Goal: Task Accomplishment & Management: Manage account settings

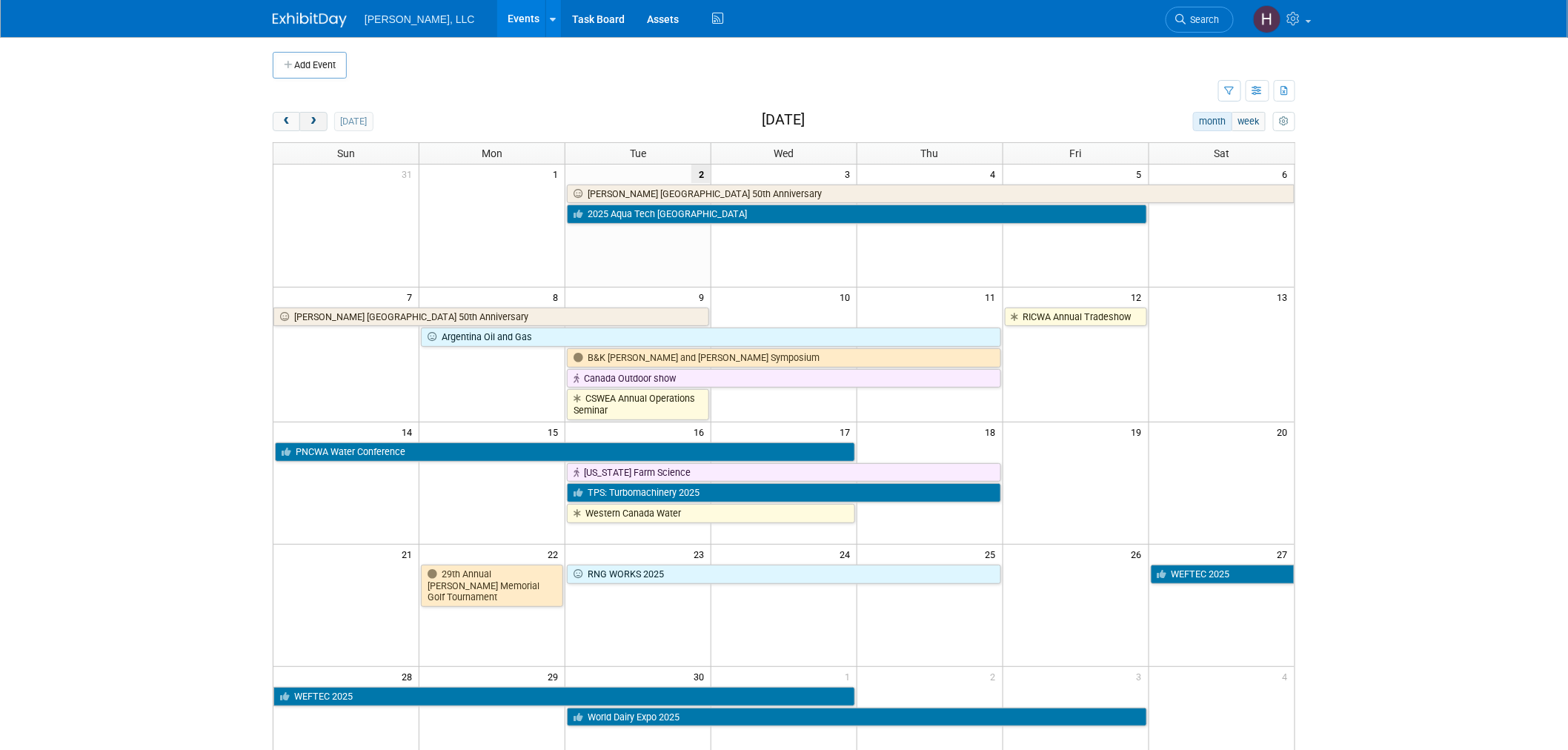
click at [315, 124] on span "next" at bounding box center [313, 121] width 12 height 10
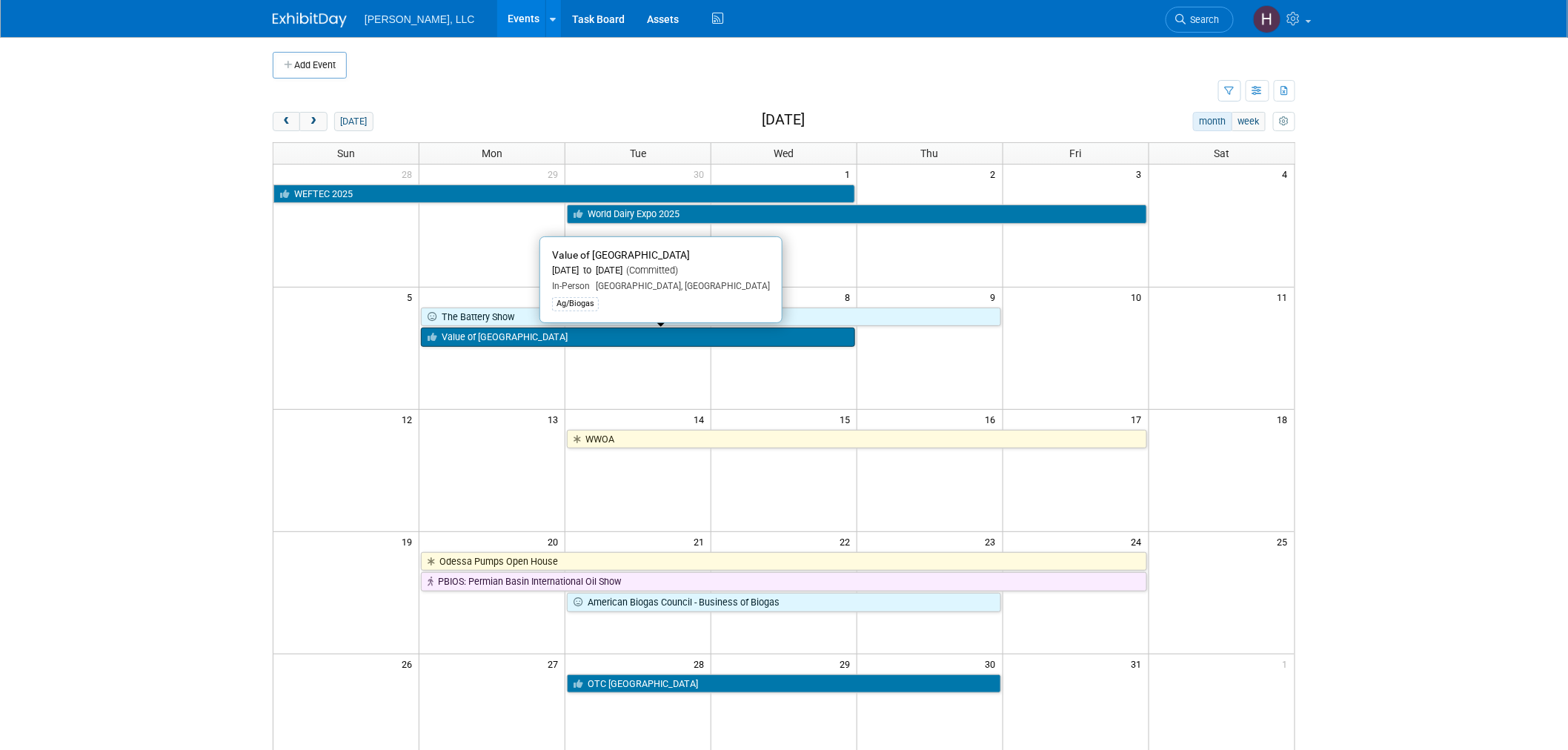
click at [637, 345] on link "Value of [GEOGRAPHIC_DATA]" at bounding box center [638, 338] width 434 height 20
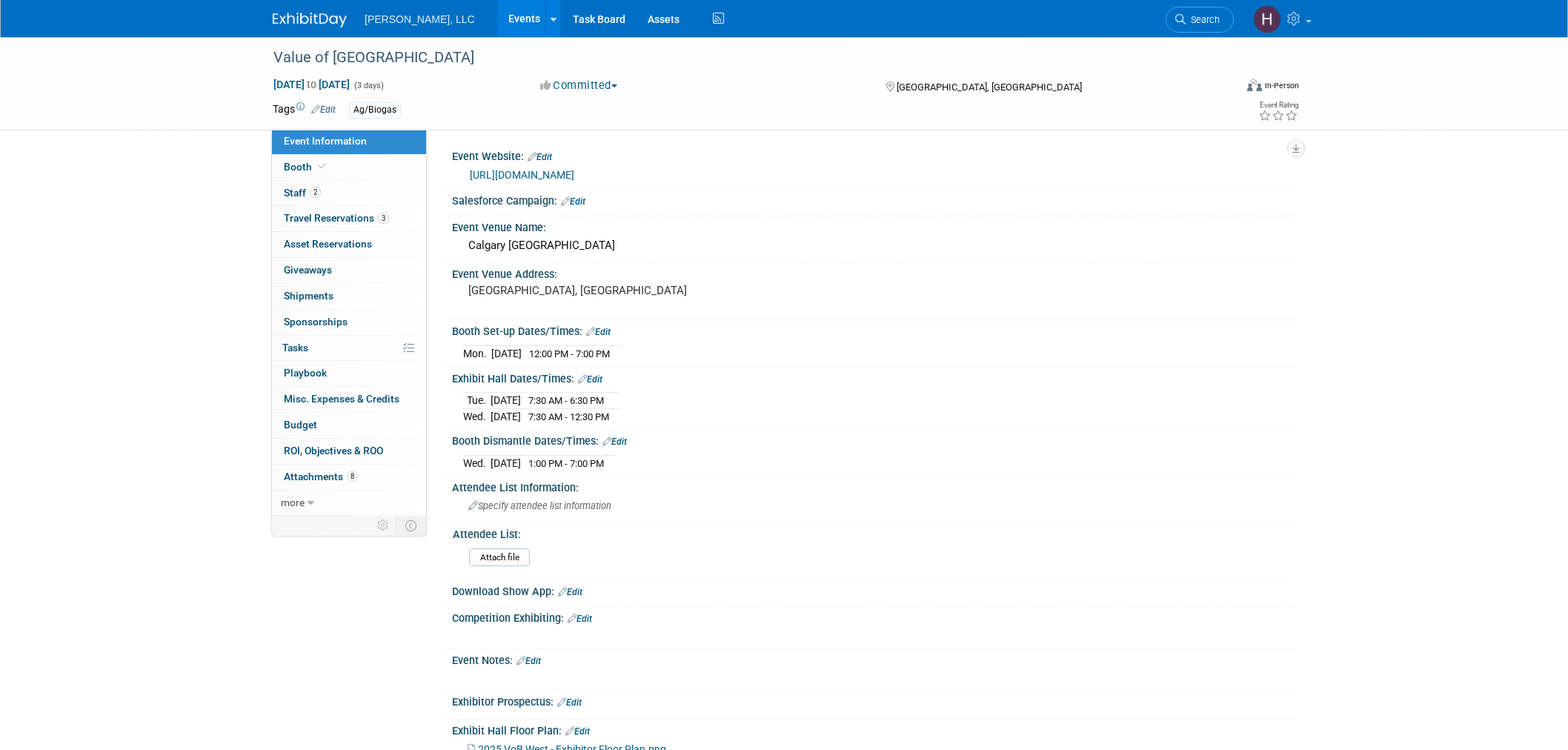
select select "Ag/Biogas"
click at [574, 181] on div "https://biogasassociation.ca/vob2025west/" at bounding box center [877, 175] width 815 height 17
click at [338, 217] on span "Travel Reservations 3" at bounding box center [336, 217] width 105 height 12
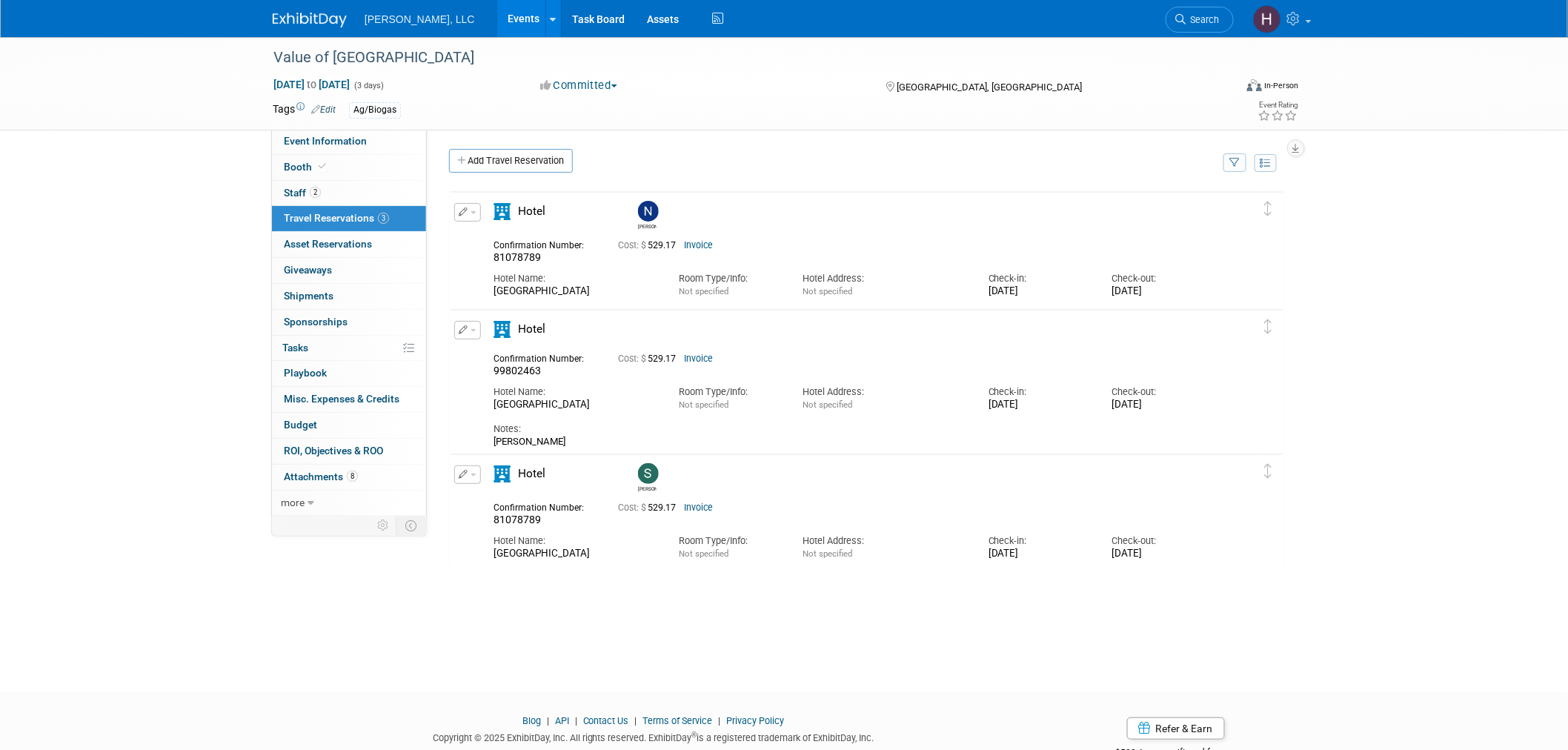
click at [497, 18] on link "Events" at bounding box center [524, 19] width 54 height 37
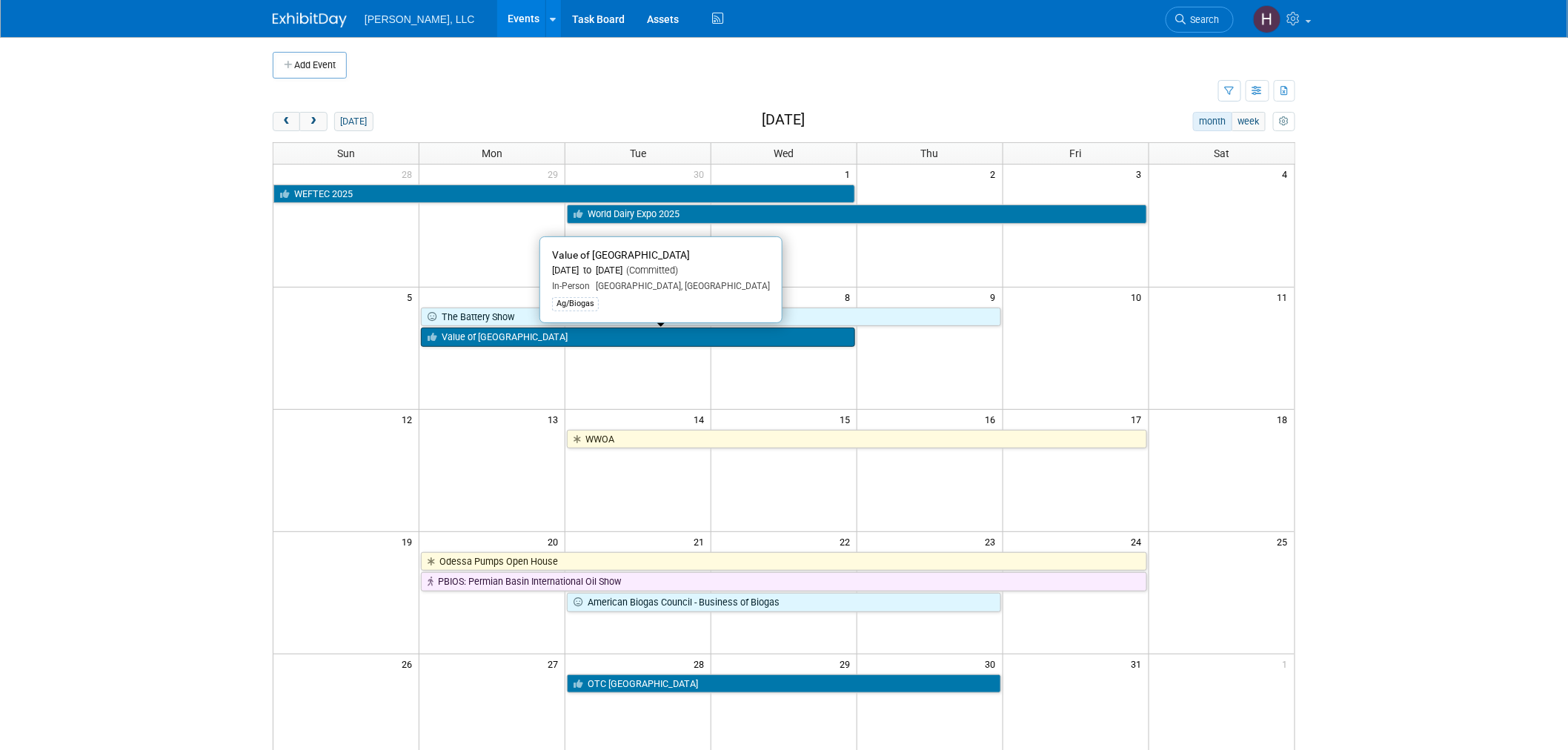
click at [685, 337] on link "Value of [GEOGRAPHIC_DATA]" at bounding box center [638, 338] width 434 height 20
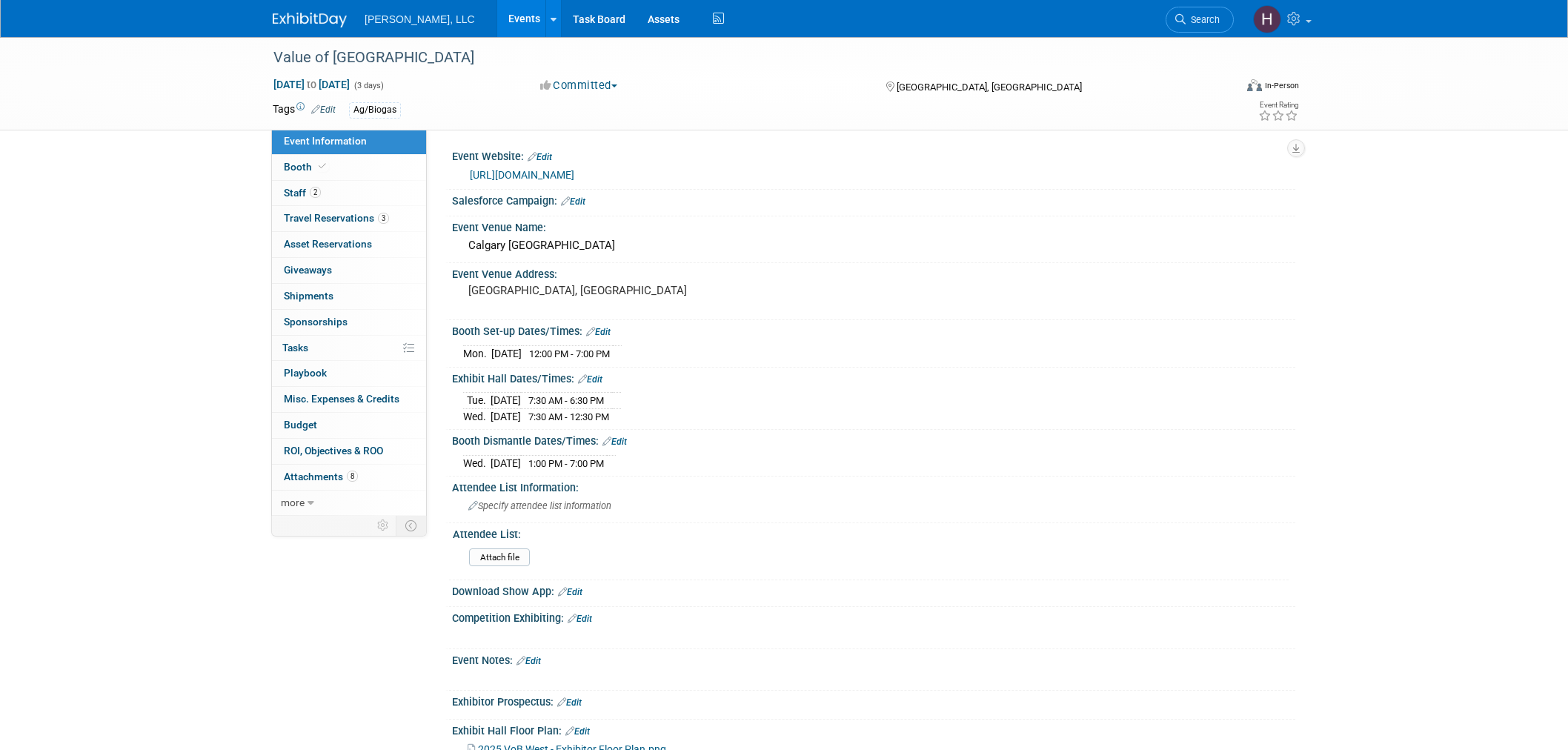
select select "Ag/Biogas"
click at [550, 173] on link "https://biogasassociation.ca/vob2025west/" at bounding box center [522, 175] width 105 height 12
click at [497, 17] on link "Events" at bounding box center [524, 19] width 54 height 37
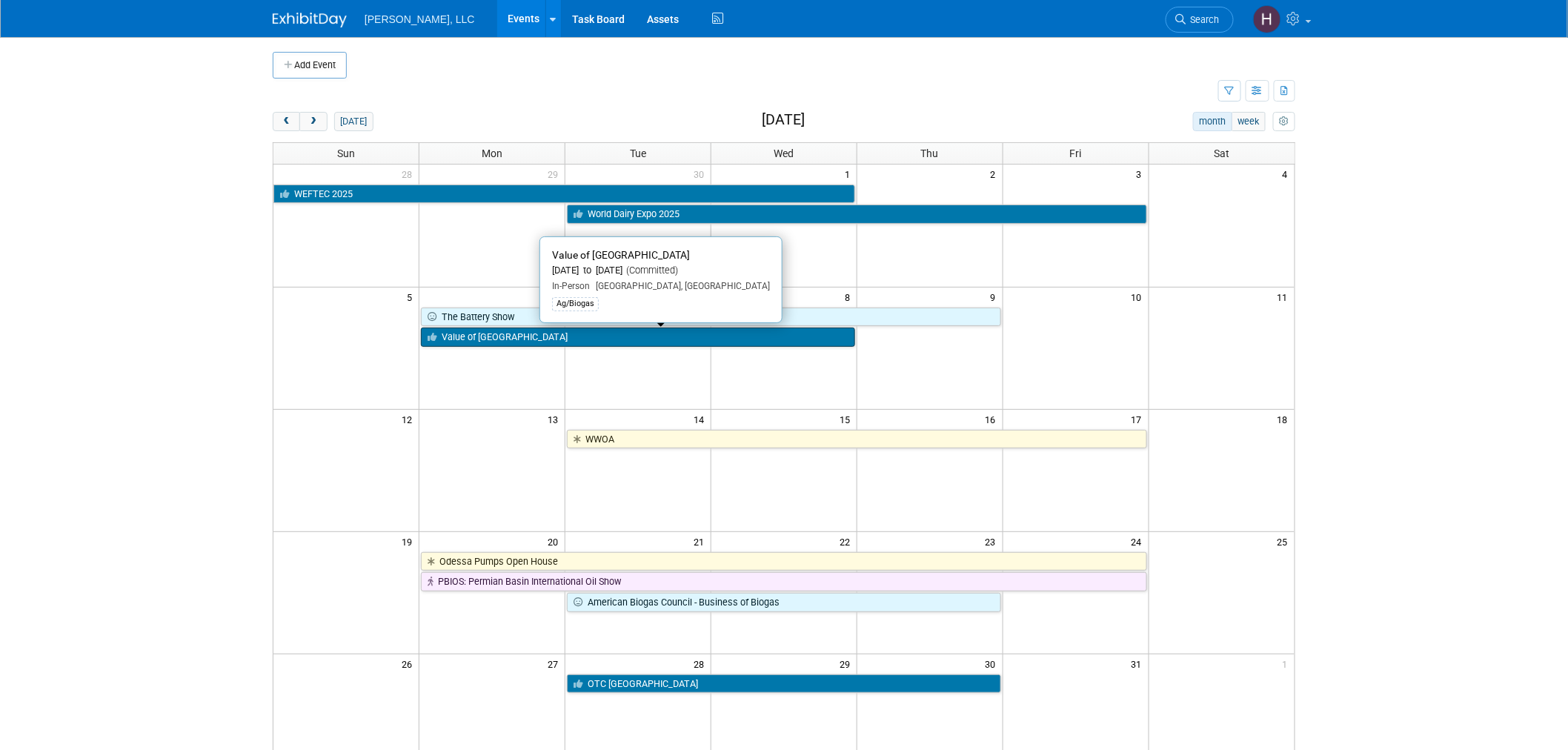
click at [564, 332] on link "Value of [GEOGRAPHIC_DATA]" at bounding box center [638, 338] width 434 height 20
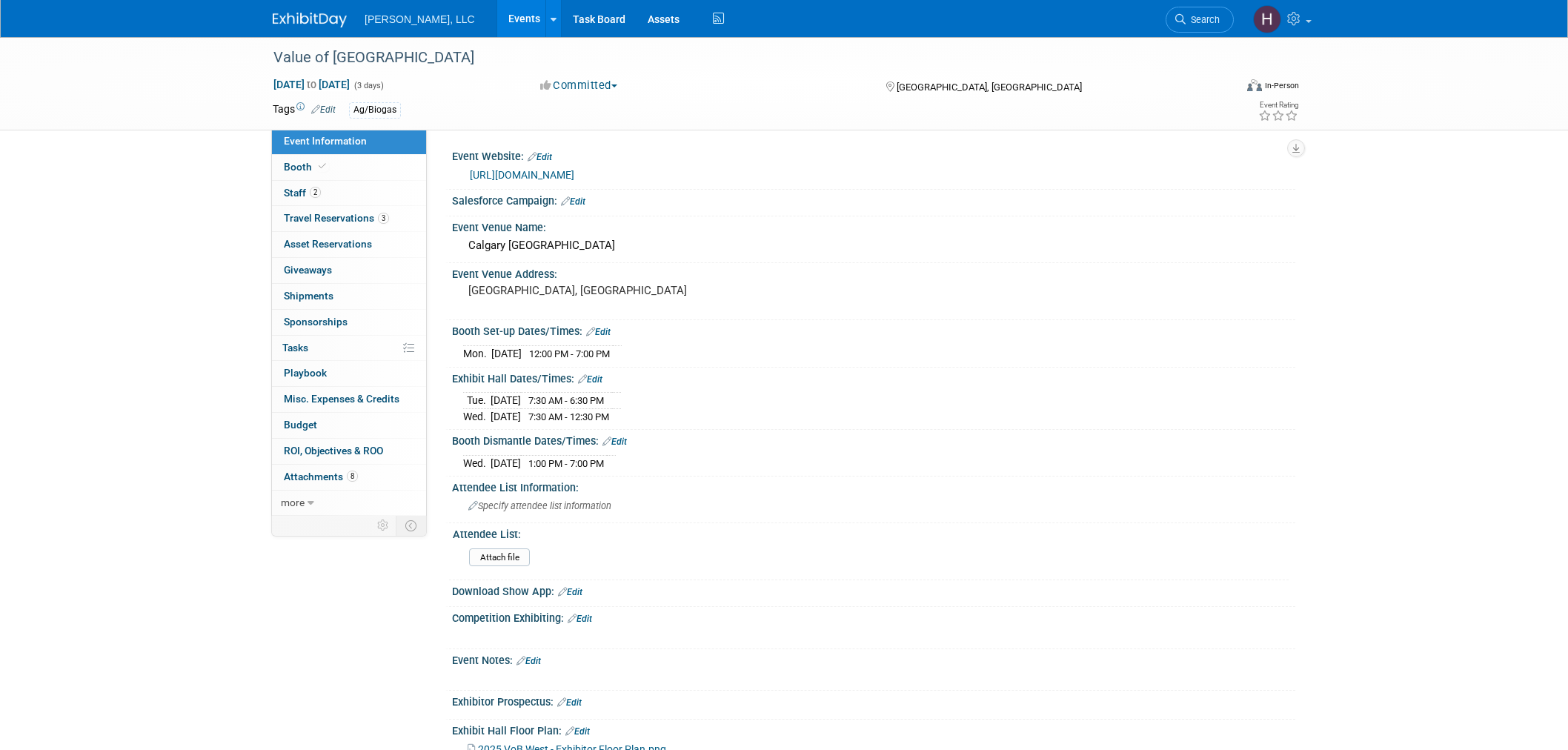
select select "Ag/Biogas"
click at [322, 212] on span "Travel Reservations 3" at bounding box center [336, 217] width 105 height 12
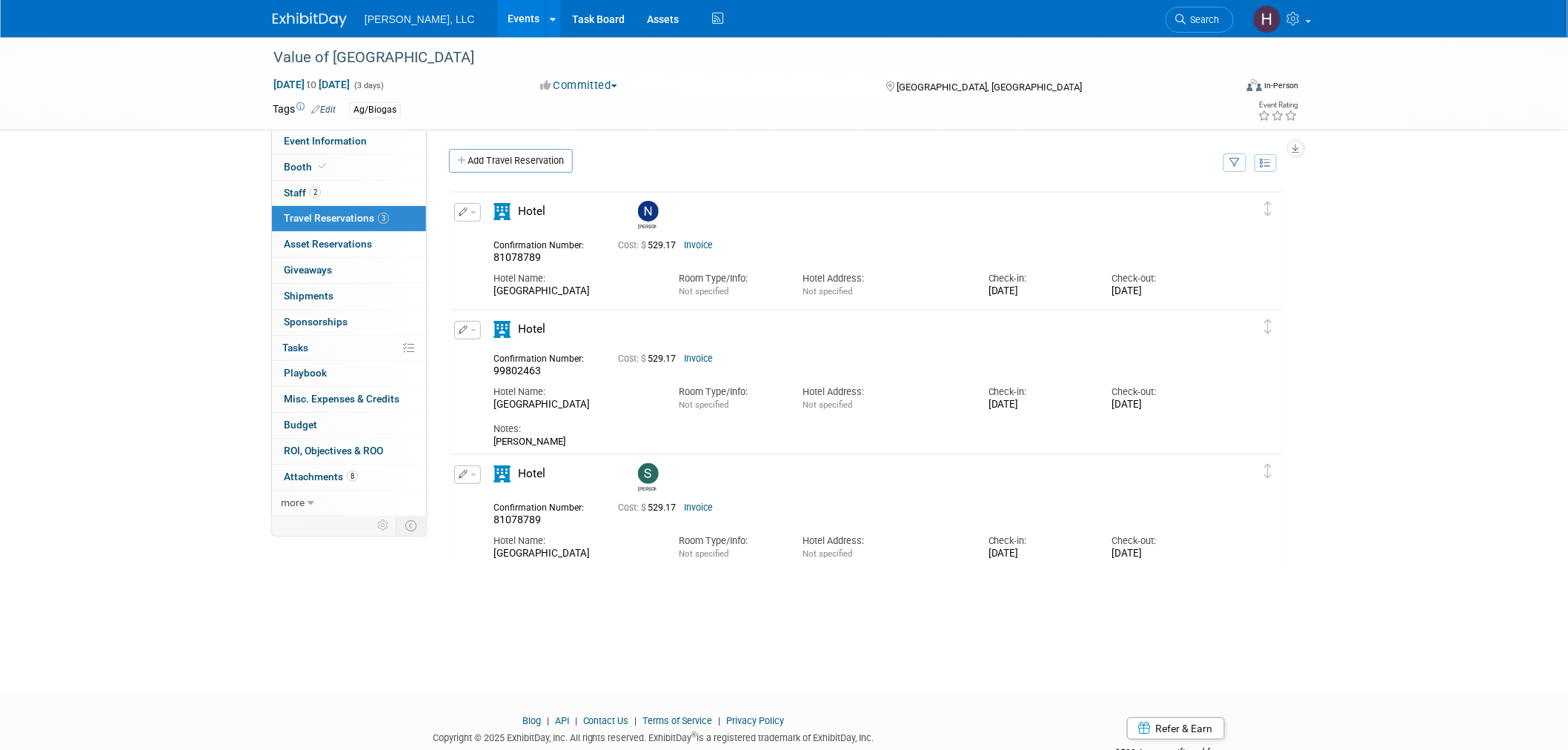
click at [497, 18] on link "Events" at bounding box center [524, 19] width 54 height 37
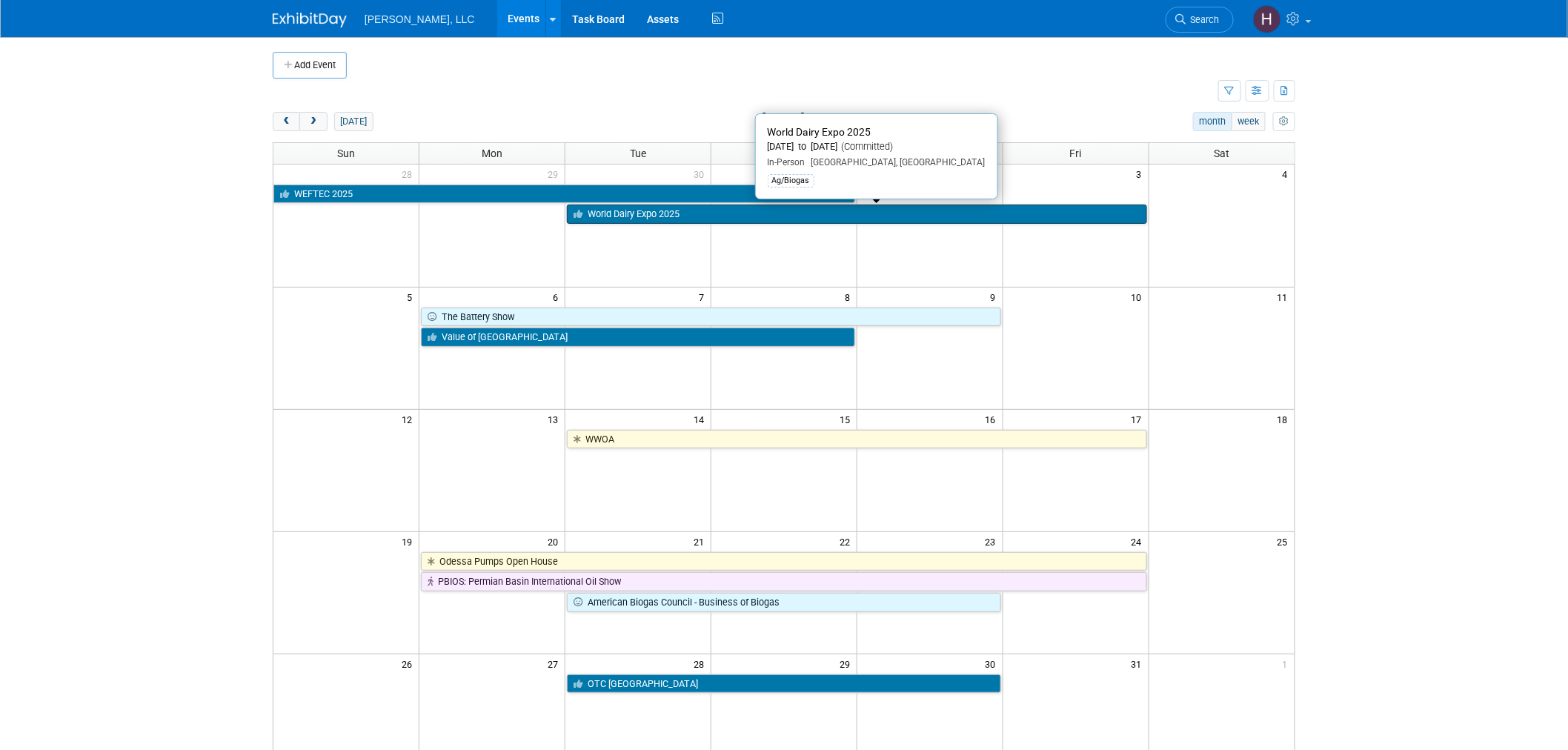
click at [686, 215] on link "World Dairy Expo 2025" at bounding box center [857, 215] width 580 height 20
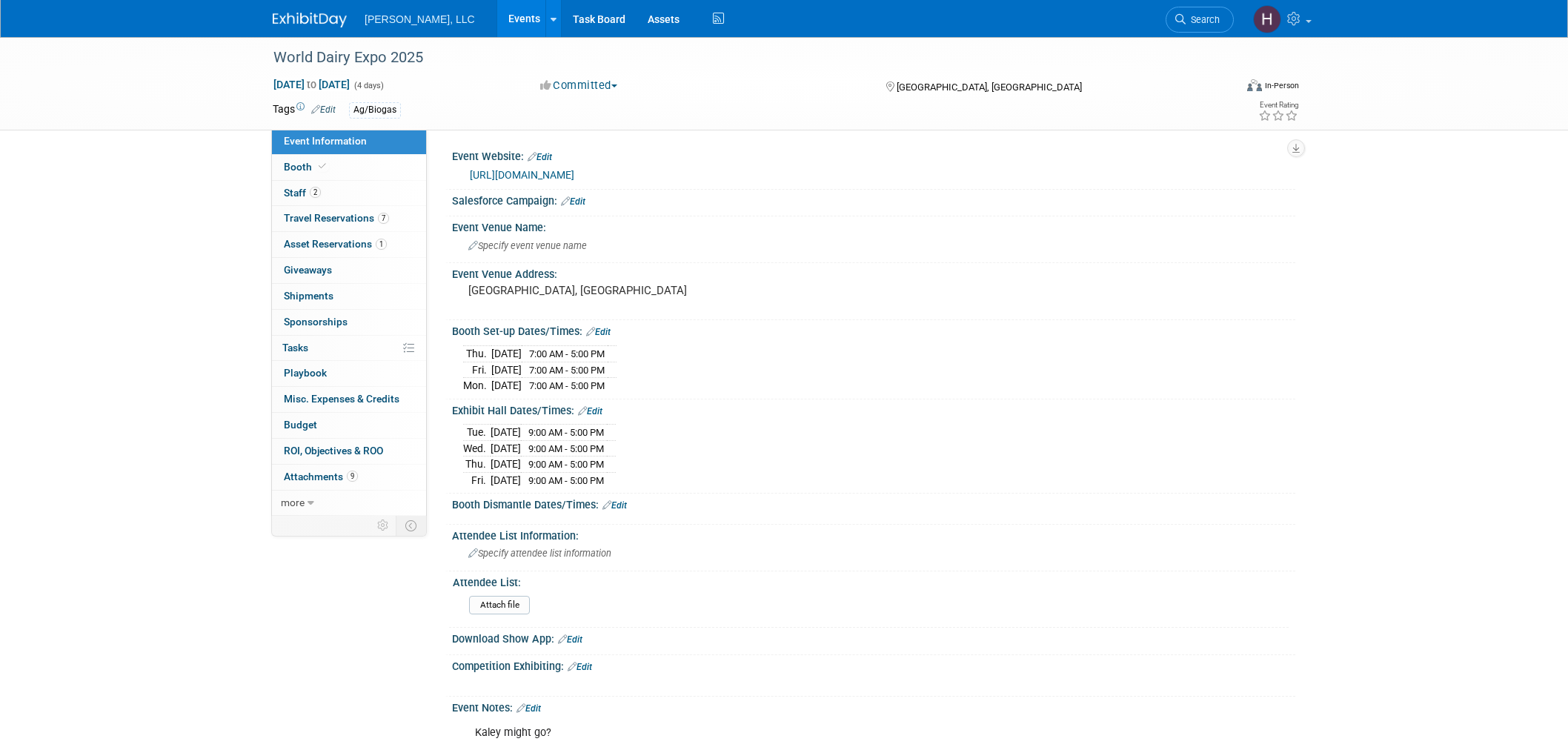
select select "Ag/Biogas"
click at [316, 215] on span "Travel Reservations 7" at bounding box center [336, 217] width 105 height 12
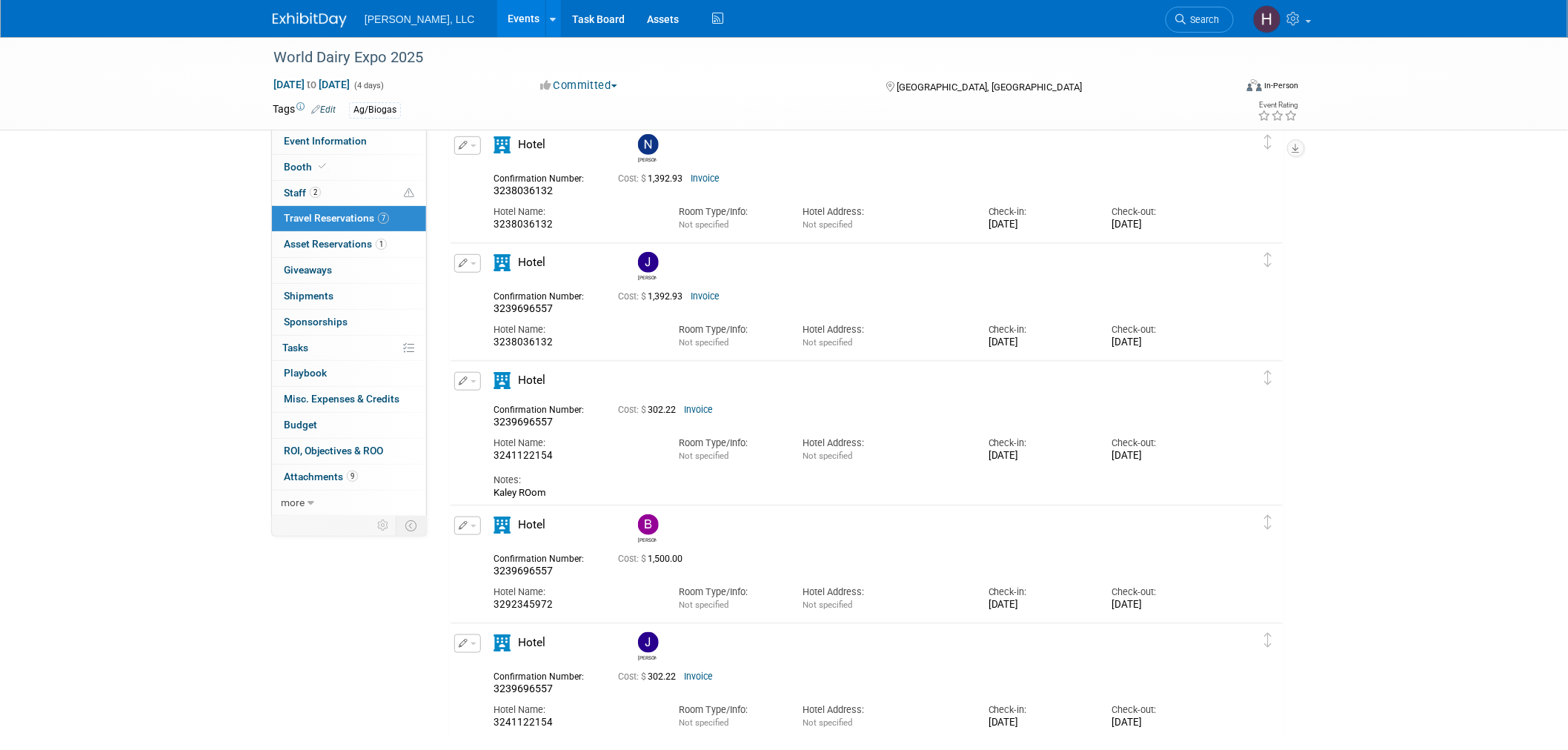
scroll to position [480, 0]
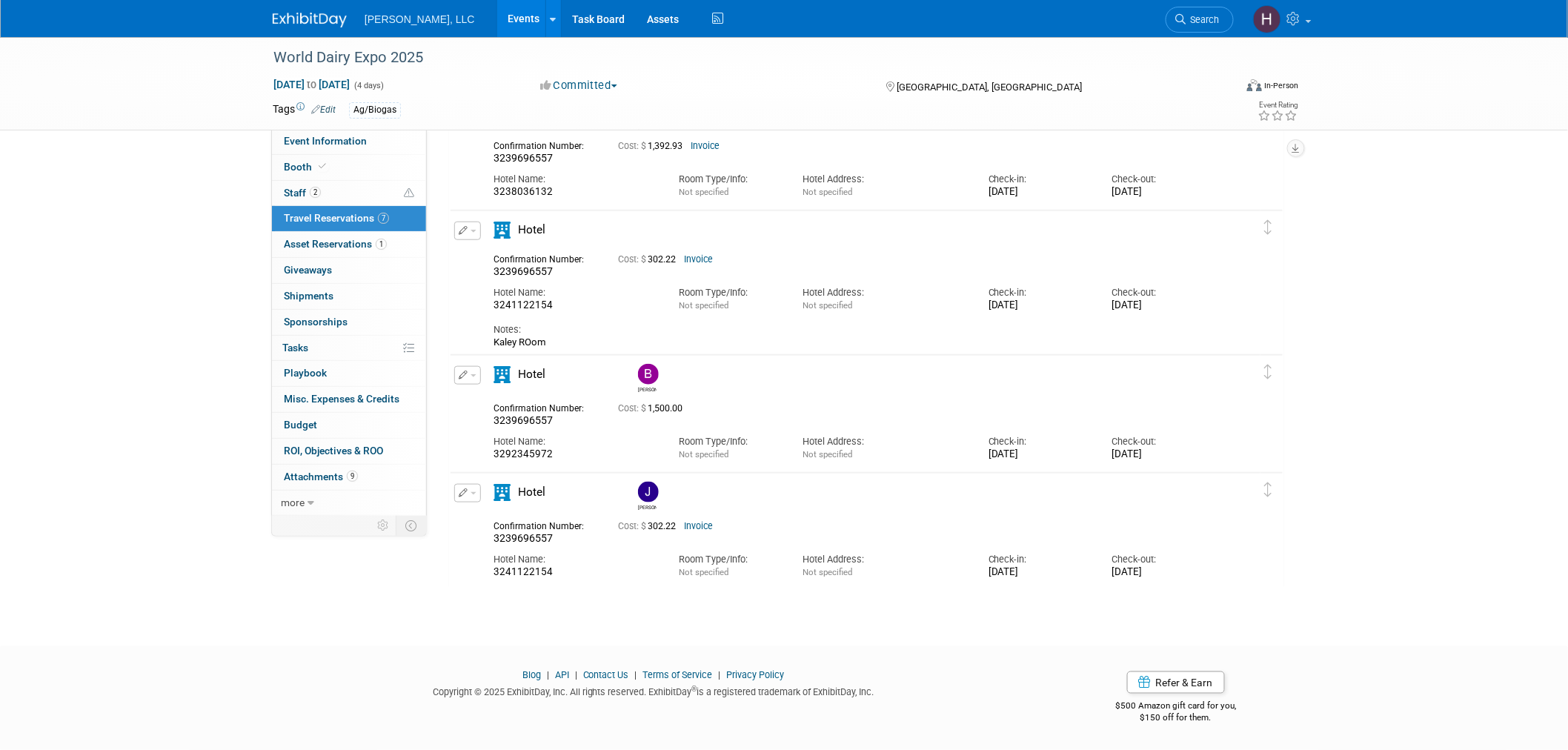
click at [497, 19] on link "Events" at bounding box center [524, 19] width 54 height 37
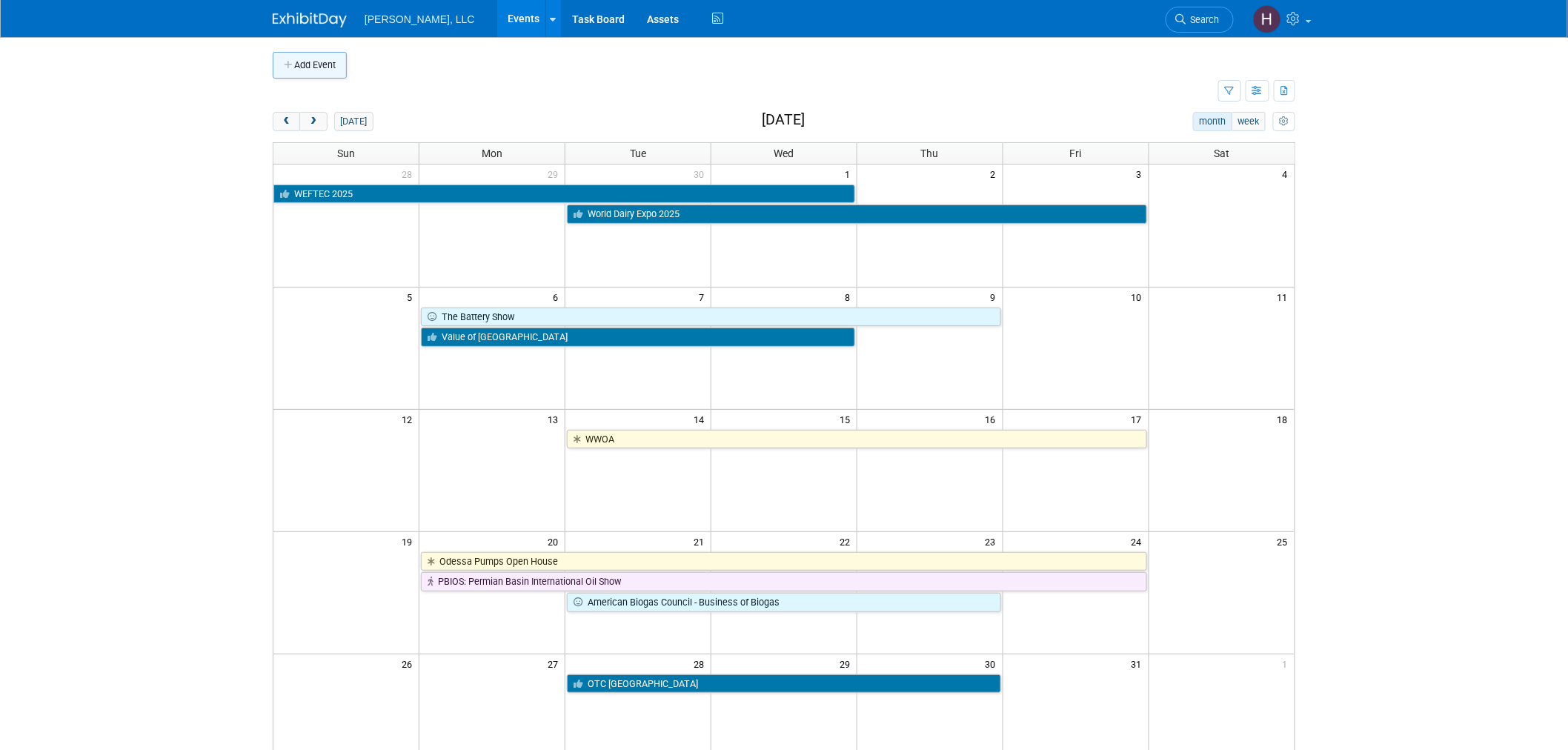
click at [328, 67] on button "Add Event" at bounding box center [310, 66] width 74 height 27
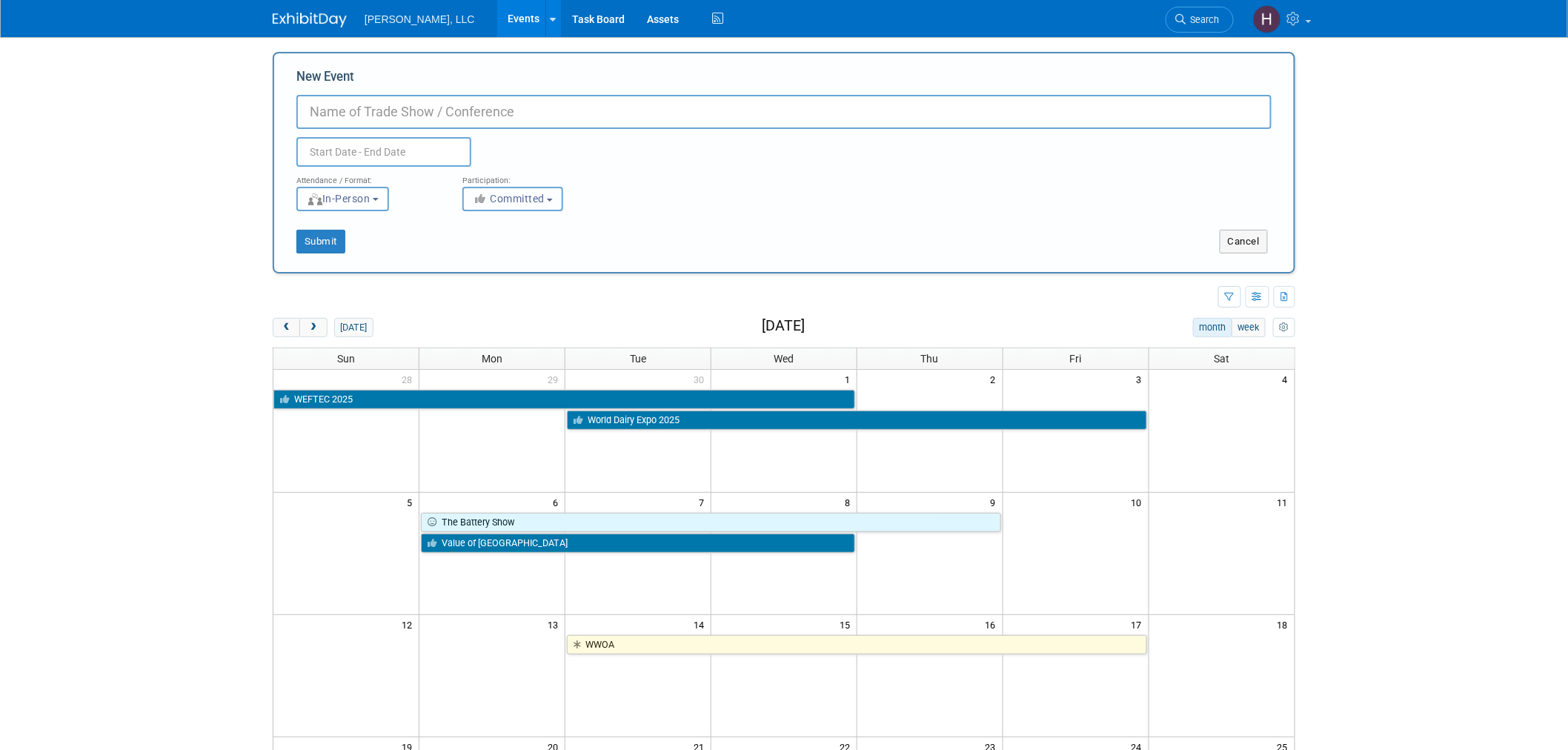
click at [491, 192] on span "Committed" at bounding box center [509, 198] width 72 height 12
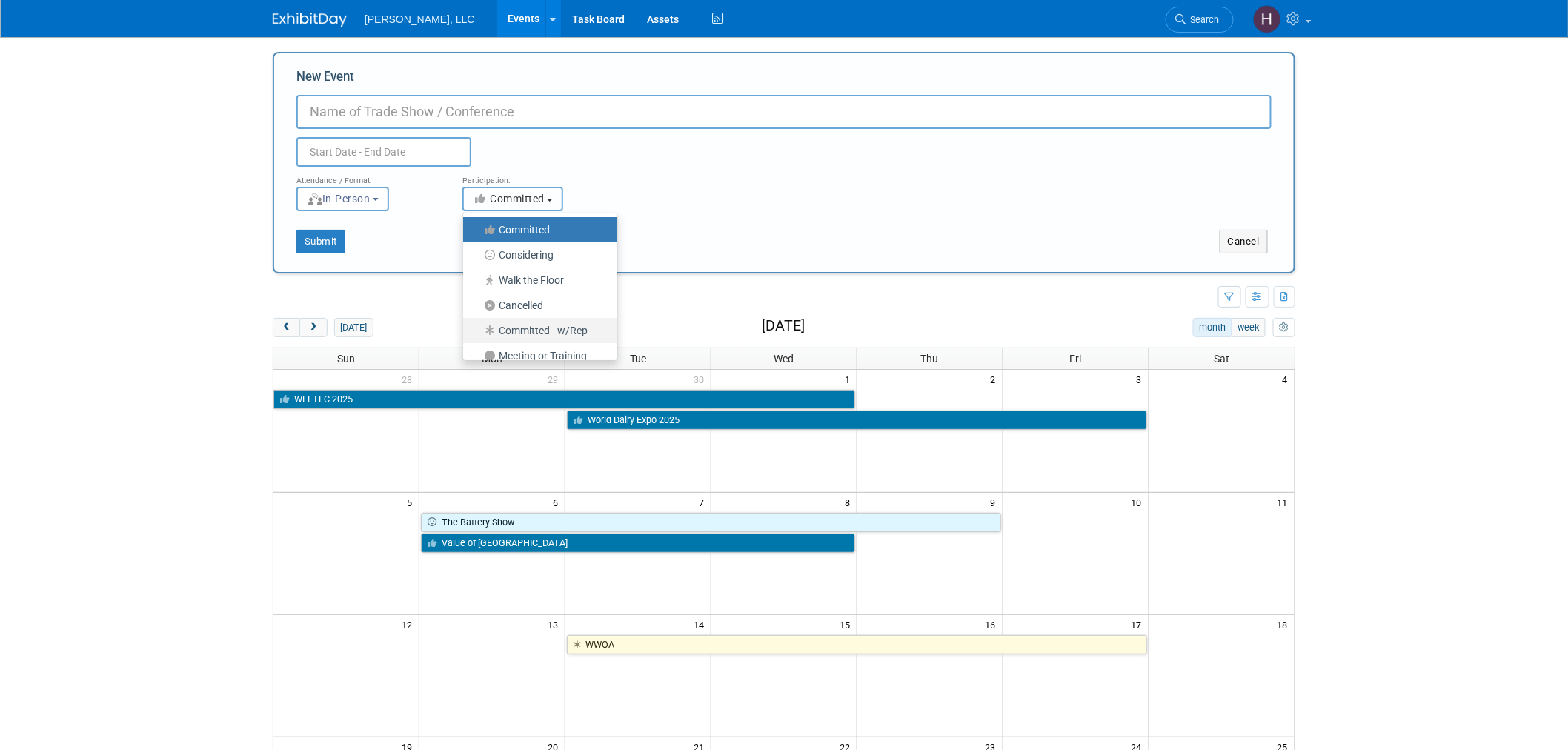
scroll to position [37, 0]
click at [546, 320] on label "Meeting or Training" at bounding box center [536, 319] width 132 height 20
click at [477, 320] on input "Meeting or Training" at bounding box center [472, 319] width 10 height 10
select select "104"
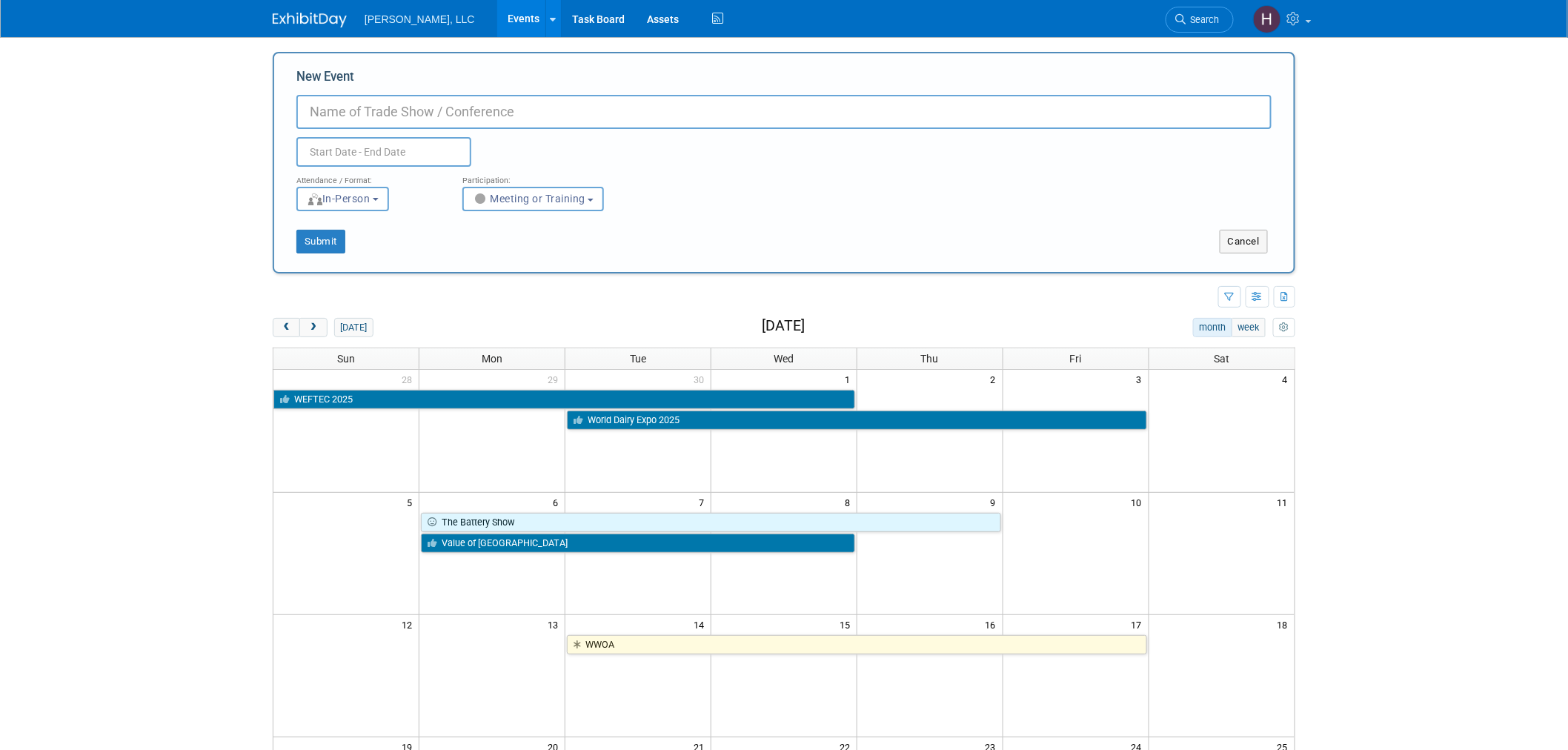
click at [450, 117] on input "New Event" at bounding box center [784, 112] width 975 height 34
type input "AG Team meeting"
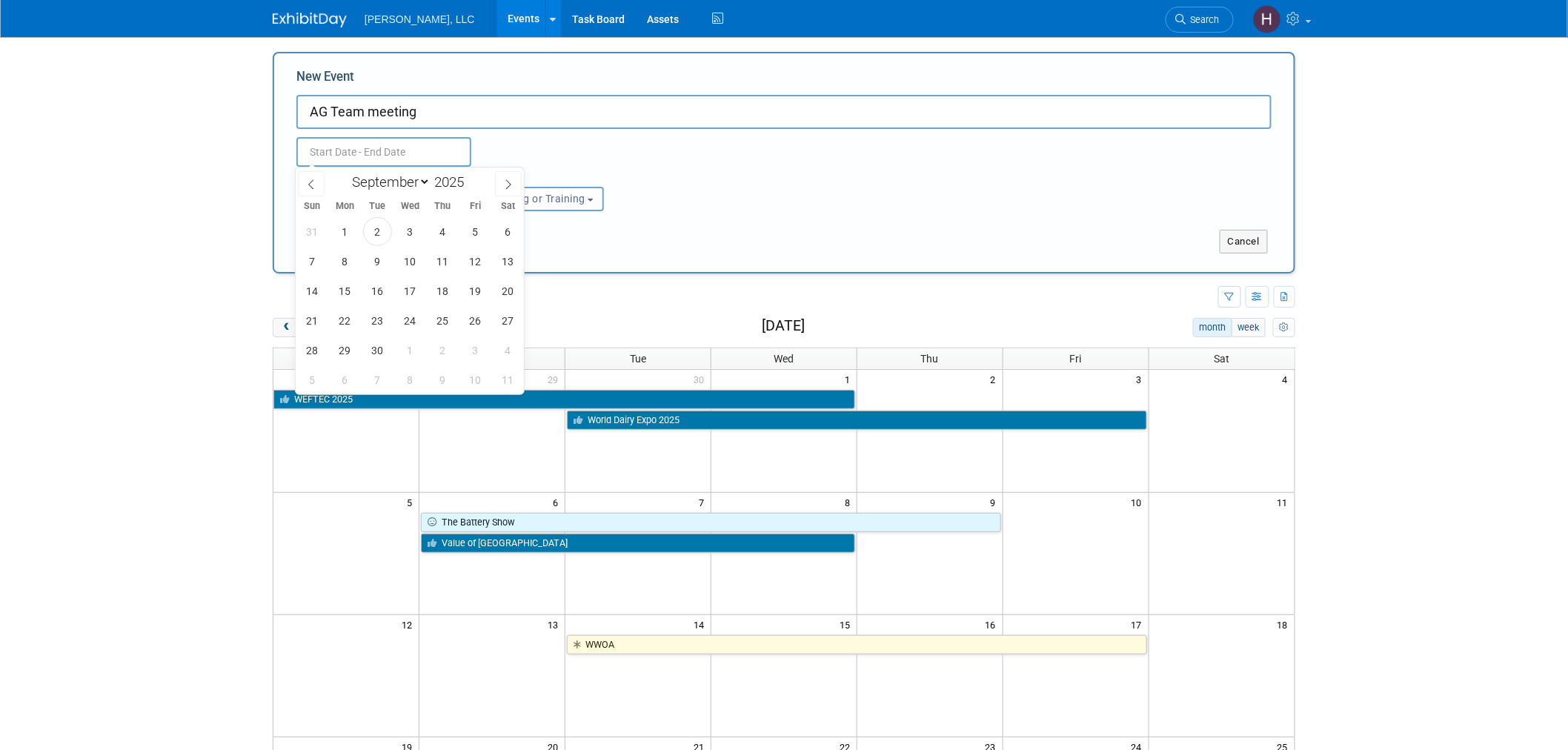
click at [382, 158] on input "text" at bounding box center [383, 152] width 175 height 29
click at [510, 185] on icon at bounding box center [509, 184] width 5 height 10
select select "9"
click at [349, 322] on span "20" at bounding box center [345, 320] width 29 height 29
click at [475, 317] on span "24" at bounding box center [475, 320] width 29 height 29
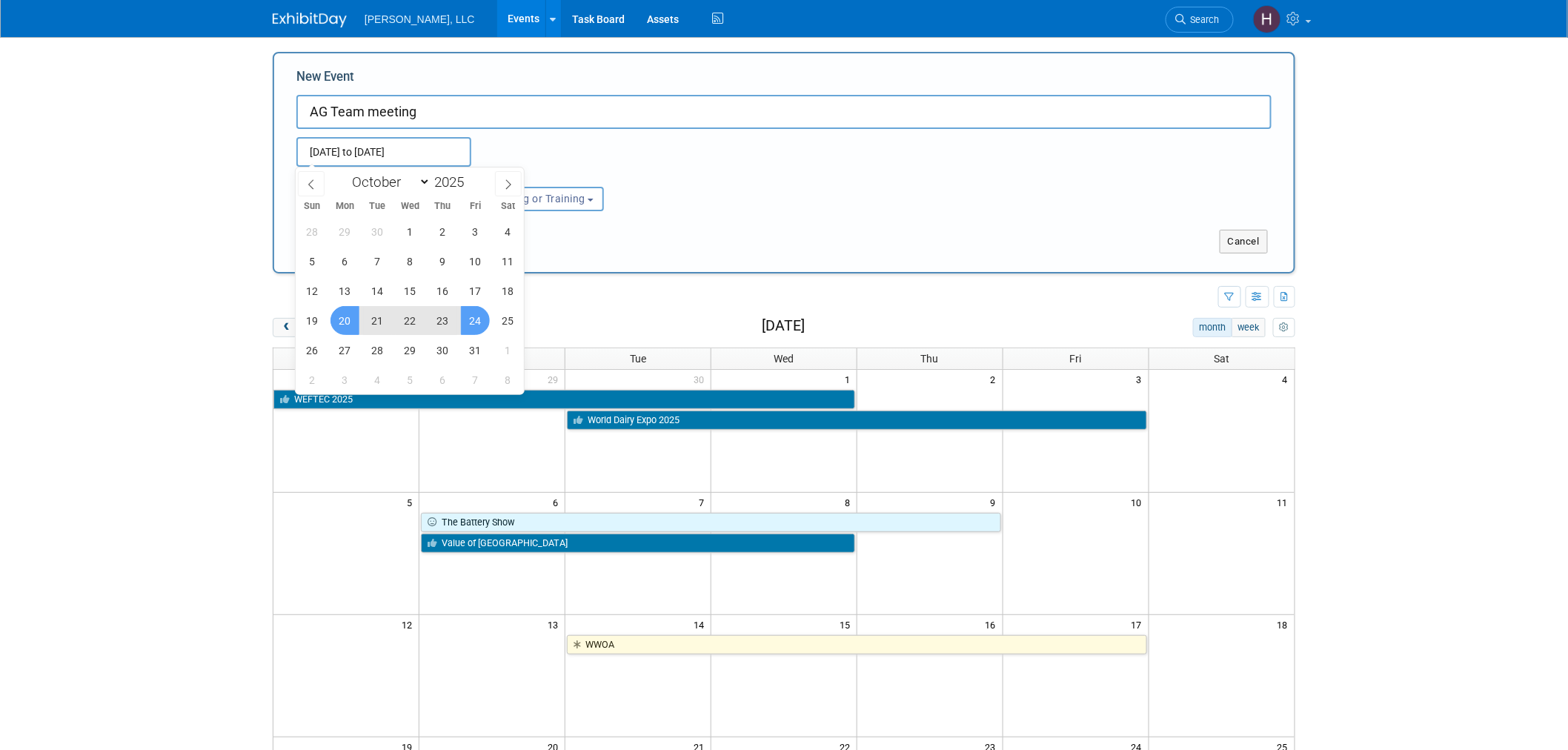
type input "Oct 20, 2025 to Oct 24, 2025"
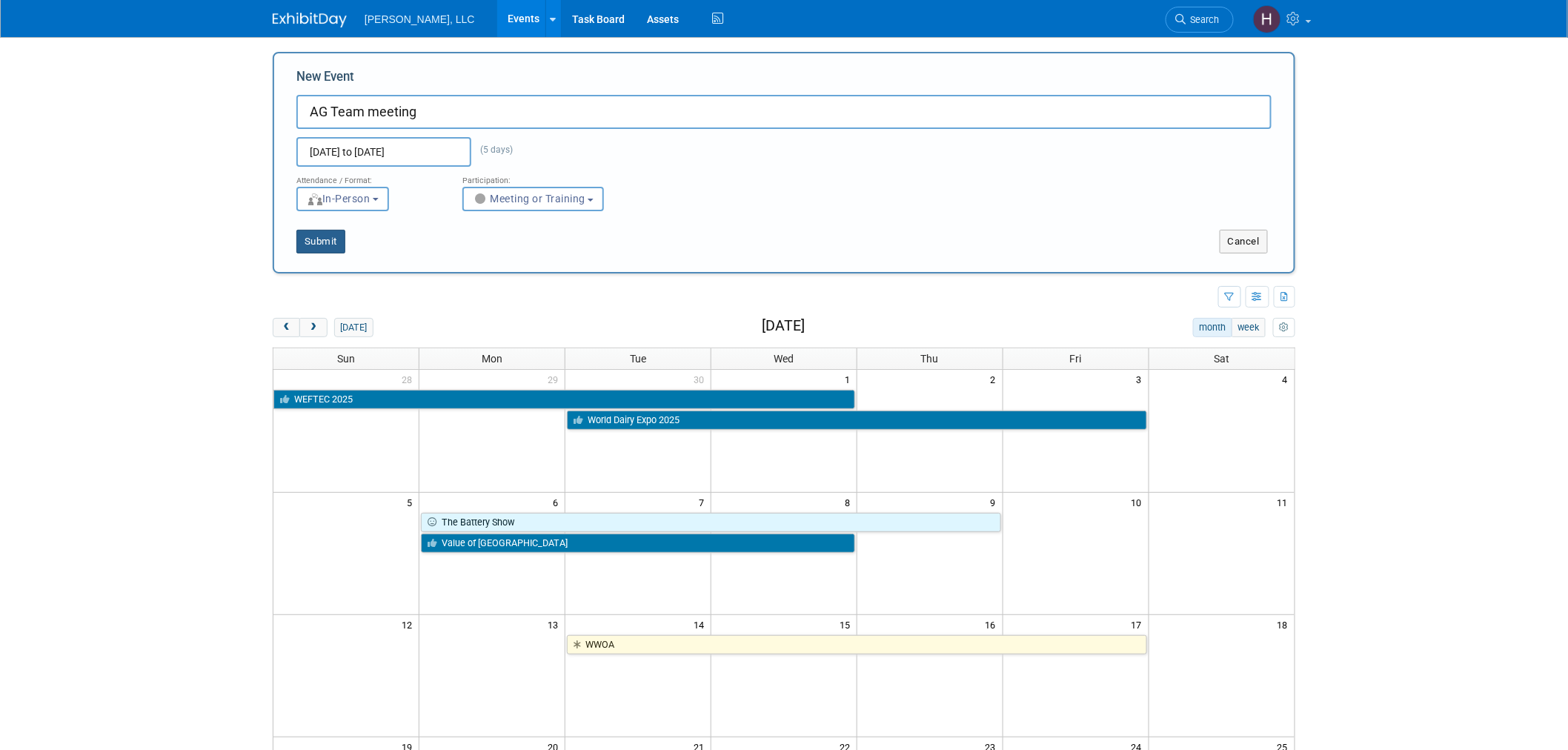
click at [322, 238] on button "Submit" at bounding box center [320, 241] width 49 height 24
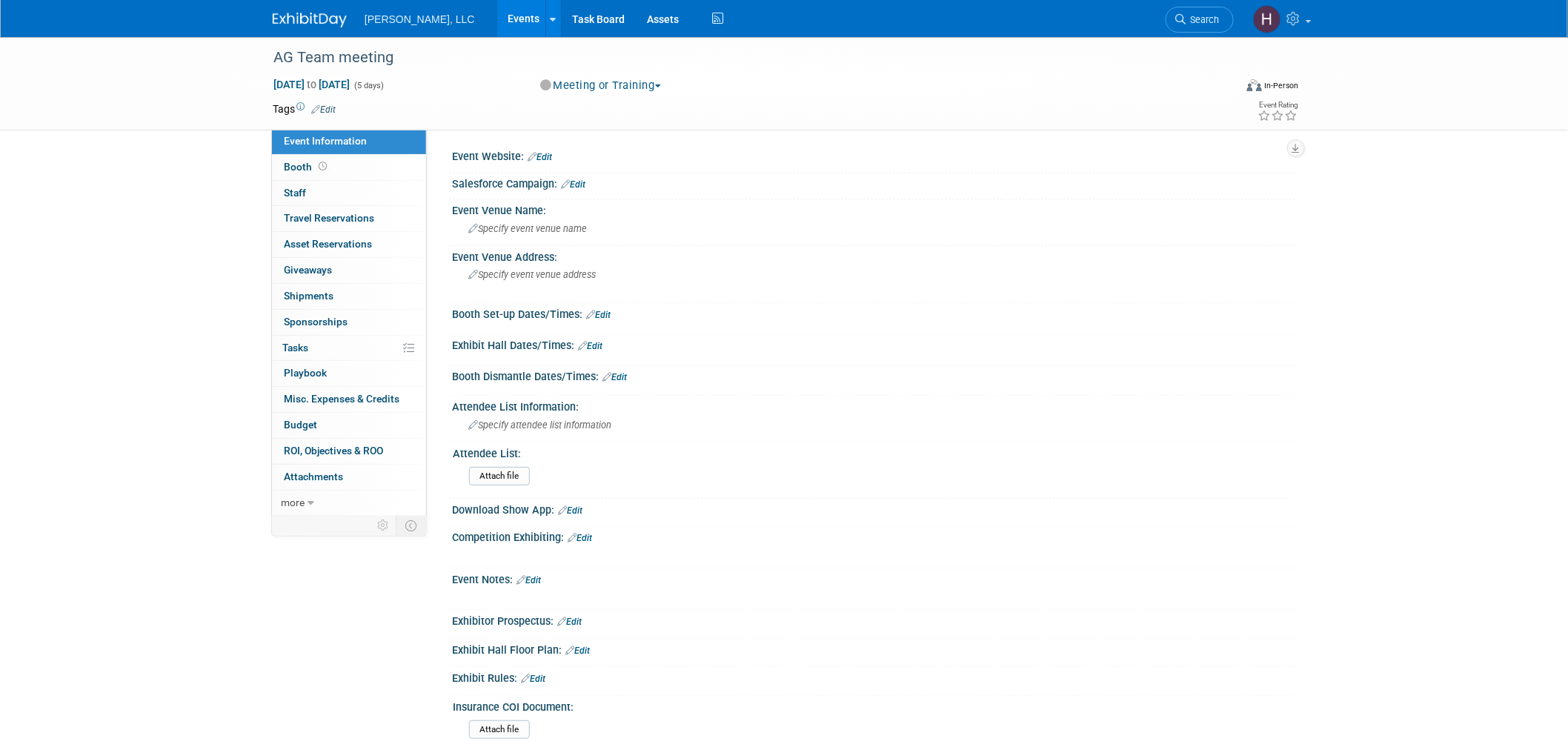
click at [497, 20] on link "Events" at bounding box center [524, 19] width 54 height 37
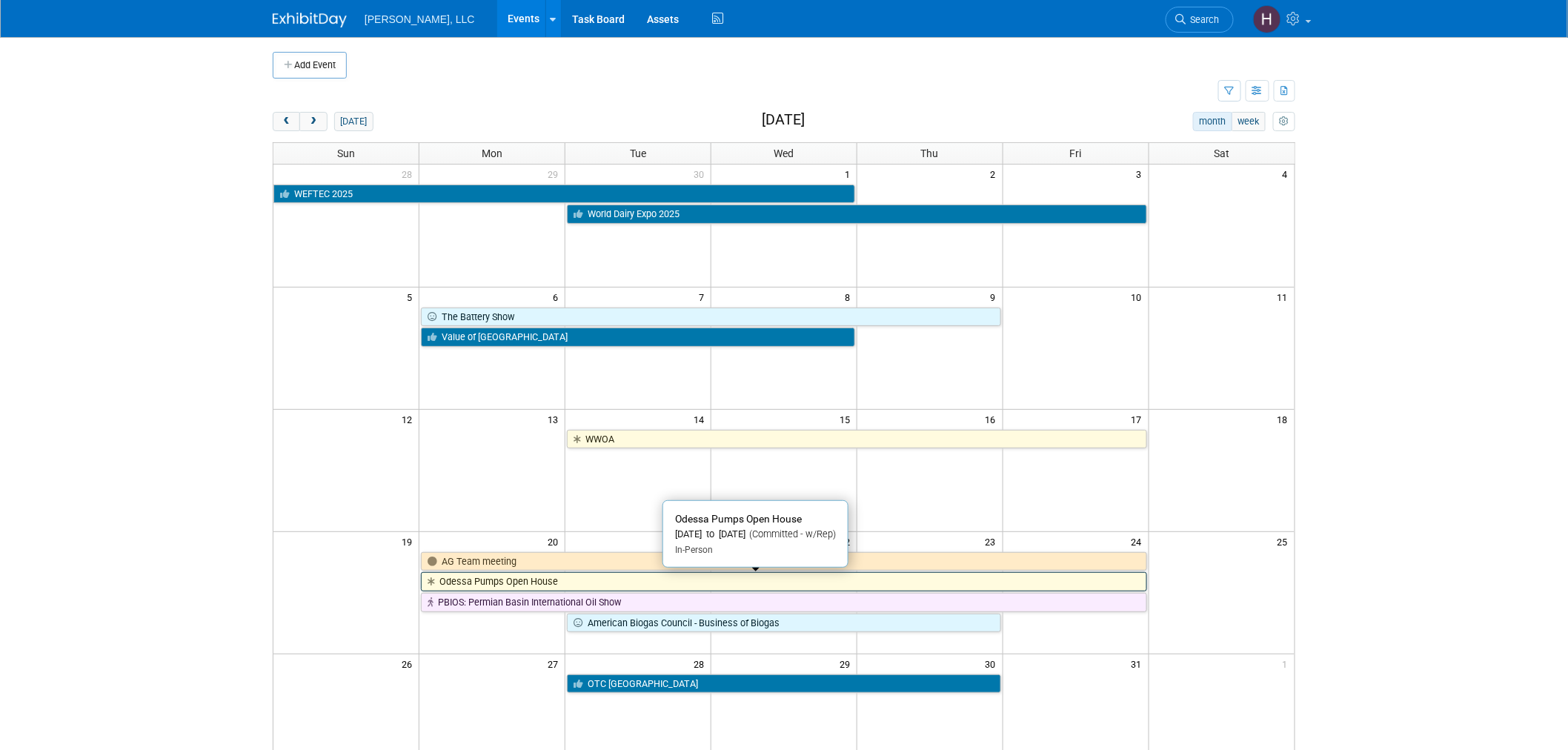
scroll to position [309, 0]
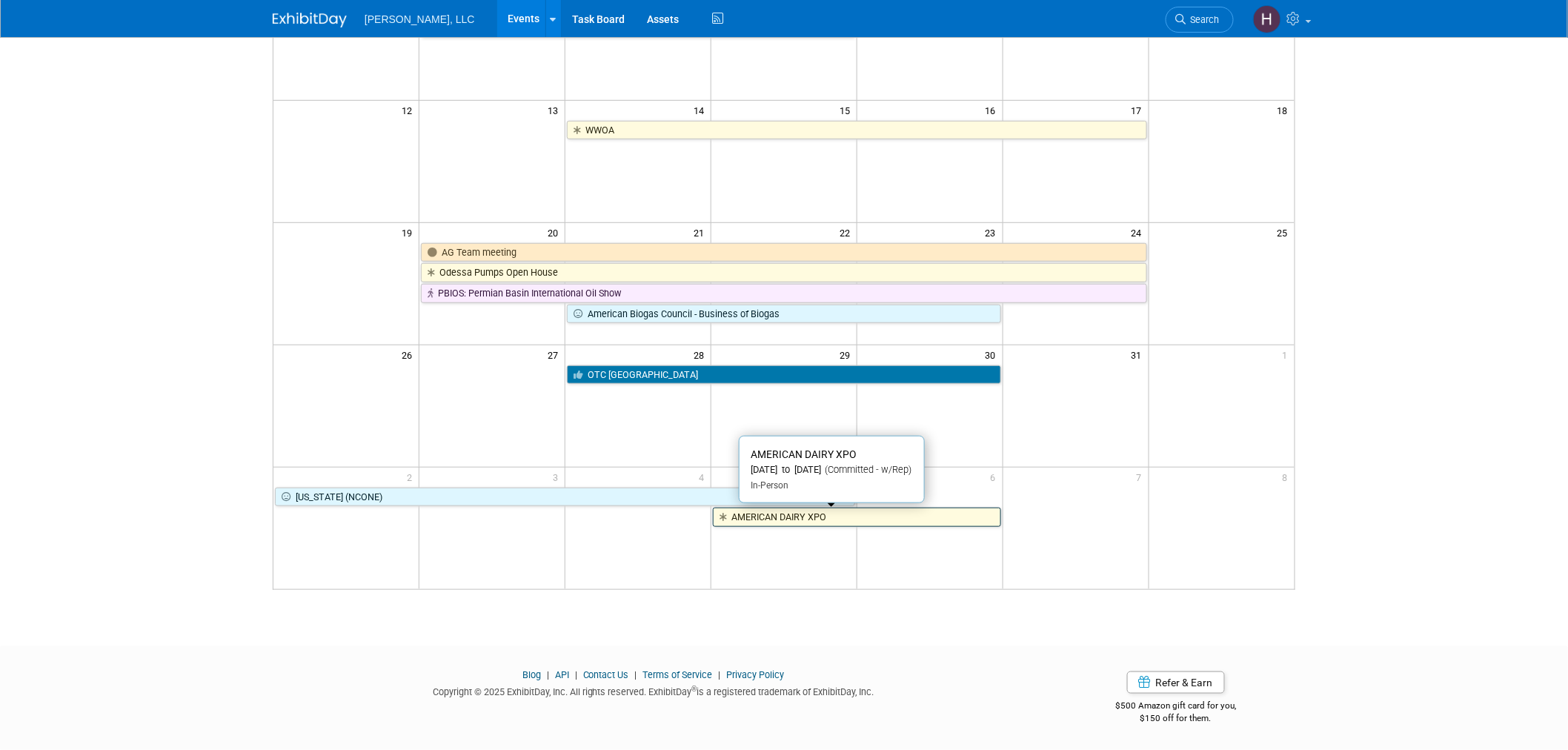
click at [785, 516] on link "AMERICAN DAIRY XPO" at bounding box center [856, 518] width 288 height 20
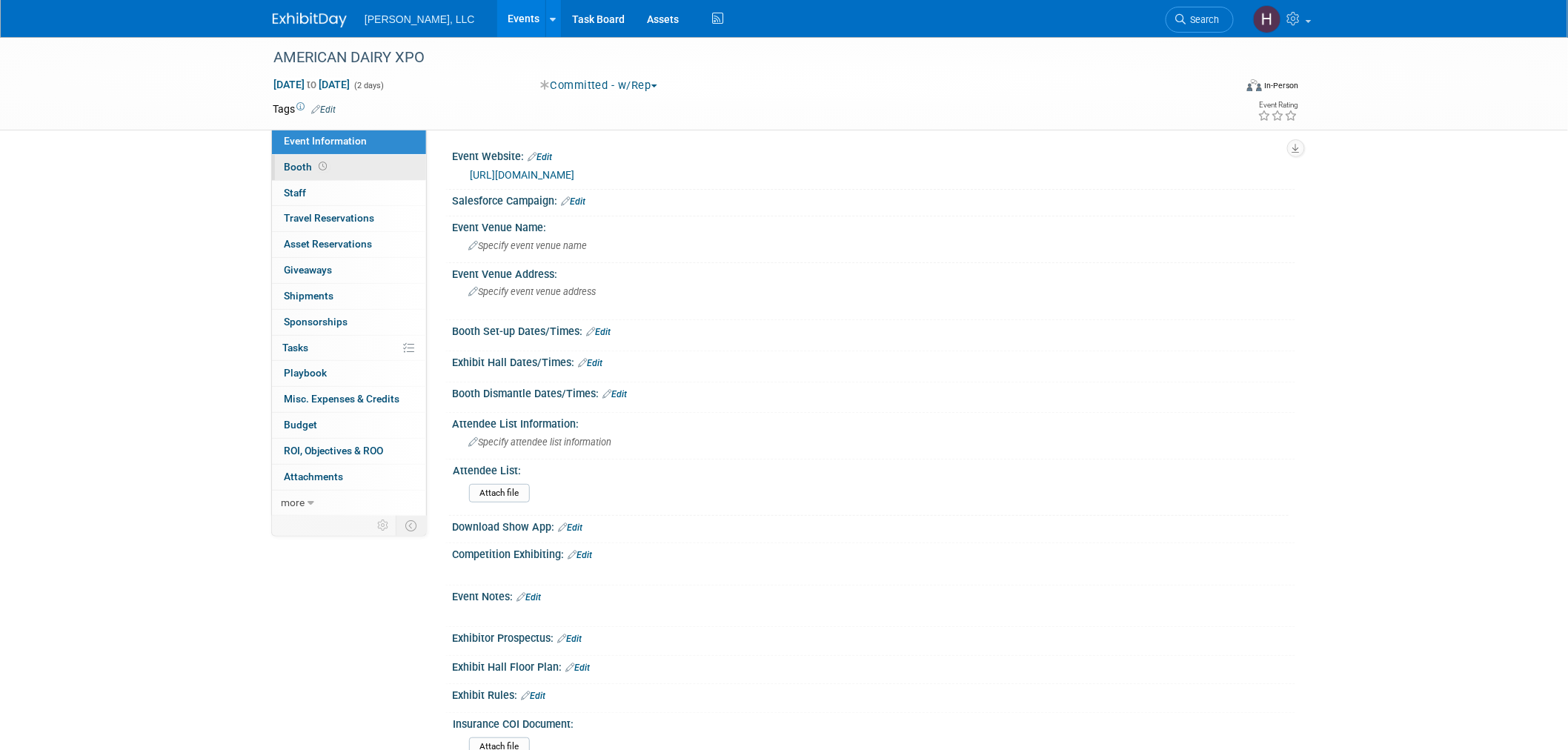
click at [366, 165] on link "Booth" at bounding box center [349, 168] width 154 height 25
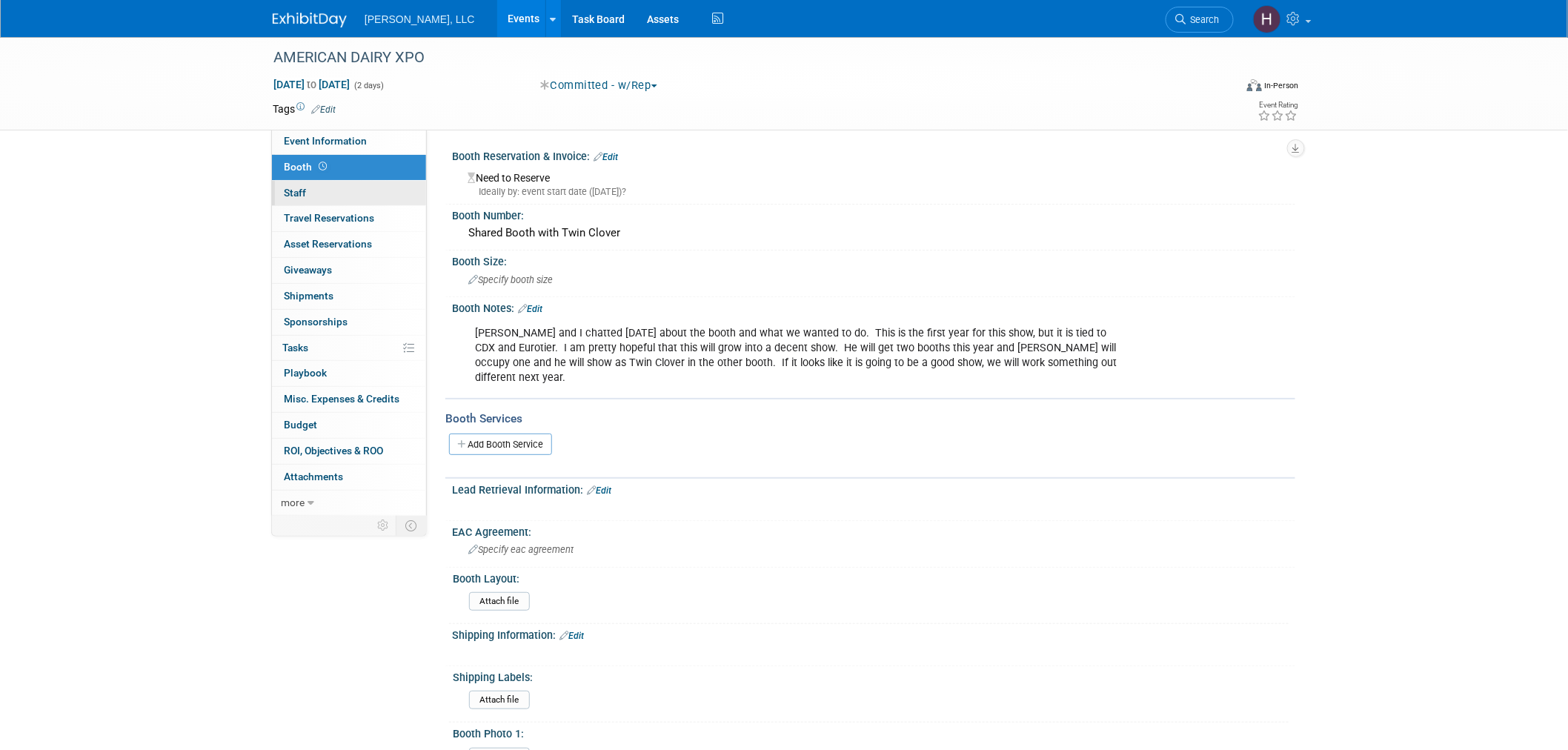
click at [308, 189] on link "0 Staff 0" at bounding box center [349, 193] width 154 height 25
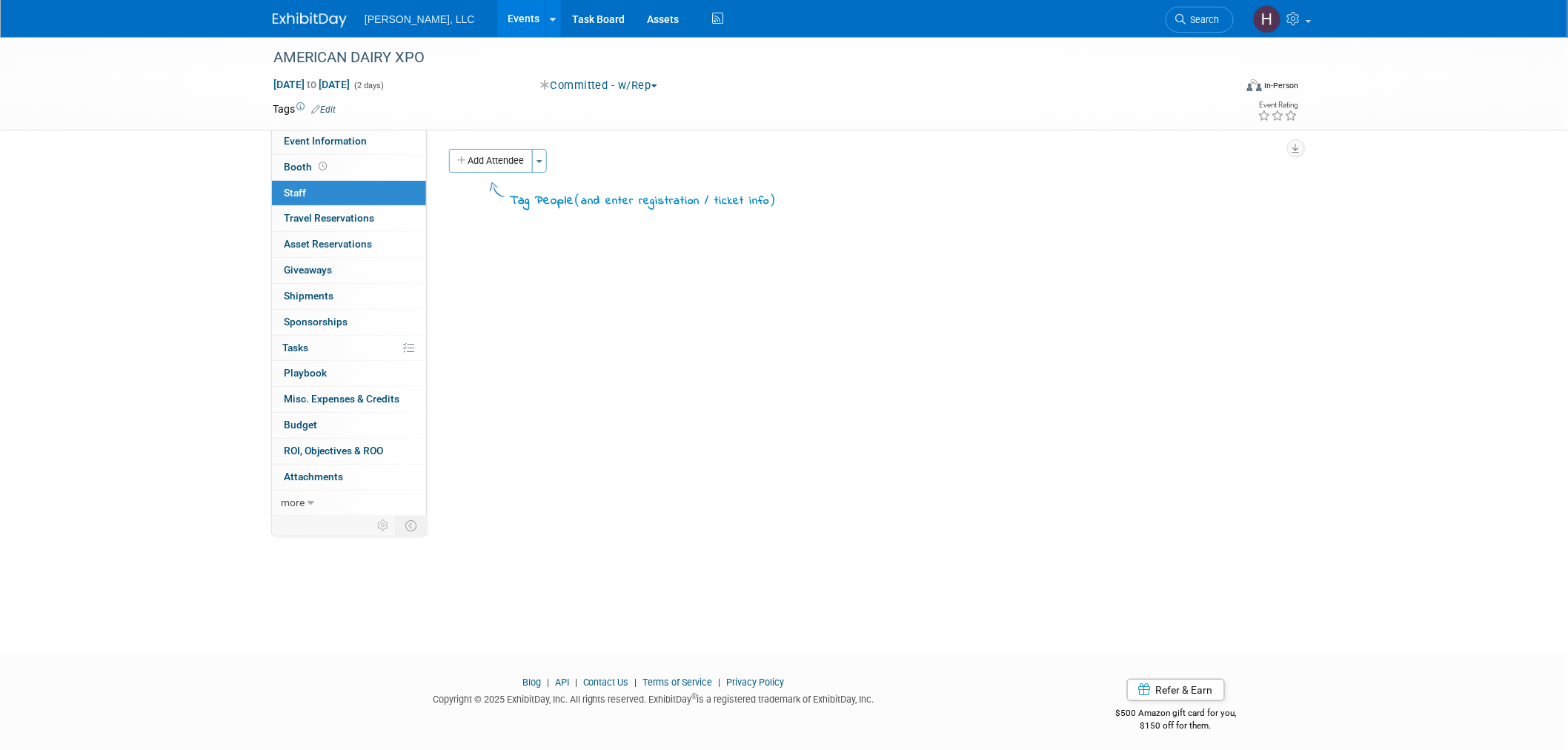
click at [497, 24] on link "Events" at bounding box center [524, 19] width 54 height 37
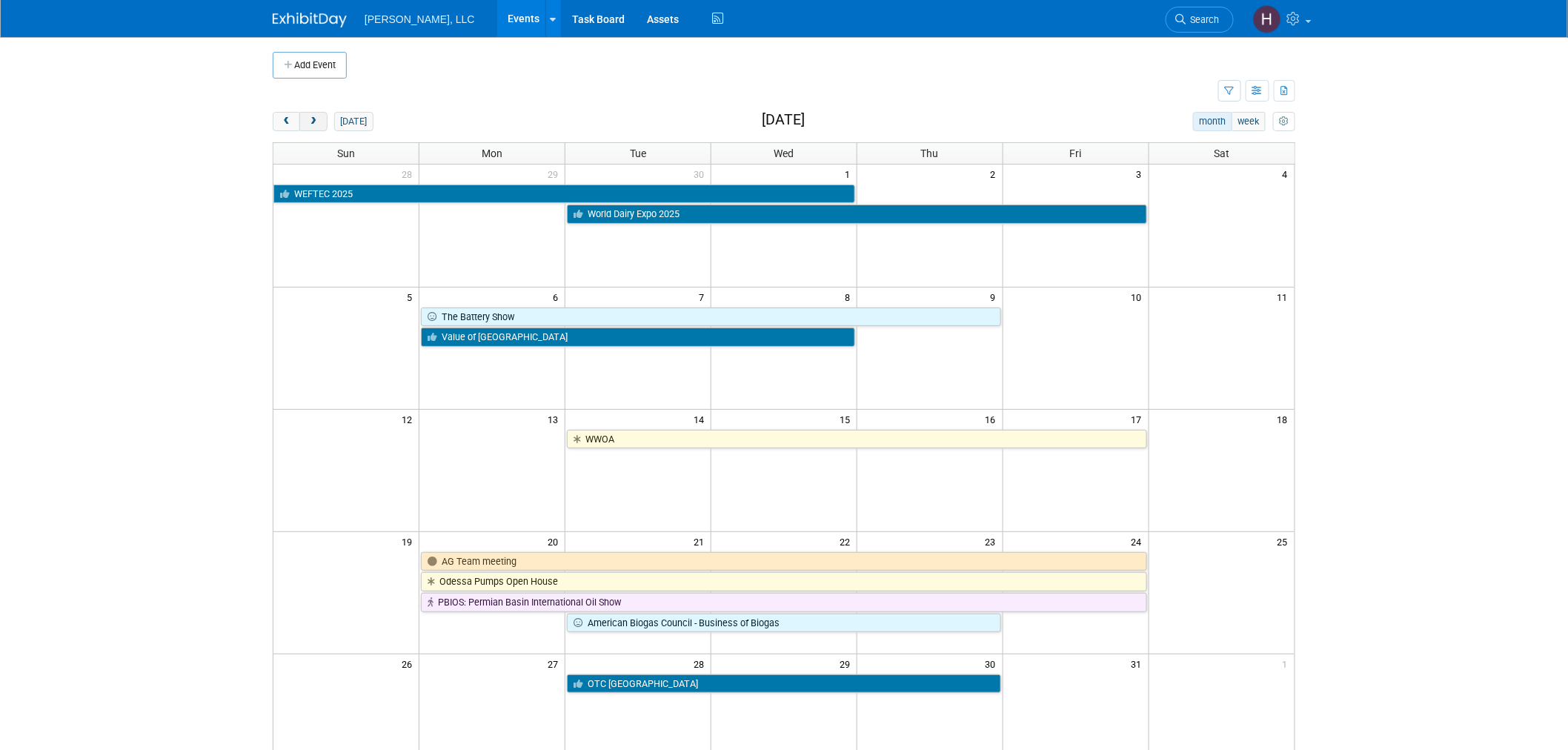
click at [316, 119] on span "next" at bounding box center [313, 121] width 12 height 10
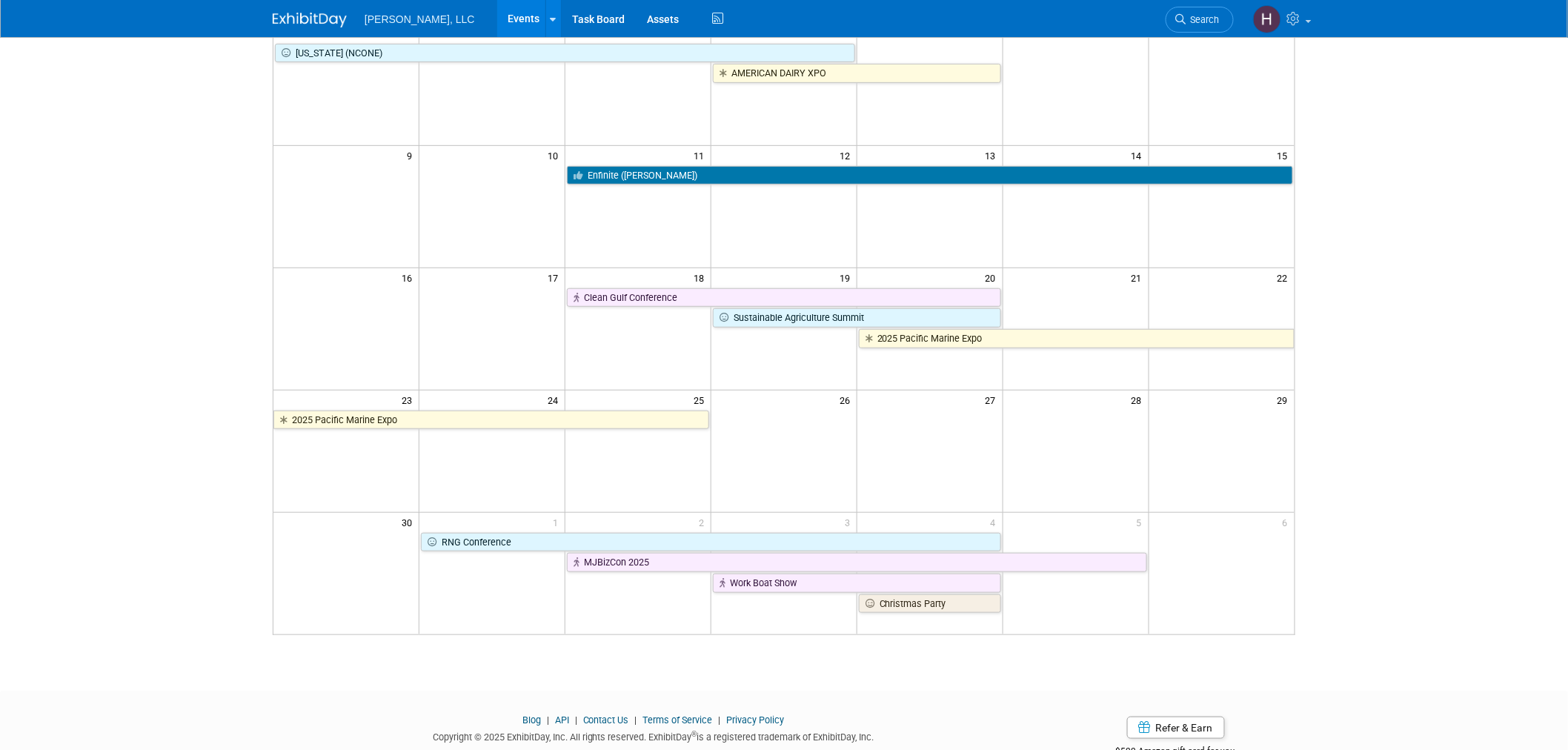
scroll to position [309, 0]
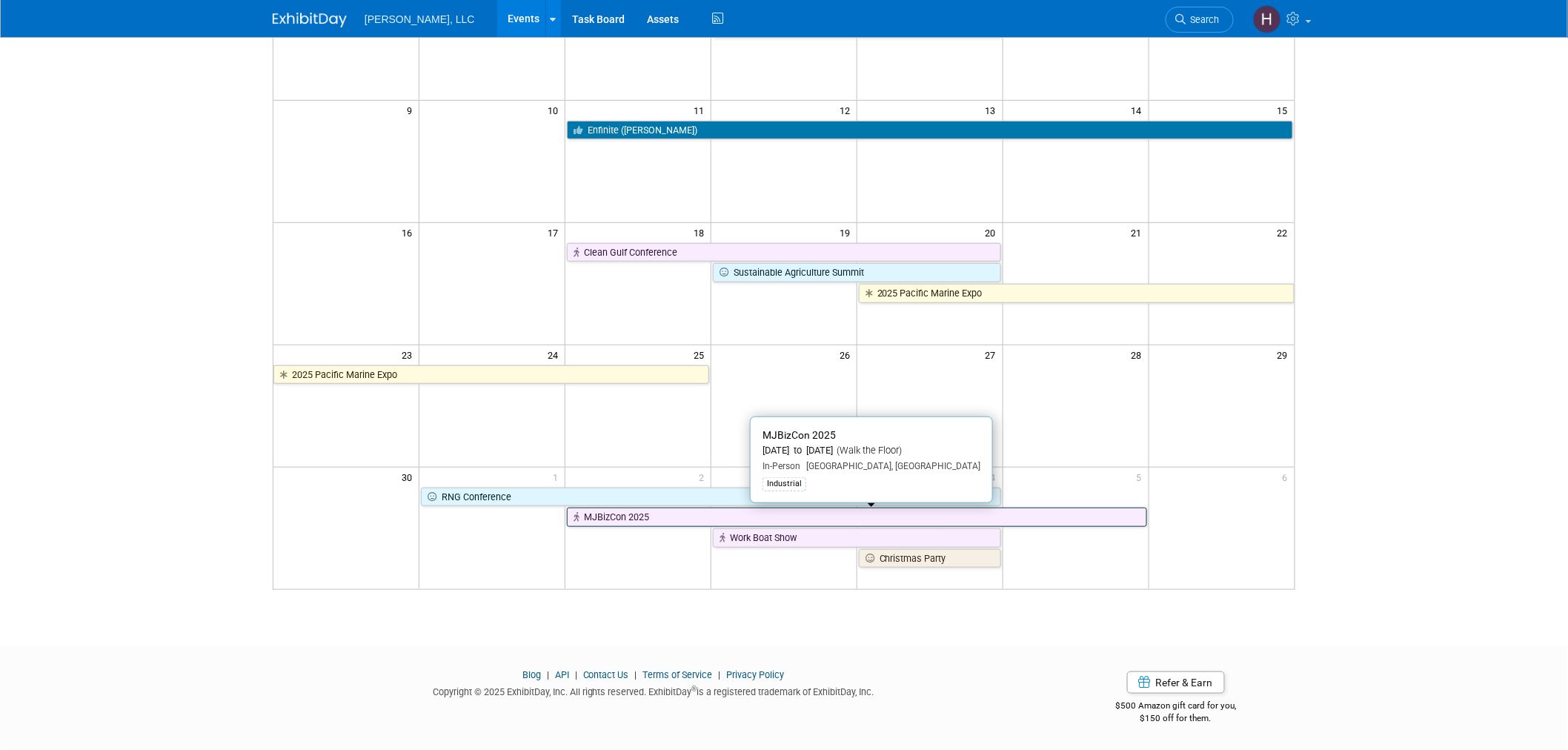
click at [659, 513] on link "MJBizCon 2025" at bounding box center [857, 518] width 580 height 20
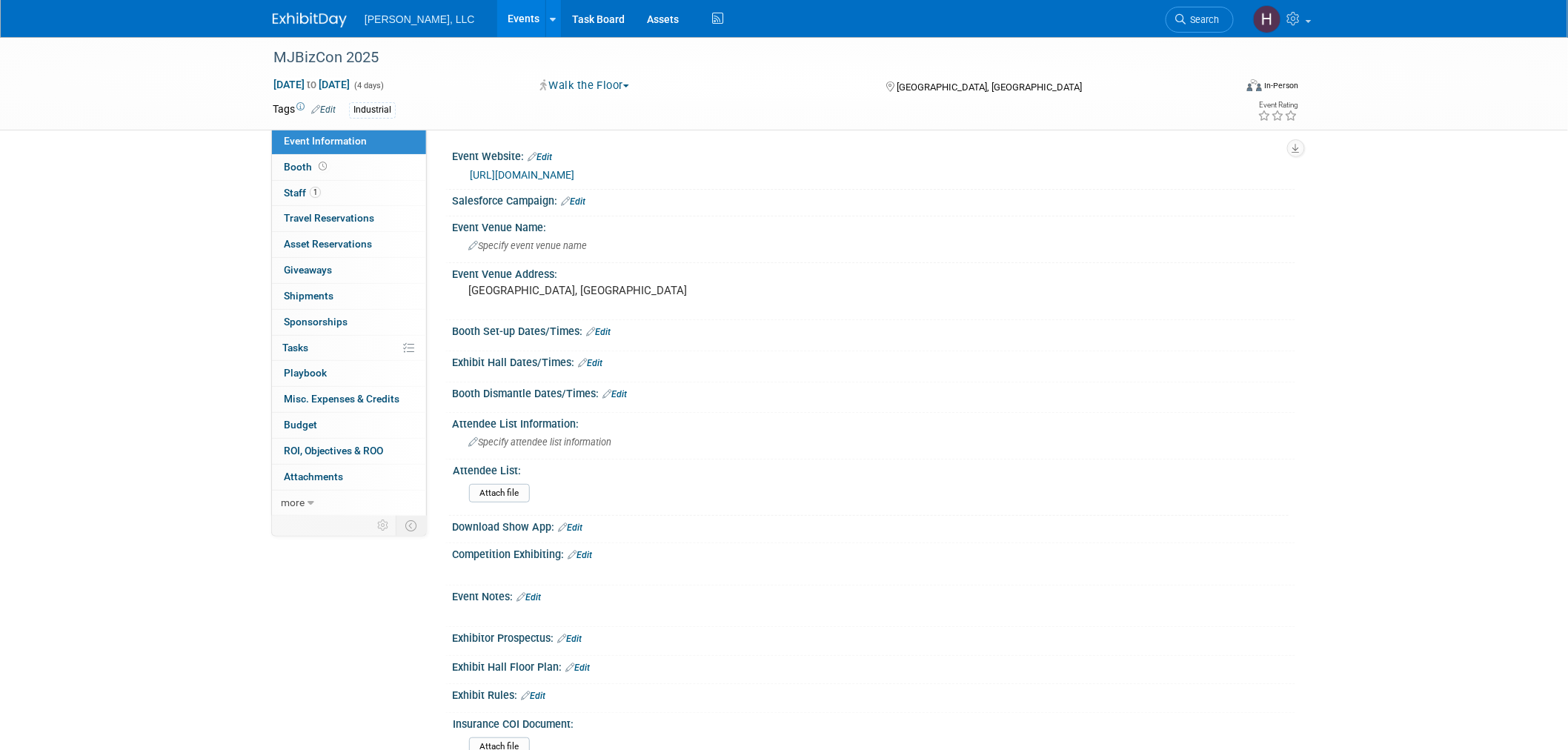
click at [549, 173] on link "[URL][DOMAIN_NAME]" at bounding box center [522, 175] width 105 height 12
click at [378, 160] on link "Booth" at bounding box center [349, 168] width 154 height 25
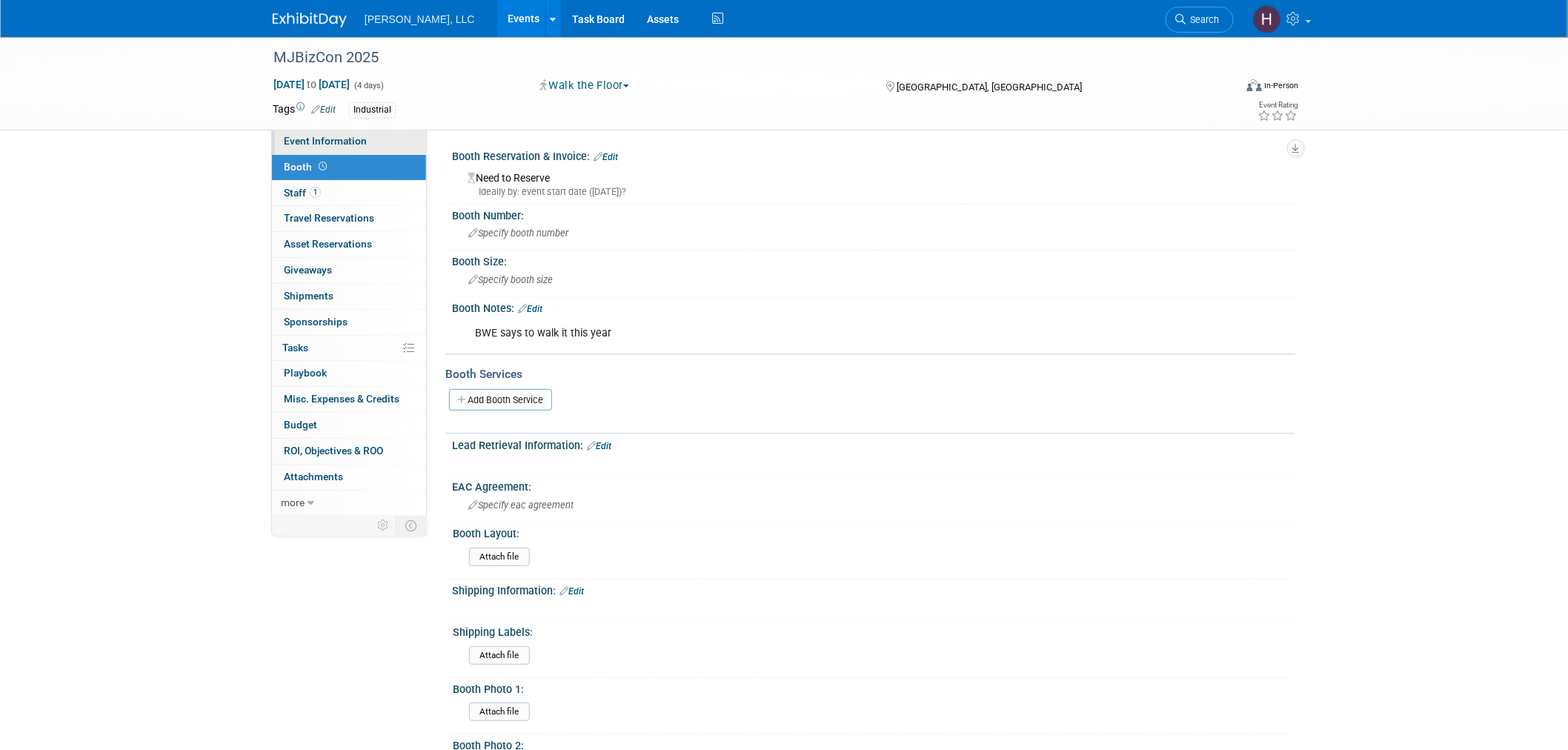
click at [346, 136] on span "Event Information" at bounding box center [325, 140] width 83 height 12
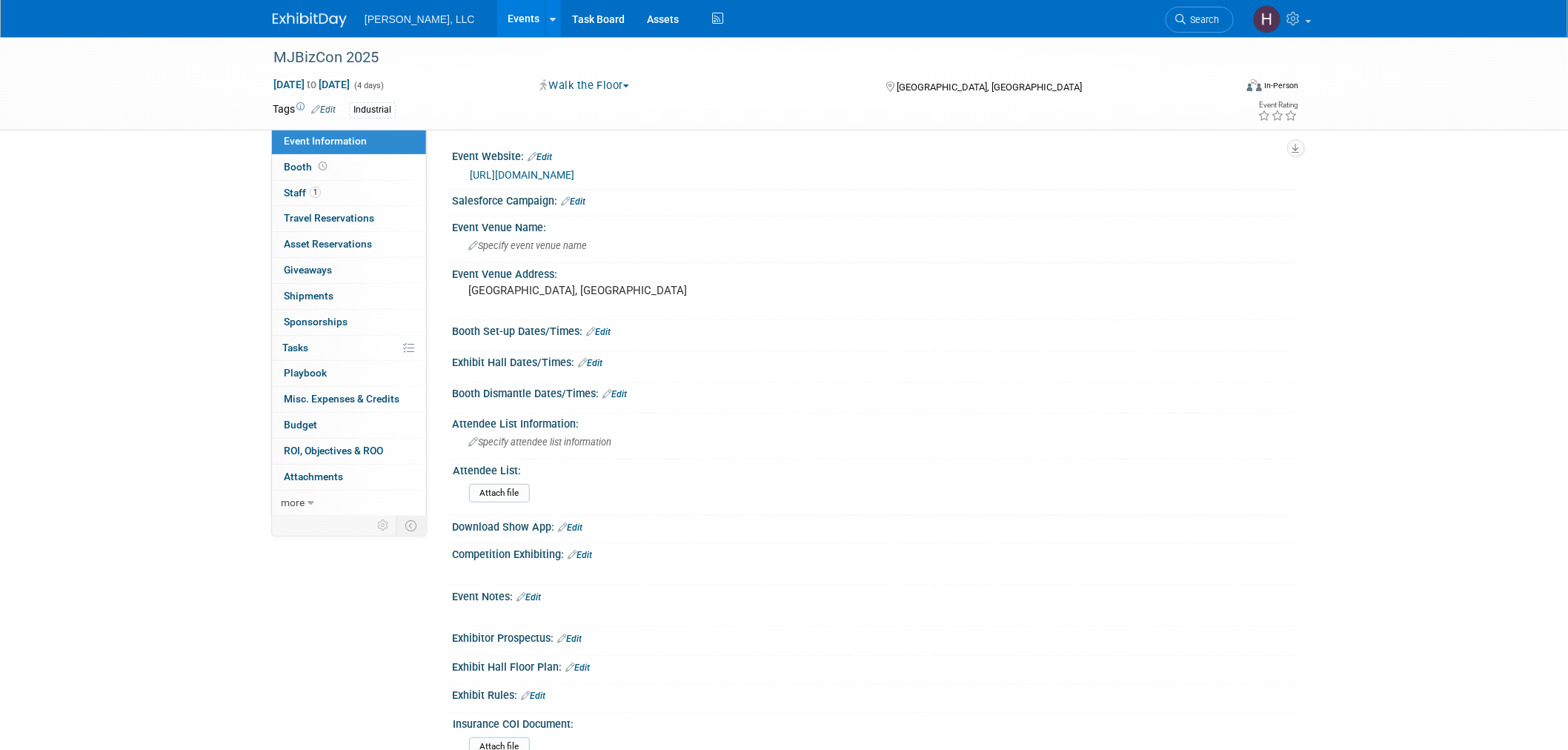
scroll to position [219, 0]
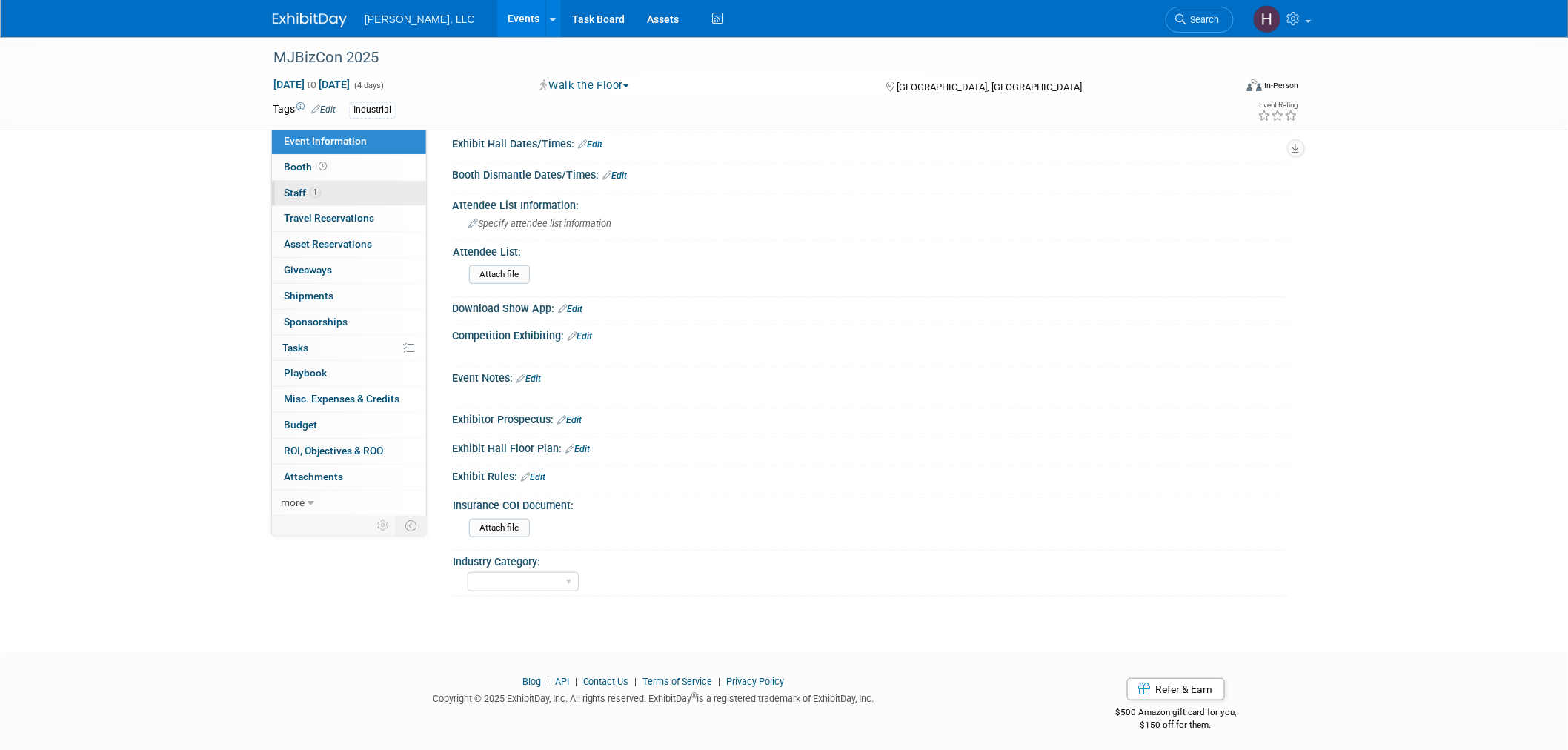
click at [286, 194] on span "Staff 1" at bounding box center [302, 192] width 37 height 12
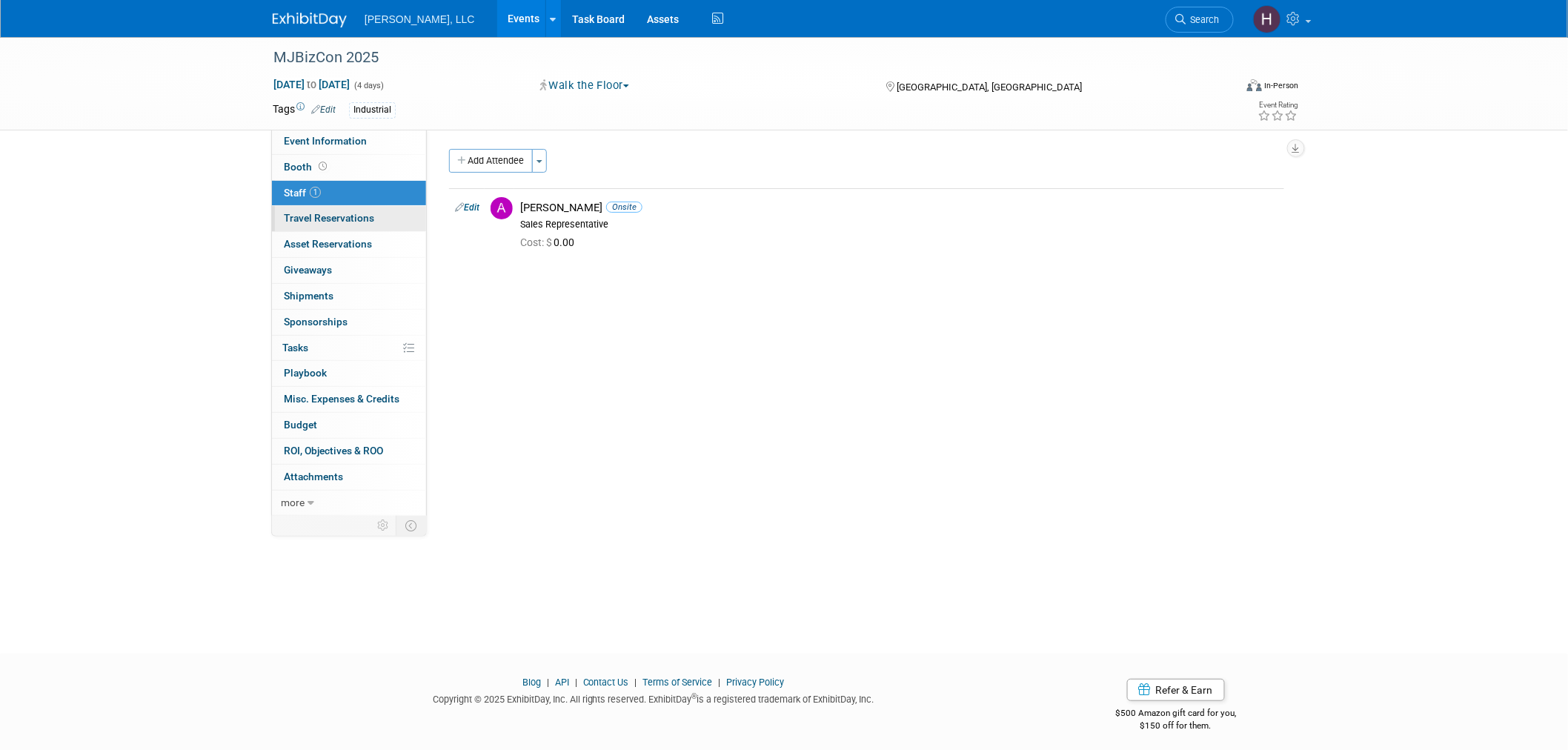
click at [378, 219] on link "0 Travel Reservations 0" at bounding box center [349, 218] width 154 height 25
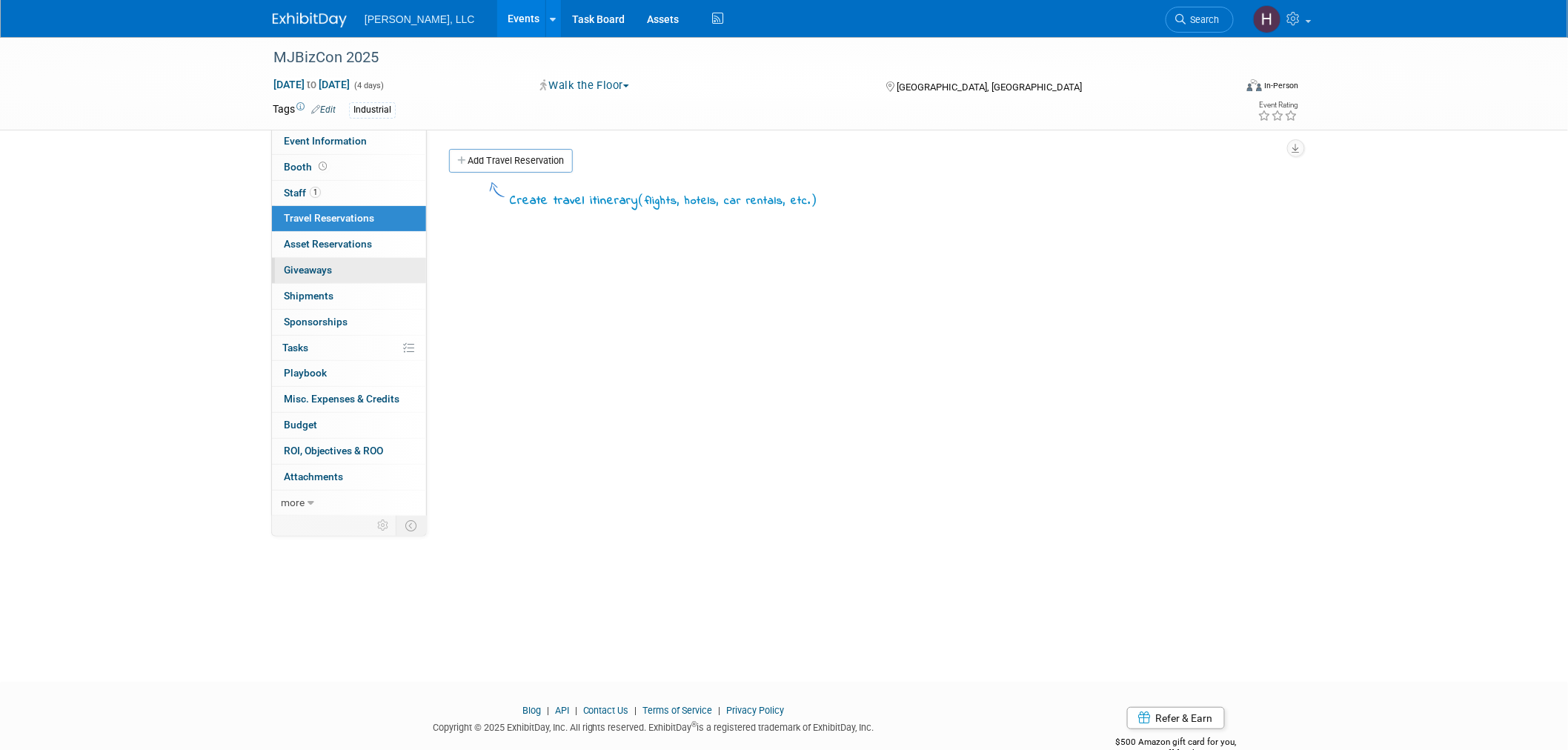
drag, startPoint x: 738, startPoint y: 423, endPoint x: 394, endPoint y: 263, distance: 379.4
click at [734, 421] on div "Create travel itinerary ( flights, hotels, car rentals, etc. )" at bounding box center [867, 402] width 835 height 445
click at [497, 16] on link "Events" at bounding box center [524, 19] width 54 height 37
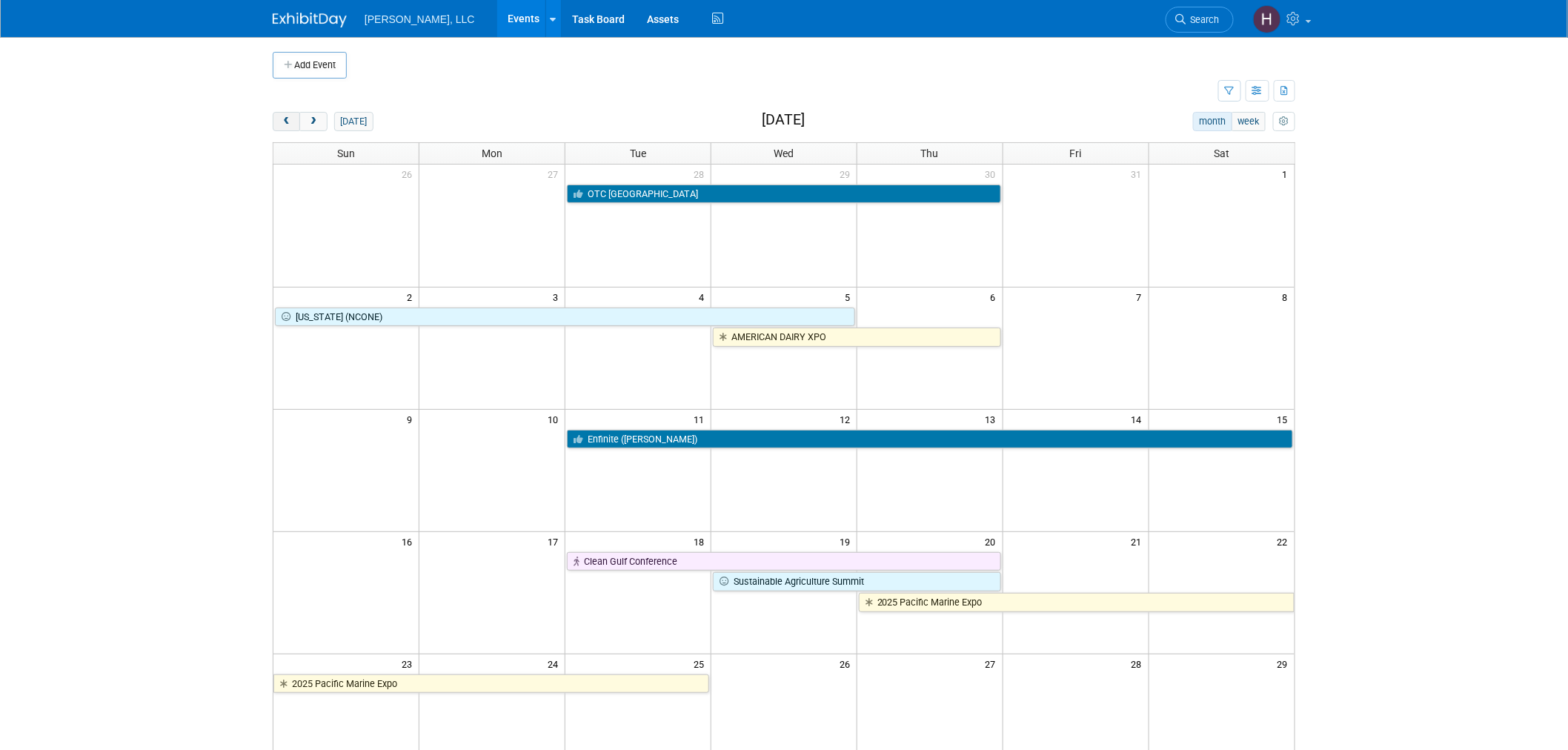
click at [290, 122] on span "prev" at bounding box center [286, 121] width 12 height 10
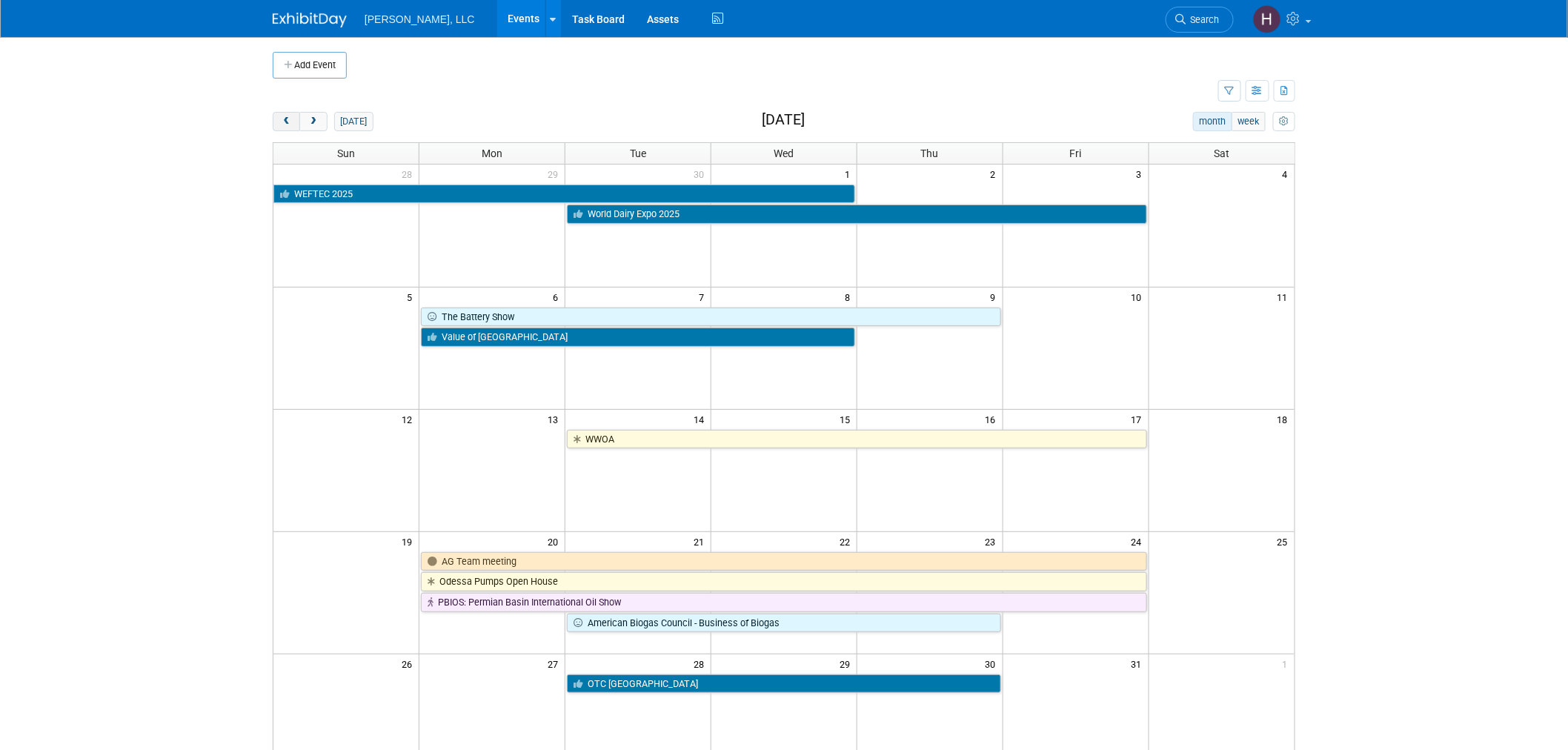
click at [290, 122] on span "prev" at bounding box center [286, 121] width 12 height 10
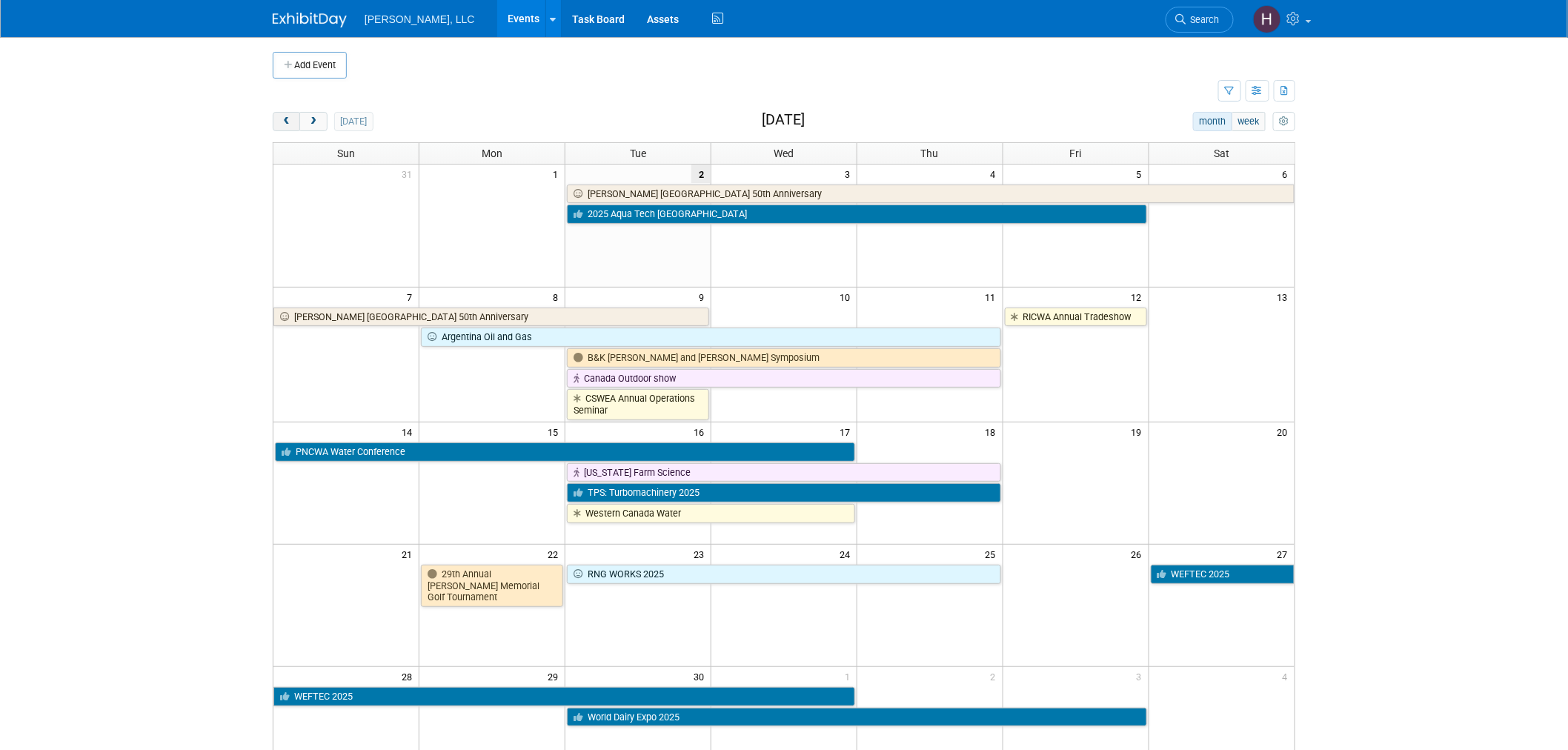
click at [290, 122] on span "prev" at bounding box center [286, 121] width 12 height 10
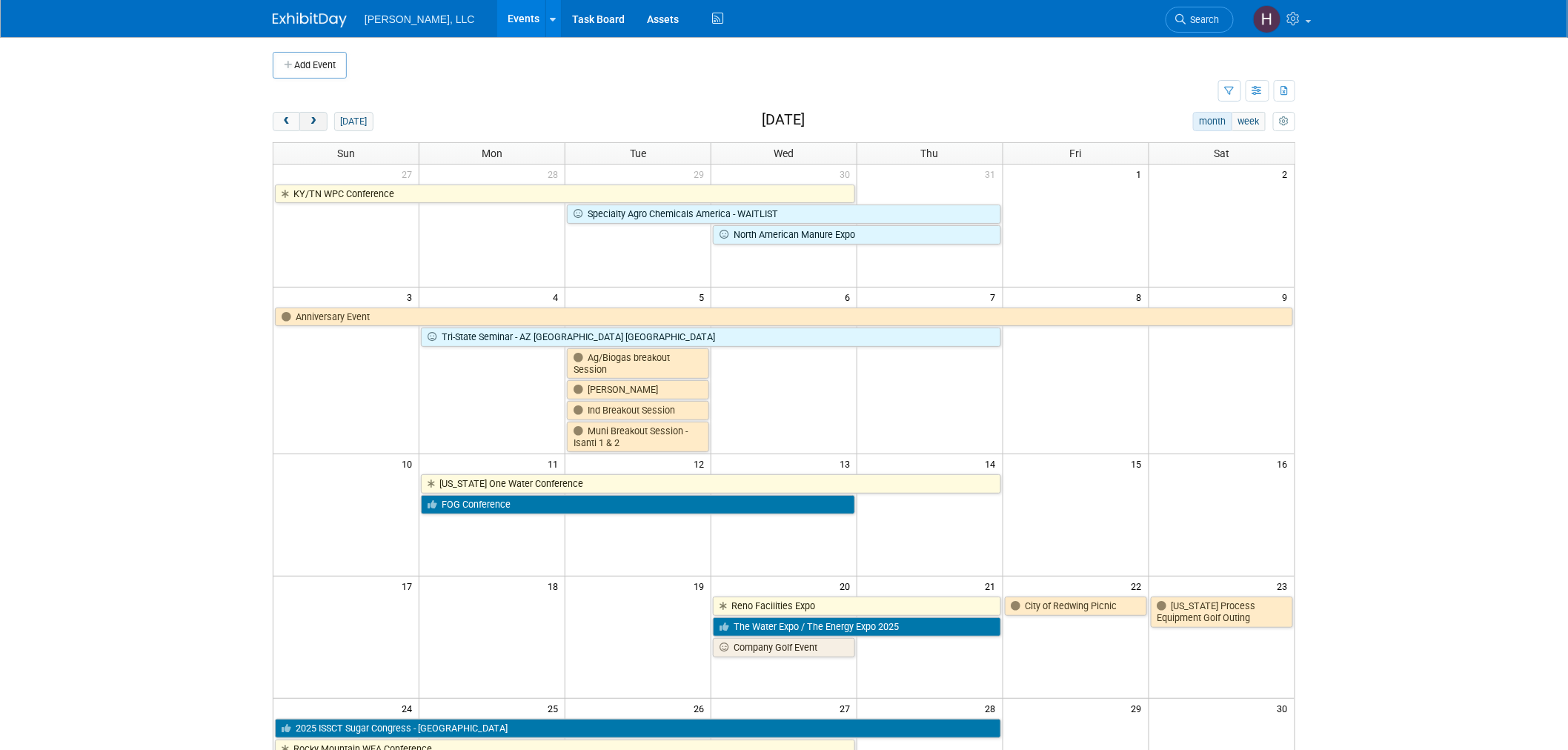
click at [315, 124] on span "next" at bounding box center [313, 121] width 12 height 10
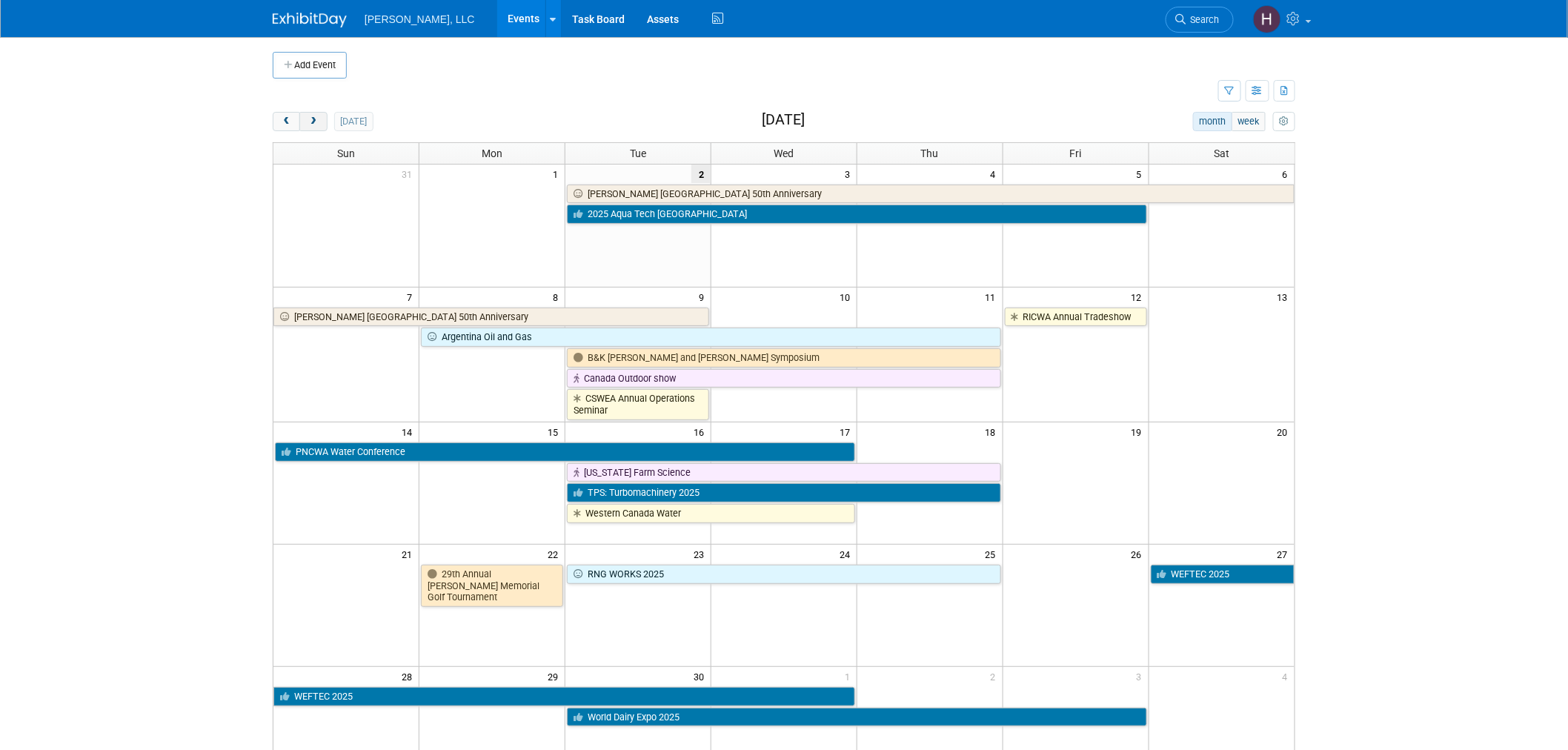
click at [315, 124] on span "next" at bounding box center [313, 121] width 12 height 10
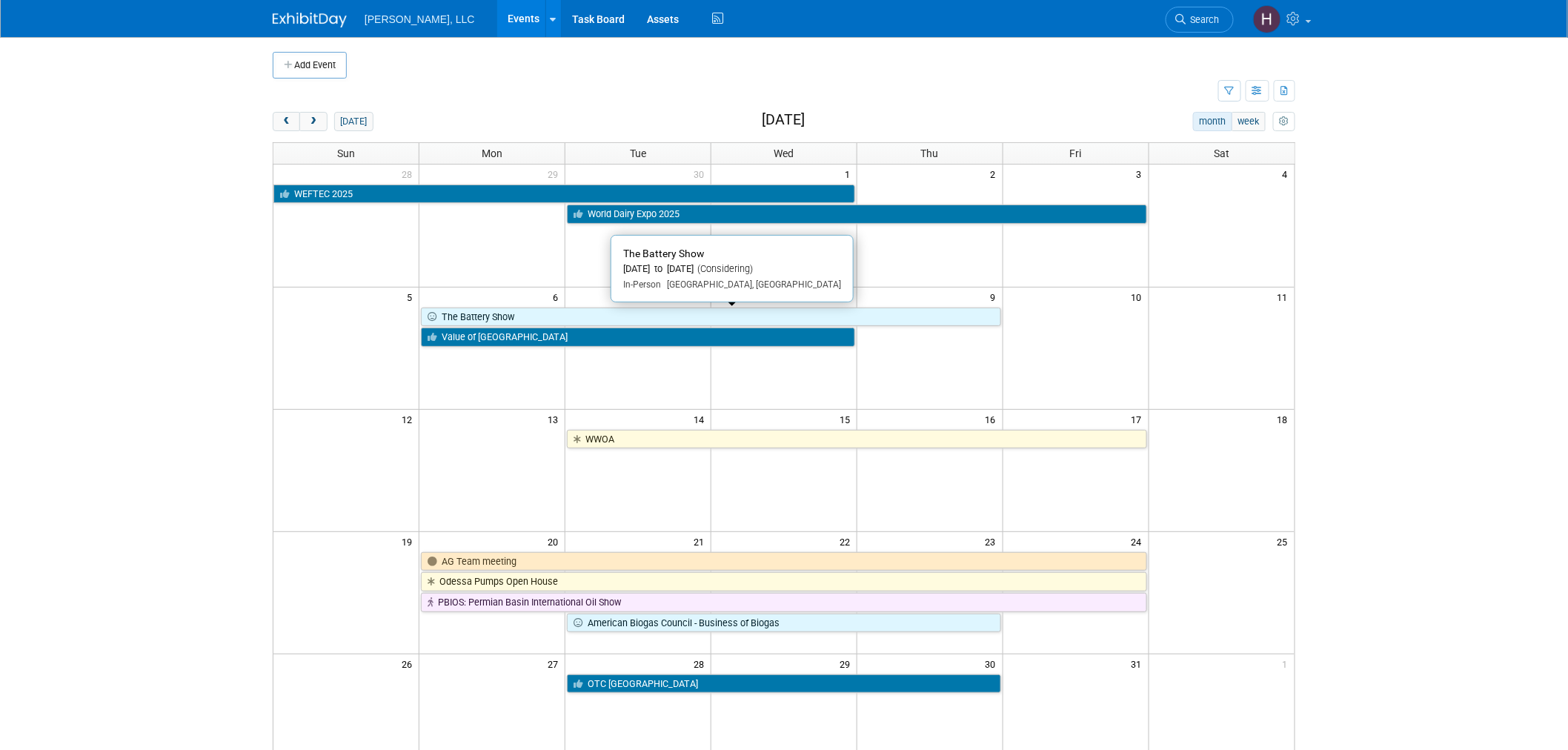
click at [700, 316] on link "The Battery Show" at bounding box center [711, 317] width 580 height 20
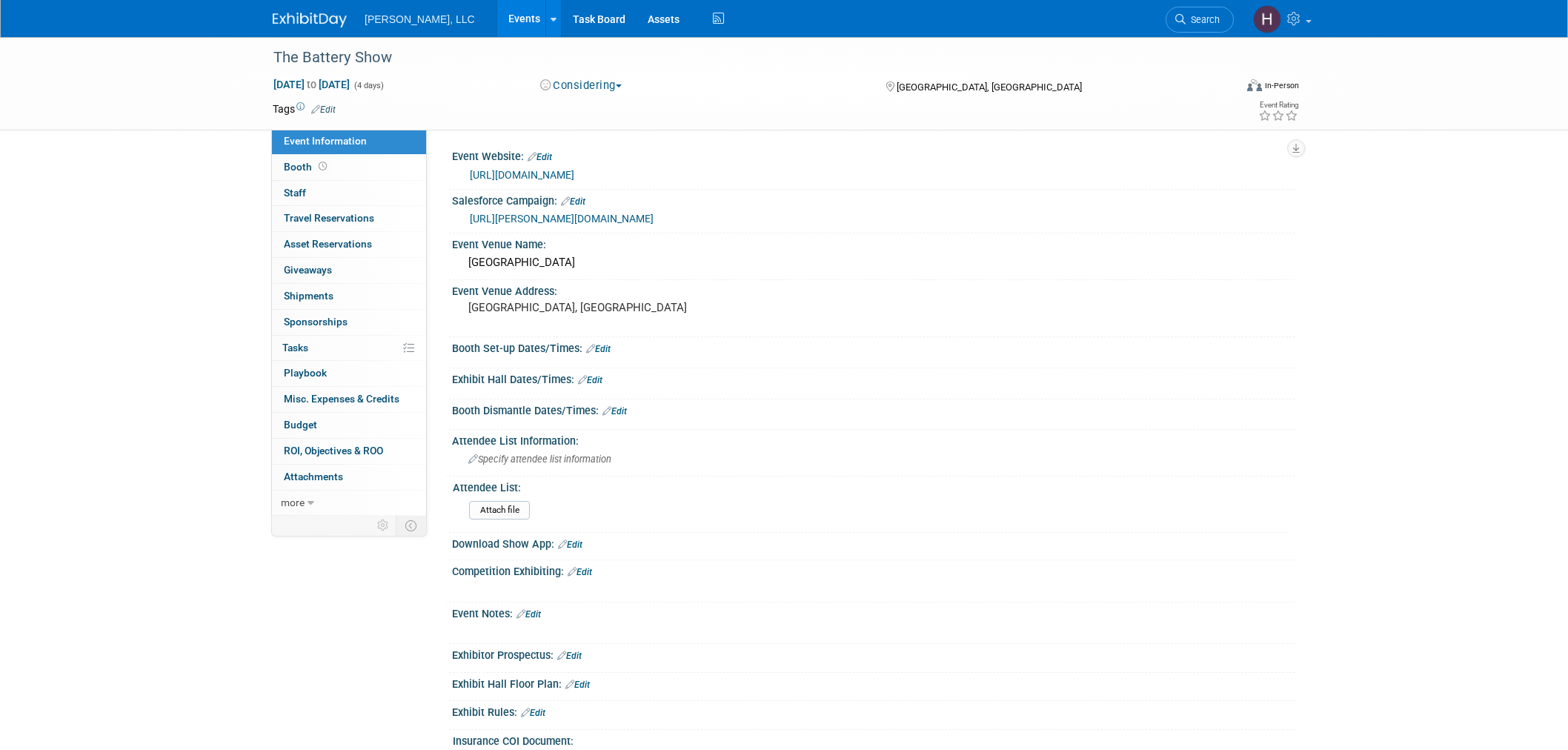
select select "Industrial"
click at [586, 163] on div "https://www.thebatteryshow.com/en/home.html" at bounding box center [874, 173] width 822 height 20
click at [574, 174] on link "https://www.thebatteryshow.com/en/home.html" at bounding box center [522, 175] width 105 height 12
click at [510, 175] on link "https://www.thebatteryshow.com/en/home.html" at bounding box center [522, 175] width 105 height 12
click at [497, 20] on link "Events" at bounding box center [524, 19] width 54 height 37
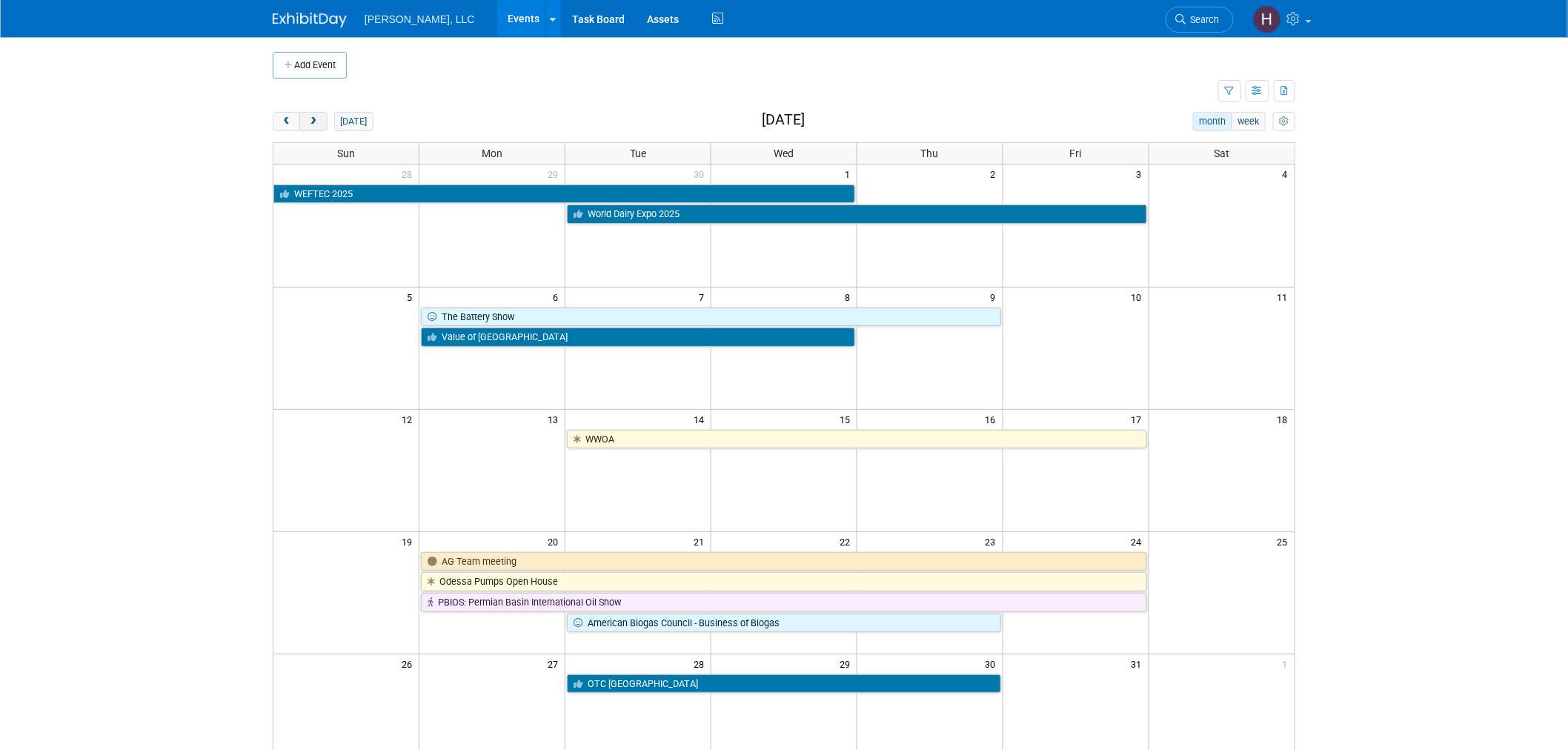
click at [315, 115] on button "next" at bounding box center [313, 121] width 27 height 20
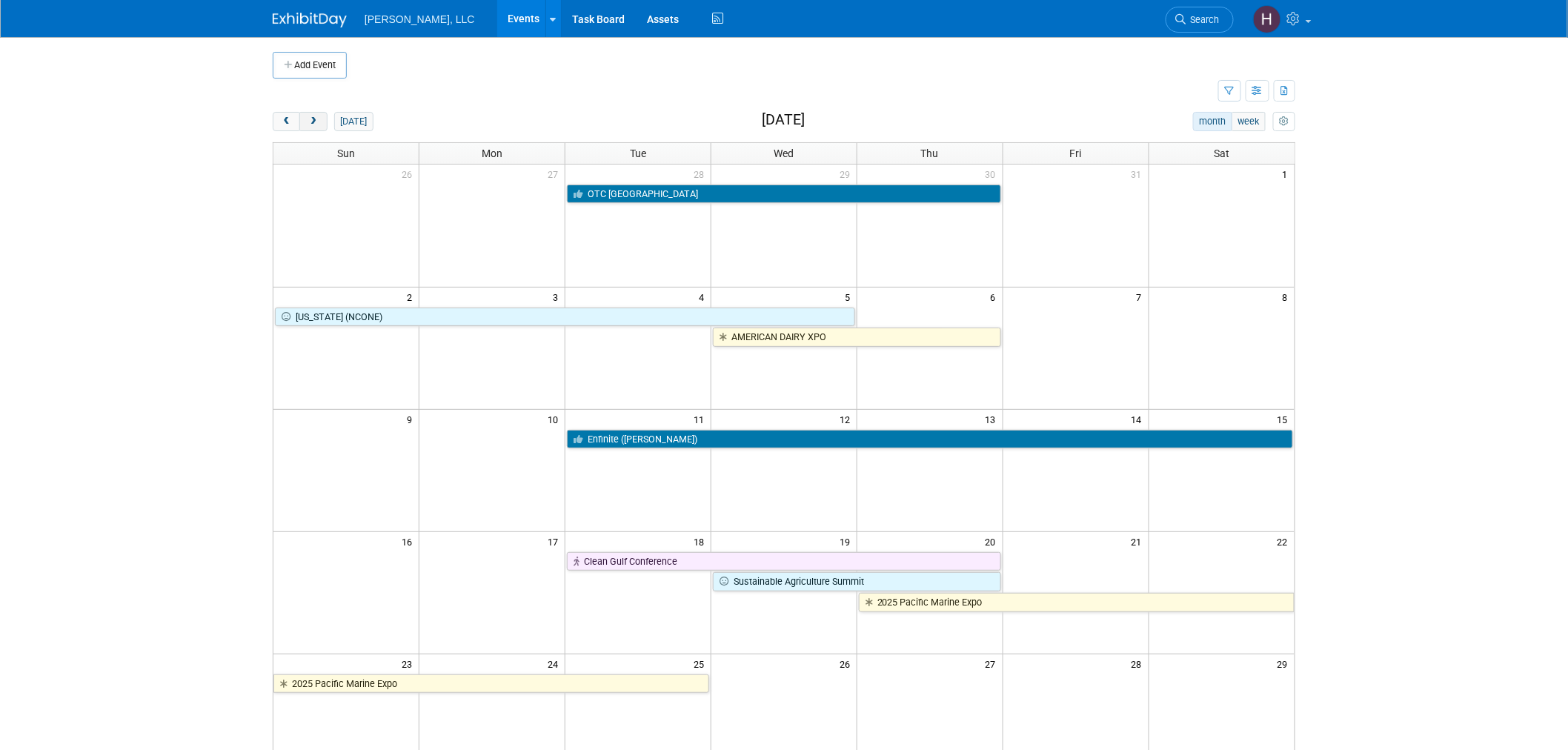
click at [315, 115] on button "next" at bounding box center [313, 121] width 27 height 20
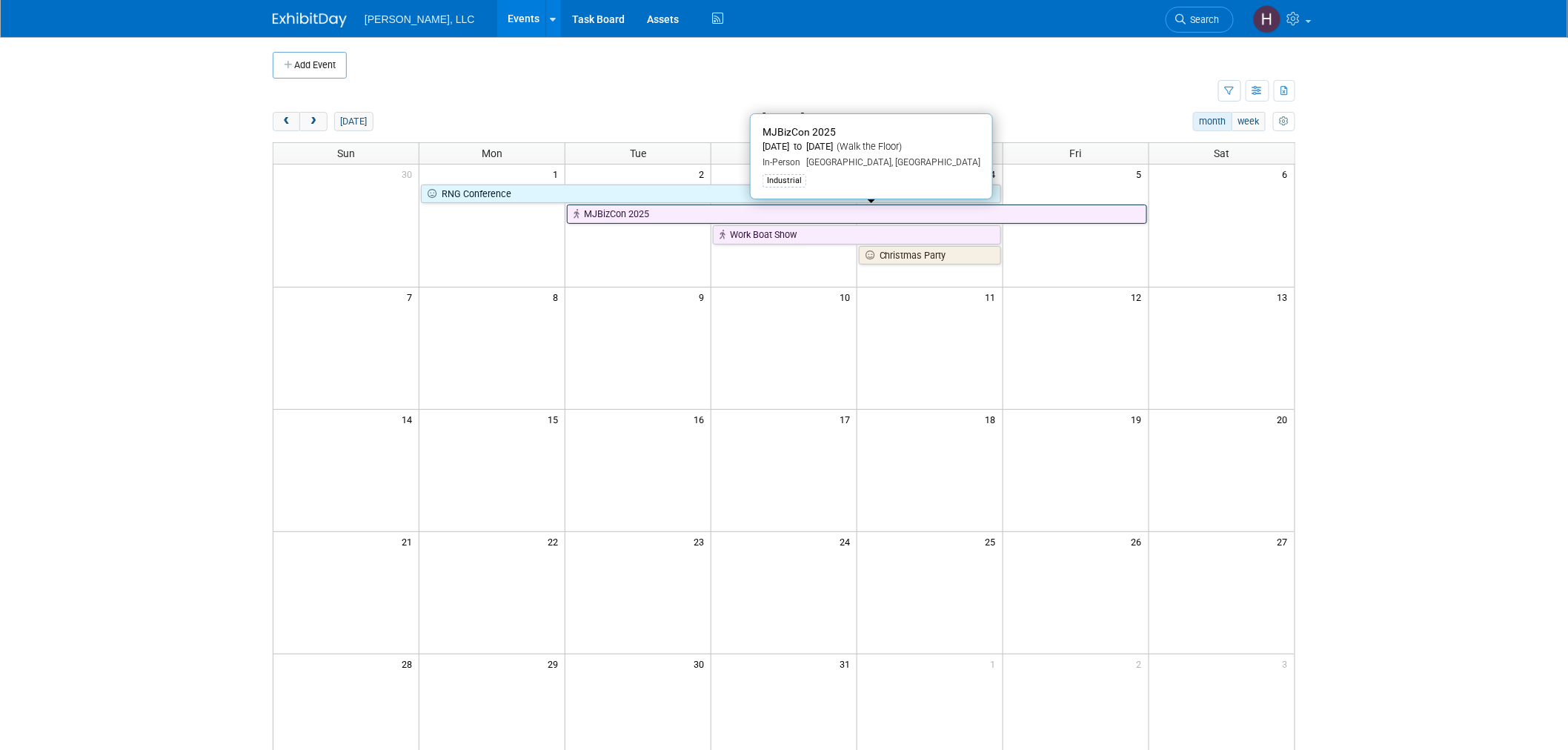
click at [714, 217] on link "MJBizCon 2025" at bounding box center [857, 215] width 580 height 20
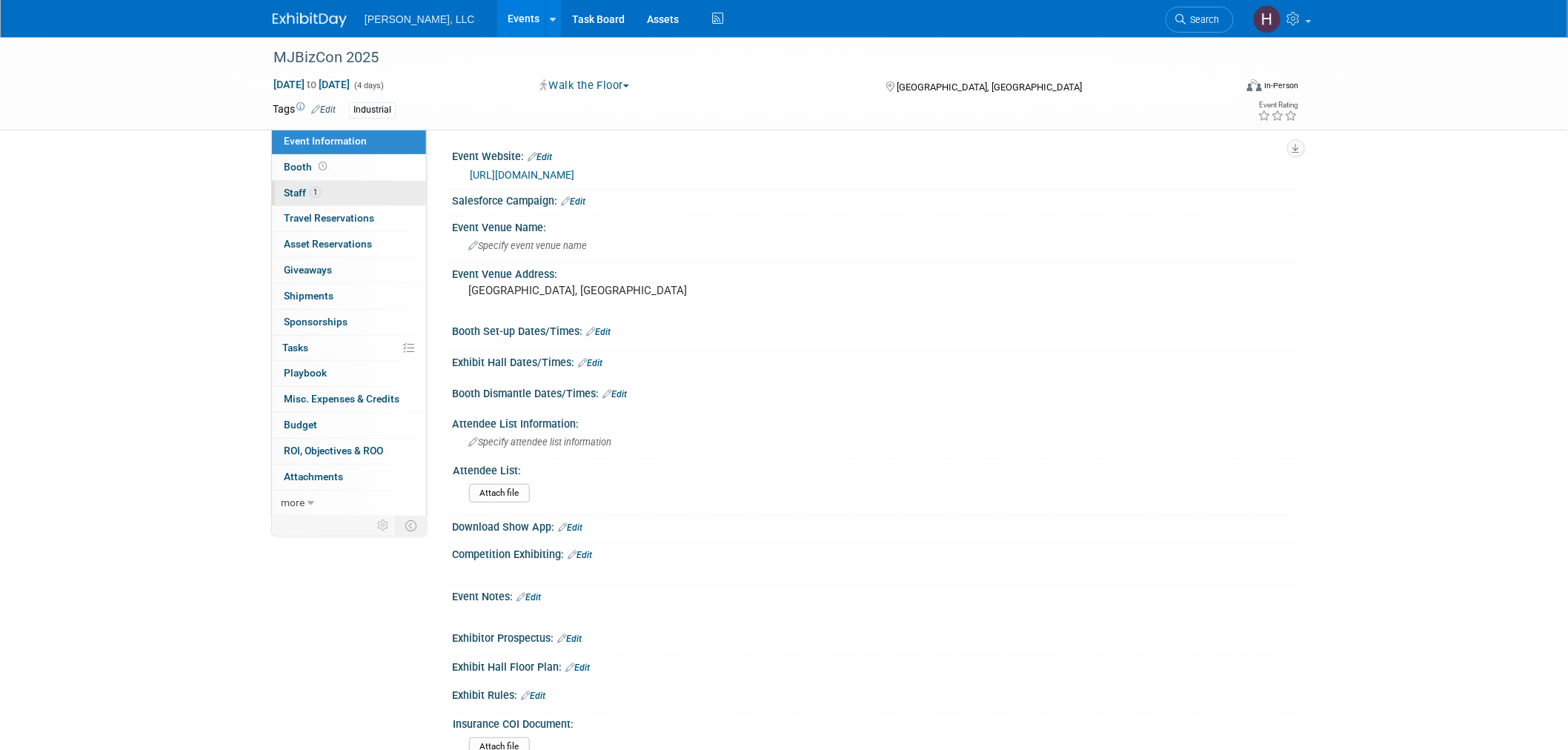
click at [297, 188] on span "Staff 1" at bounding box center [302, 192] width 37 height 12
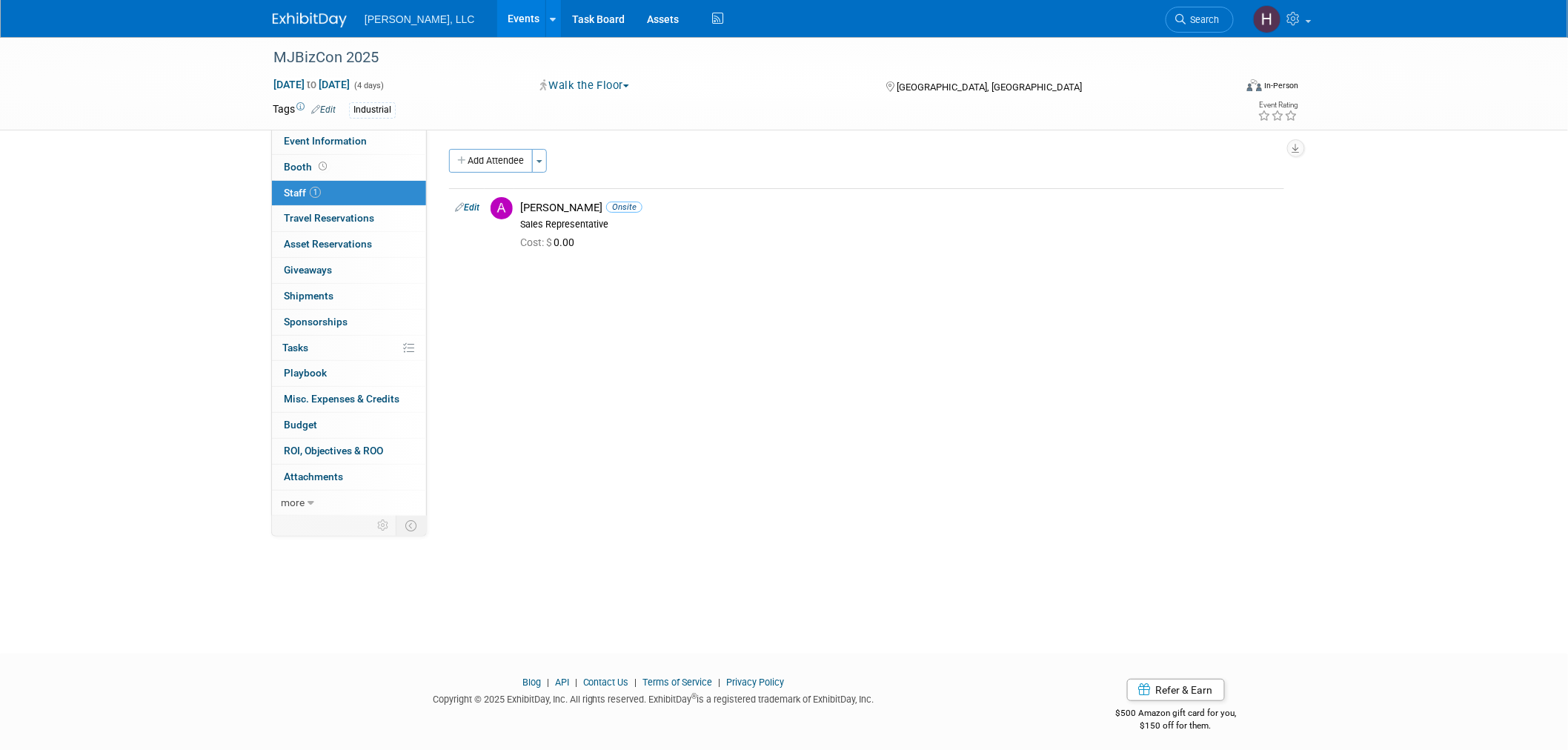
click at [332, 129] on div "MJBizCon 2025 Dec 2, 2025 to Dec 5, 2025 (4 days) Dec 2, 2025 to Dec 5, 2025 Wa…" at bounding box center [784, 83] width 1045 height 93
click at [345, 145] on span "Event Information" at bounding box center [325, 140] width 83 height 12
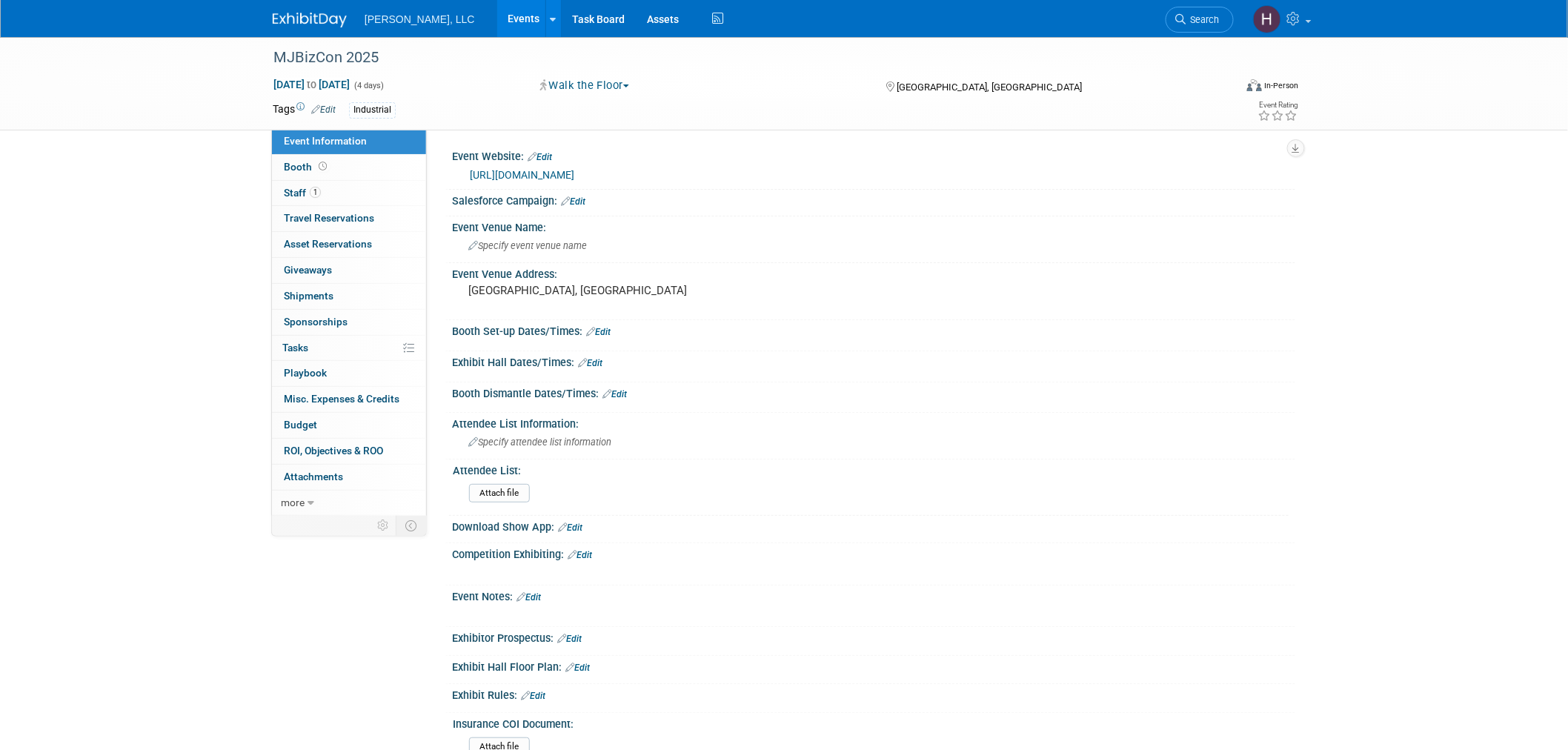
click at [545, 170] on link "https://mjbizconference.com/" at bounding box center [522, 175] width 105 height 12
click at [497, 11] on link "Events" at bounding box center [524, 19] width 54 height 37
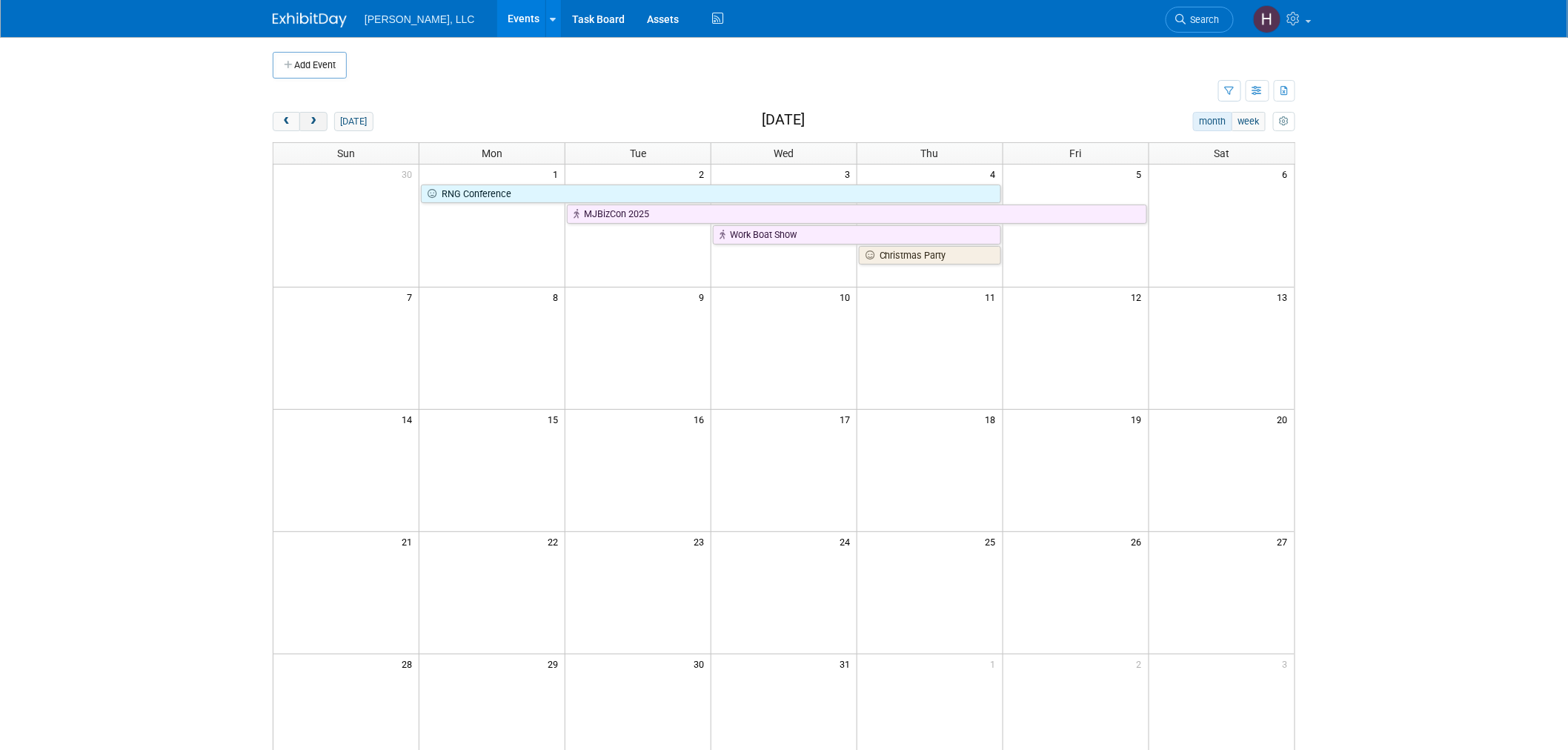
click at [317, 126] on span "next" at bounding box center [313, 121] width 12 height 10
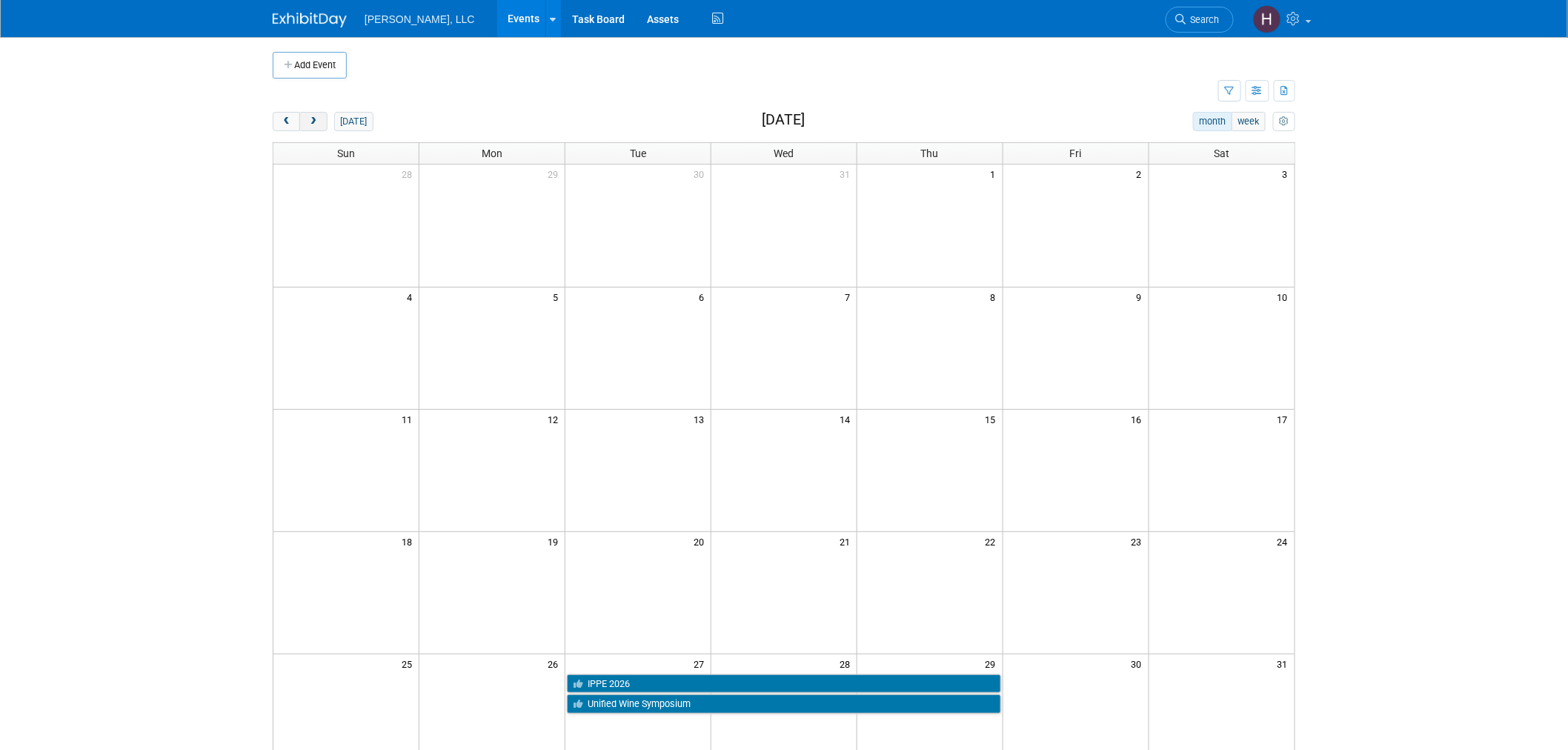
click at [315, 119] on span "next" at bounding box center [313, 121] width 12 height 10
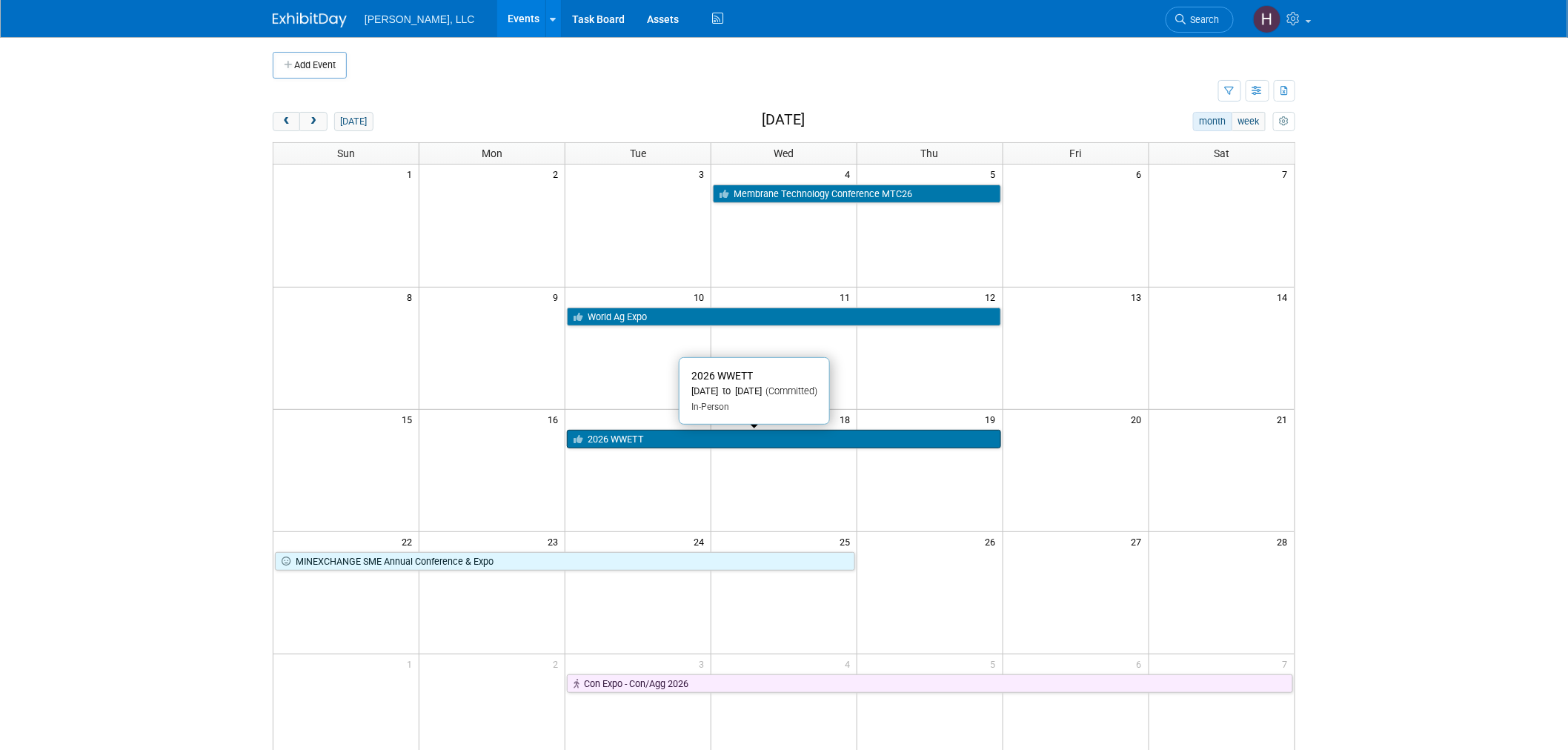
click at [692, 441] on link "2026 WWETT" at bounding box center [784, 440] width 434 height 20
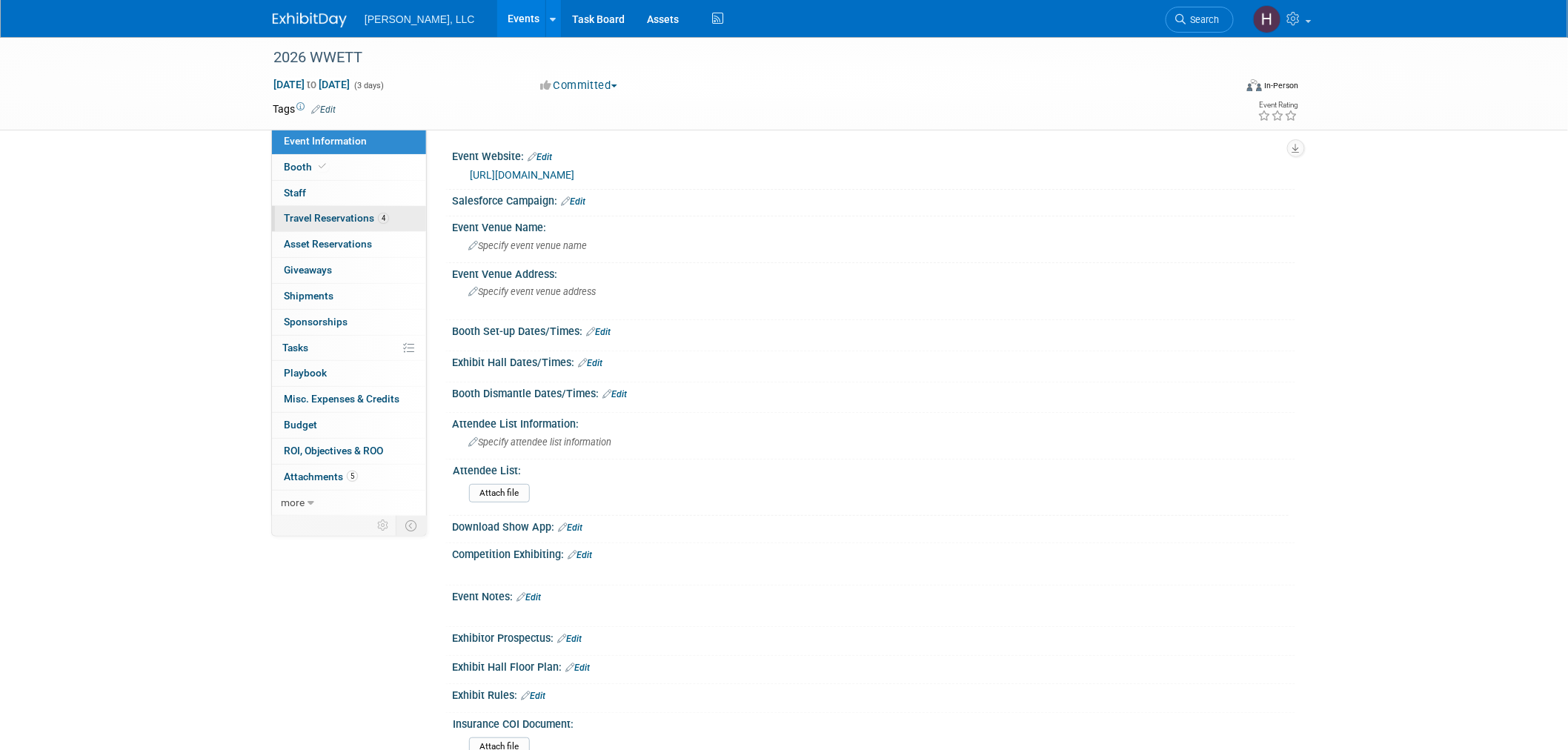
click at [324, 220] on span "Travel Reservations 4" at bounding box center [336, 217] width 105 height 12
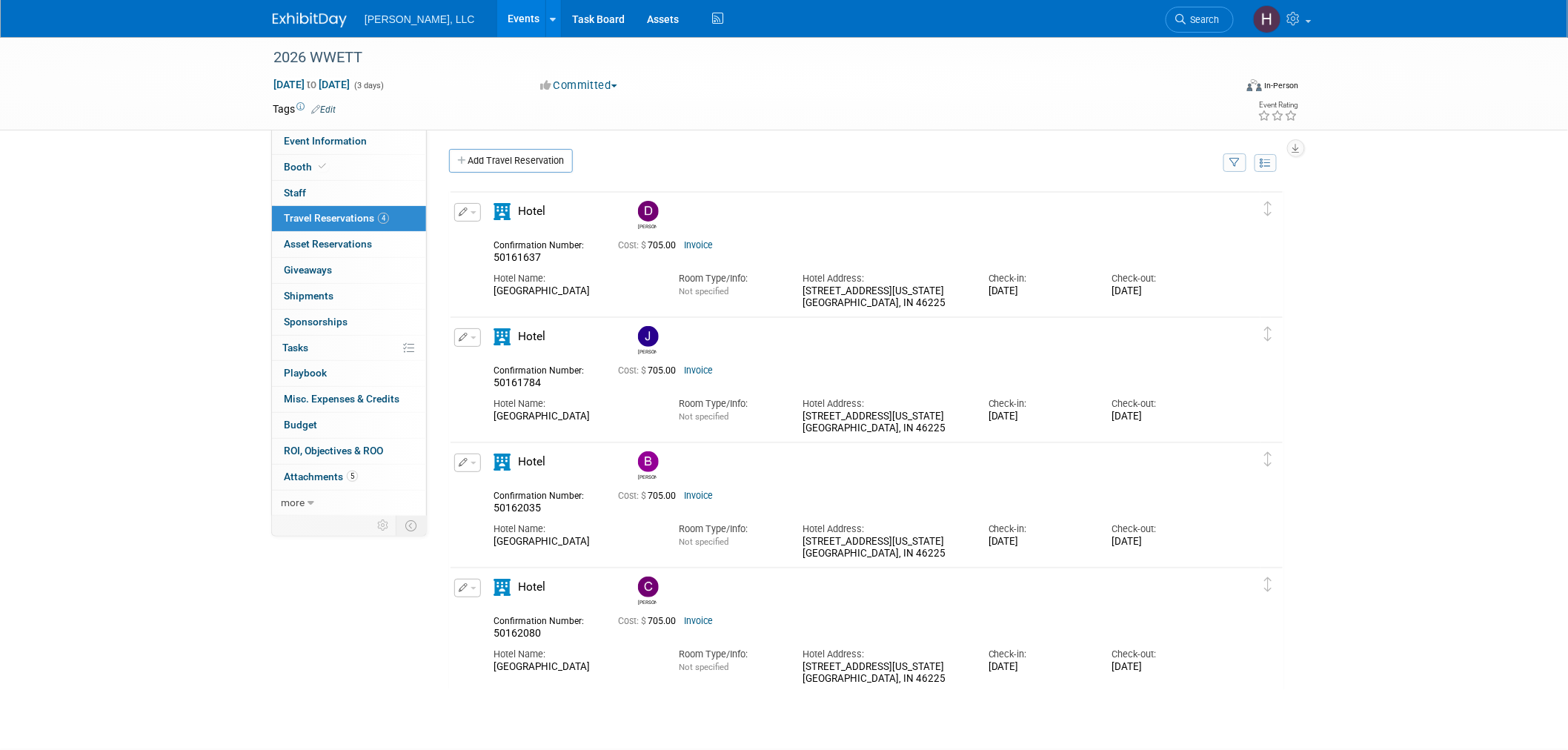
click at [497, 20] on link "Events" at bounding box center [524, 19] width 54 height 37
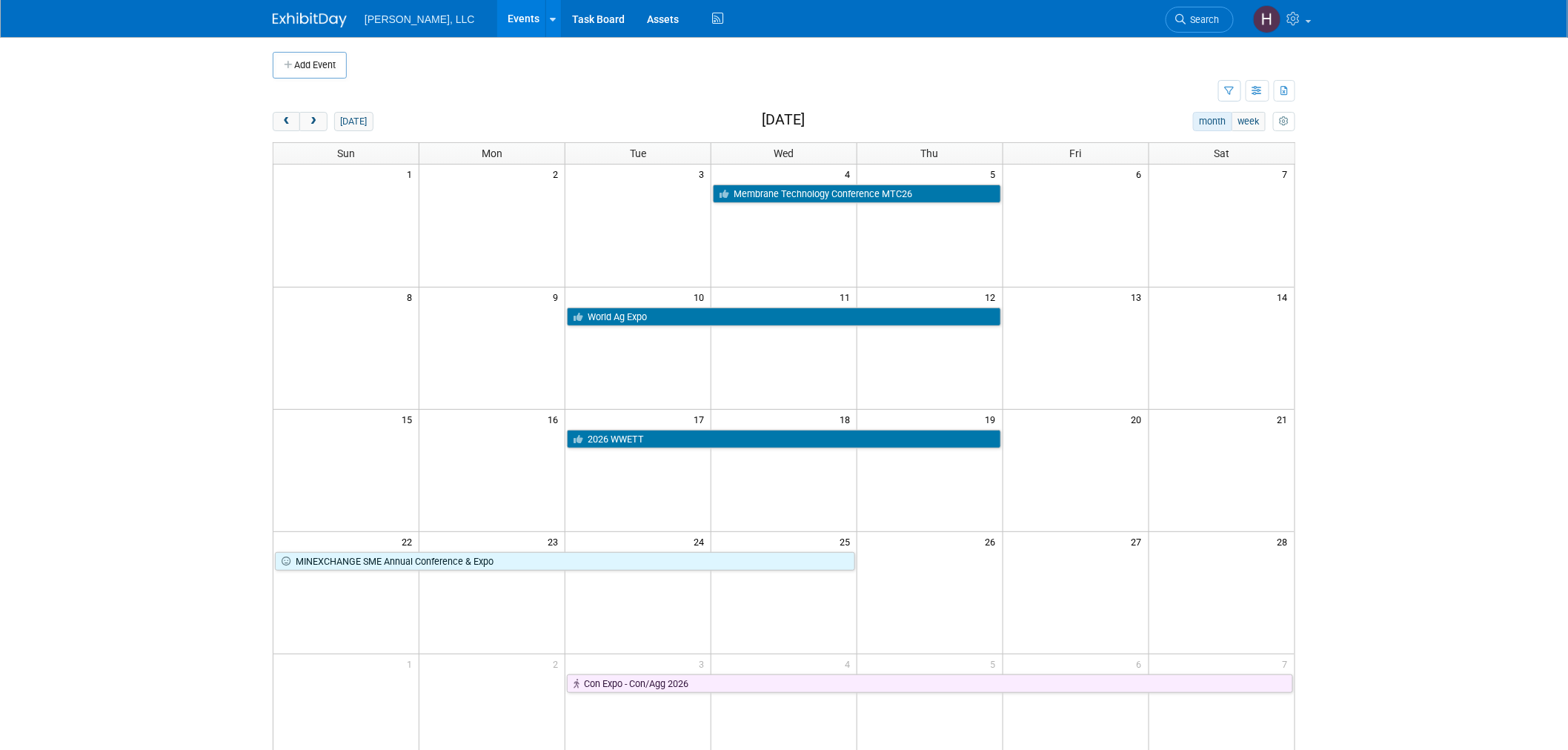
click at [269, 120] on div "Add Event New Event Duplicate Event Warning There is another event in your work…" at bounding box center [784, 483] width 1045 height 892
click at [285, 122] on span "prev" at bounding box center [286, 121] width 12 height 10
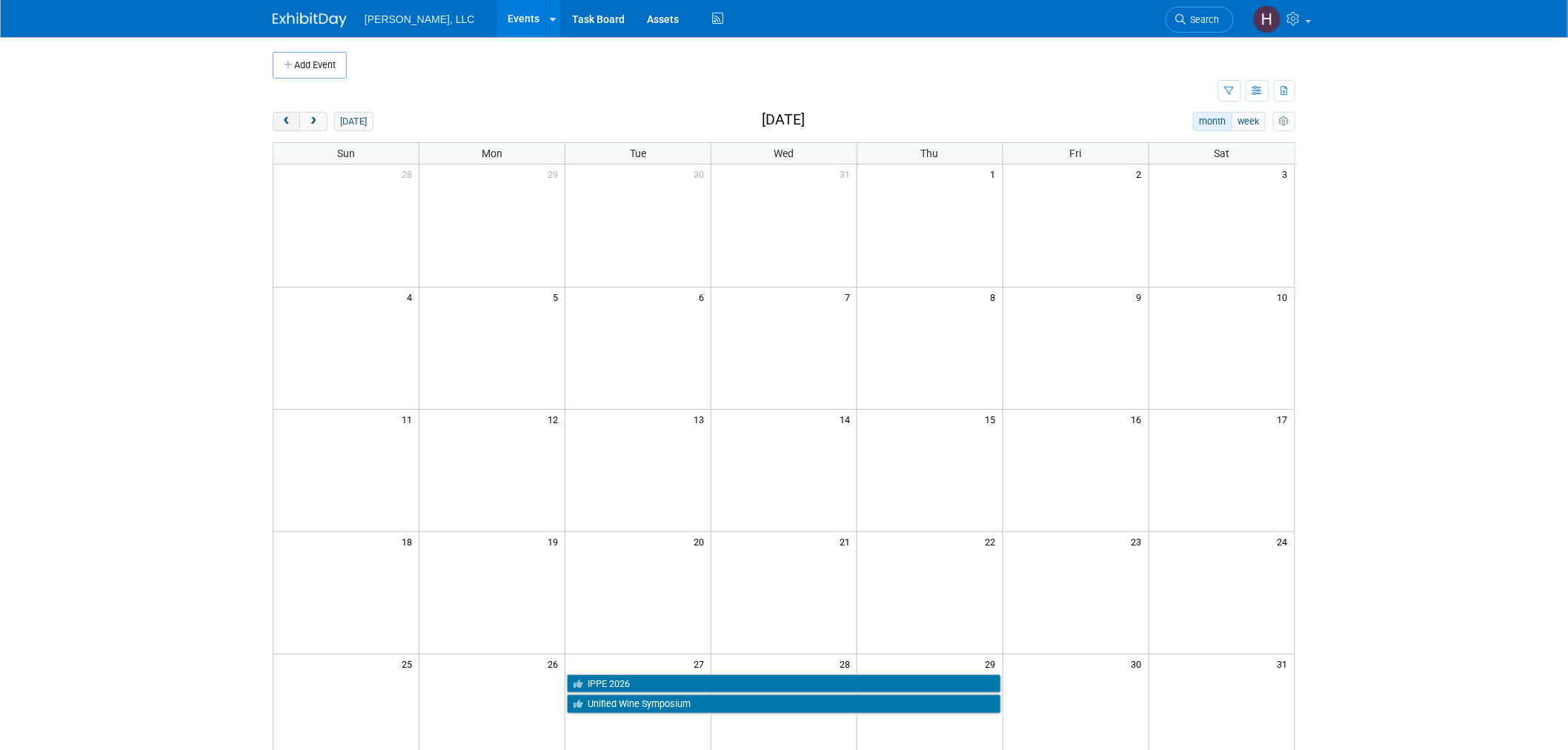
click at [285, 122] on span "prev" at bounding box center [286, 121] width 12 height 10
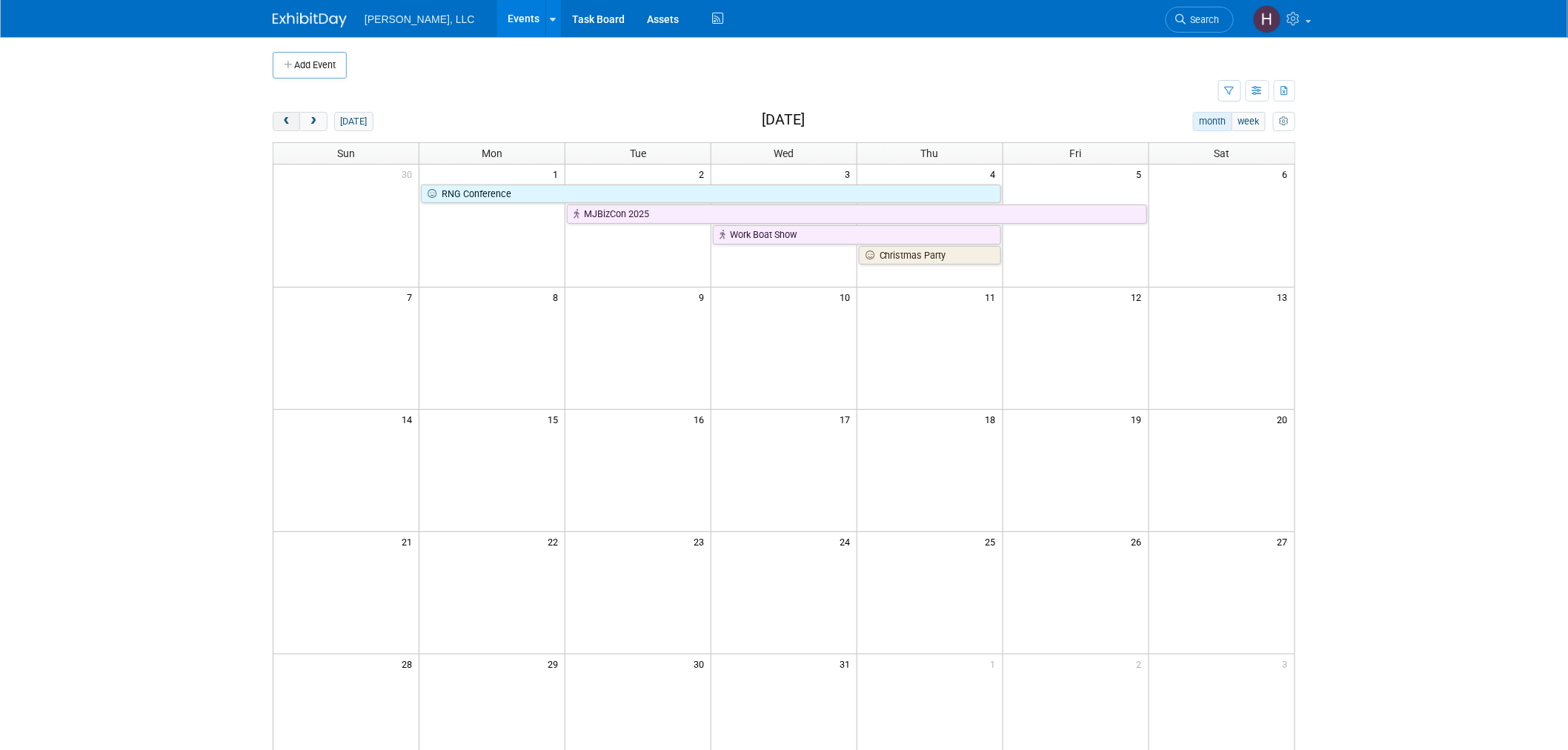
click at [285, 127] on span "prev" at bounding box center [286, 121] width 12 height 10
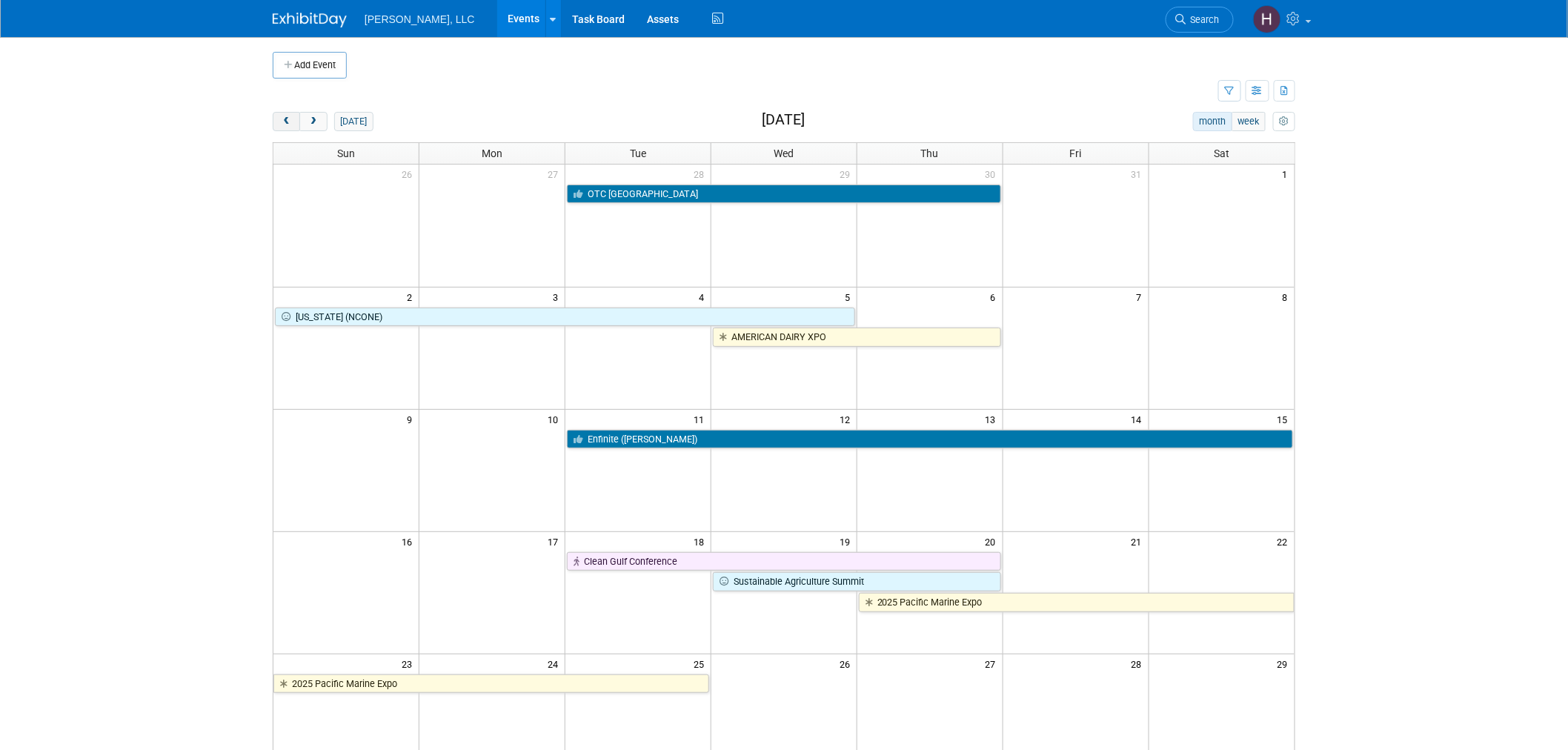
click at [285, 128] on button "prev" at bounding box center [286, 121] width 27 height 20
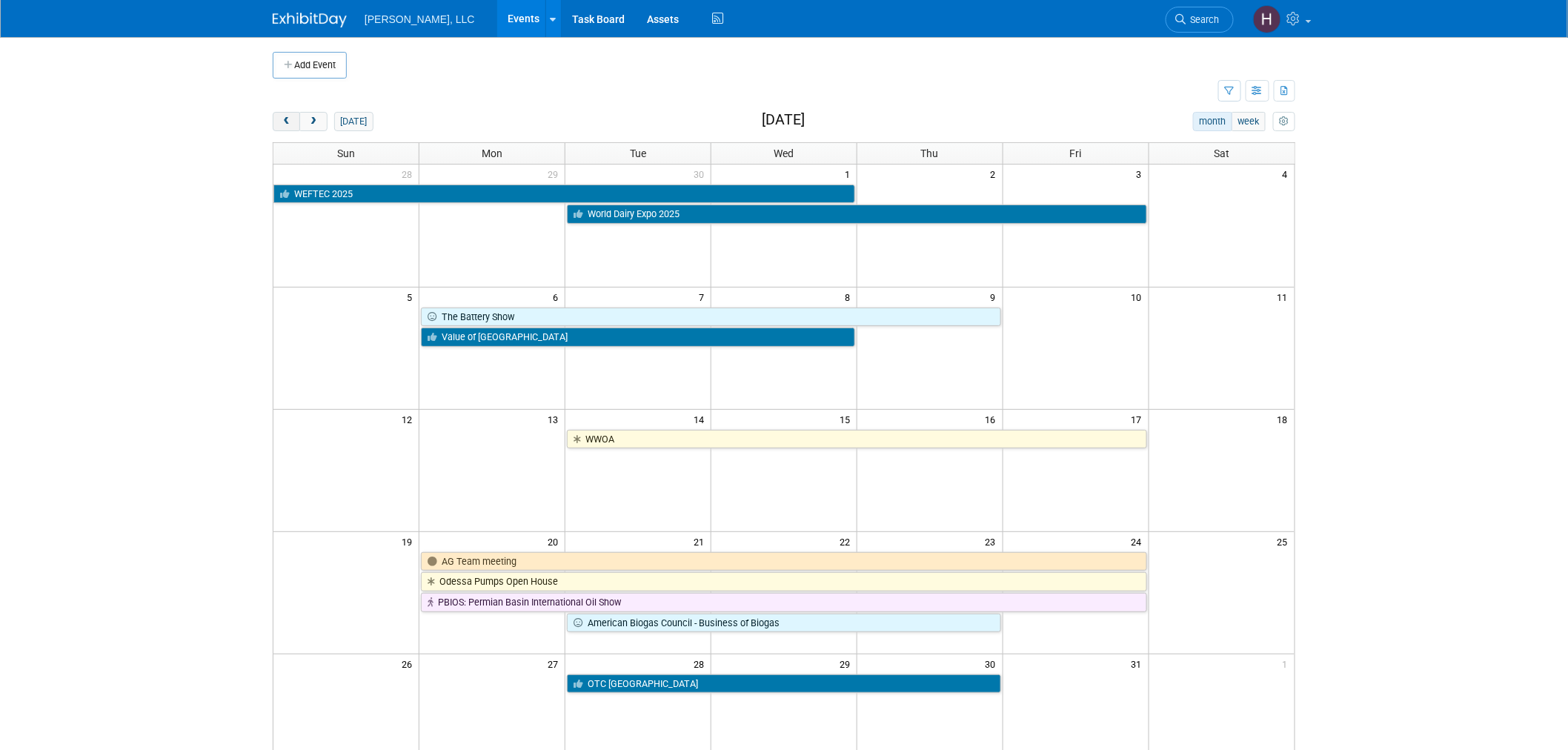
click at [285, 128] on button "prev" at bounding box center [286, 121] width 27 height 20
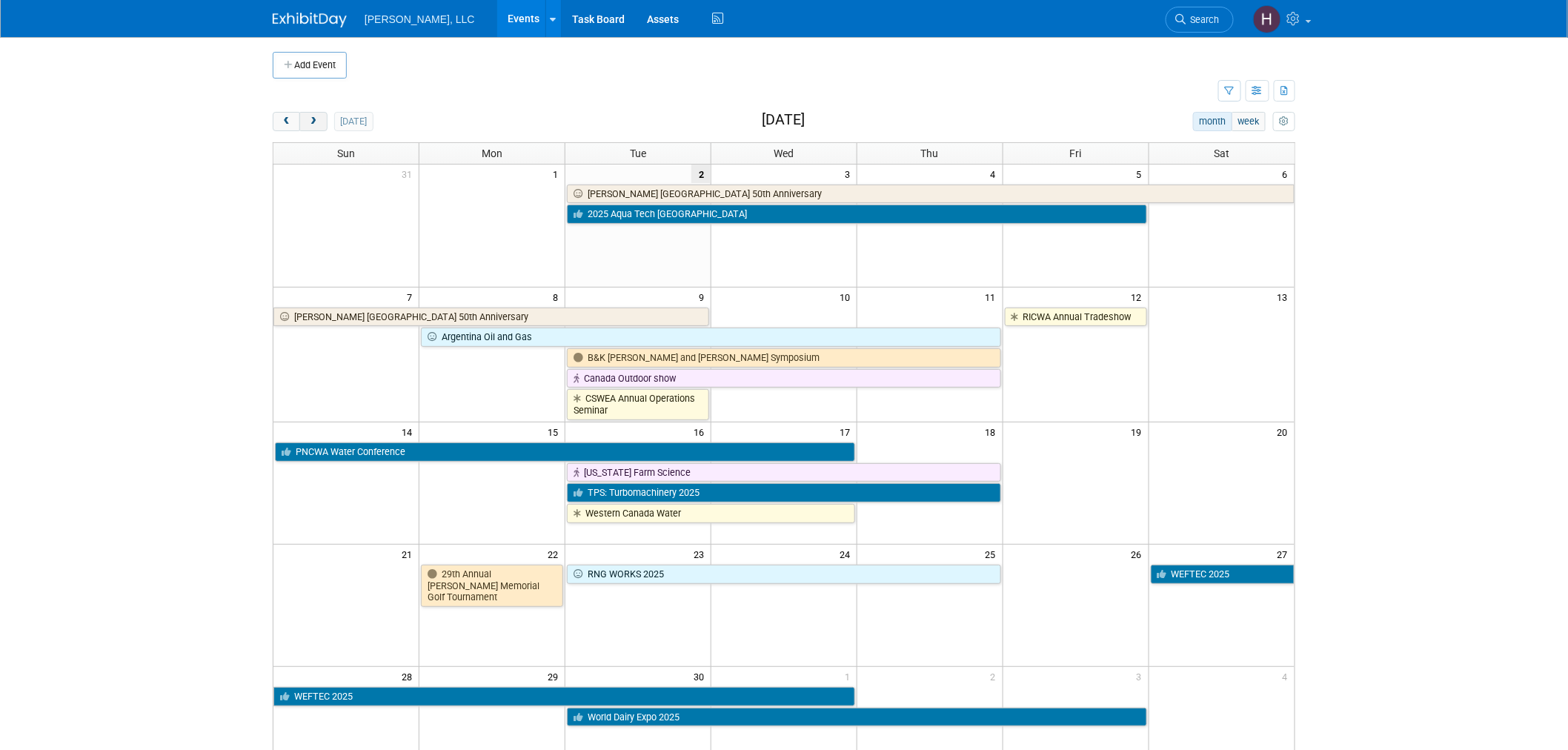
click at [312, 121] on span "next" at bounding box center [313, 121] width 12 height 10
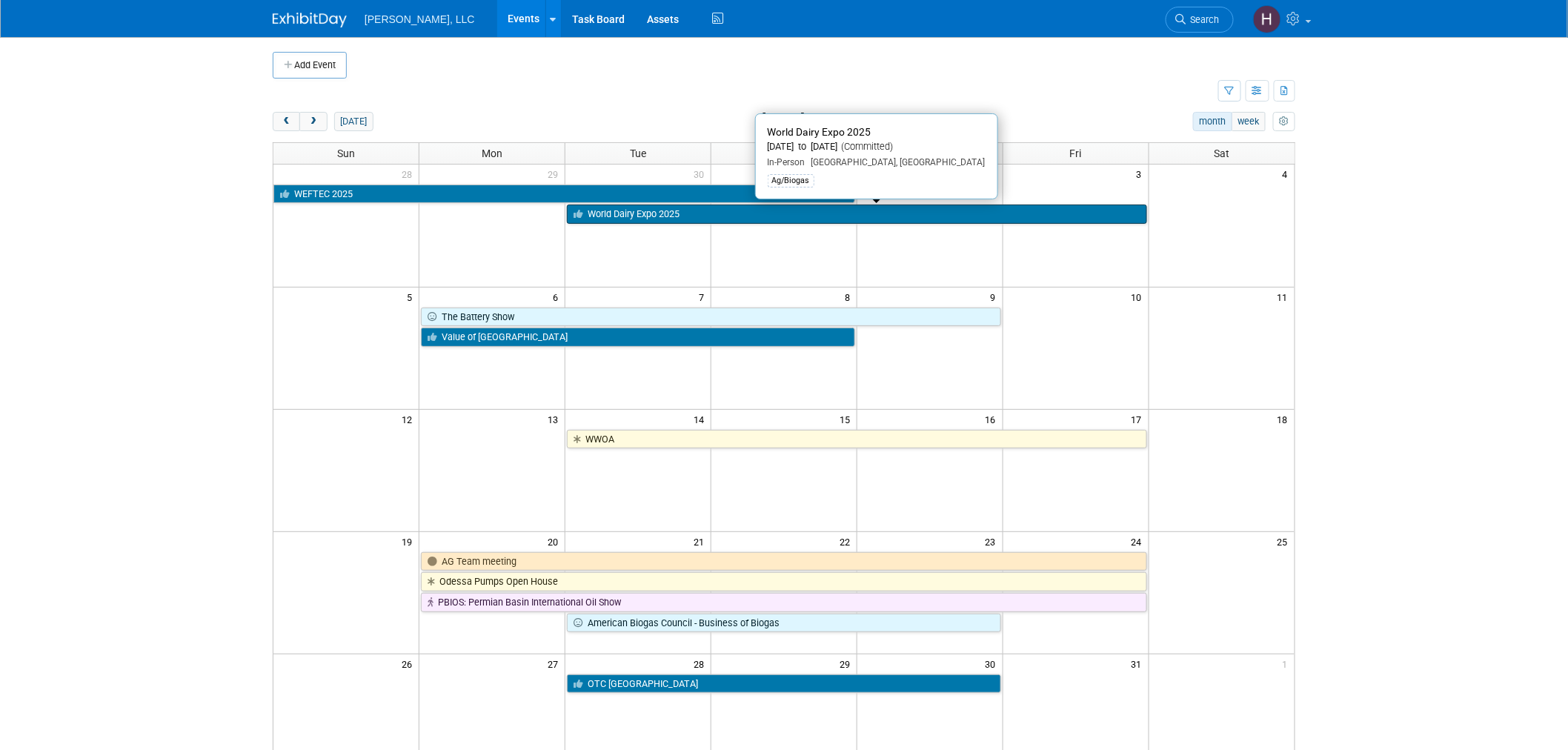
click at [662, 217] on link "World Dairy Expo 2025" at bounding box center [857, 215] width 580 height 20
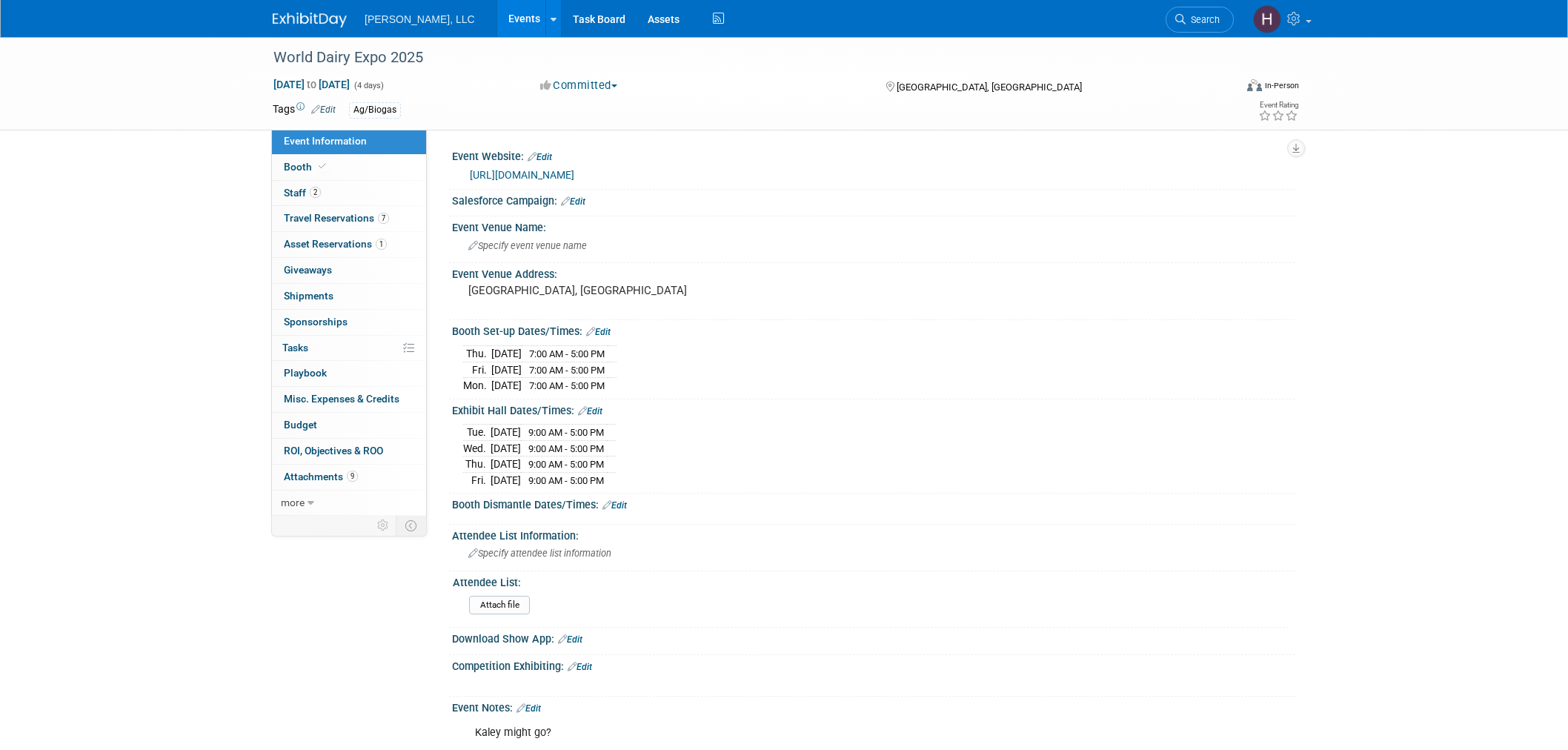
select select "Ag/Biogas"
click at [497, 12] on link "Events" at bounding box center [524, 19] width 54 height 37
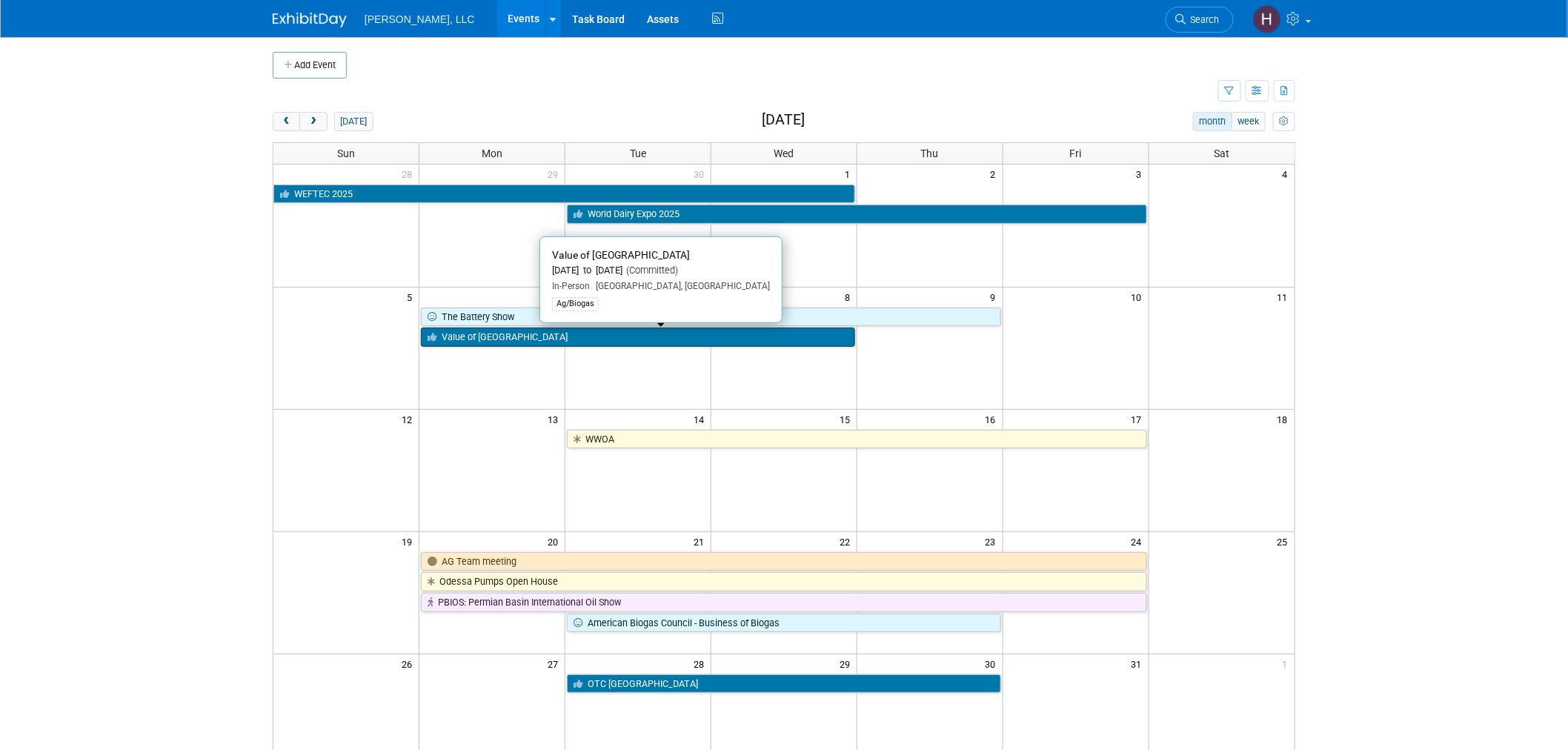
click at [627, 347] on link "Value of [GEOGRAPHIC_DATA]" at bounding box center [638, 338] width 434 height 20
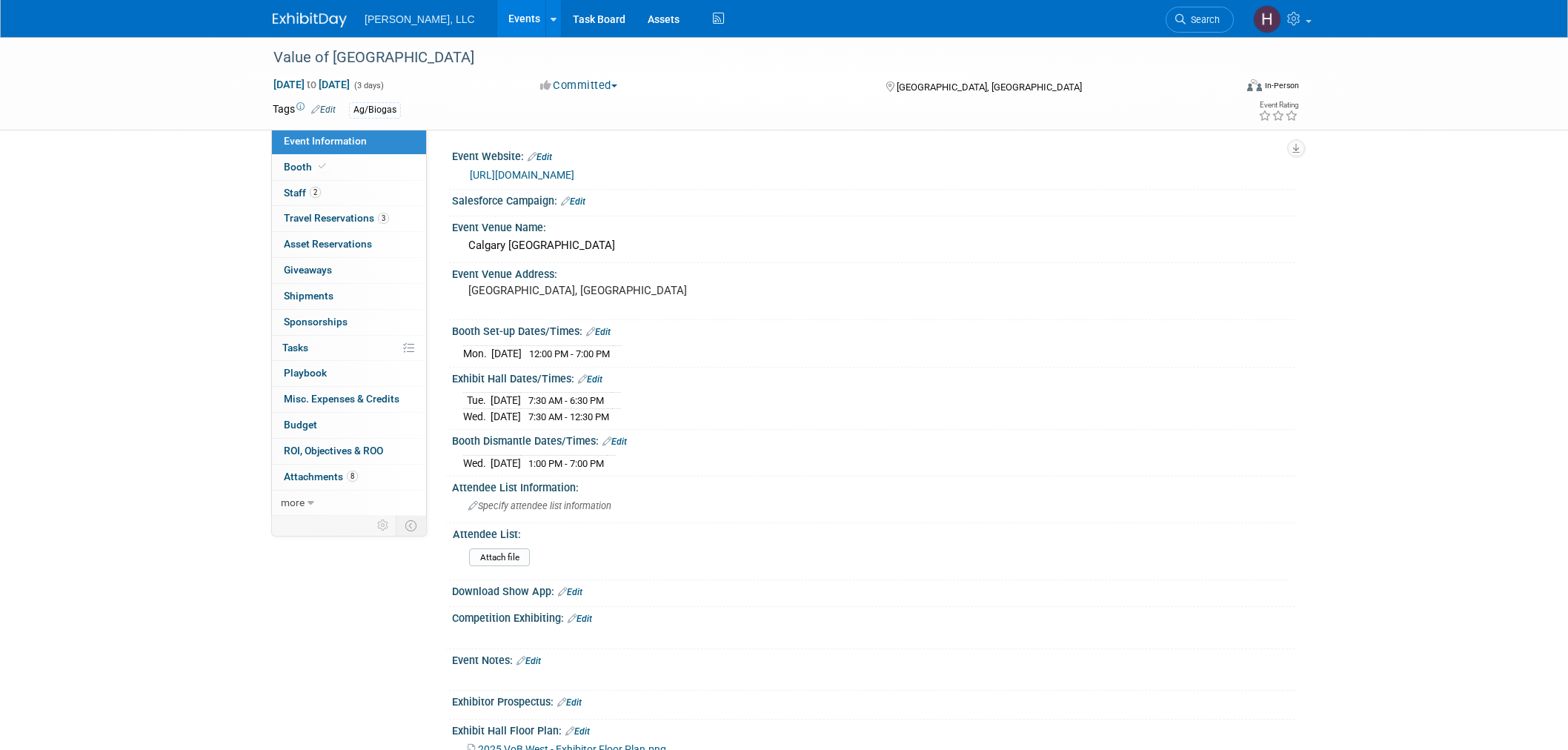
select select "Ag/Biogas"
drag, startPoint x: 569, startPoint y: 352, endPoint x: 633, endPoint y: 411, distance: 87.0
click at [633, 411] on div "Event Website: Edit https://biogasassociation.ca/vob2025west/ Salesforce Campai…" at bounding box center [867, 520] width 835 height 749
click at [805, 391] on div "Tue. Oct 7, 2025 7:30 AM - 6:30 PM Wed. Oct 8, 2025 7:30 AM - 12:30 PM" at bounding box center [874, 406] width 822 height 35
click at [497, 9] on link "Events" at bounding box center [524, 19] width 54 height 37
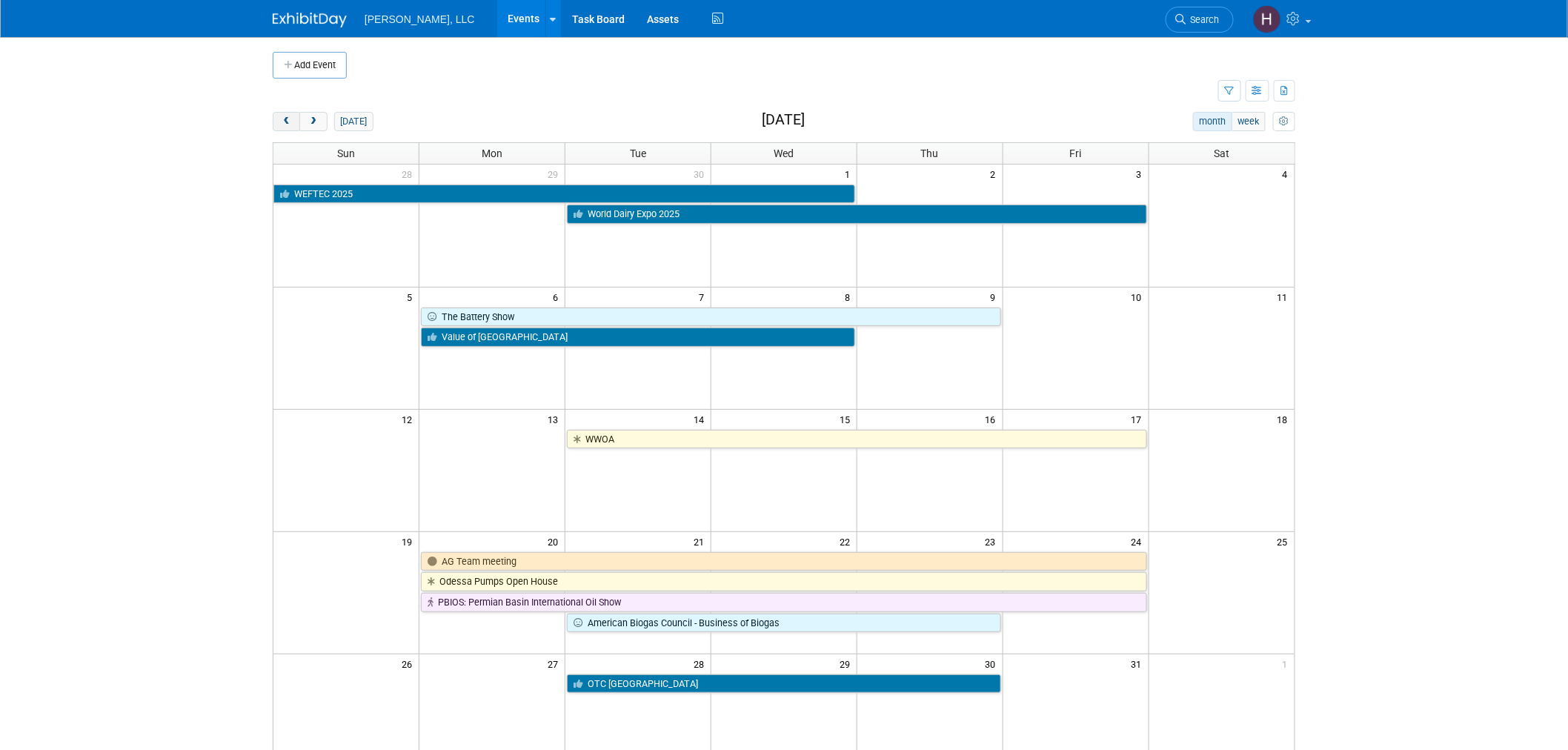
click at [289, 129] on button "prev" at bounding box center [286, 121] width 27 height 20
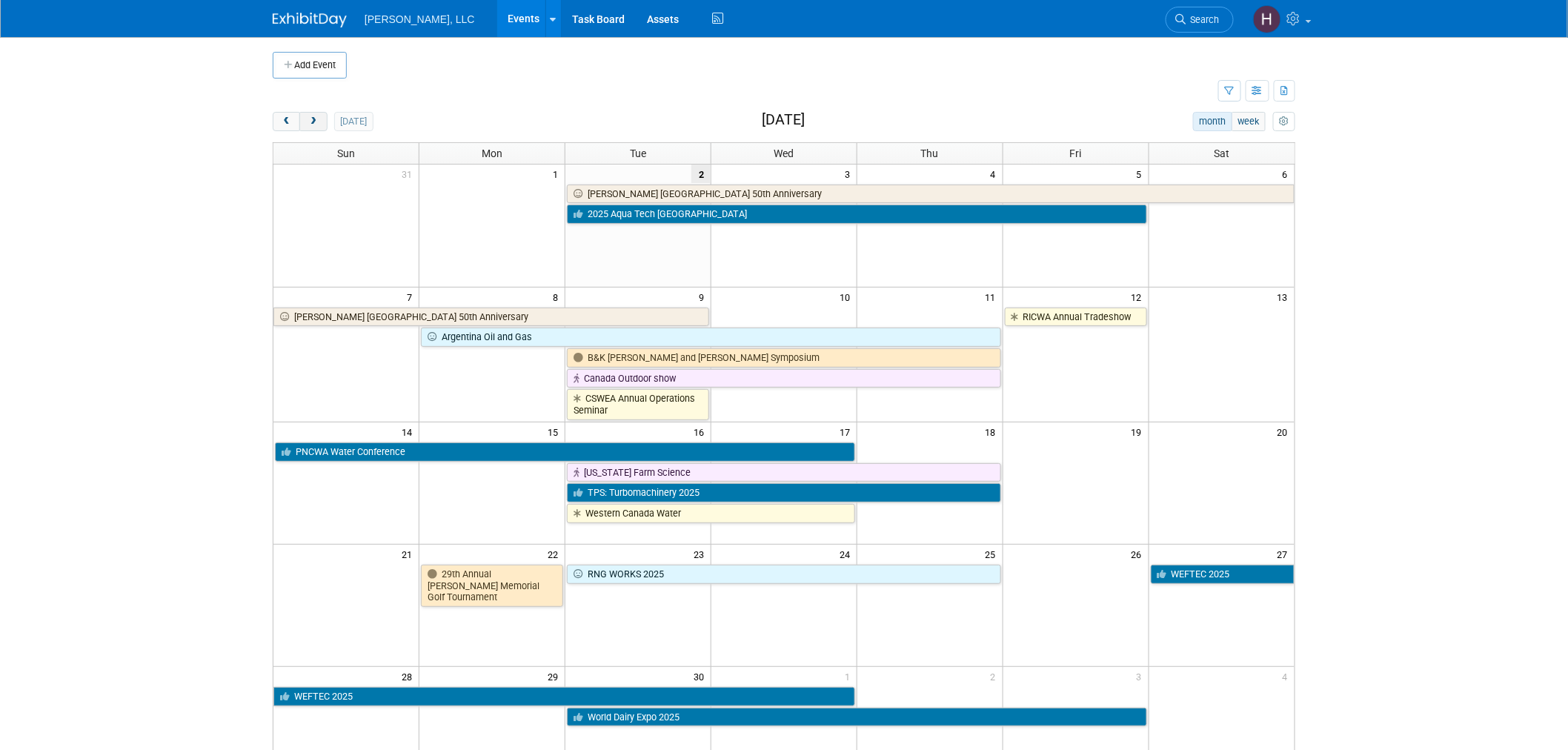
click at [311, 127] on span "next" at bounding box center [313, 121] width 12 height 10
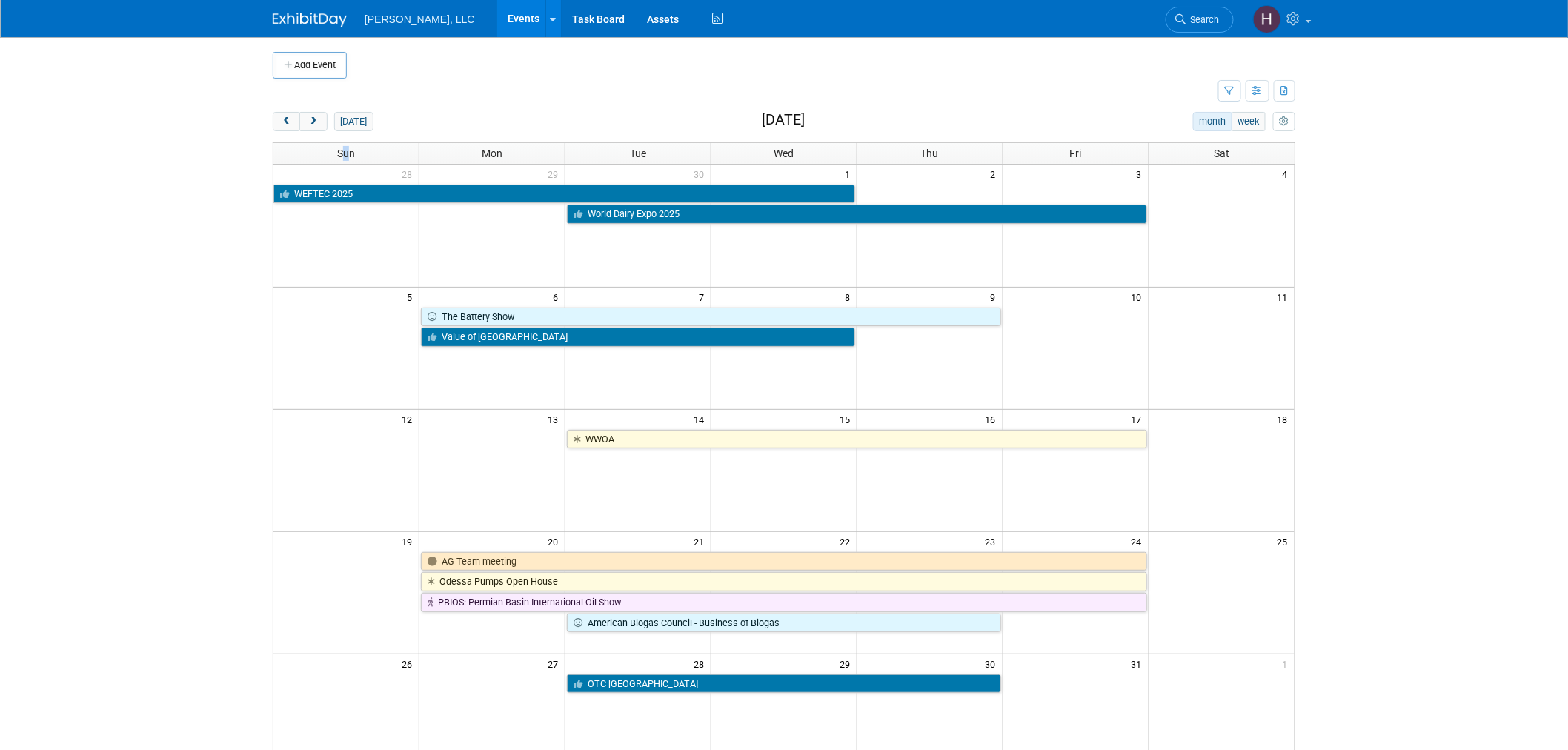
drag, startPoint x: 351, startPoint y: 150, endPoint x: 342, endPoint y: 150, distance: 9.0
click at [342, 150] on span "Sun" at bounding box center [346, 152] width 18 height 12
click at [648, 105] on td at bounding box center [745, 91] width 946 height 26
click at [765, 120] on h2 "[DATE]" at bounding box center [784, 120] width 43 height 16
click at [780, 106] on div "Add Event New Event Duplicate Event Warning There is another event in your work…" at bounding box center [784, 483] width 1045 height 892
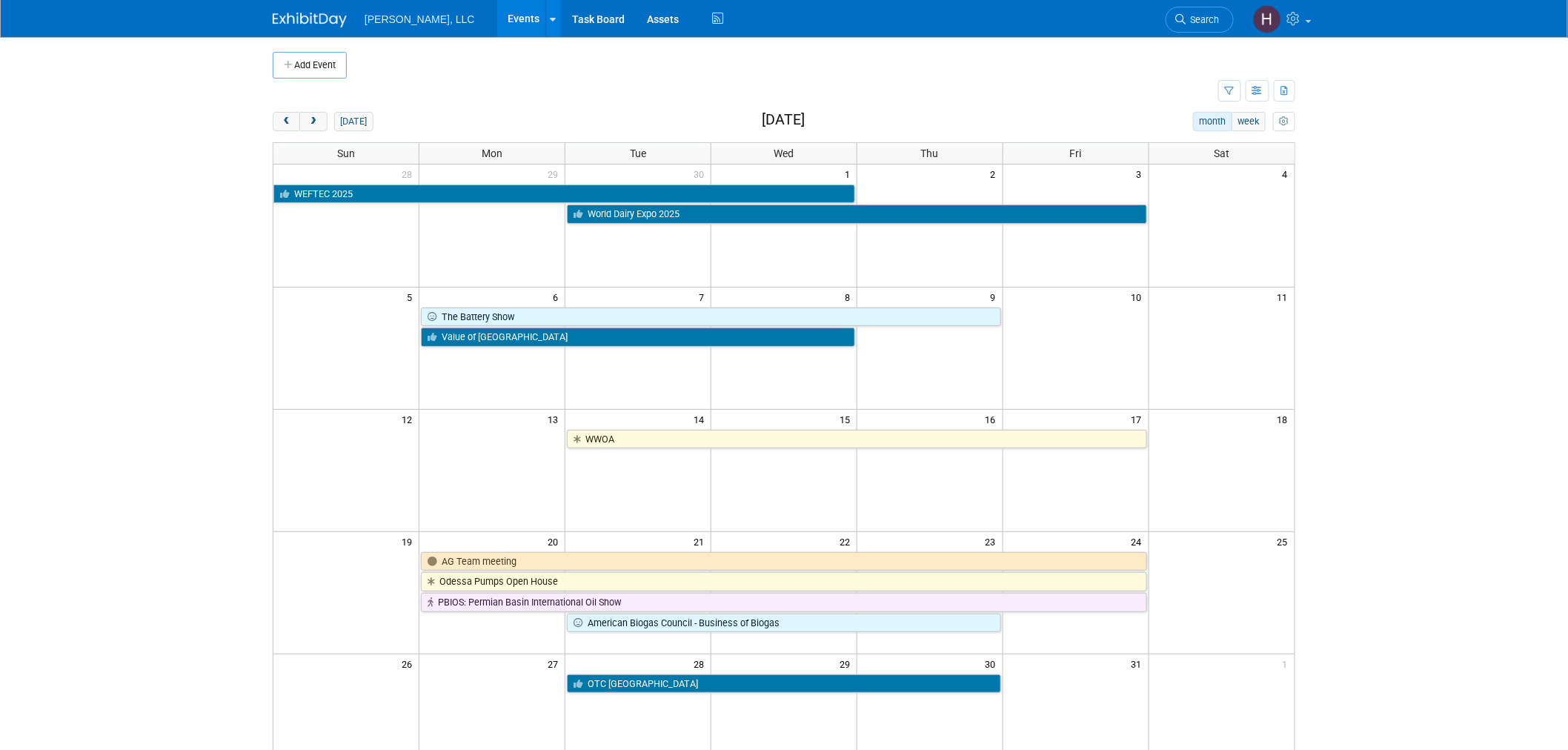
click at [766, 124] on h2 "[DATE]" at bounding box center [784, 120] width 43 height 16
click at [762, 117] on h2 "[DATE]" at bounding box center [784, 120] width 43 height 16
click at [762, 117] on h2 "October 2025" at bounding box center [784, 120] width 43 height 16
click at [762, 123] on h2 "[DATE]" at bounding box center [784, 120] width 43 height 16
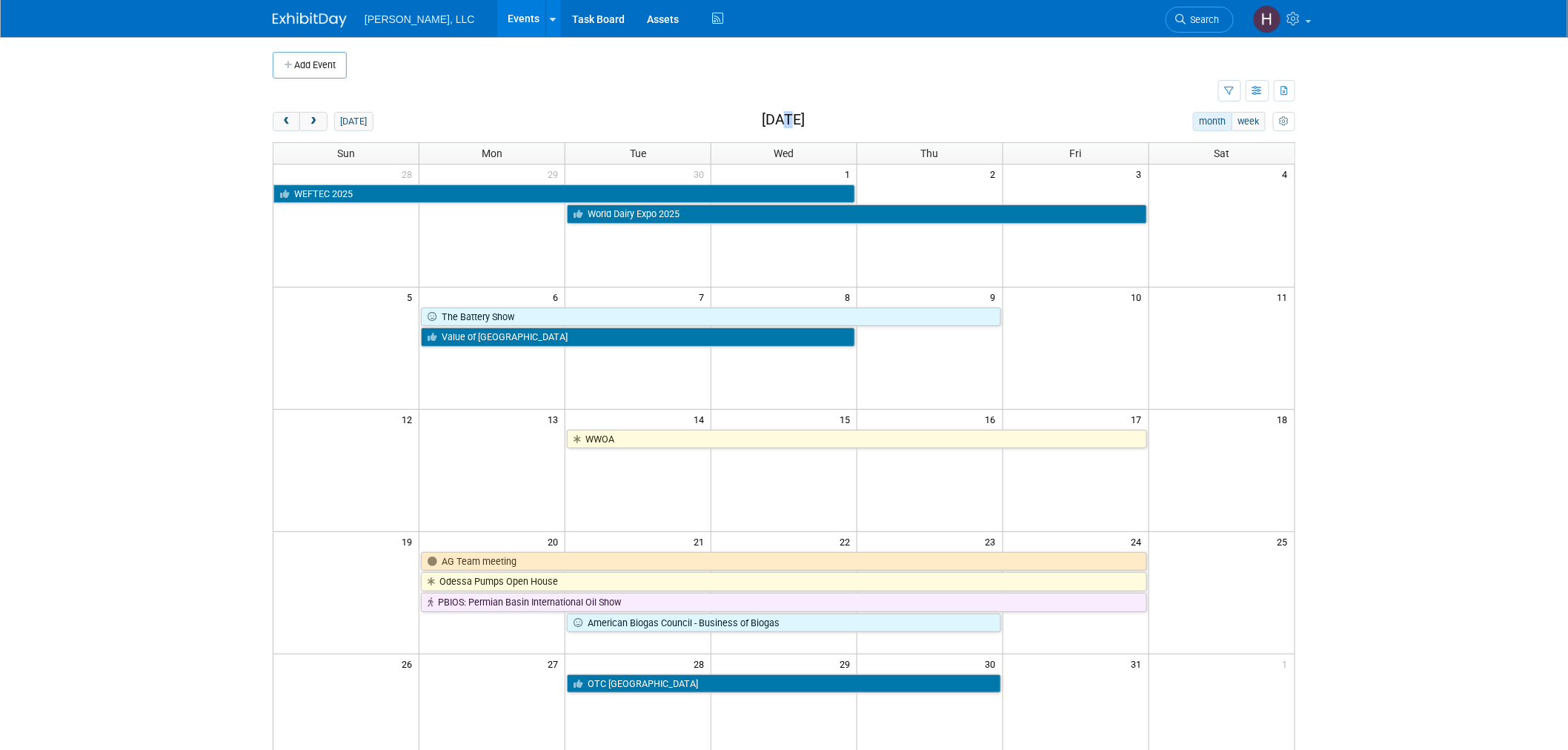
click at [762, 120] on h2 "October 2025" at bounding box center [784, 120] width 43 height 16
drag, startPoint x: 819, startPoint y: 98, endPoint x: 813, endPoint y: 108, distance: 11.7
click at [818, 100] on td at bounding box center [745, 91] width 946 height 26
click at [778, 123] on h2 "October 2025" at bounding box center [784, 120] width 43 height 16
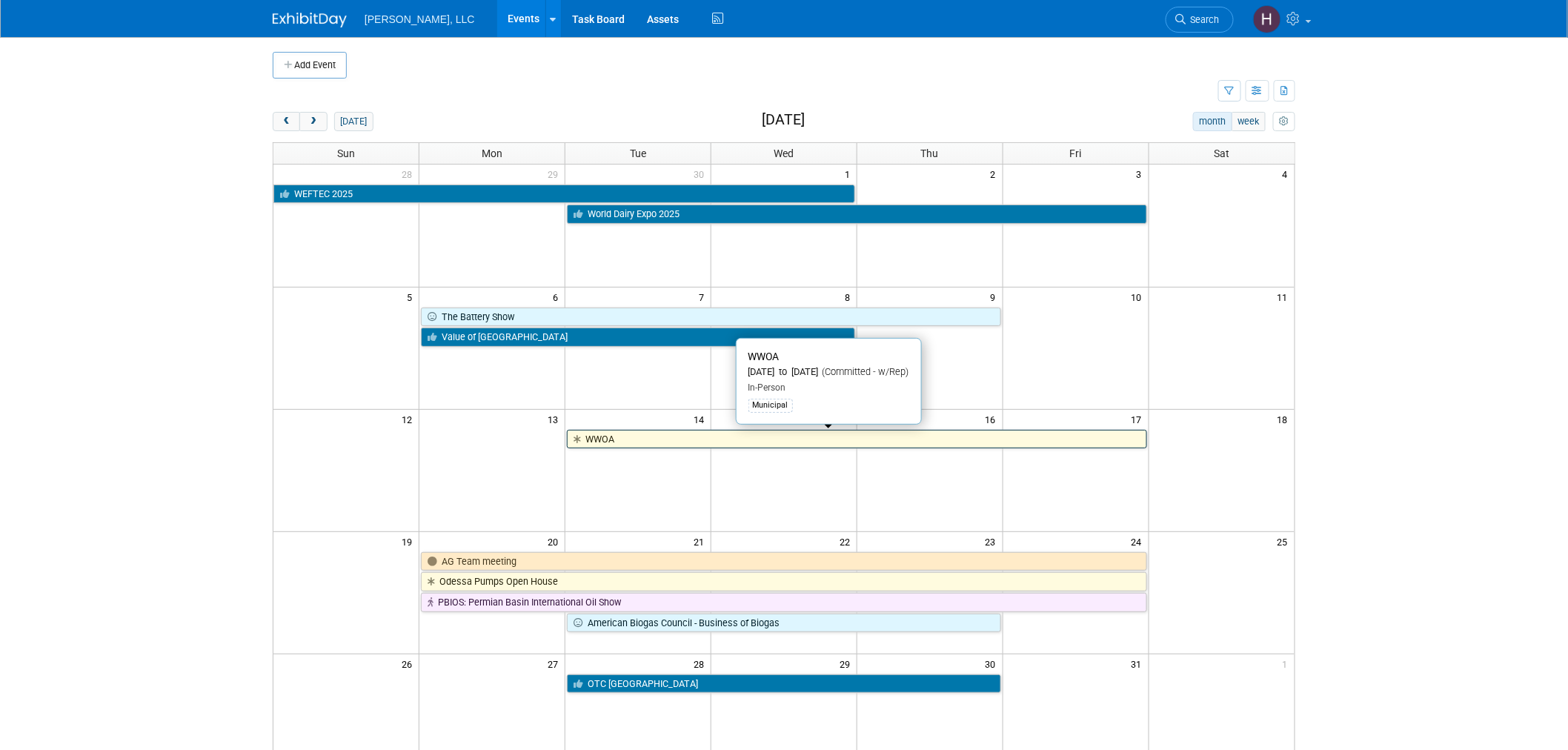
click at [732, 449] on link "WWOA" at bounding box center [857, 440] width 580 height 20
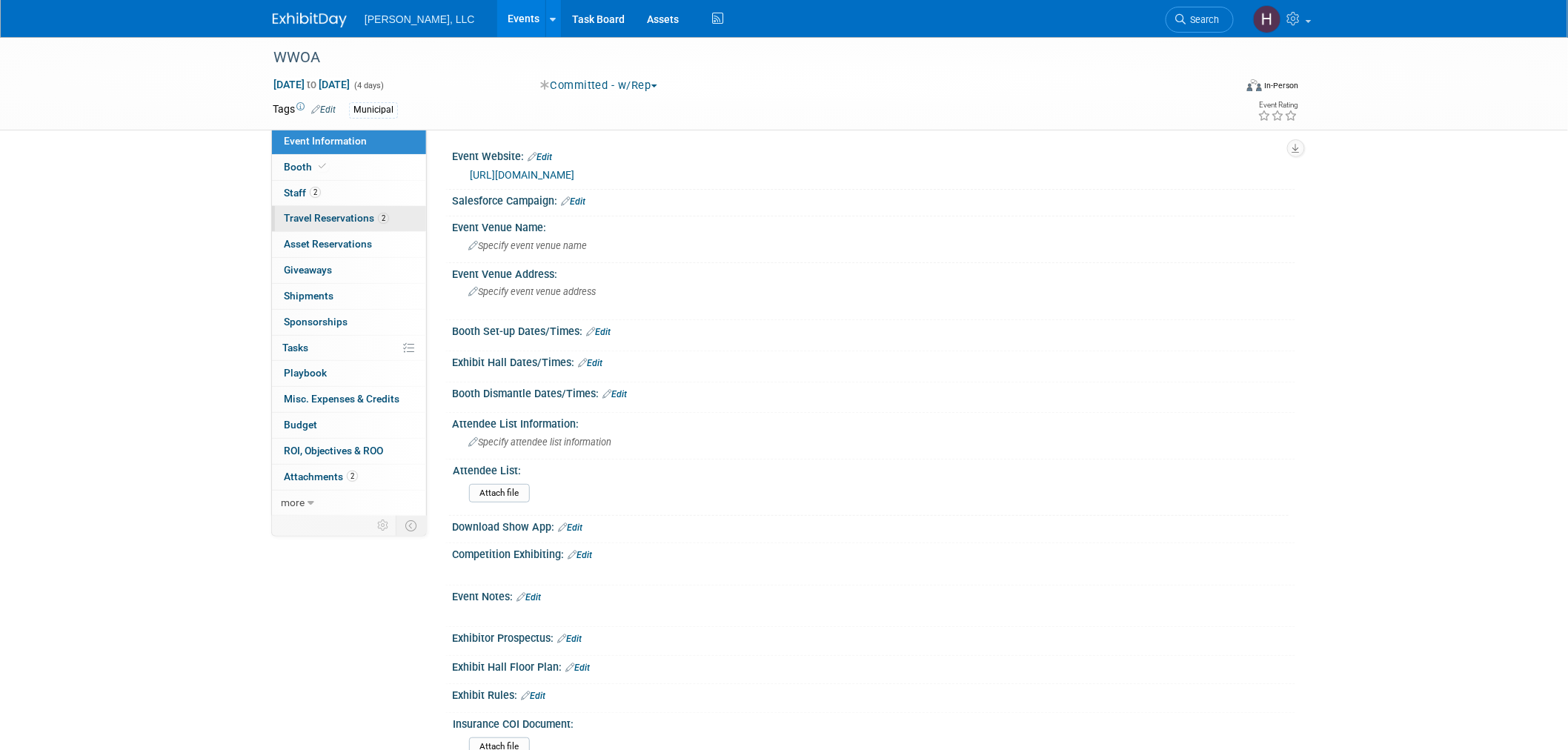
click at [324, 215] on span "Travel Reservations 2" at bounding box center [336, 217] width 105 height 12
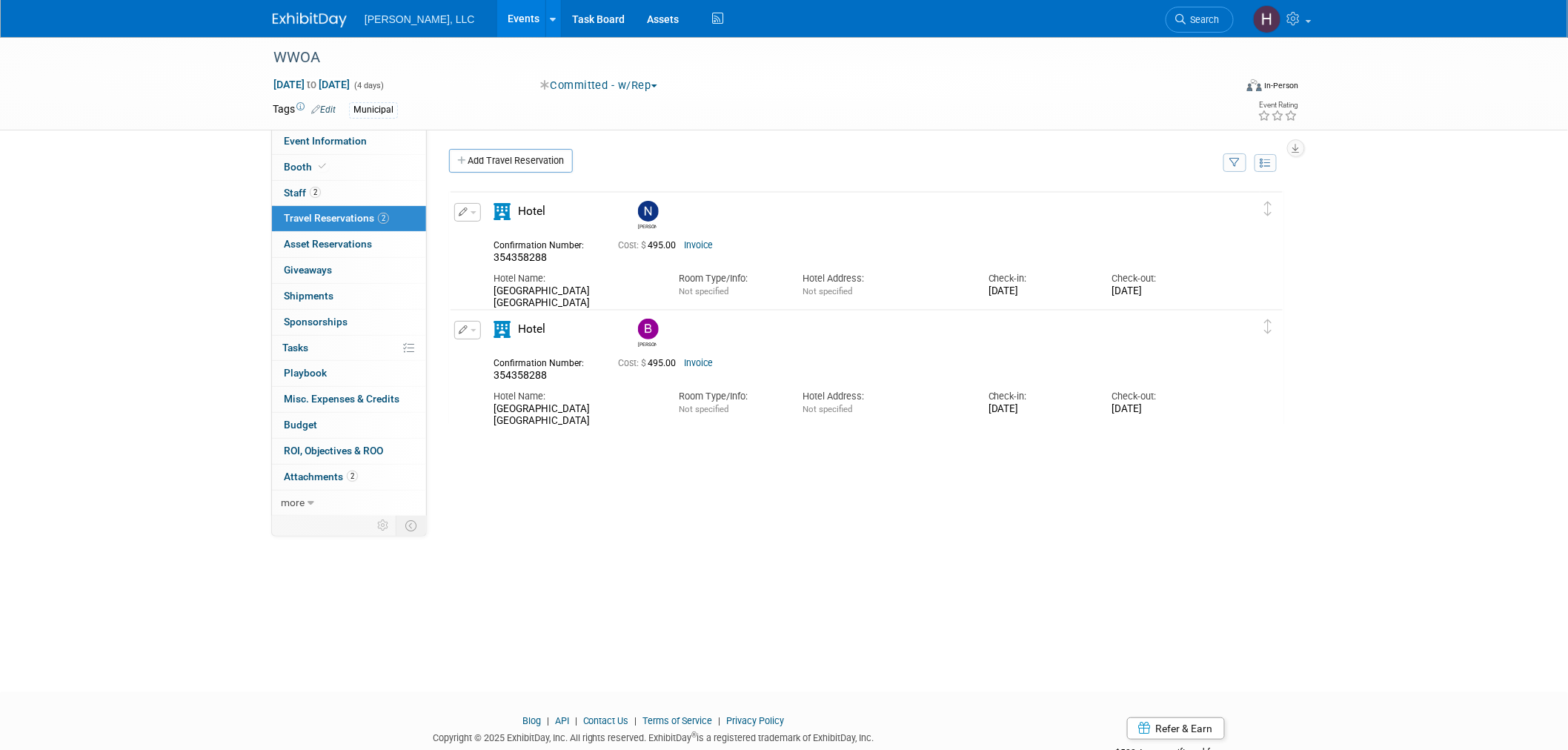
click at [497, 1] on link "Events" at bounding box center [524, 19] width 54 height 37
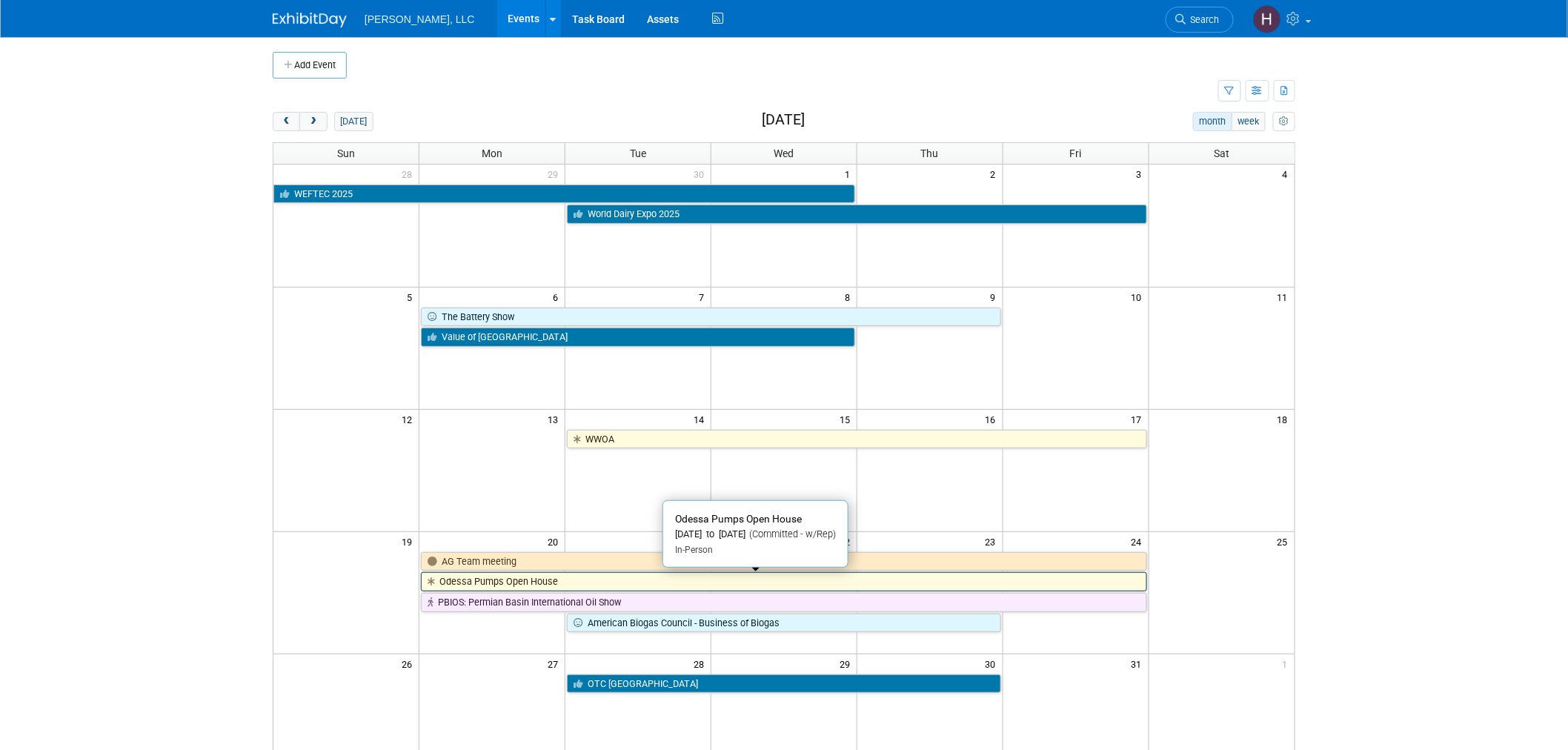
click at [773, 591] on link "Odessa Pumps Open House" at bounding box center [784, 582] width 726 height 20
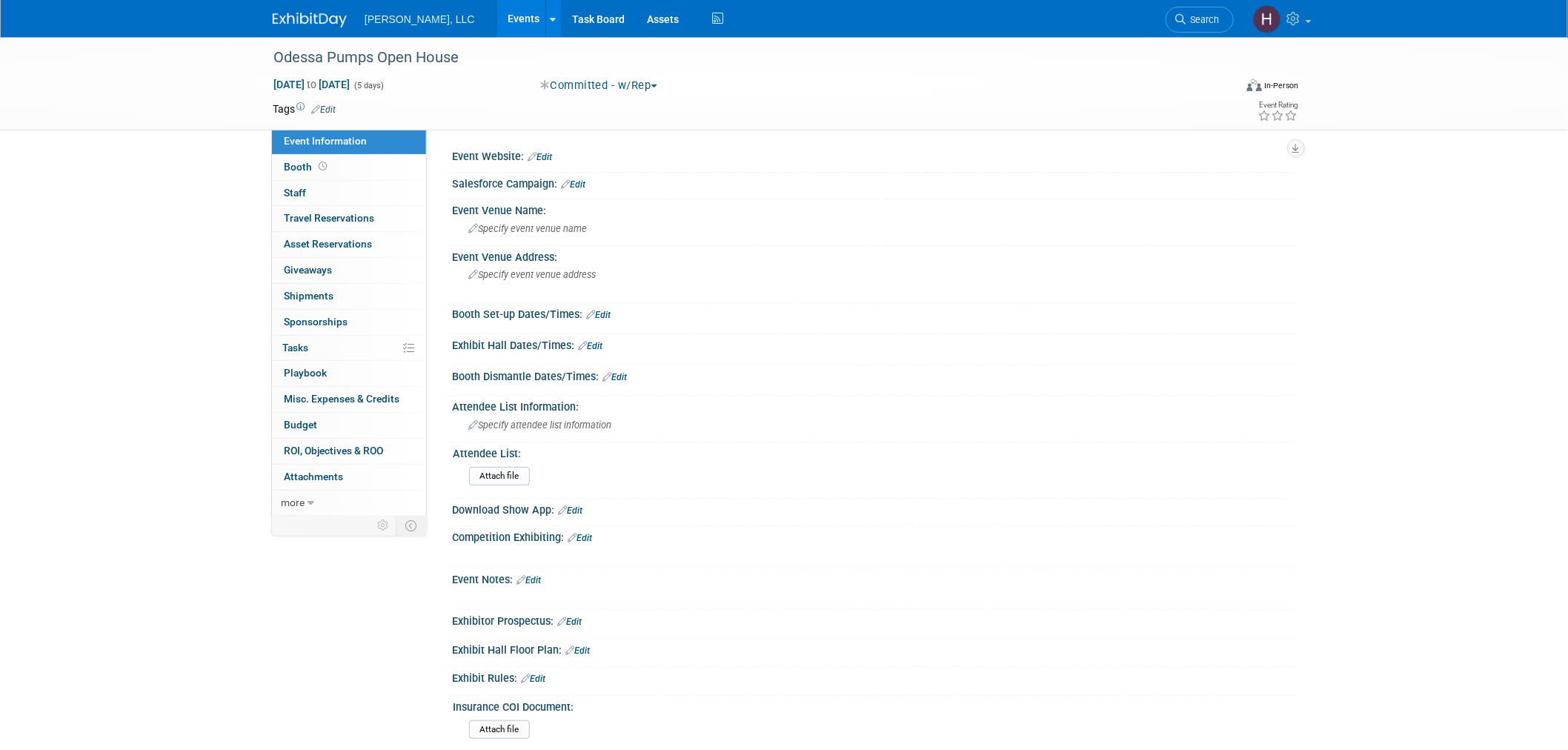
click at [497, 15] on link "Events" at bounding box center [524, 19] width 54 height 37
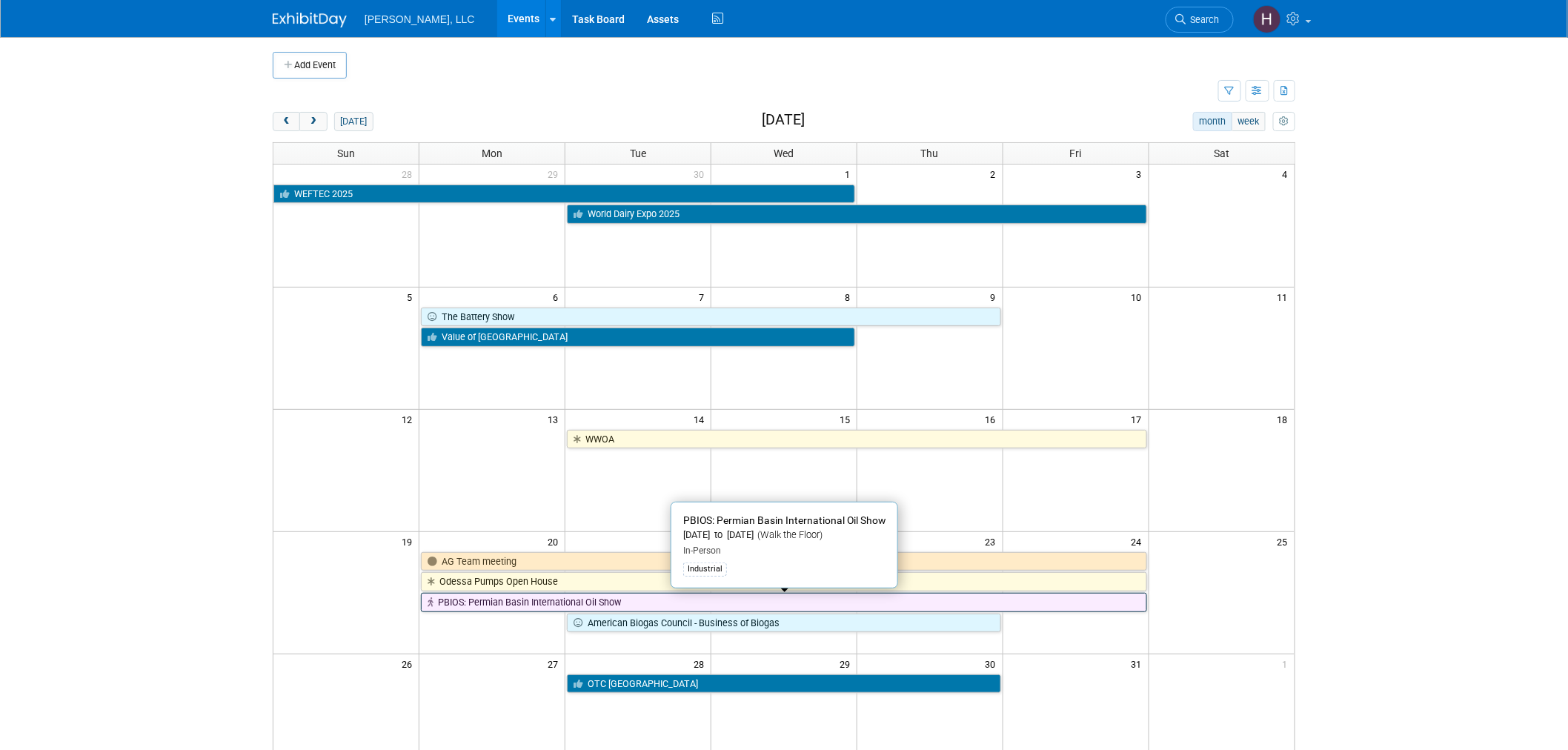
click at [700, 605] on link "PBIOS: Permian Basin International Oil Show" at bounding box center [784, 603] width 726 height 20
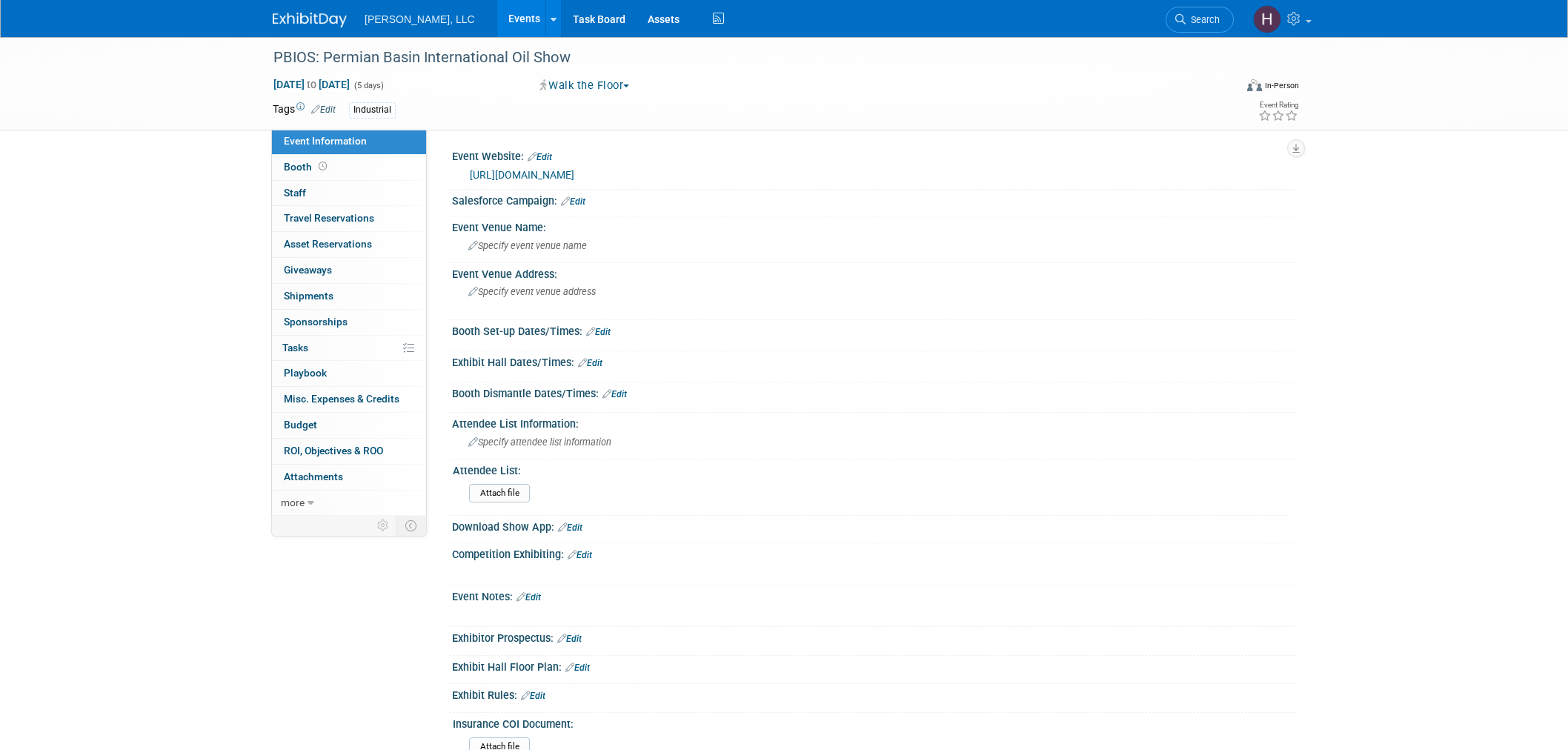
select select "Industrial"
click at [506, 172] on link "https://pbioilshow.org/" at bounding box center [522, 175] width 105 height 12
click at [497, 12] on link "Events" at bounding box center [524, 19] width 54 height 37
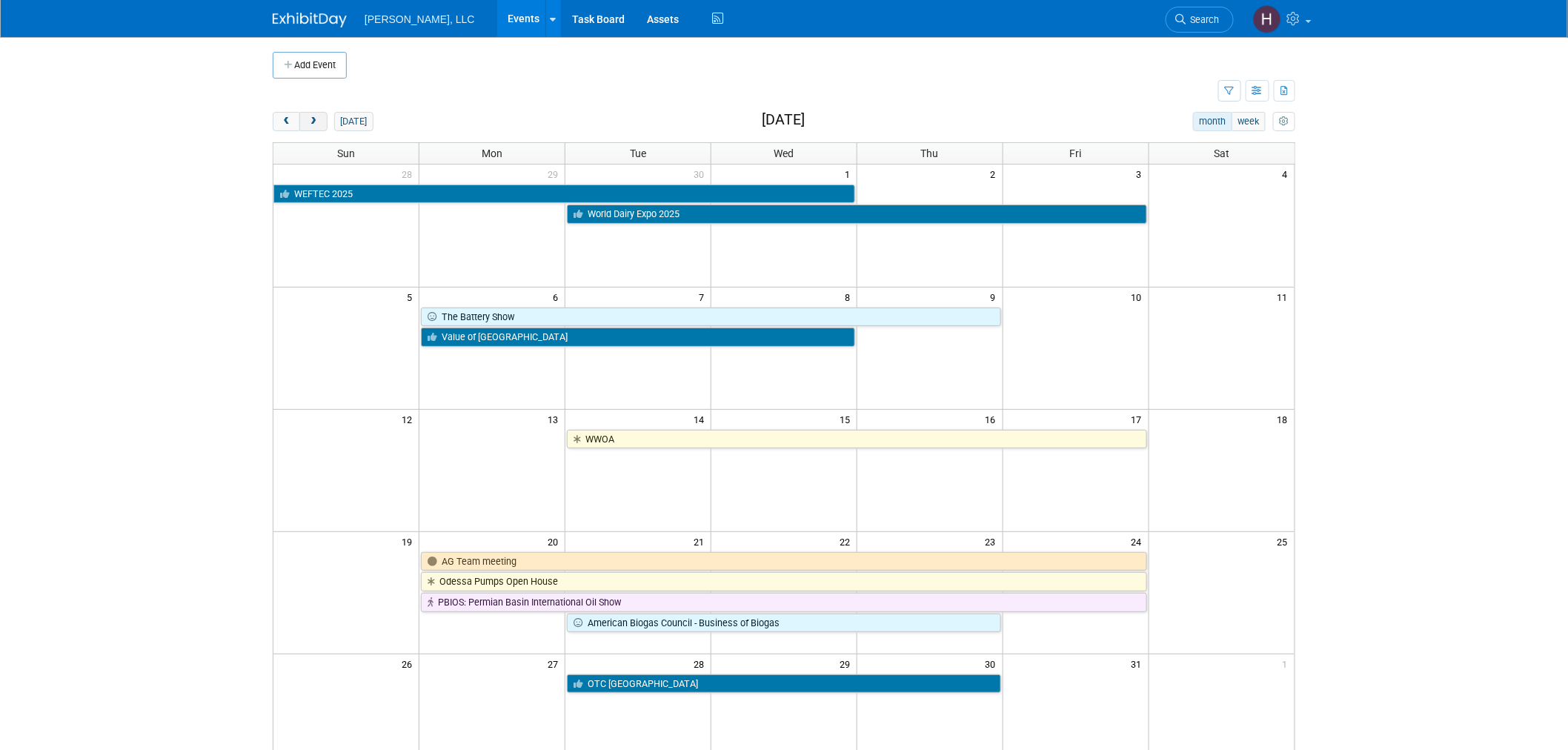
click at [316, 117] on span "next" at bounding box center [313, 121] width 12 height 10
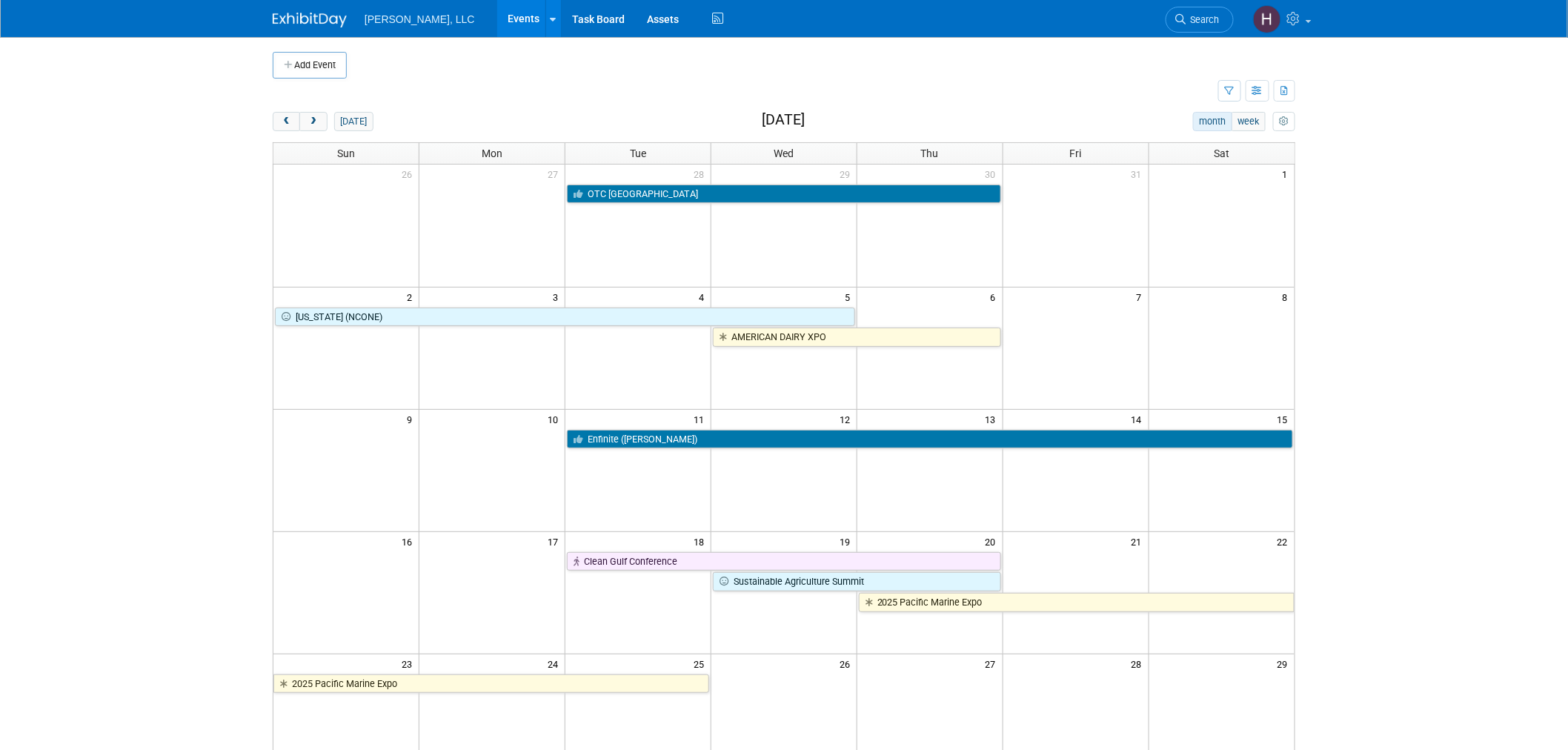
click at [273, 111] on div "Add Event New Event Duplicate Event Warning There is another event in your work…" at bounding box center [784, 483] width 1045 height 892
click at [287, 115] on button "prev" at bounding box center [286, 121] width 27 height 20
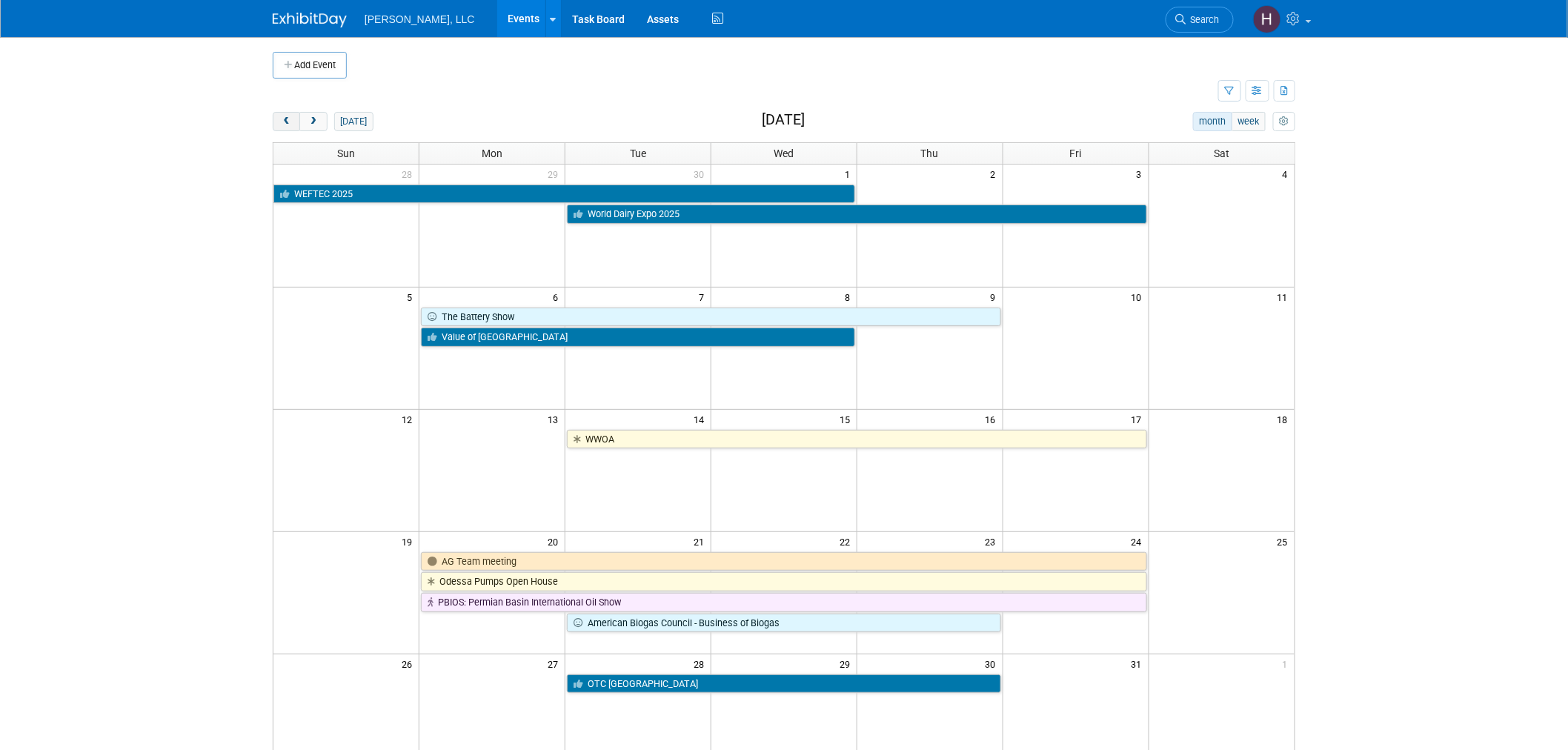
click at [287, 115] on button "prev" at bounding box center [286, 121] width 27 height 20
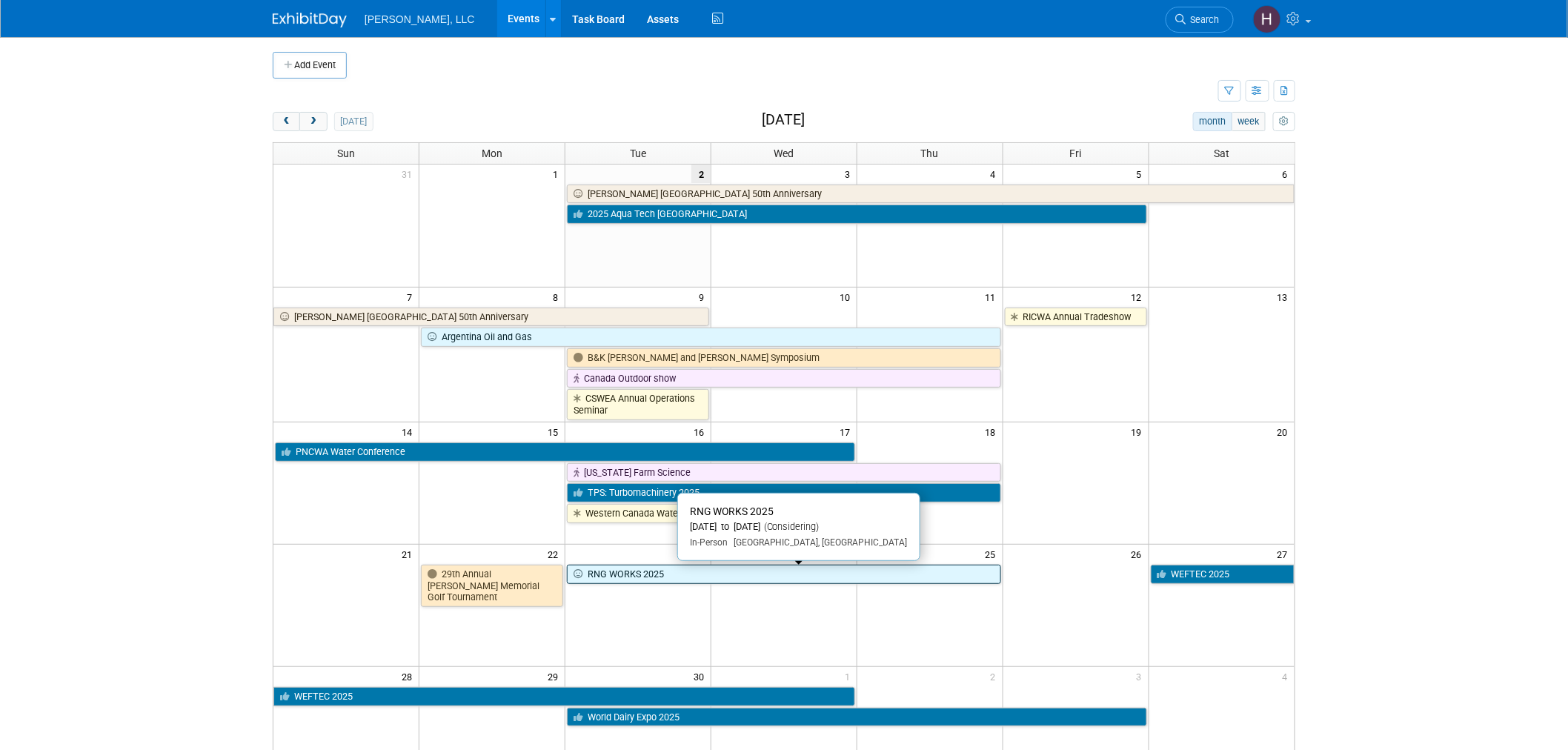
click at [714, 580] on link "RNG WORKS 2025" at bounding box center [784, 574] width 434 height 20
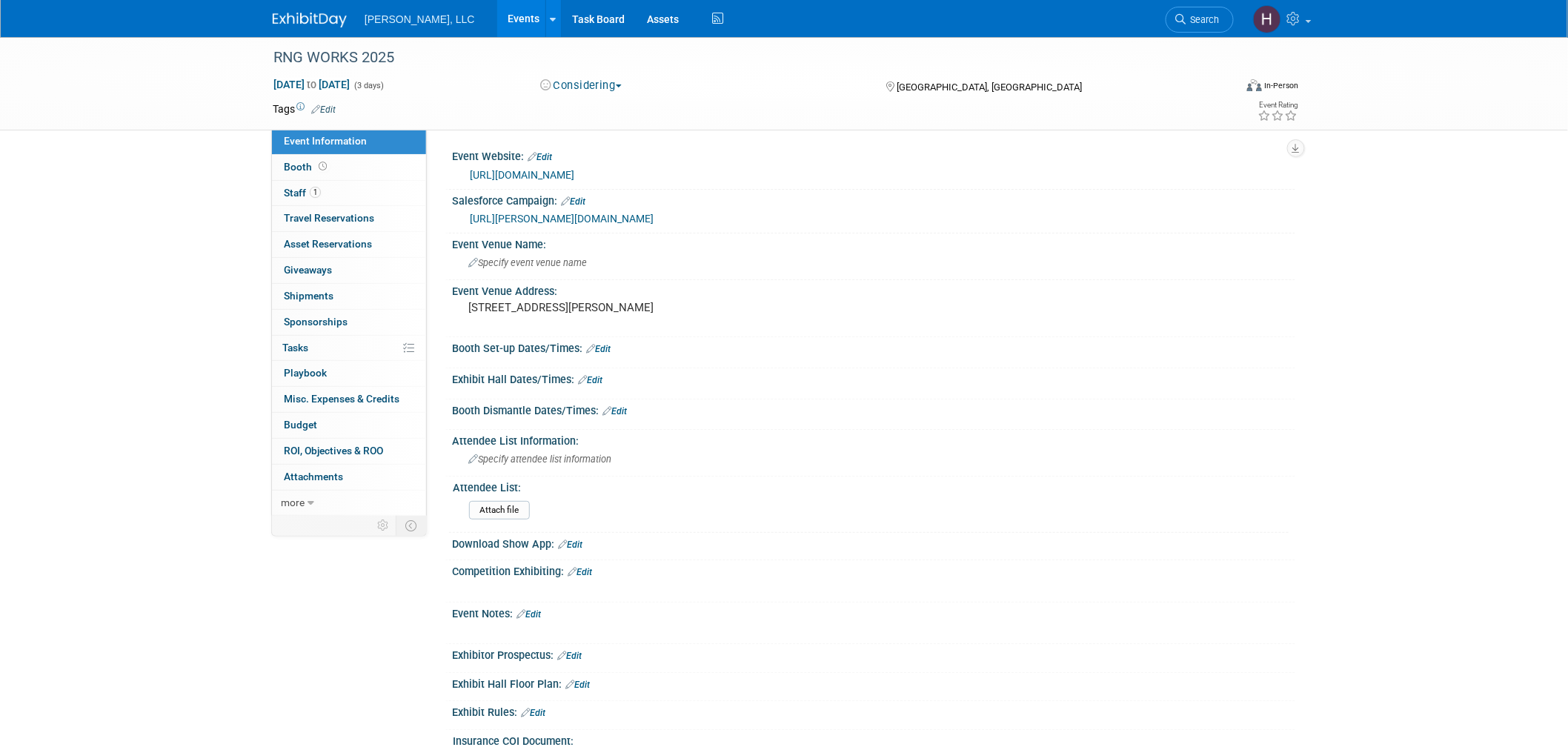
click at [574, 169] on link "[URL][DOMAIN_NAME]" at bounding box center [522, 175] width 105 height 12
click at [324, 191] on link "1 Staff 1" at bounding box center [349, 193] width 154 height 25
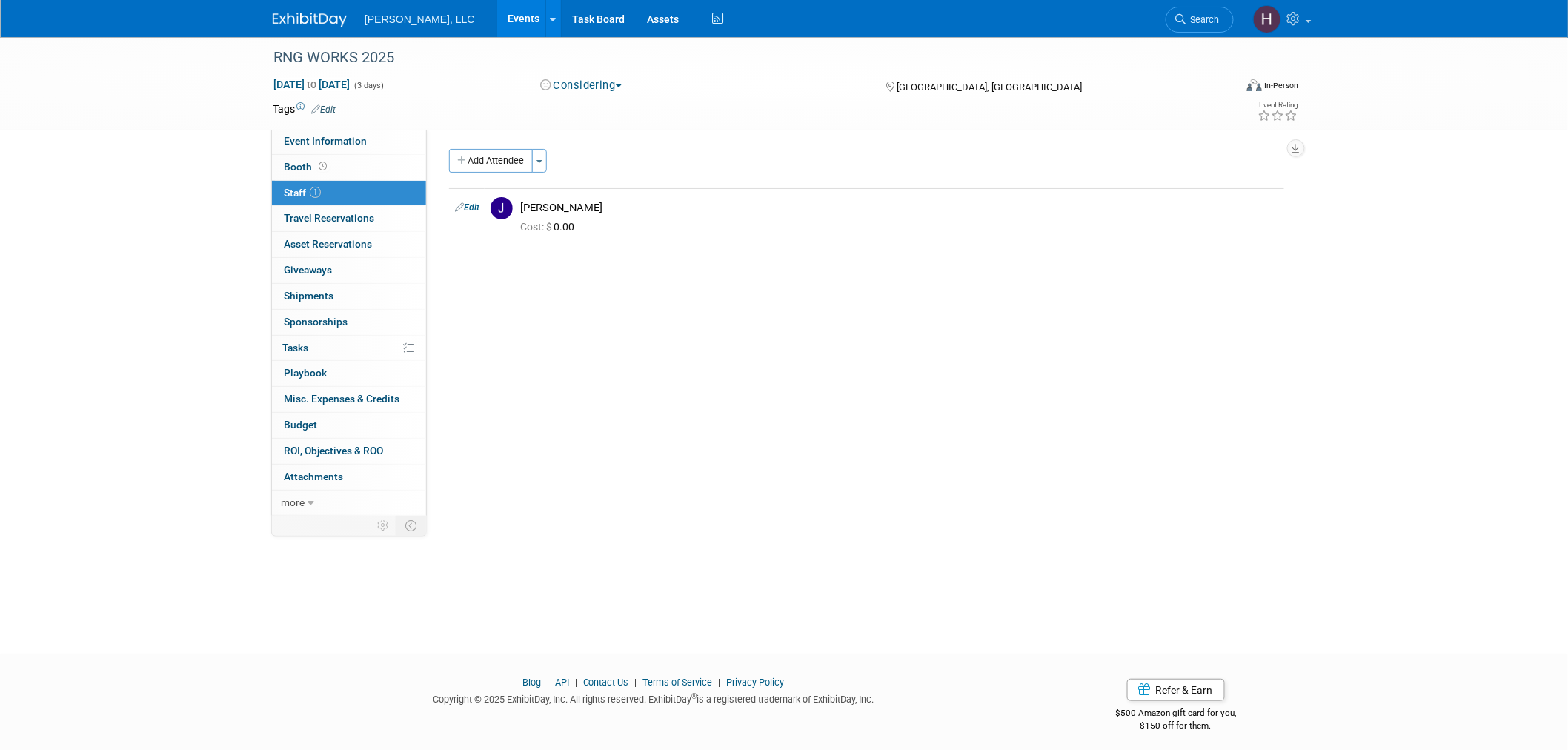
click at [497, 15] on link "Events" at bounding box center [524, 19] width 54 height 37
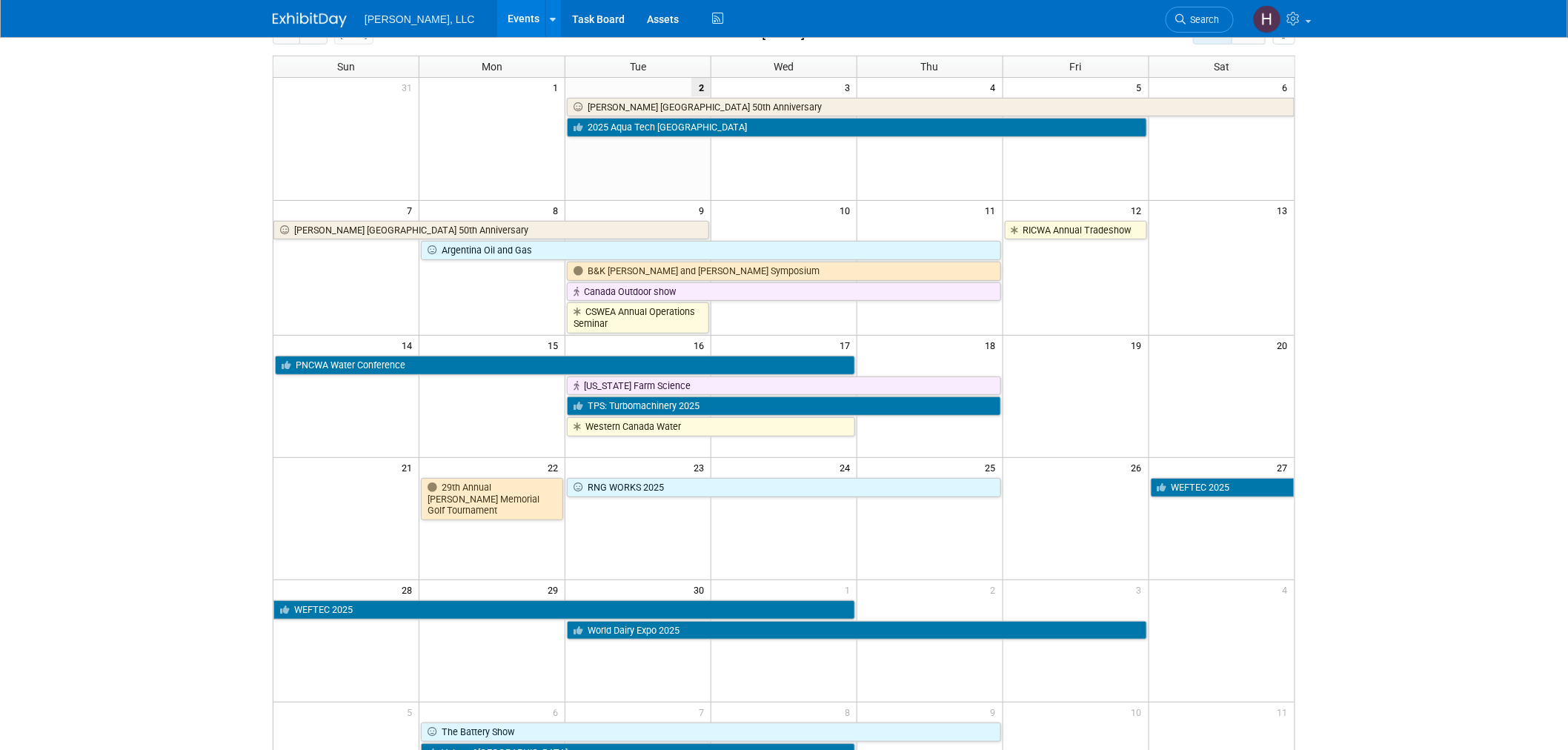
scroll to position [246, 0]
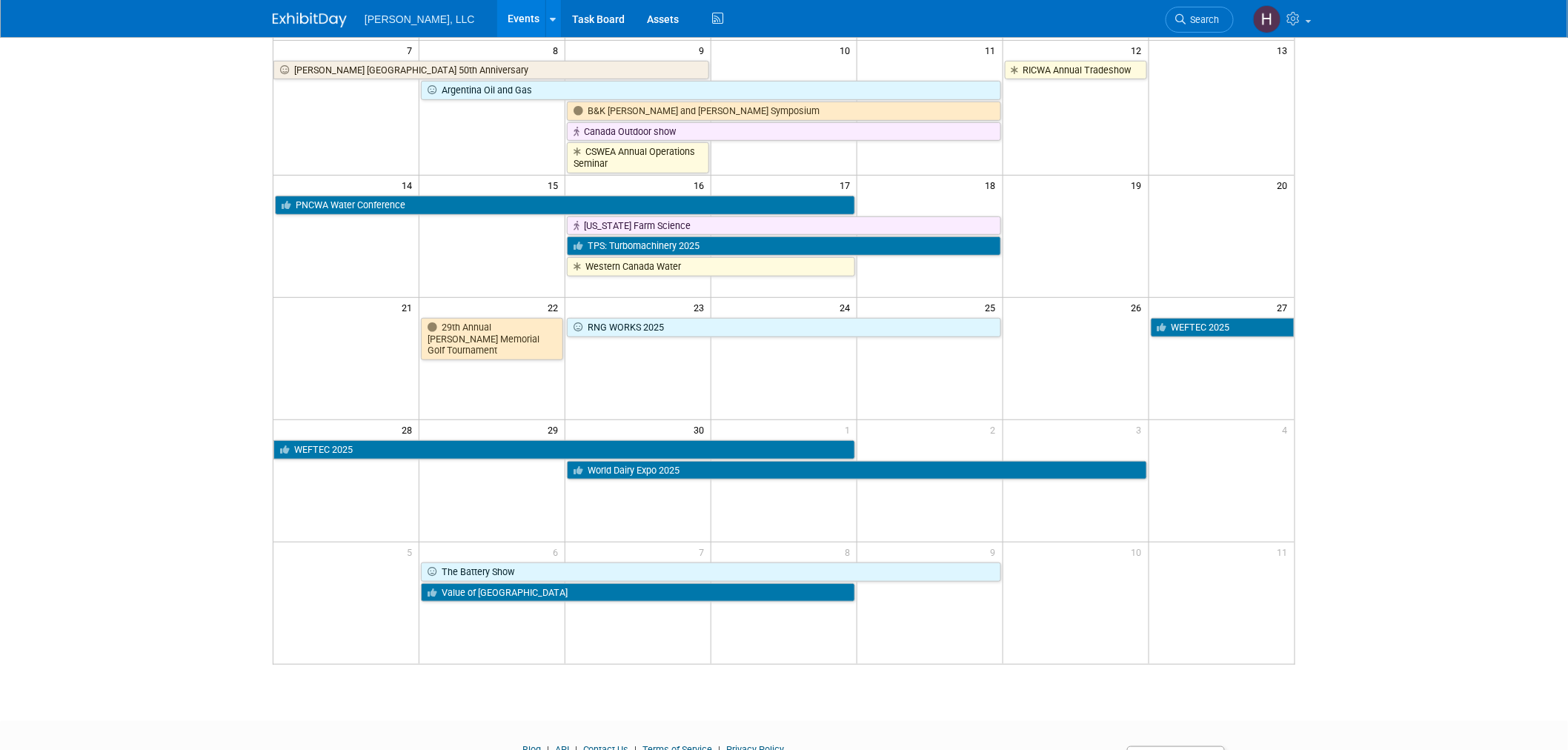
drag, startPoint x: 722, startPoint y: 665, endPoint x: 289, endPoint y: 623, distance: 435.0
click at [287, 624] on td at bounding box center [347, 603] width 146 height 122
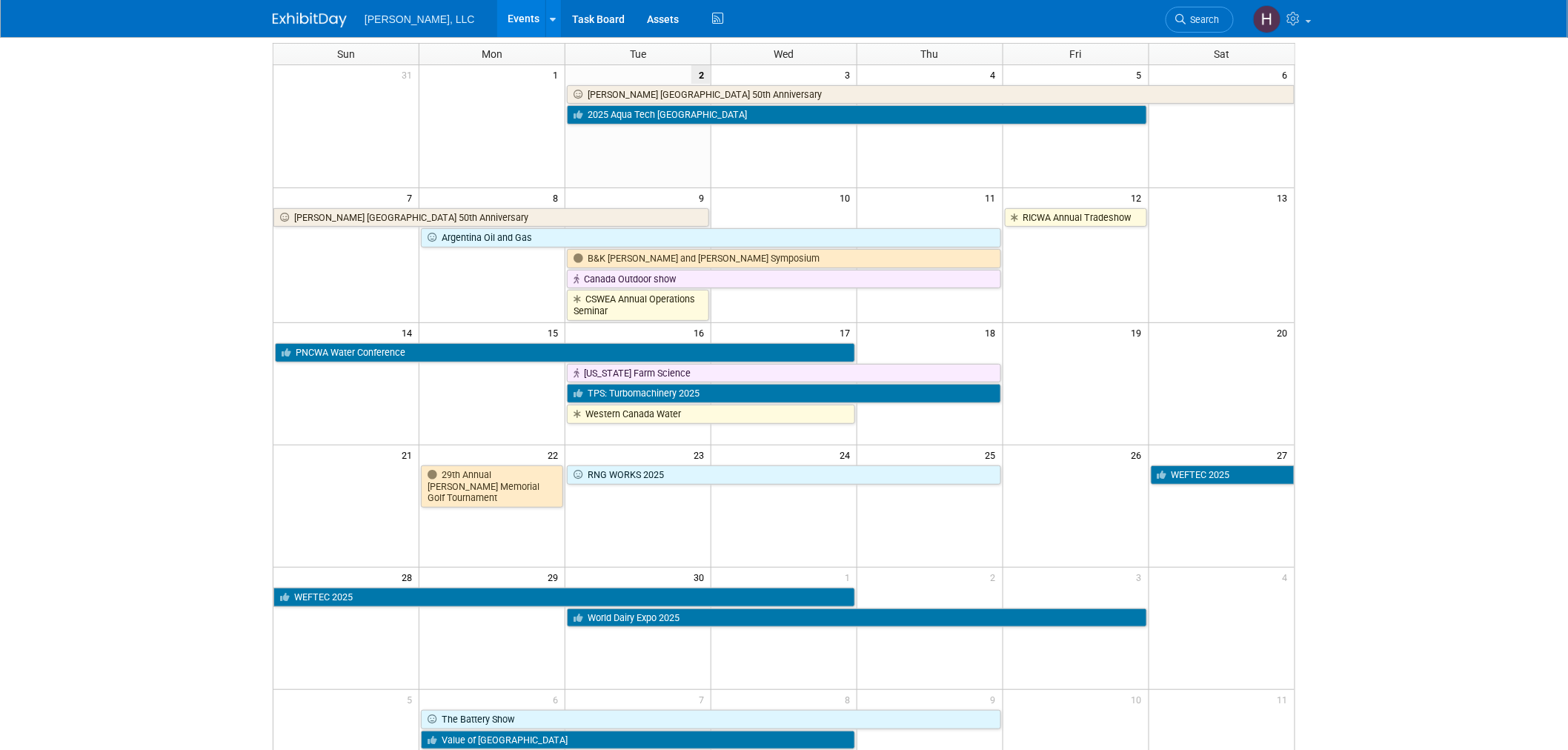
scroll to position [82, 0]
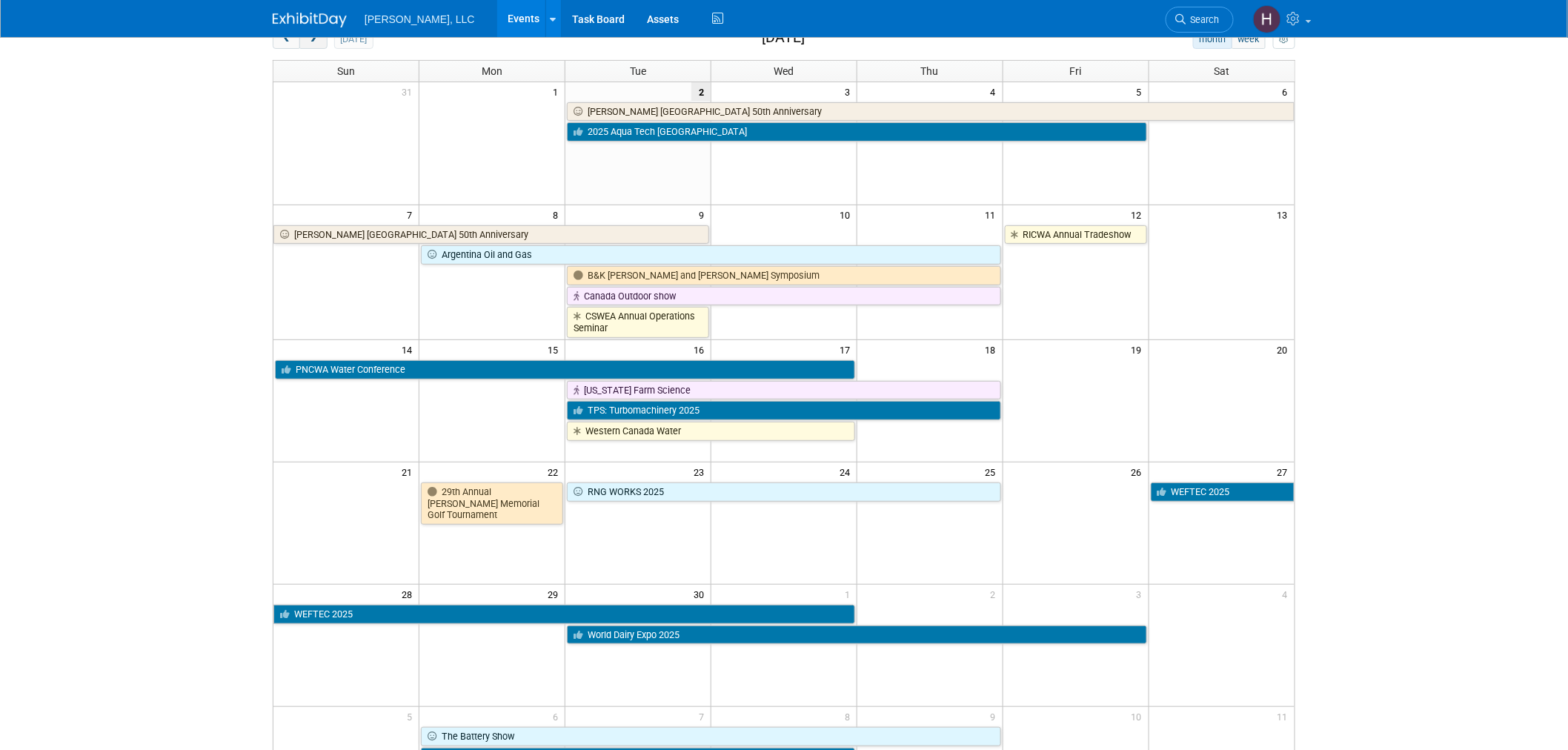
click at [323, 43] on button "next" at bounding box center [313, 39] width 27 height 20
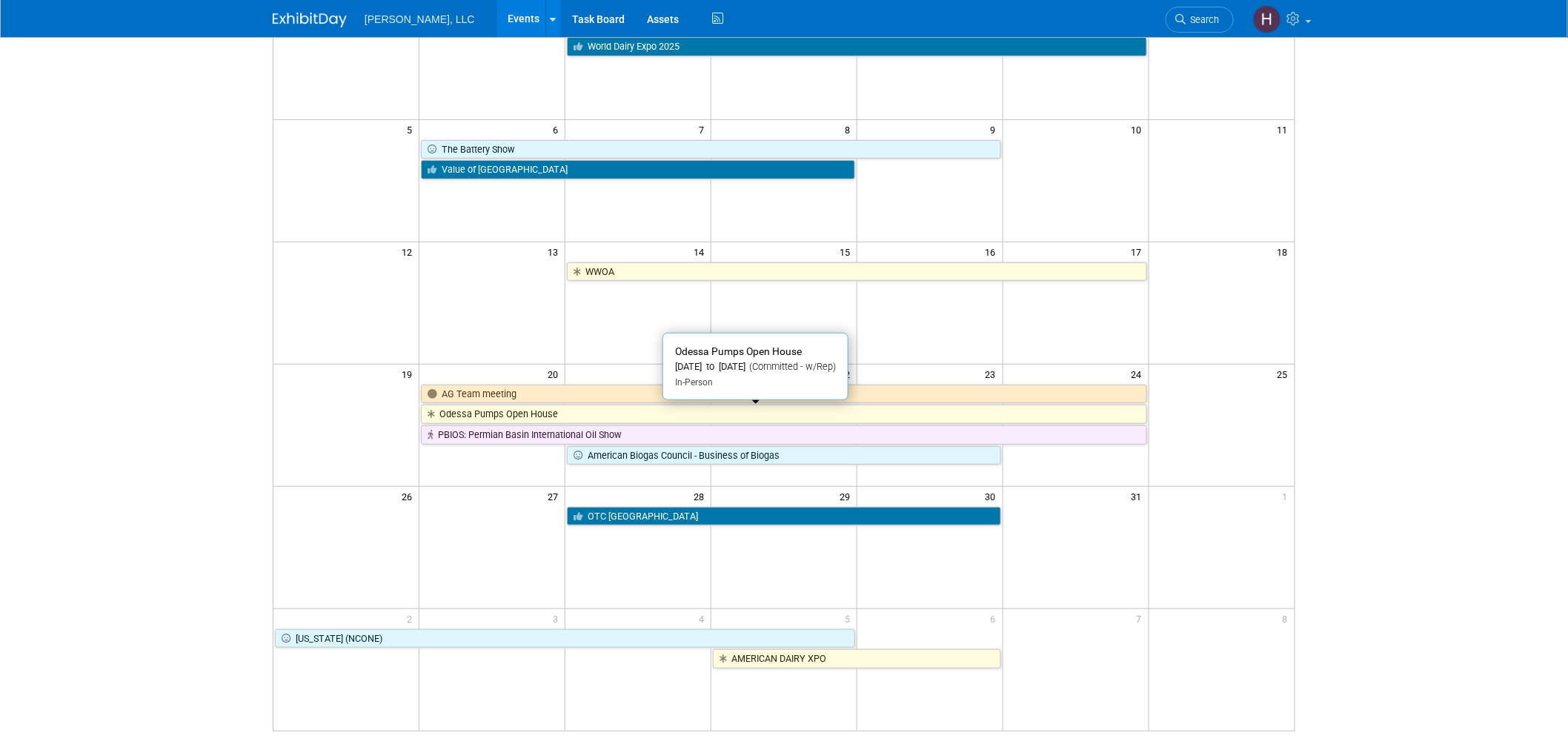
scroll to position [246, 0]
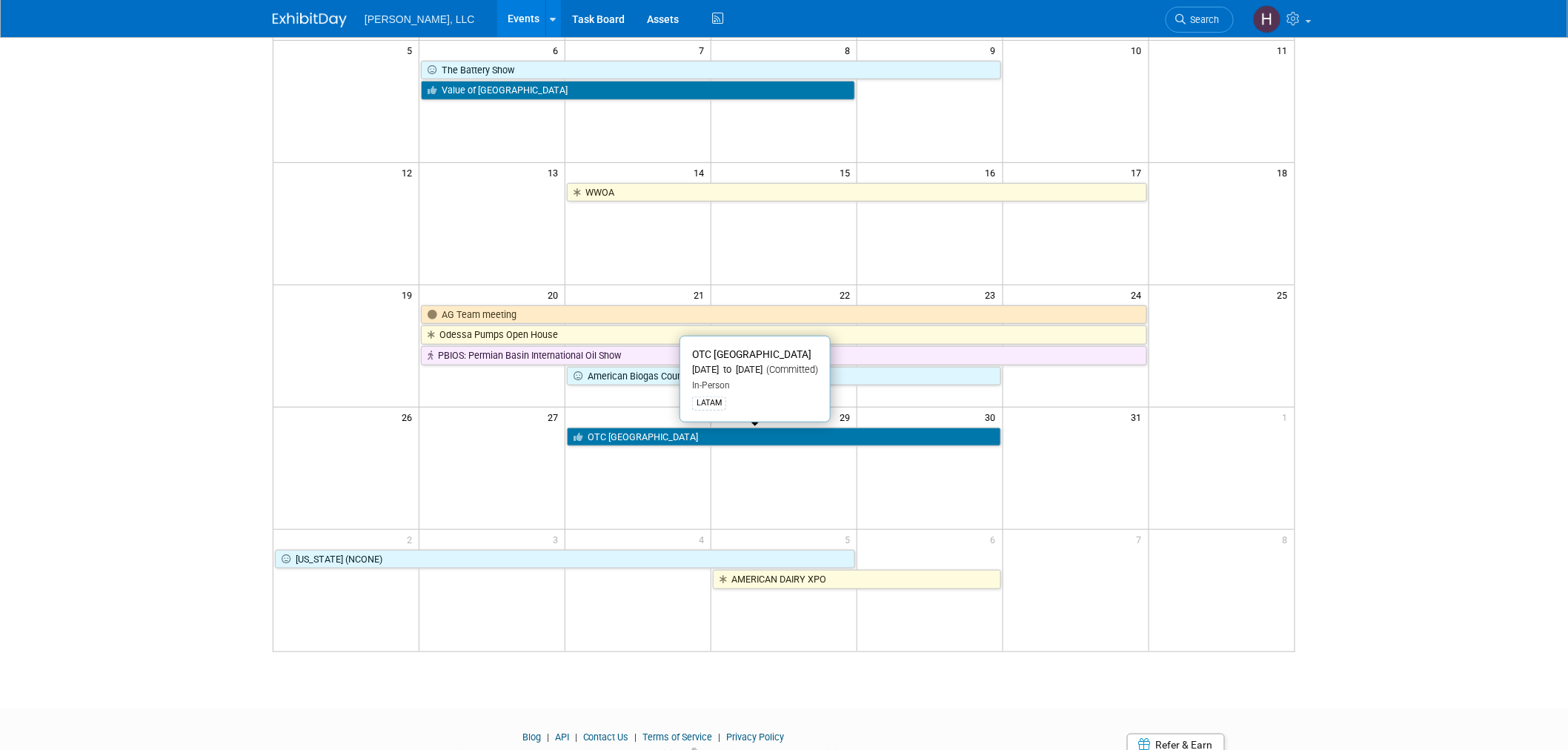
click at [778, 438] on link "OTC [GEOGRAPHIC_DATA]" at bounding box center [784, 438] width 434 height 20
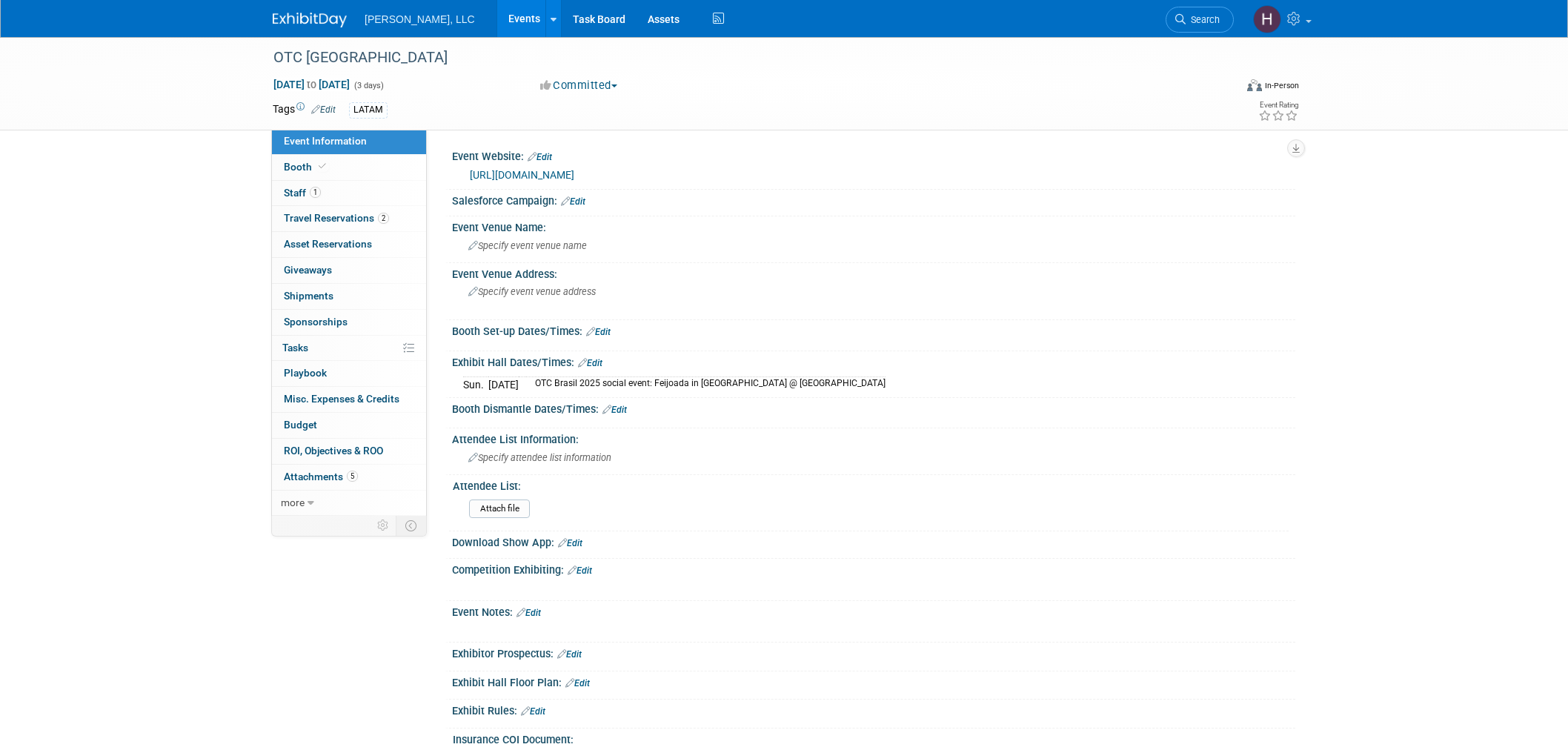
select select "Industrial"
click at [339, 215] on span "Travel Reservations 2" at bounding box center [336, 217] width 105 height 12
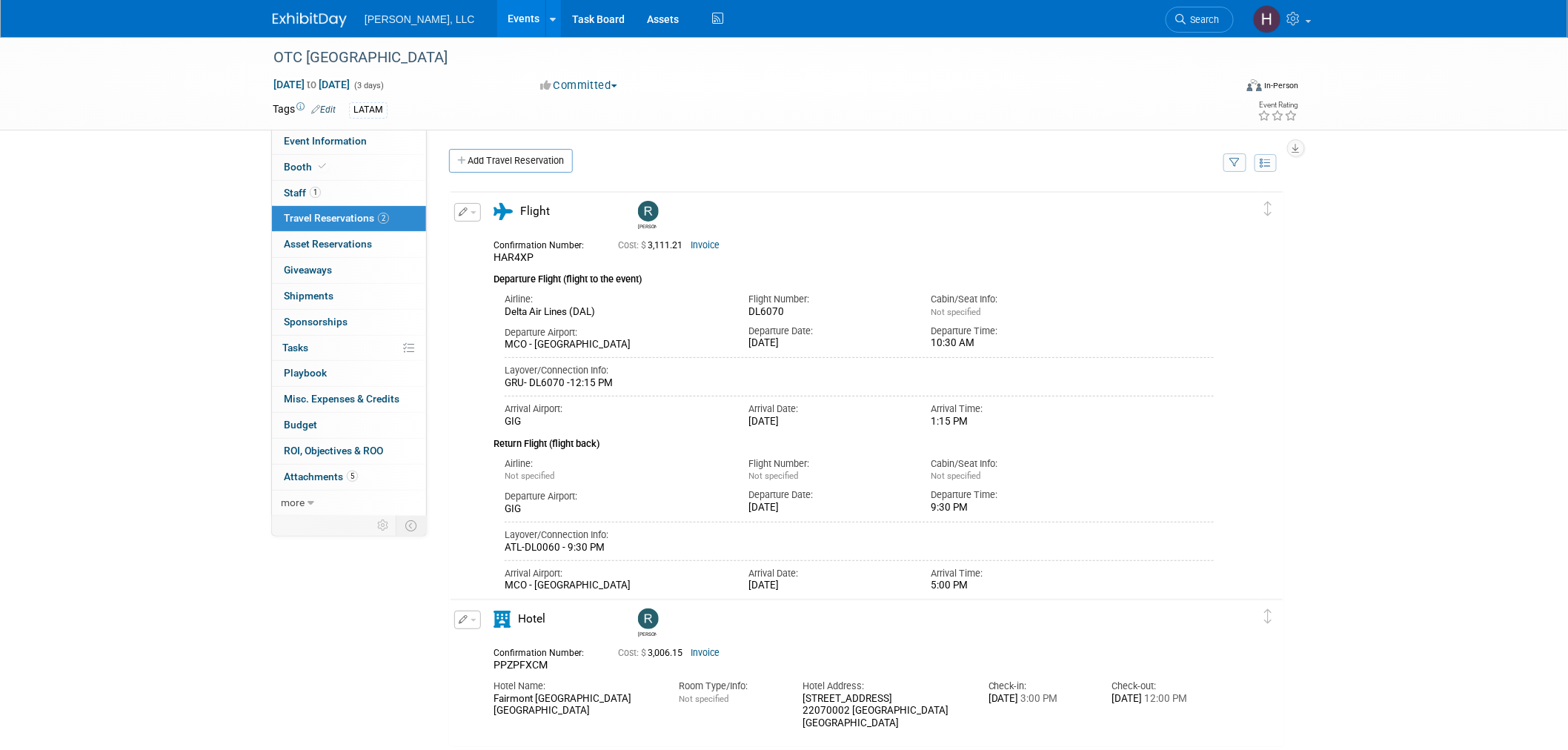
click at [706, 651] on link "Invoice" at bounding box center [705, 653] width 29 height 11
drag, startPoint x: 721, startPoint y: 344, endPoint x: 839, endPoint y: 342, distance: 118.0
click at [839, 342] on div "Departure Airport: MCO - Orlando International Airport Departure Date: Sat. Oct…" at bounding box center [859, 336] width 731 height 34
click at [708, 242] on link "Invoice" at bounding box center [705, 246] width 29 height 11
click at [497, 5] on link "Events" at bounding box center [524, 19] width 54 height 37
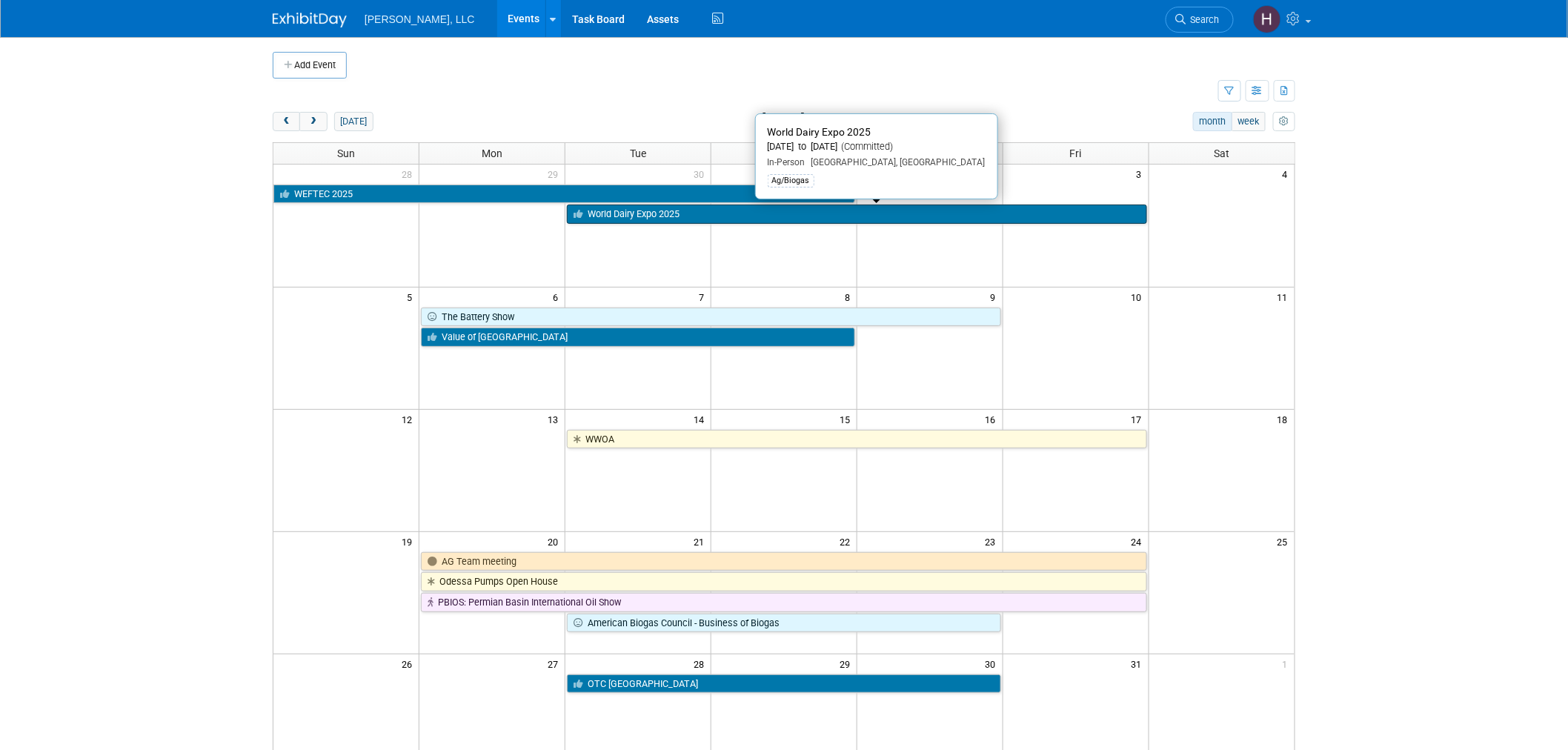
click at [697, 214] on link "World Dairy Expo 2025" at bounding box center [857, 215] width 580 height 20
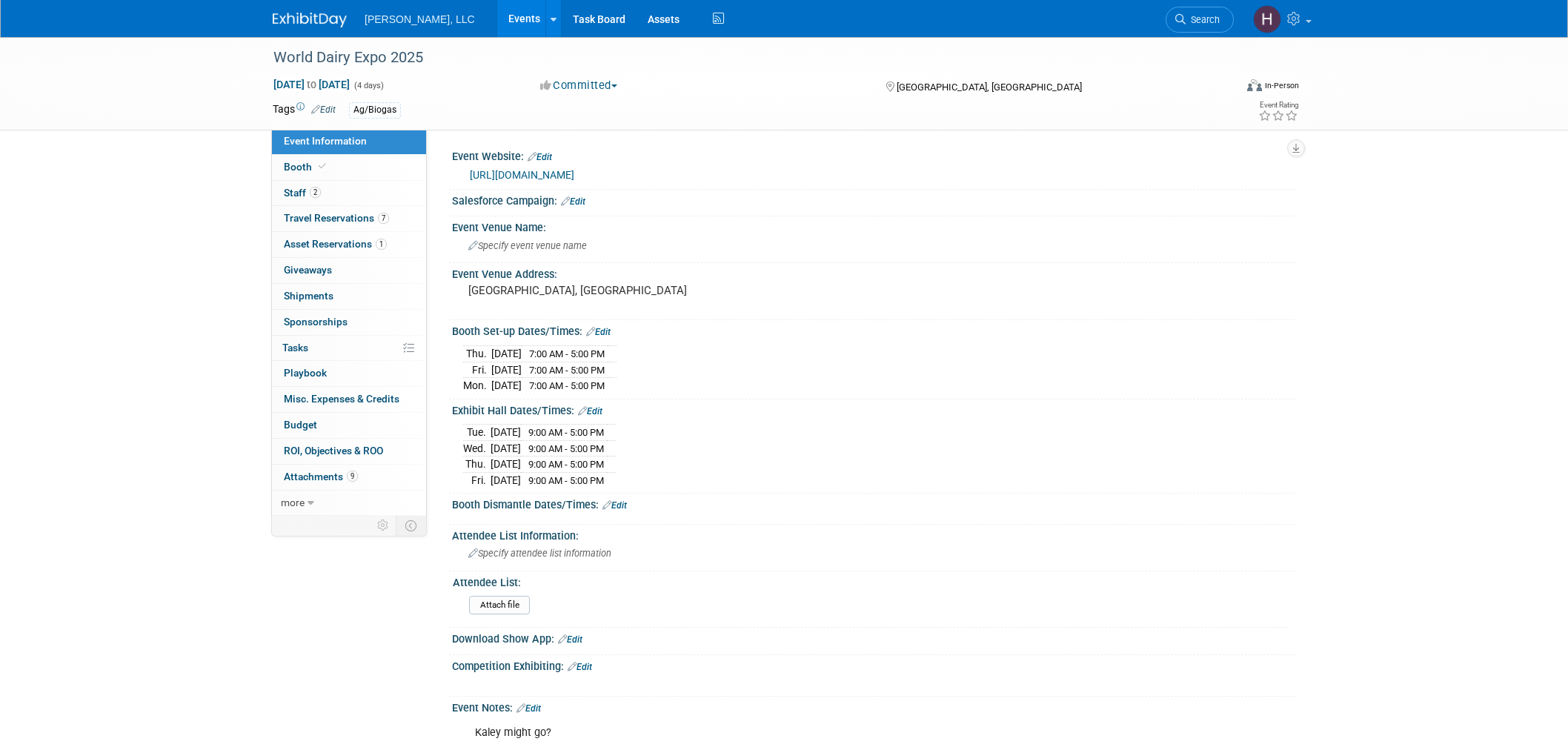
select select "Ag/Biogas"
click at [315, 210] on link "7 Travel Reservations 7" at bounding box center [349, 218] width 154 height 25
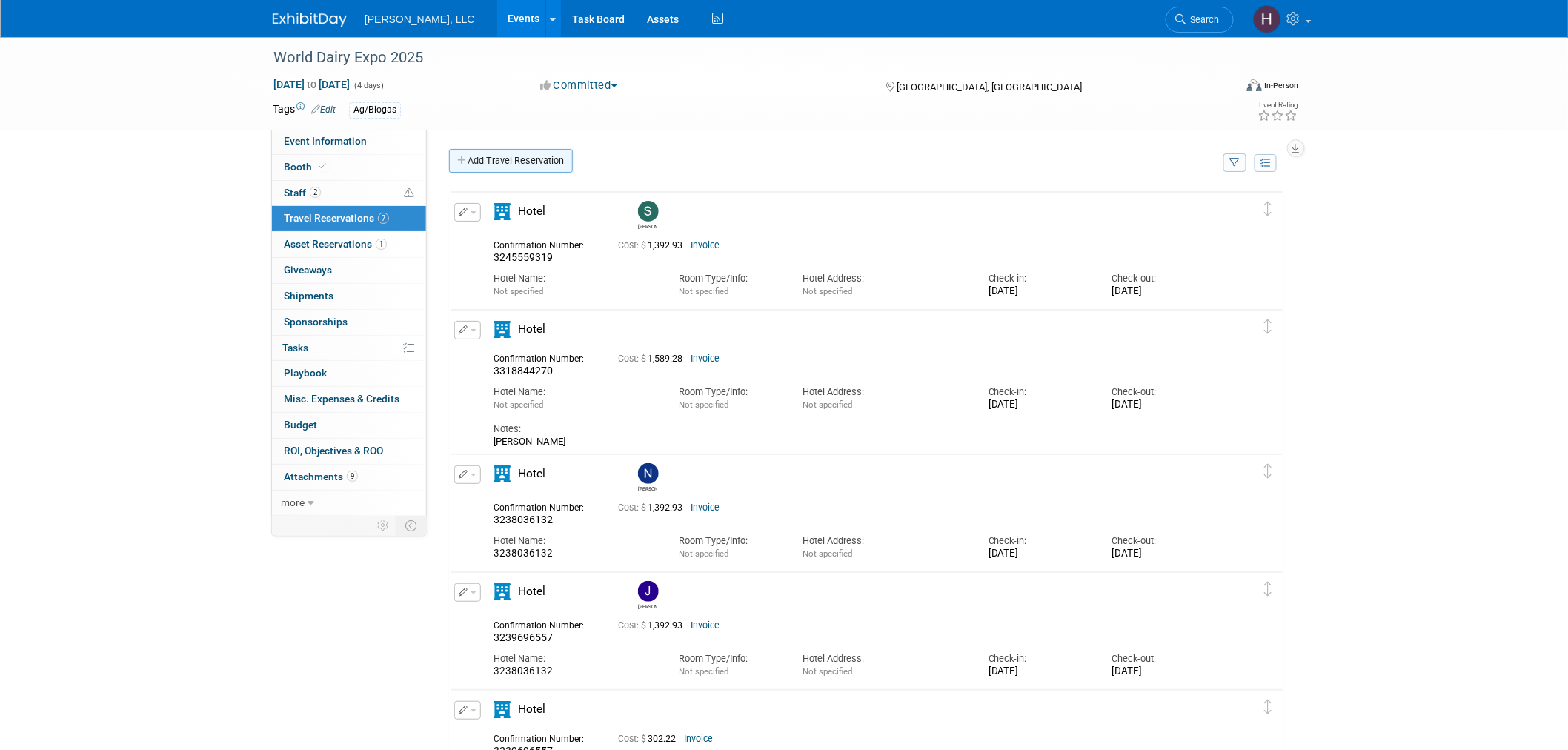
click at [527, 160] on link "Add Travel Reservation" at bounding box center [511, 160] width 124 height 24
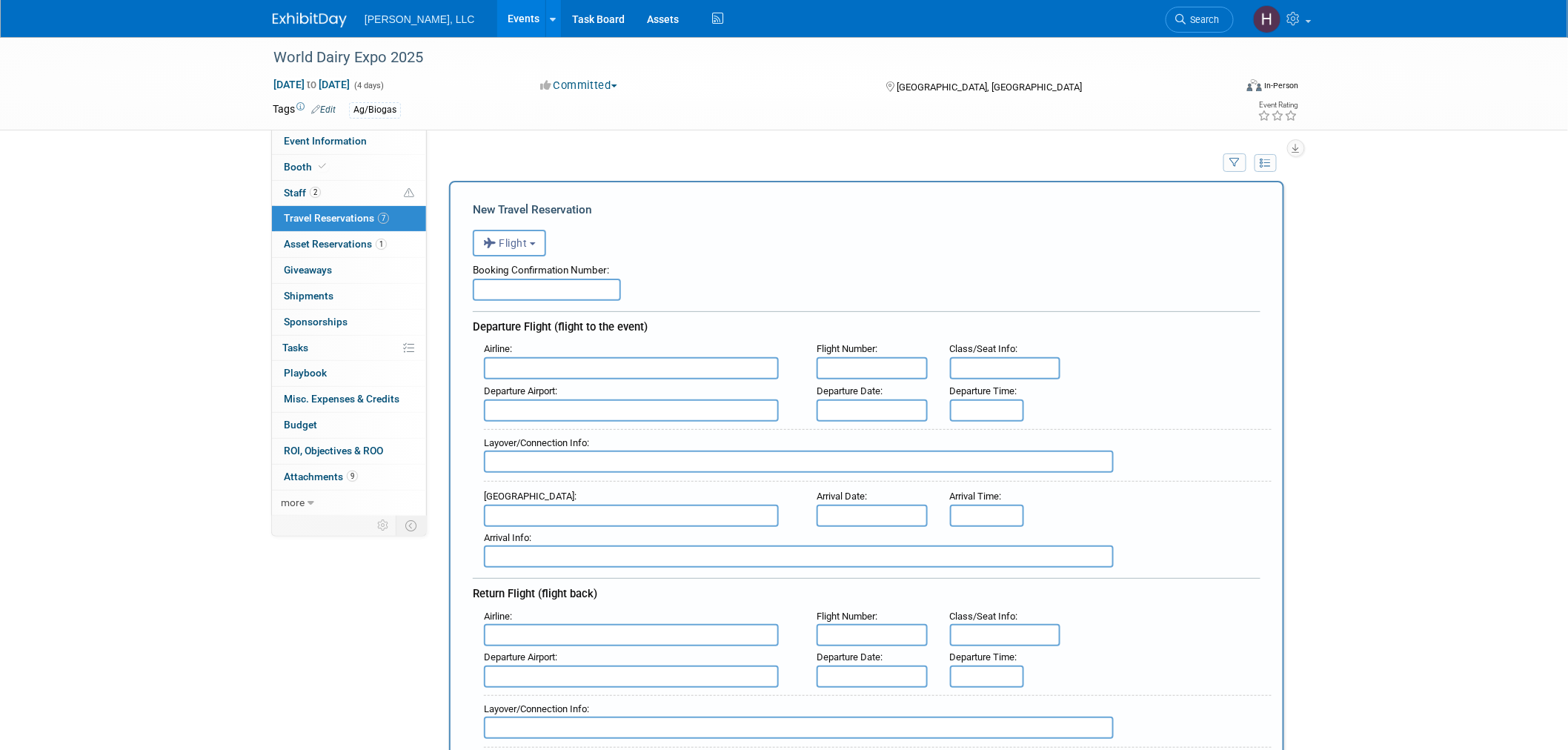
click at [583, 279] on input "text" at bounding box center [547, 289] width 148 height 22
paste input "H8KJLE"
type input "H8KJLE"
click at [557, 368] on input "text" at bounding box center [631, 368] width 295 height 22
click at [564, 405] on span "Delta Air Lines (DAL)" at bounding box center [639, 417] width 308 height 24
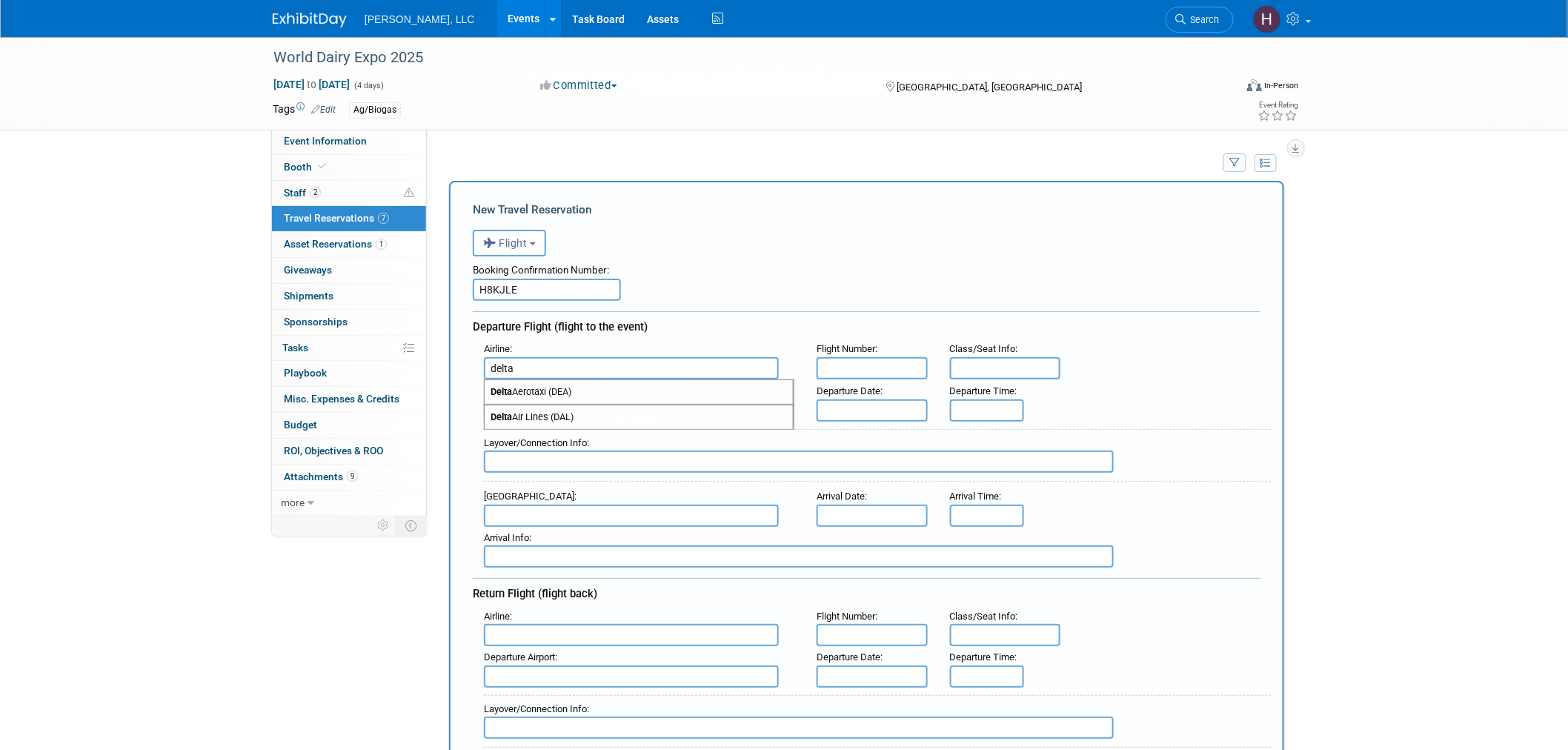
type input "Delta Air Lines (DAL)"
click at [845, 389] on span "Departure Date" at bounding box center [849, 391] width 64 height 12
click at [849, 403] on input "text" at bounding box center [872, 410] width 111 height 22
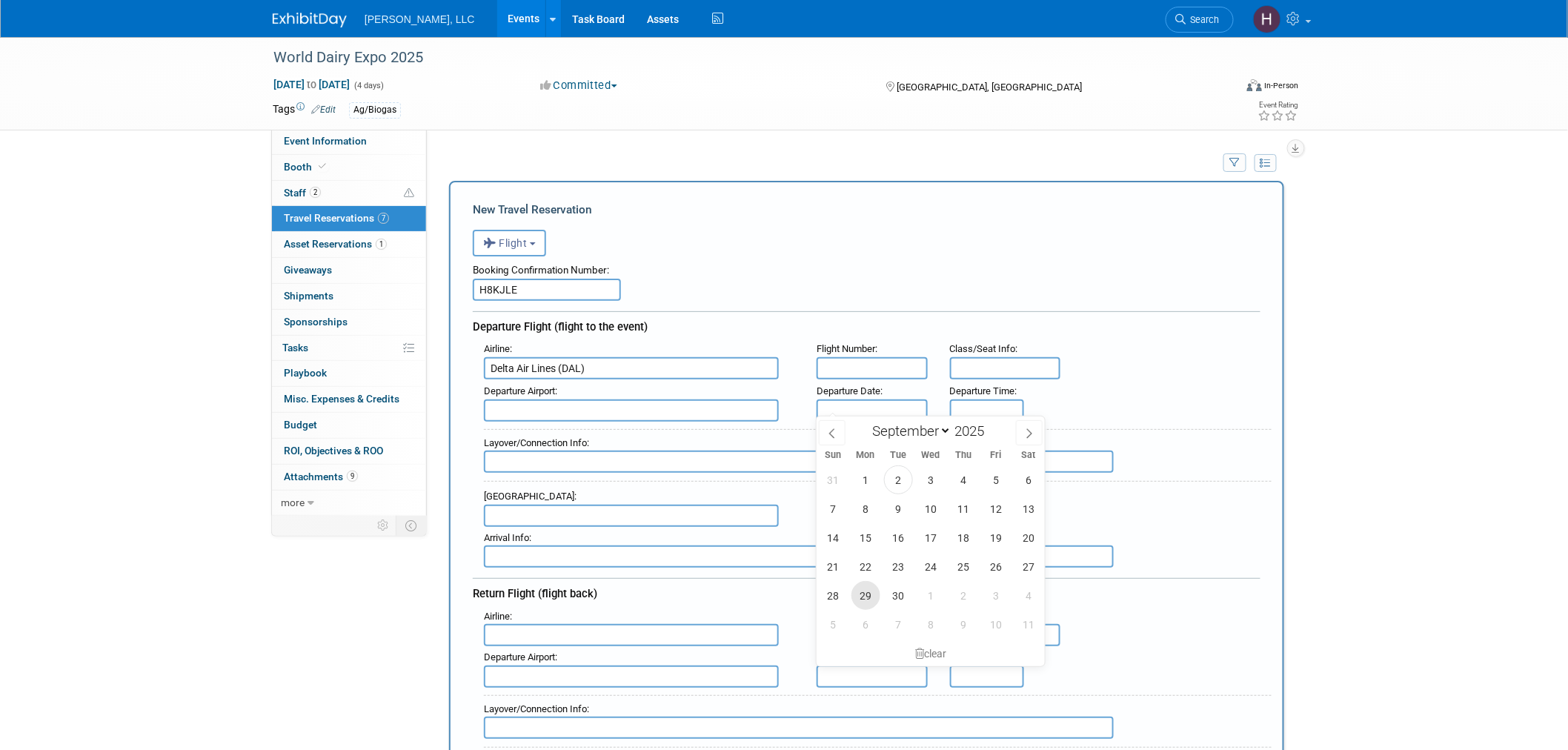
click at [875, 594] on span "29" at bounding box center [866, 596] width 29 height 29
type input "Sep 29, 2025"
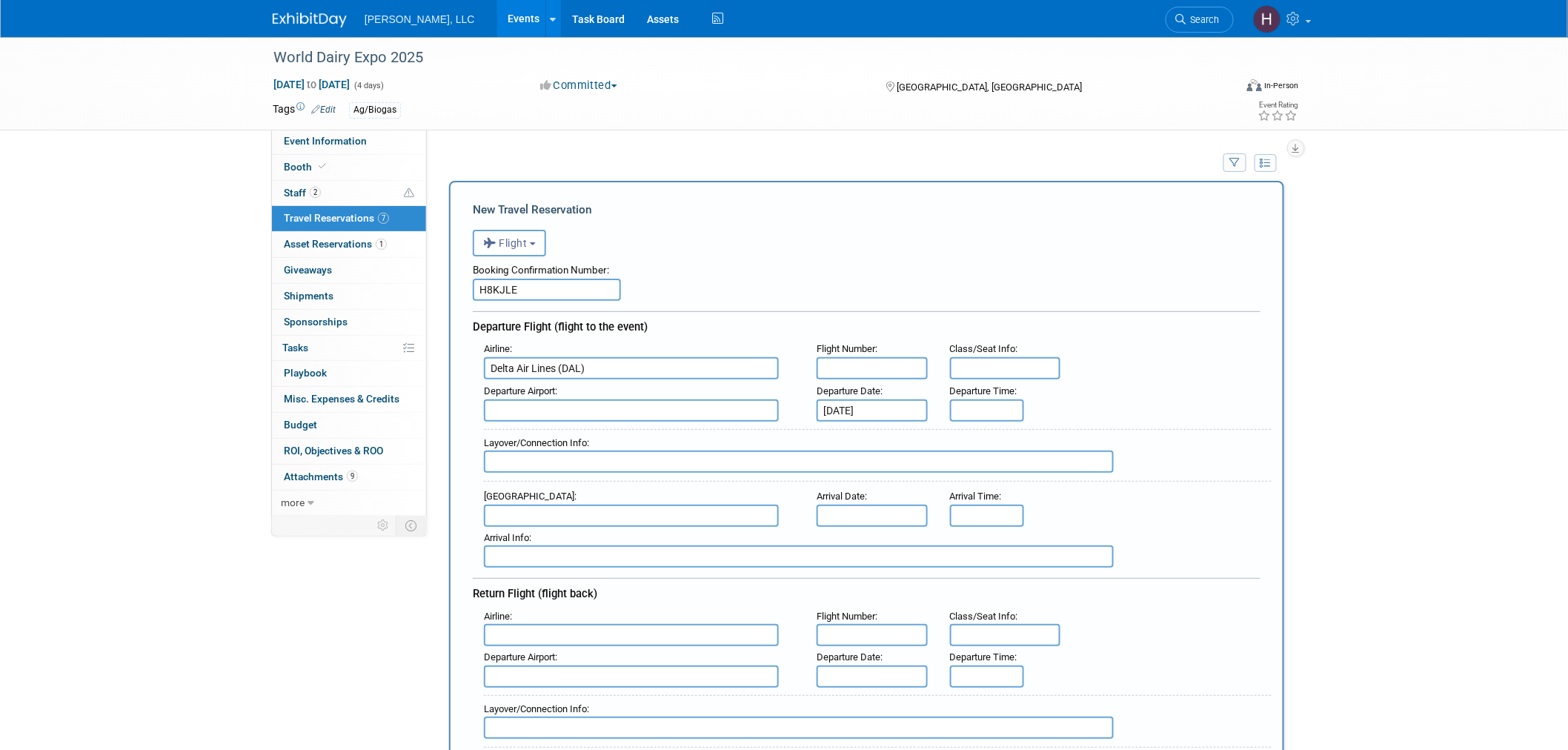
click at [866, 507] on input "text" at bounding box center [872, 515] width 111 height 22
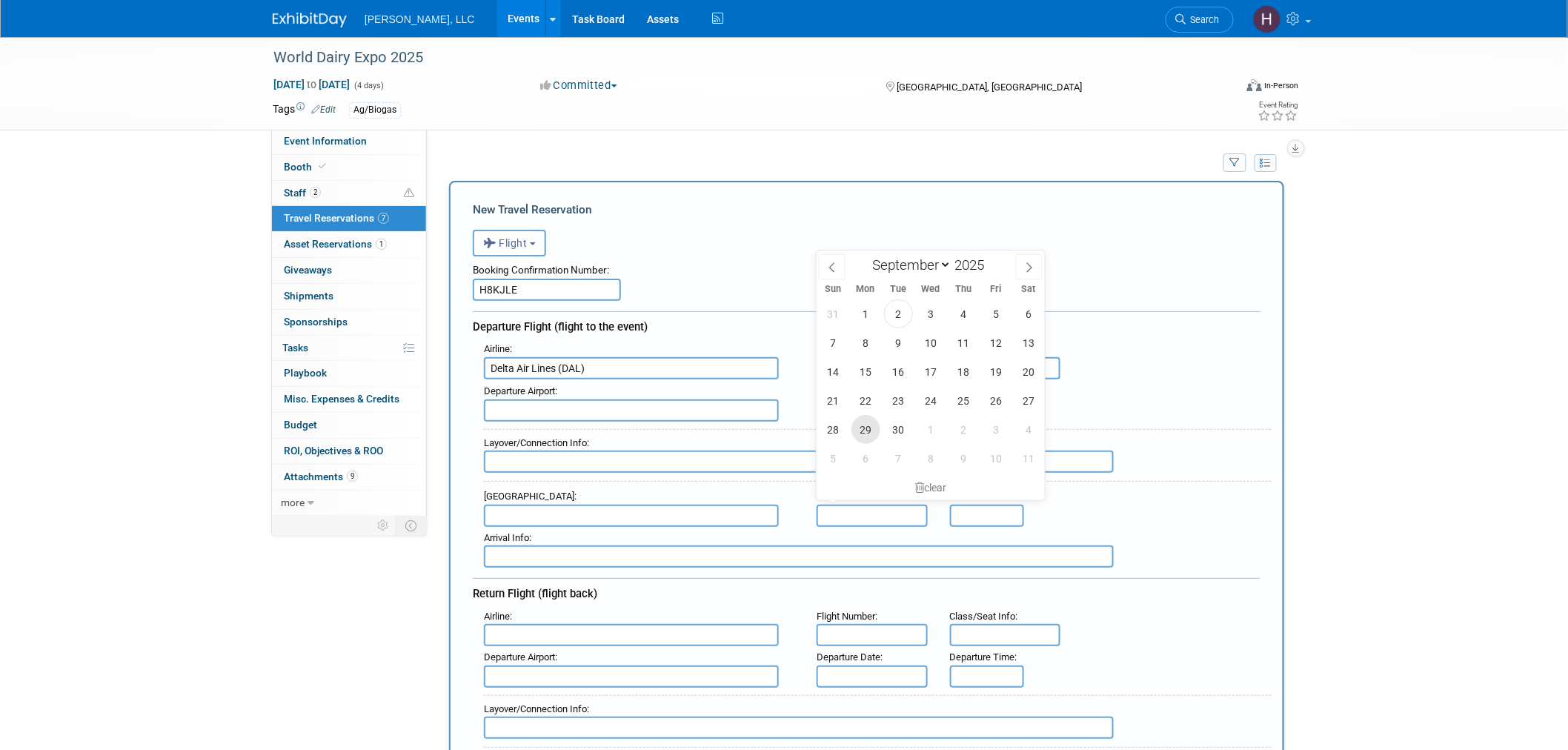
click at [865, 428] on span "29" at bounding box center [866, 429] width 29 height 29
type input "Sep 29, 2025"
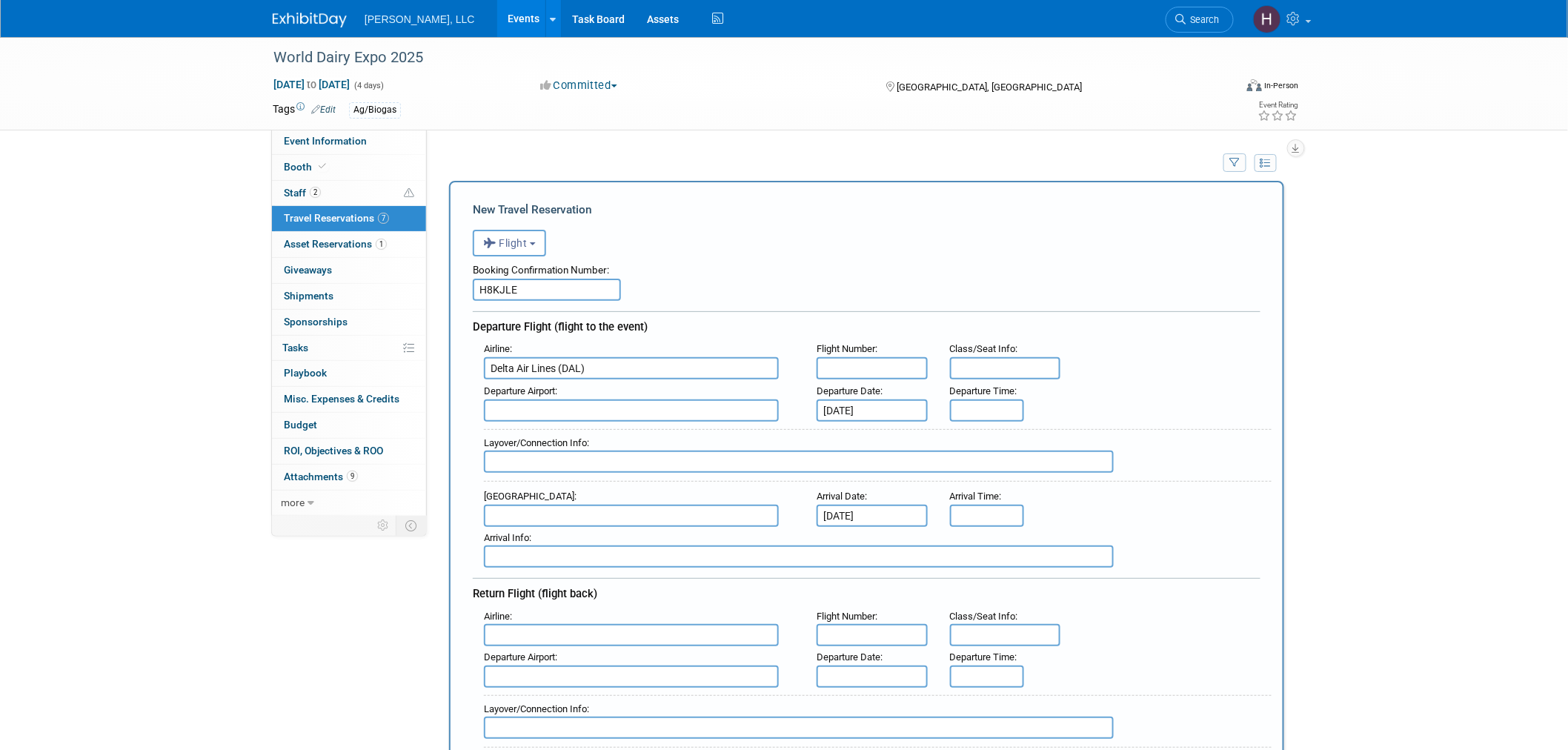
click at [862, 651] on div "Departure Date :" at bounding box center [872, 658] width 111 height 16
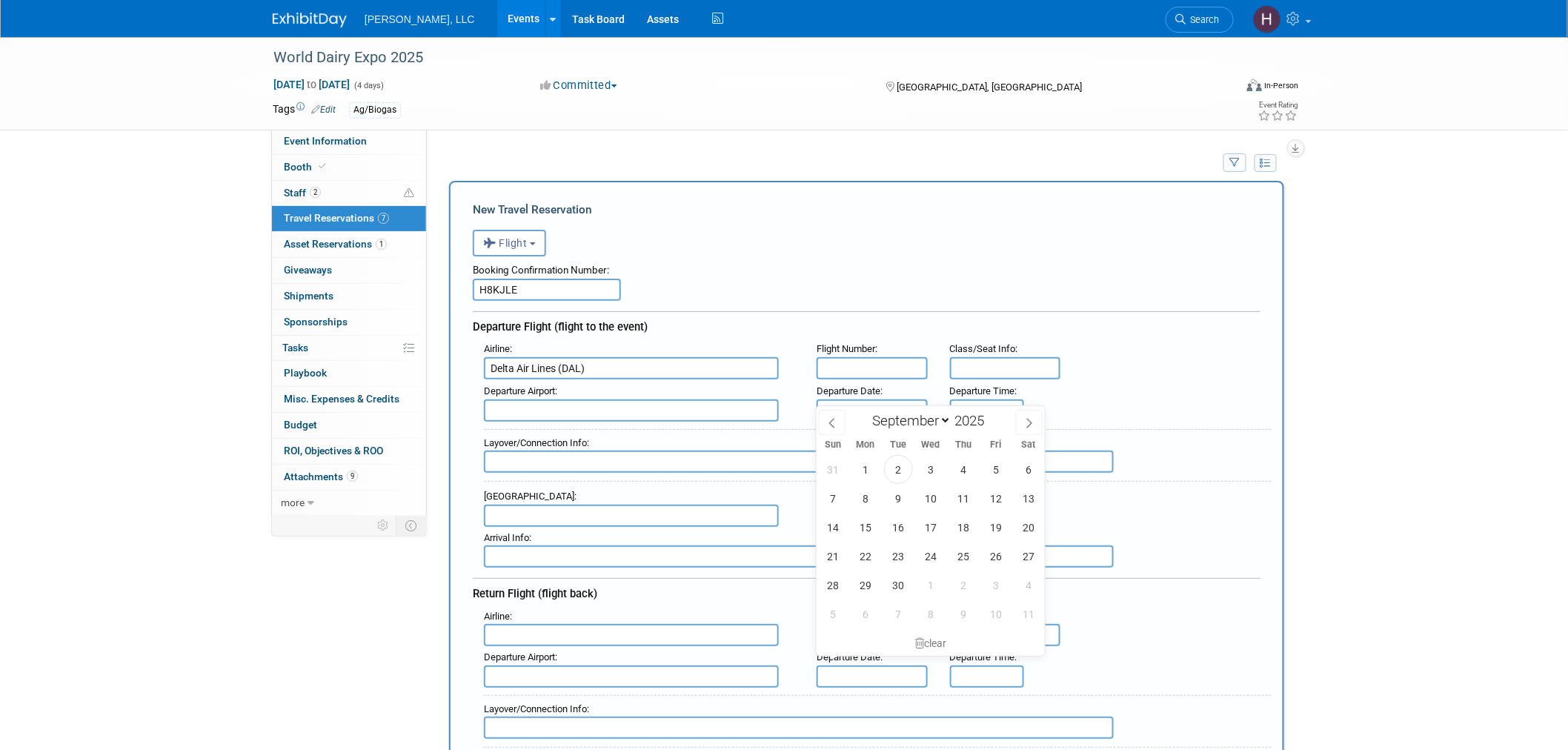
click at [862, 666] on input "text" at bounding box center [872, 676] width 111 height 22
click at [932, 582] on span "1" at bounding box center [931, 585] width 29 height 29
type input "Oct 1, 2025"
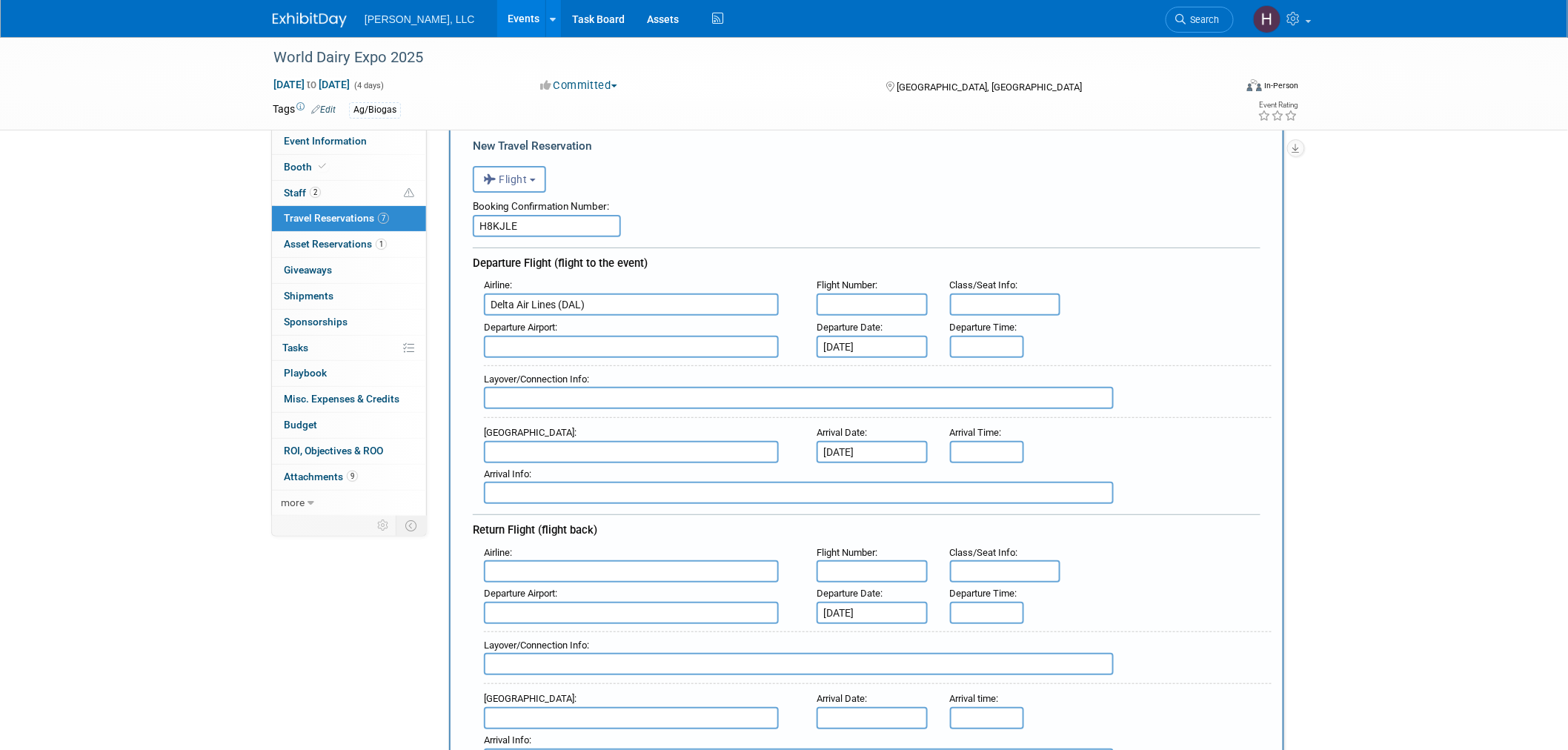
scroll to position [165, 0]
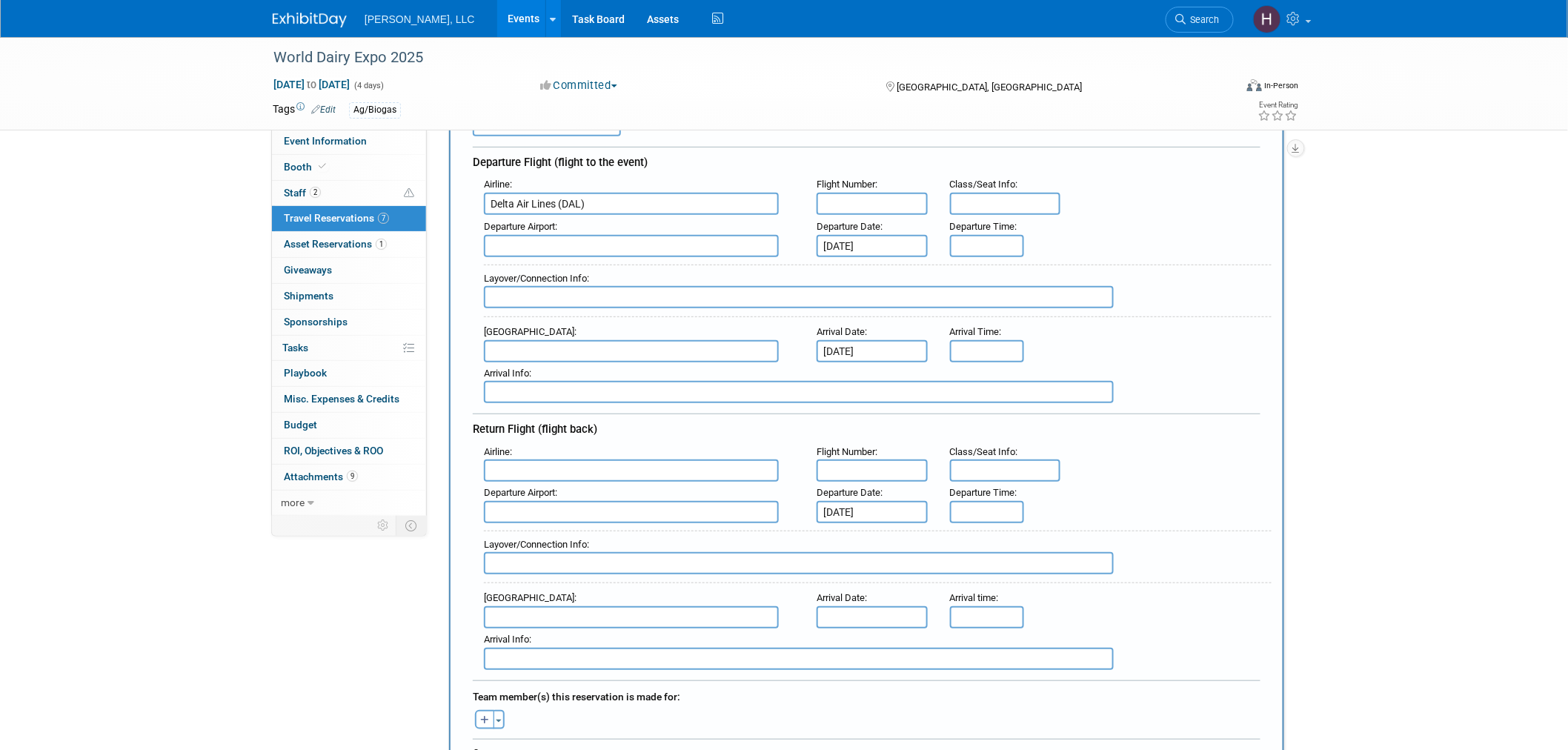
click at [876, 586] on body "Boerger, LLC Events Add Event Bulk Upload Events Shareable Event Boards Recentl…" at bounding box center [784, 210] width 1568 height 750
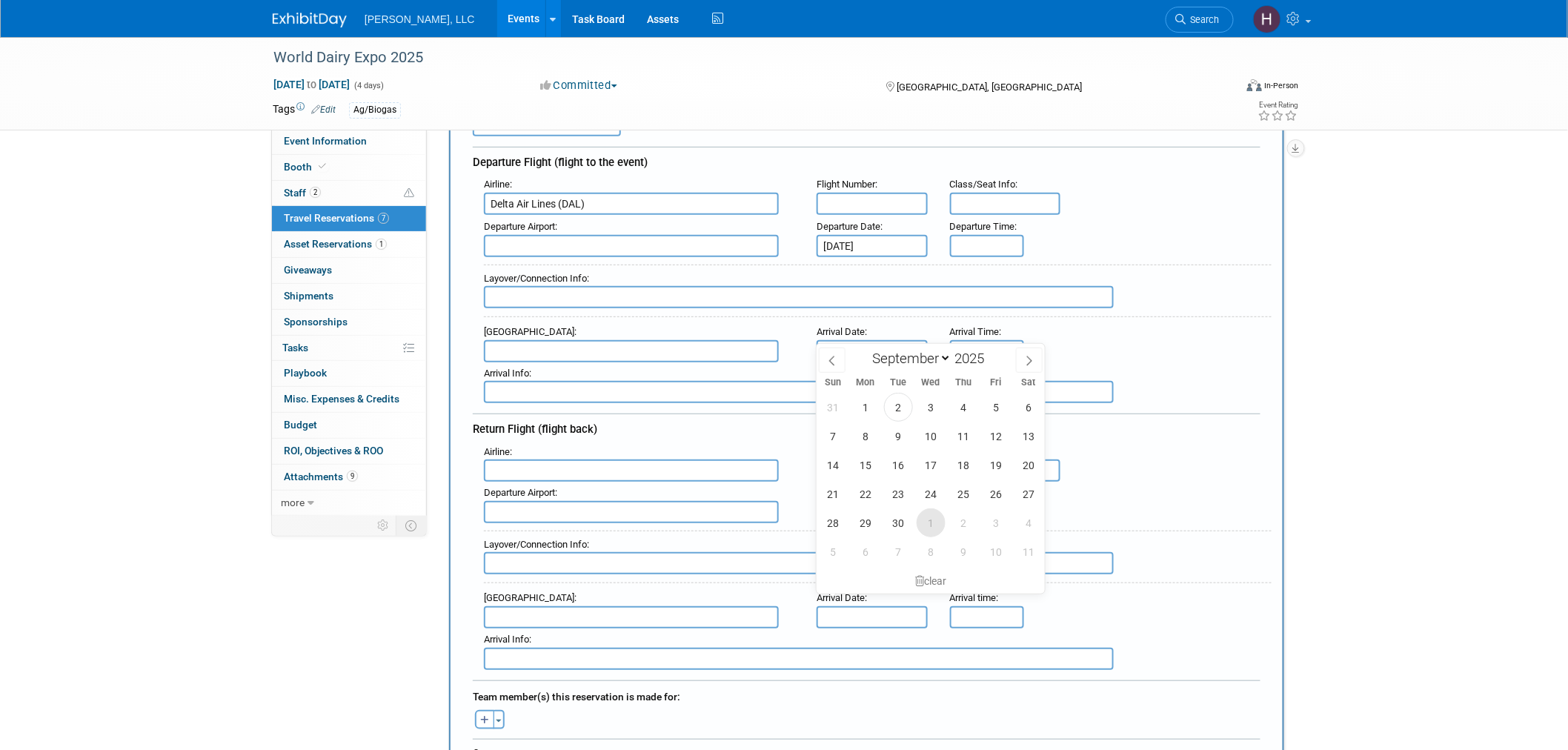
click at [924, 520] on span "1" at bounding box center [931, 523] width 29 height 29
type input "Oct 1, 2025"
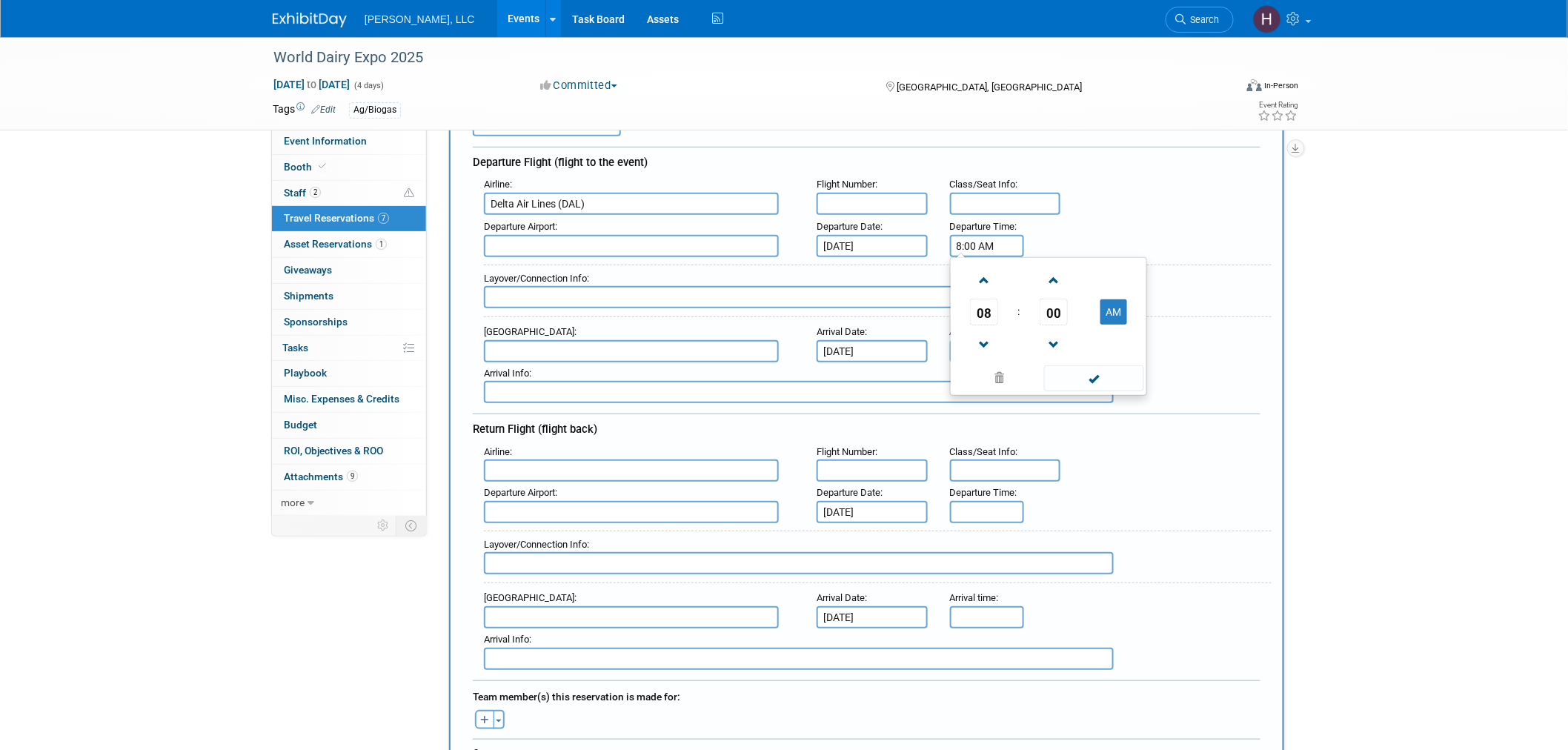
click at [975, 235] on input "8:00 AM" at bounding box center [987, 246] width 74 height 22
click at [981, 272] on span at bounding box center [984, 280] width 26 height 26
click at [985, 340] on span at bounding box center [984, 345] width 26 height 26
click at [990, 335] on span at bounding box center [984, 345] width 26 height 26
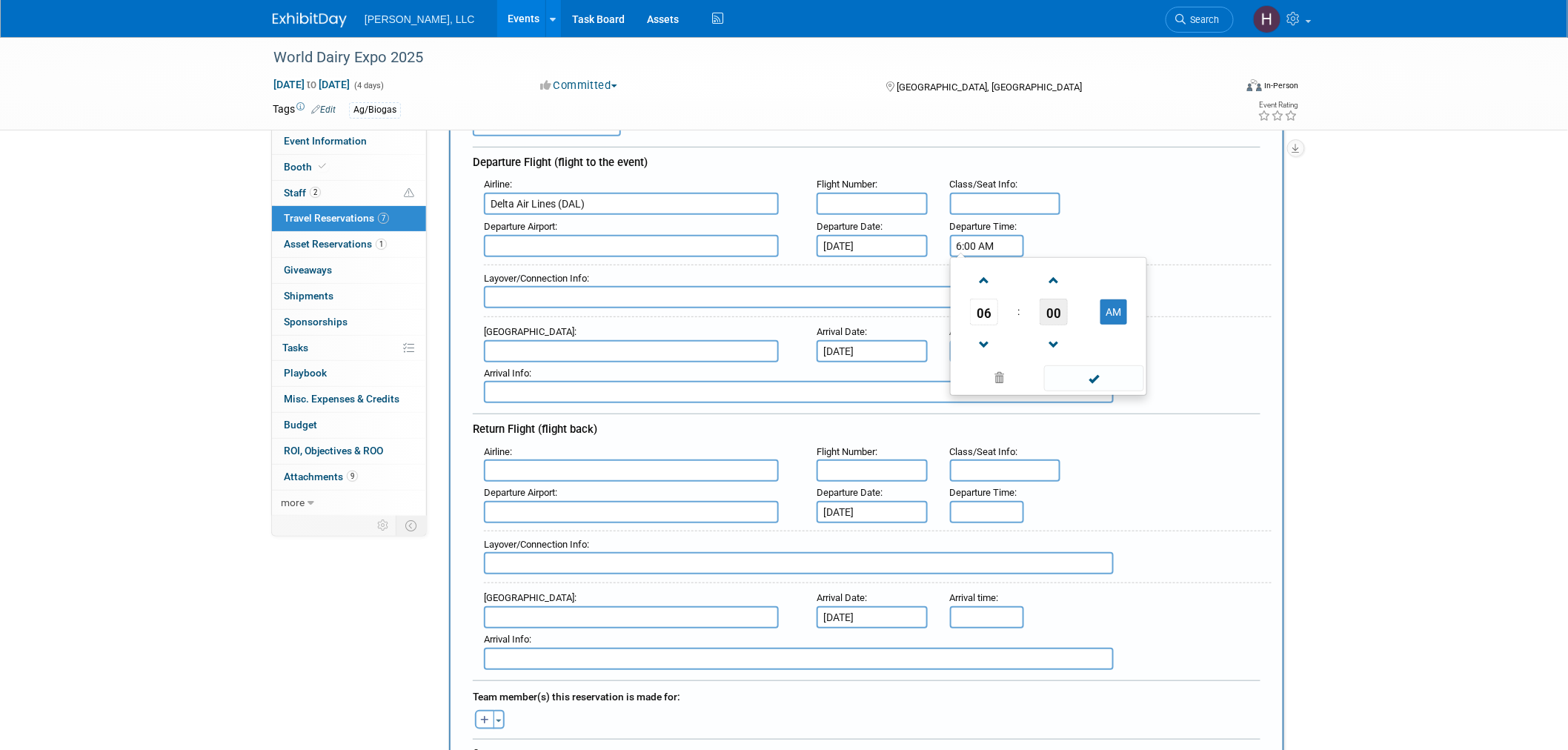
click at [1051, 299] on span "00" at bounding box center [1054, 312] width 28 height 27
click at [1033, 350] on td "45" at bounding box center [1026, 361] width 48 height 40
type input "6:45 AM"
click at [1085, 377] on span at bounding box center [1094, 378] width 100 height 26
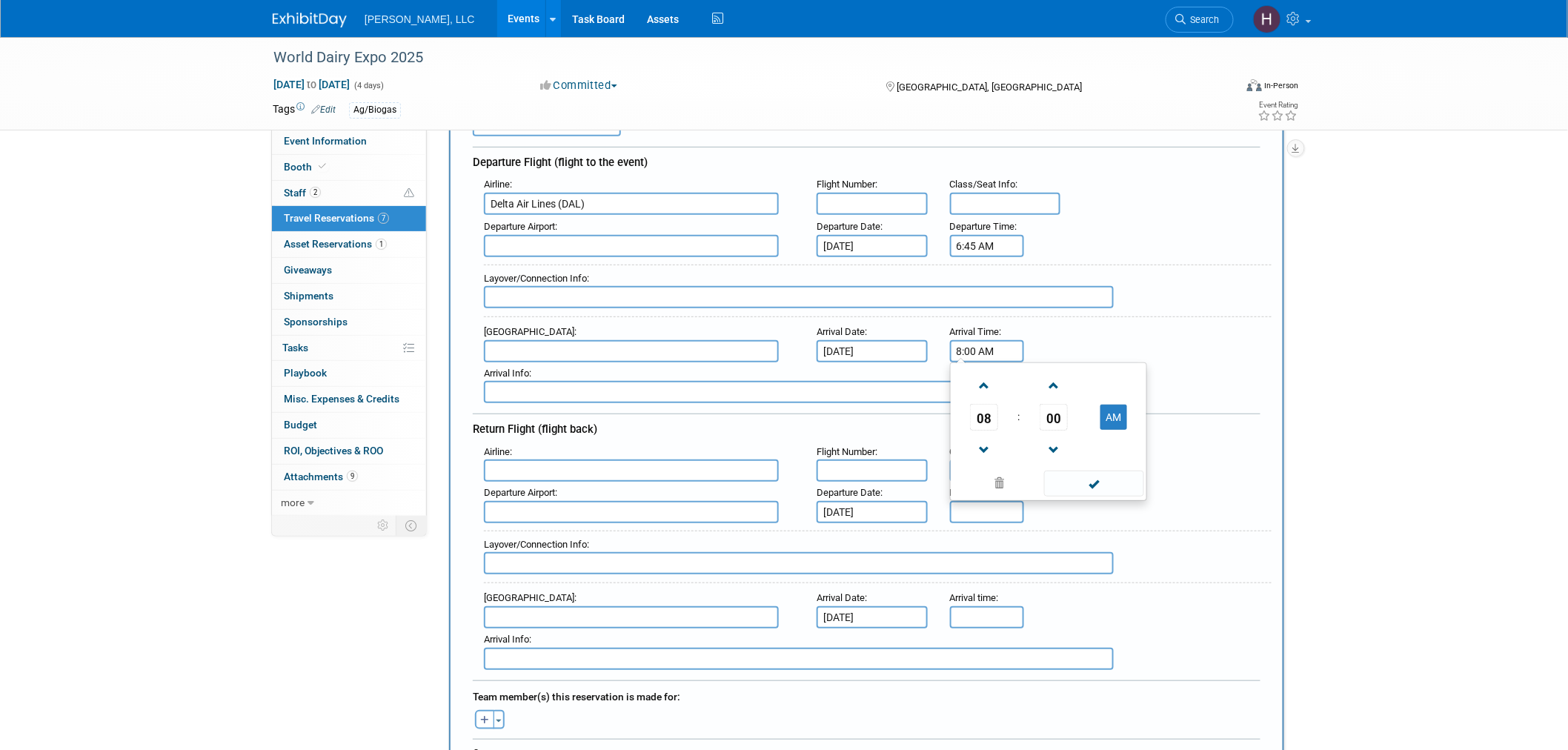
click at [1004, 343] on input "8:00 AM" at bounding box center [987, 351] width 74 height 22
click at [930, 418] on div "Return Flight (flight back)" at bounding box center [867, 427] width 788 height 27
click at [967, 351] on input "8:00 AM" at bounding box center [987, 351] width 74 height 22
click at [986, 410] on span "08" at bounding box center [985, 418] width 28 height 27
click at [1066, 381] on td "02" at bounding box center [1073, 386] width 48 height 40
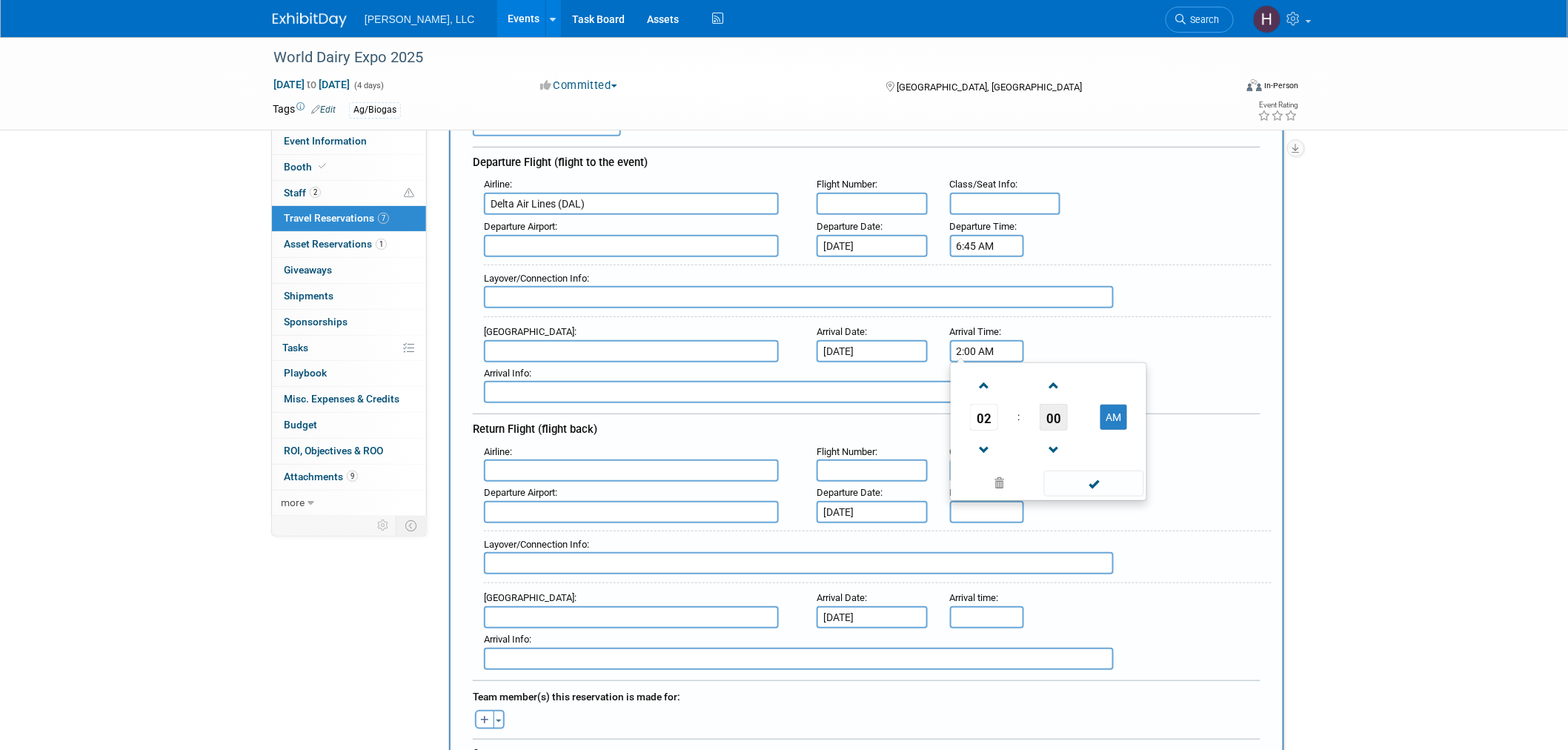
click at [1047, 404] on span "00" at bounding box center [1054, 418] width 28 height 27
click at [1072, 374] on td "10" at bounding box center [1073, 386] width 48 height 40
click at [1056, 437] on span at bounding box center [1054, 449] width 26 height 26
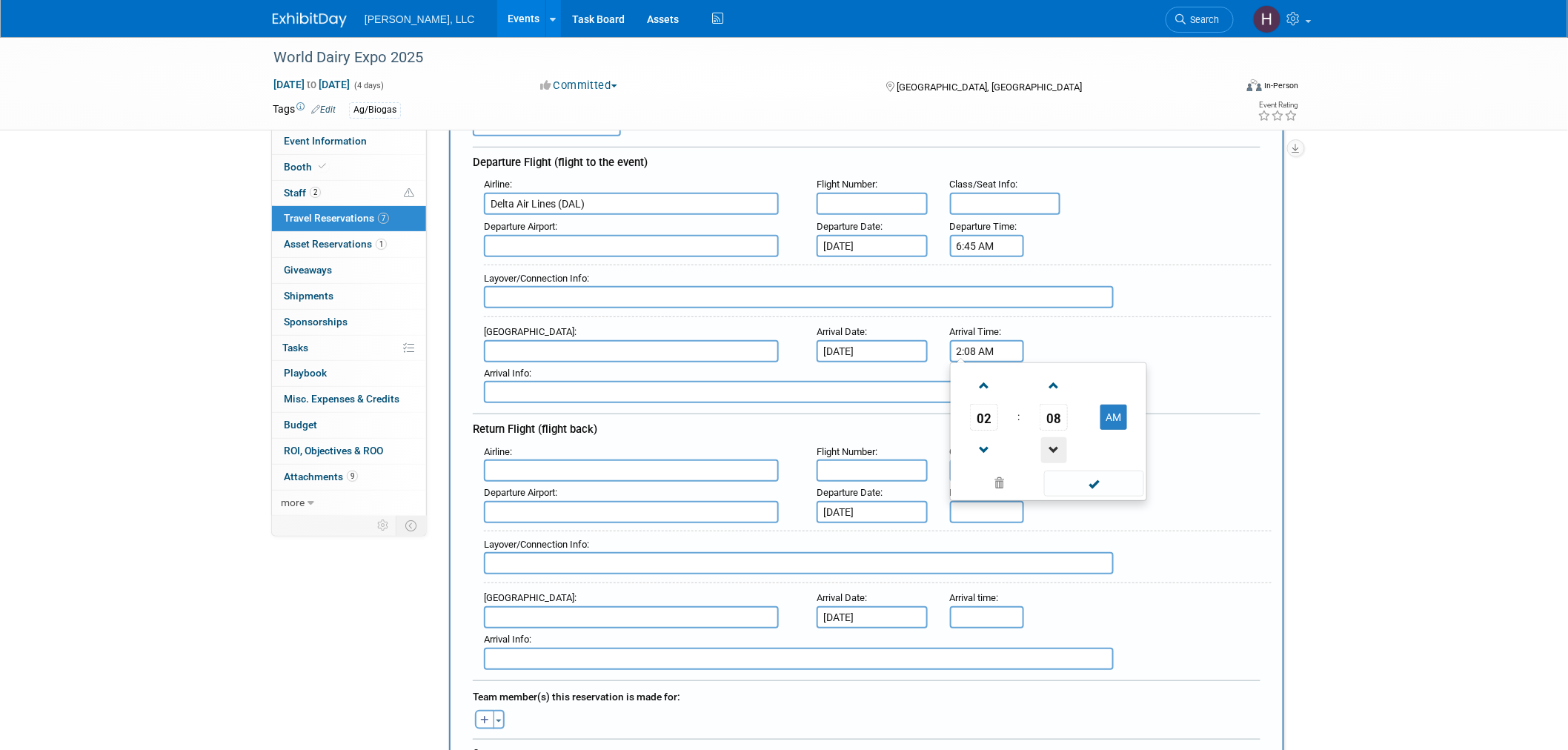
type input "2:07 AM"
click at [1079, 471] on span at bounding box center [1094, 483] width 100 height 26
click at [971, 606] on input "5:00 PM" at bounding box center [987, 617] width 74 height 22
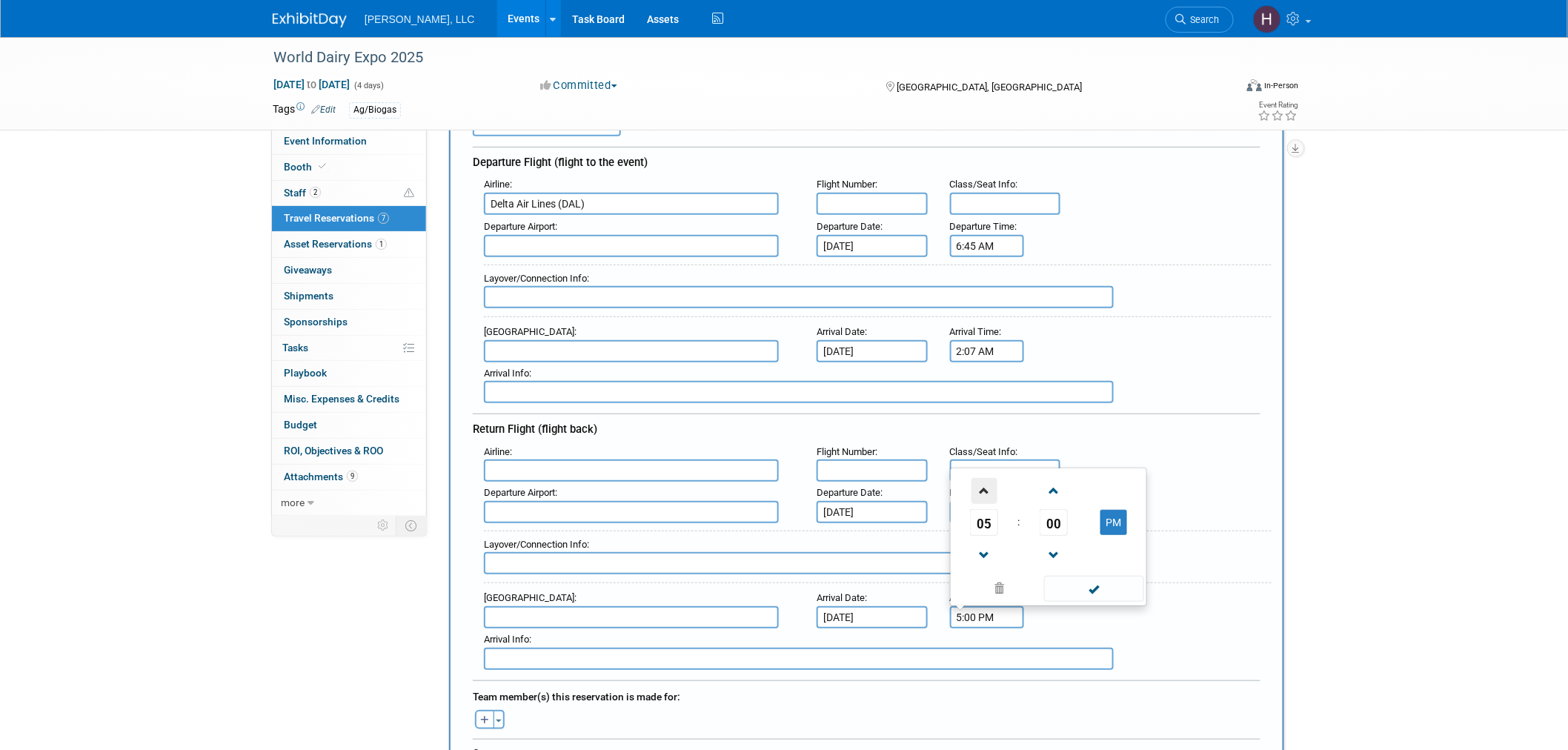
click at [979, 478] on span at bounding box center [984, 490] width 26 height 26
click at [1057, 510] on span "00" at bounding box center [1054, 523] width 28 height 27
click at [1024, 534] on td "45" at bounding box center [1026, 553] width 48 height 40
click at [1052, 478] on span at bounding box center [1054, 490] width 26 height 26
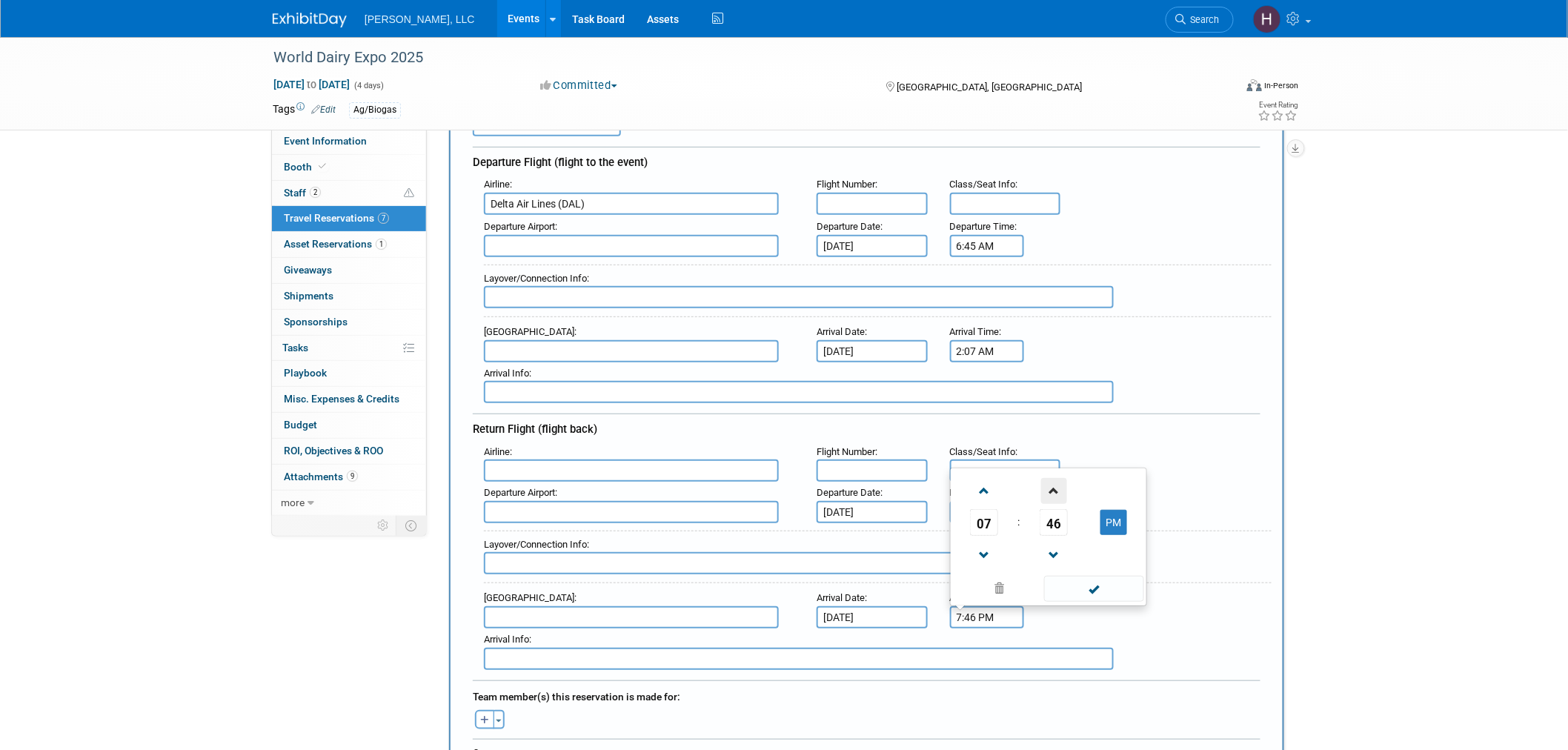
click at [1052, 478] on span at bounding box center [1054, 490] width 26 height 26
type input "7:47 PM"
click at [1100, 576] on span at bounding box center [1094, 589] width 100 height 26
click at [1002, 501] on input "5:00 PM" at bounding box center [987, 512] width 74 height 22
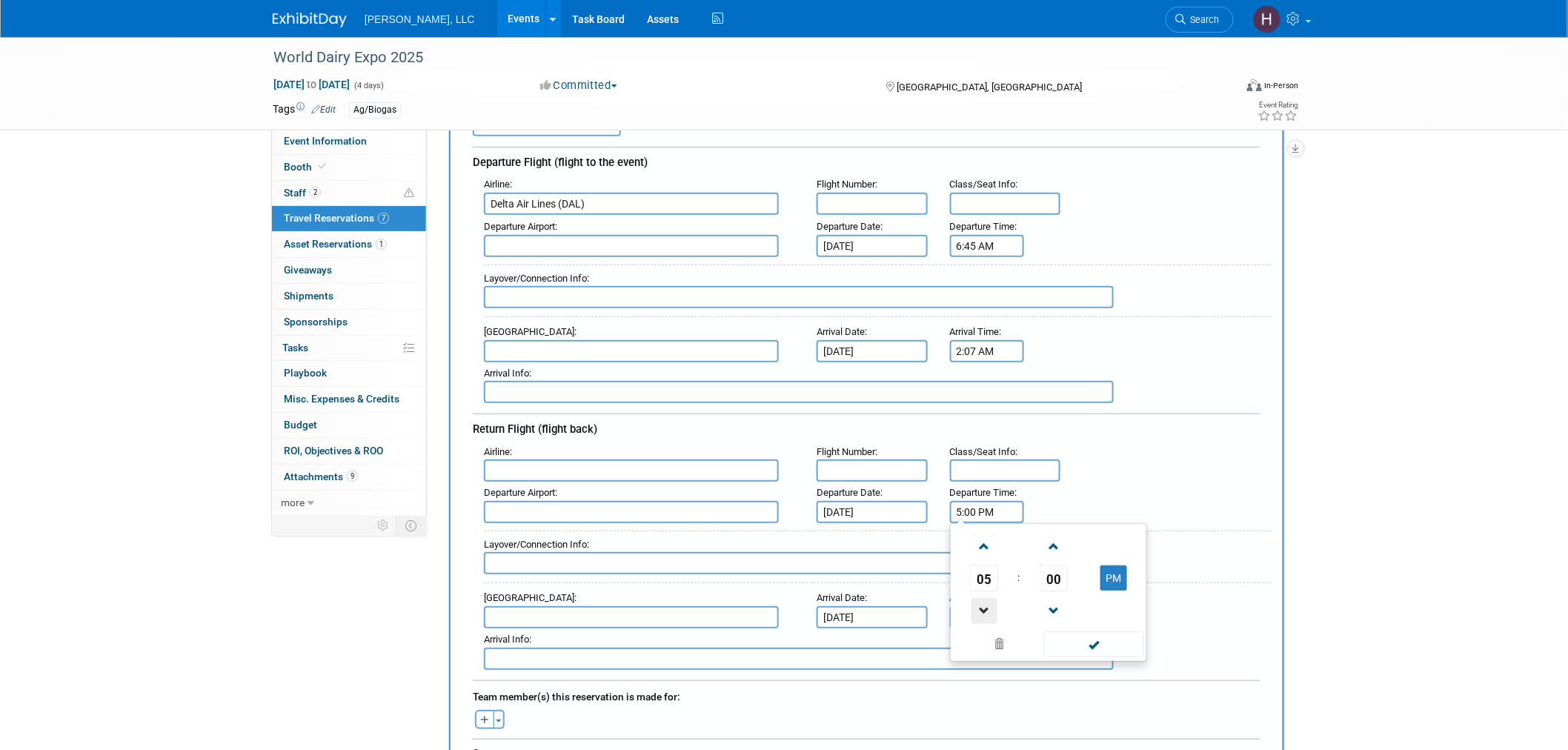
click at [987, 598] on span at bounding box center [984, 611] width 26 height 26
click at [1042, 565] on span "00" at bounding box center [1054, 578] width 28 height 27
click at [1036, 609] on td "45" at bounding box center [1026, 627] width 48 height 40
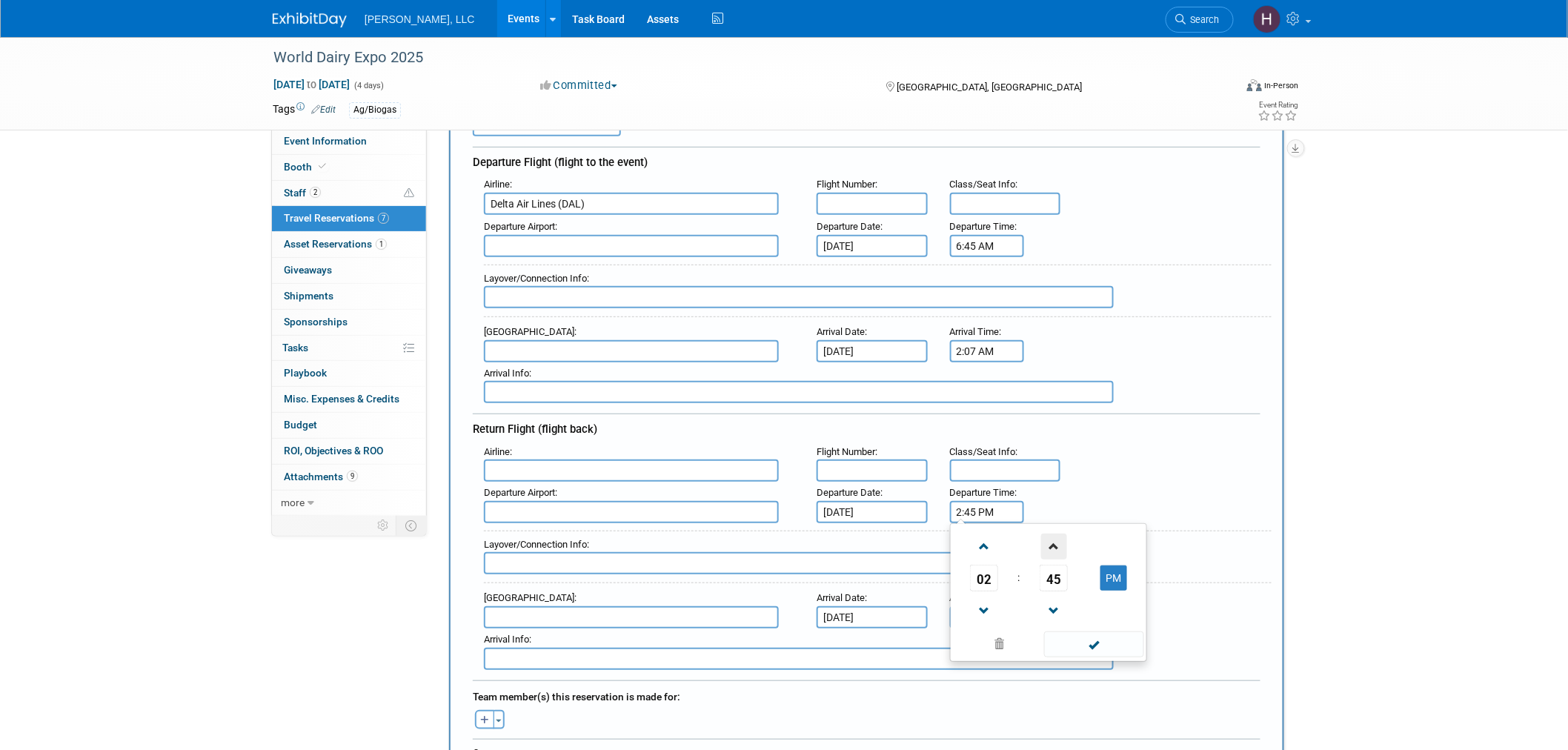
click at [1050, 538] on span at bounding box center [1054, 546] width 26 height 26
type input "2:47 PM"
click at [1084, 633] on span at bounding box center [1094, 644] width 100 height 26
click at [522, 463] on input "text" at bounding box center [631, 470] width 295 height 22
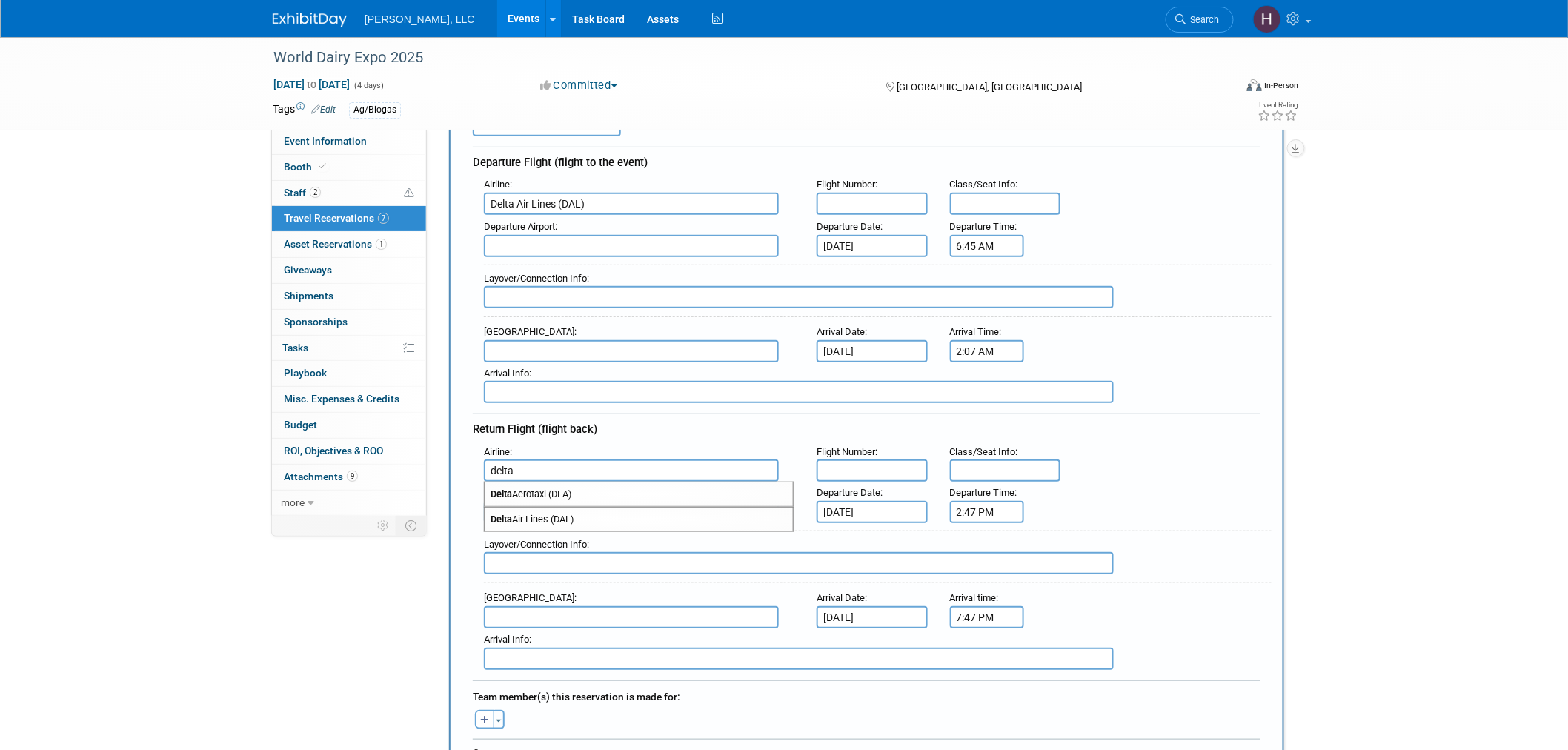
click at [568, 508] on span "Delta Air Lines (DAL)" at bounding box center [639, 520] width 308 height 24
type input "Delta Air Lines (DAL)"
click at [552, 606] on input "text" at bounding box center [631, 617] width 295 height 22
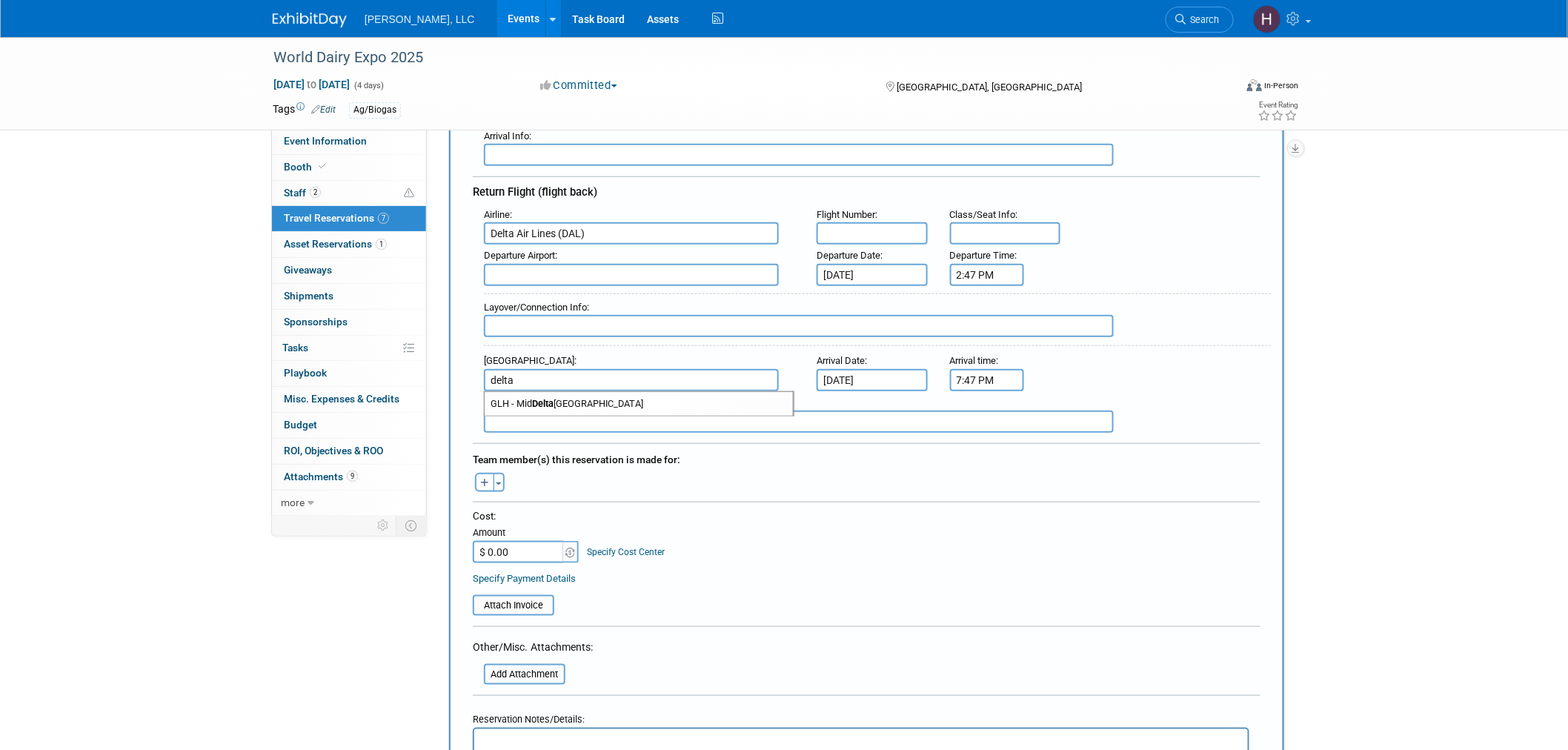
scroll to position [411, 0]
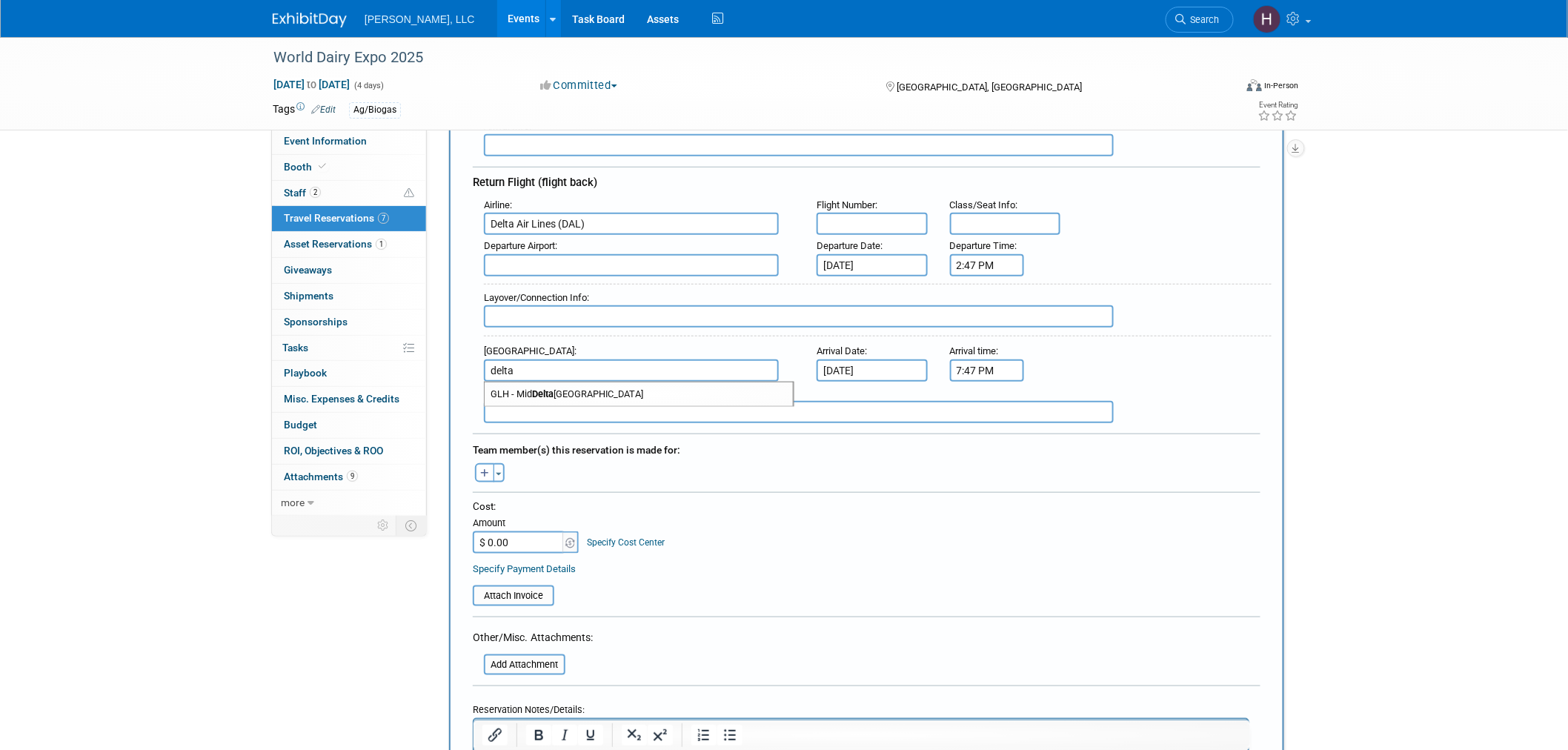
type input "delta"
drag, startPoint x: 609, startPoint y: 476, endPoint x: 601, endPoint y: 448, distance: 29.1
click at [609, 492] on div at bounding box center [867, 496] width 788 height 7
drag, startPoint x: 532, startPoint y: 356, endPoint x: 410, endPoint y: 352, distance: 122.1
click at [410, 352] on div "Event Information Event Info Booth Booth 2 Staff 2 Staff 7 Travel Reservations …" at bounding box center [784, 704] width 1045 height 2157
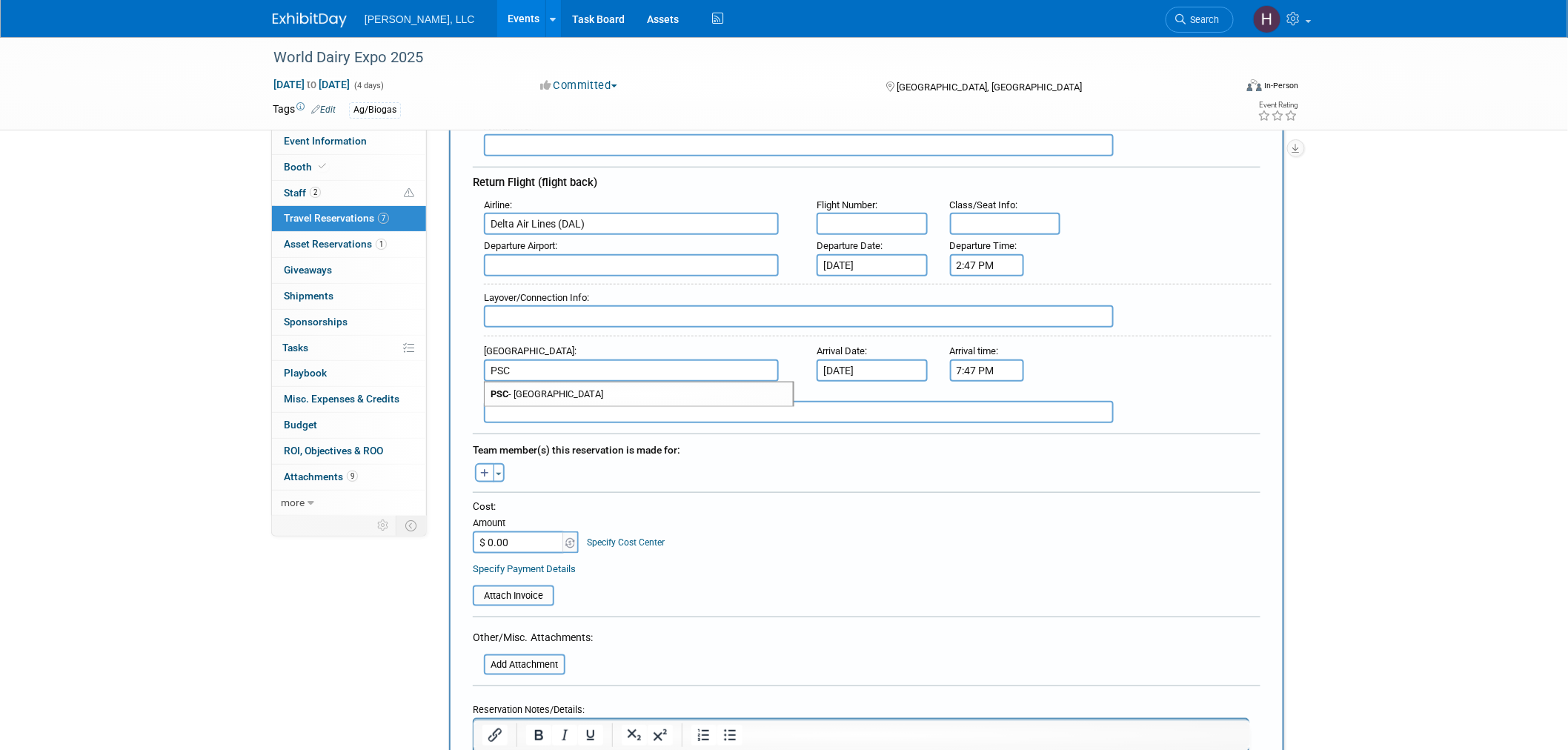
click at [538, 383] on span "PSC - Tri Cities Airport" at bounding box center [639, 395] width 308 height 24
type input "PSC - Tri Cities Airport"
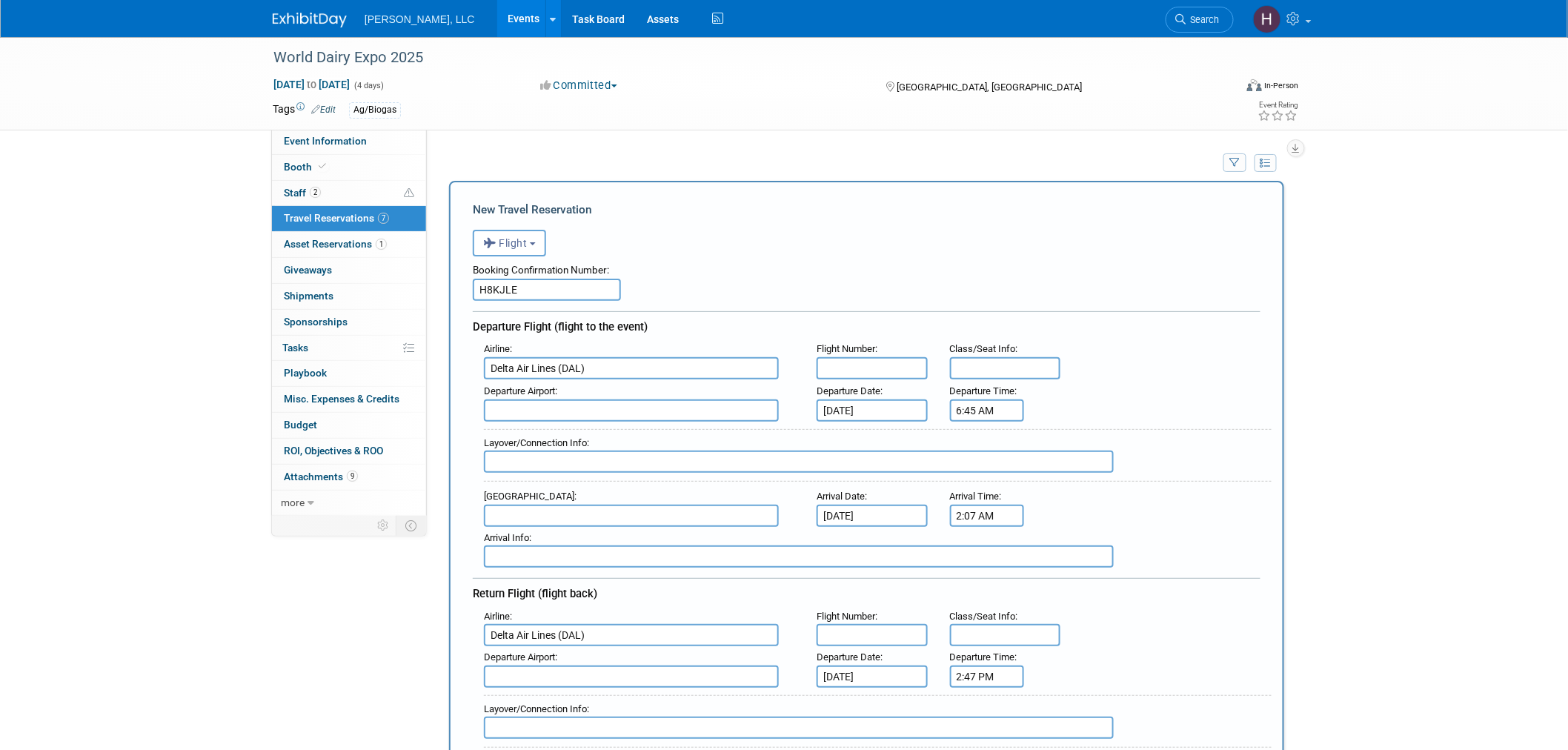
click at [532, 402] on input "text" at bounding box center [631, 410] width 295 height 22
click at [547, 425] on span "PSC - Tri Cities Airport" at bounding box center [639, 434] width 308 height 24
type input "PSC - Tri Cities Airport"
click at [854, 366] on input "text" at bounding box center [872, 368] width 111 height 22
paste input "DL2448"
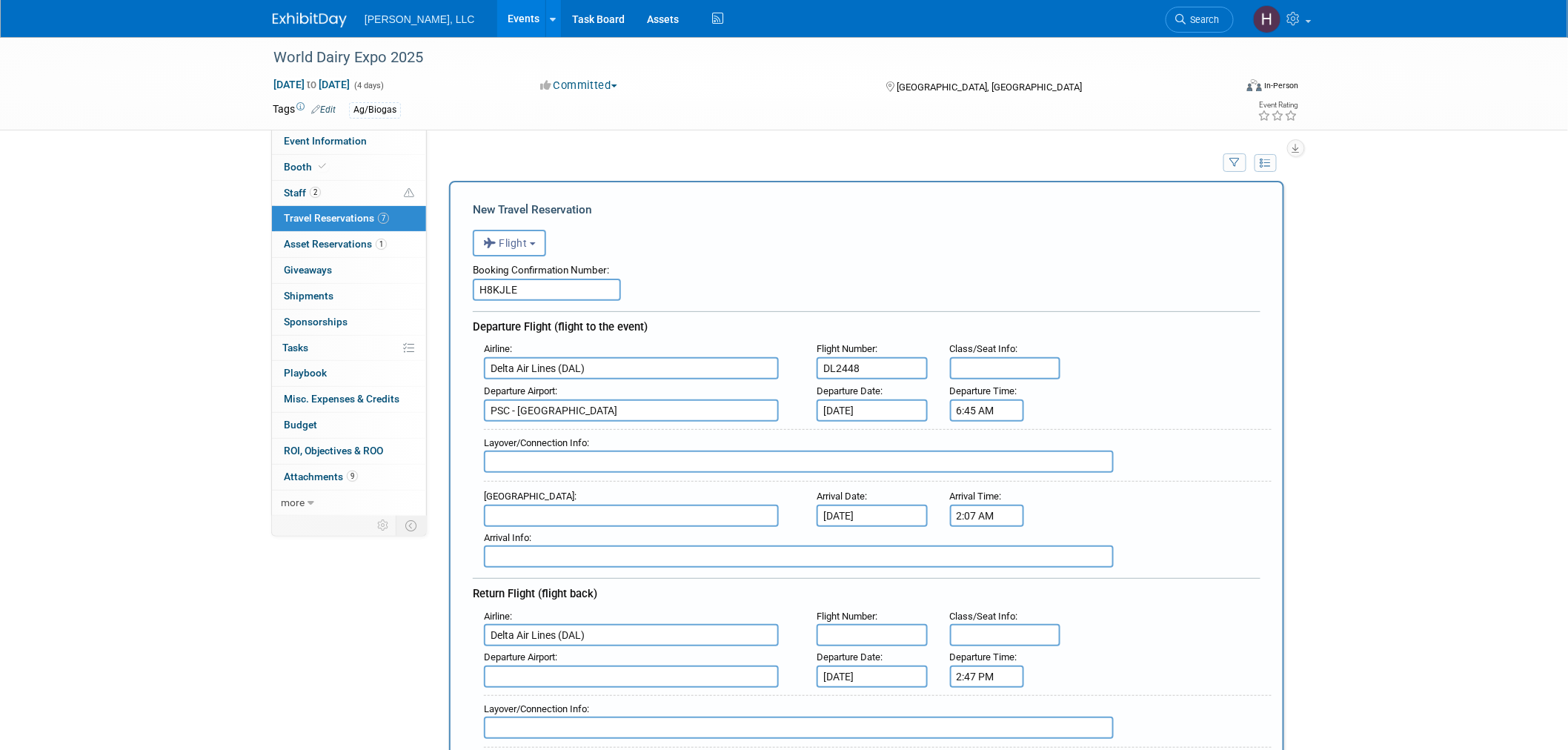
type input "DL2448"
click at [536, 504] on input "text" at bounding box center [631, 515] width 295 height 22
click at [552, 536] on span "MSN - Dane County Regional Truax Field" at bounding box center [639, 539] width 308 height 24
type input "MSN - Dane County Regional Truax Field"
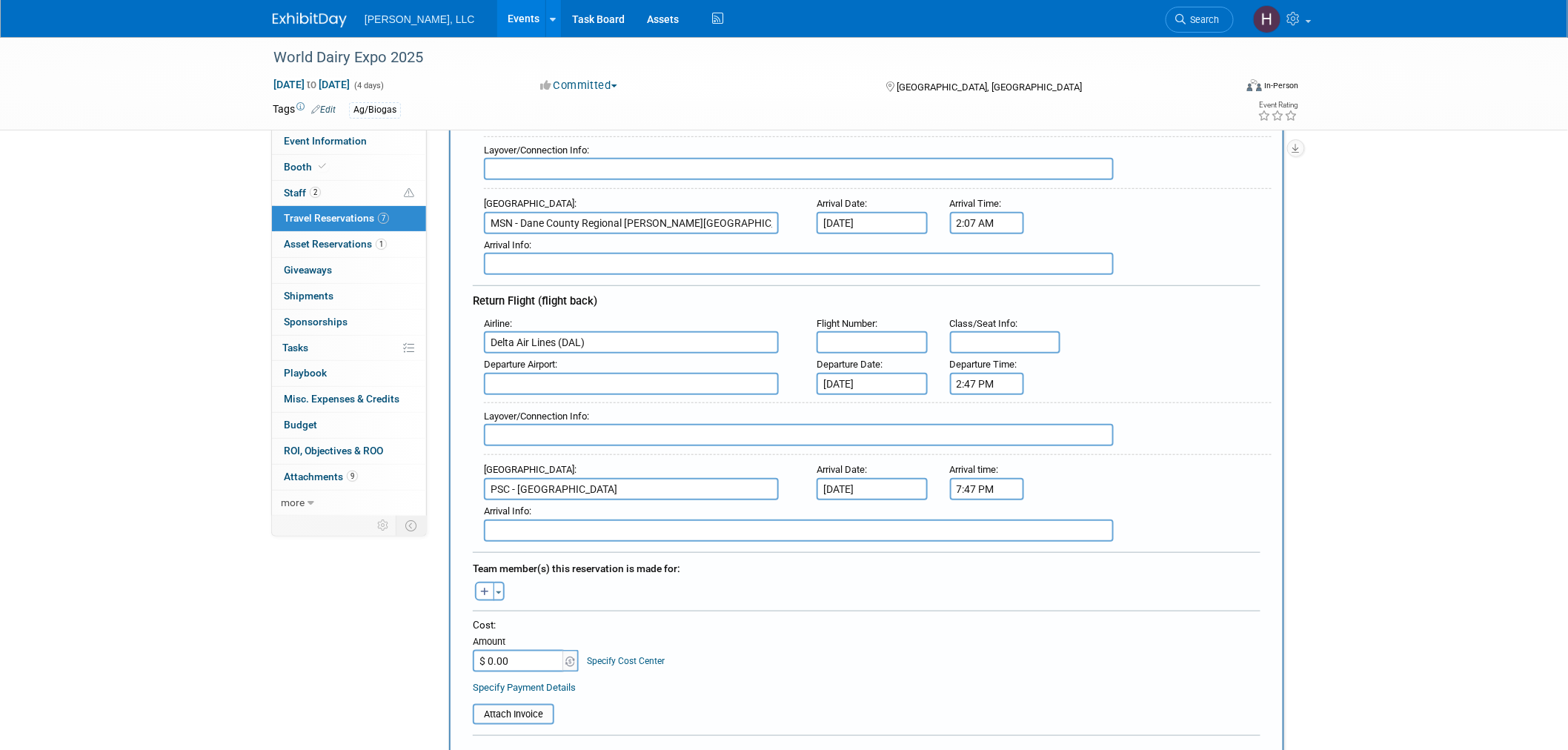
scroll to position [329, 0]
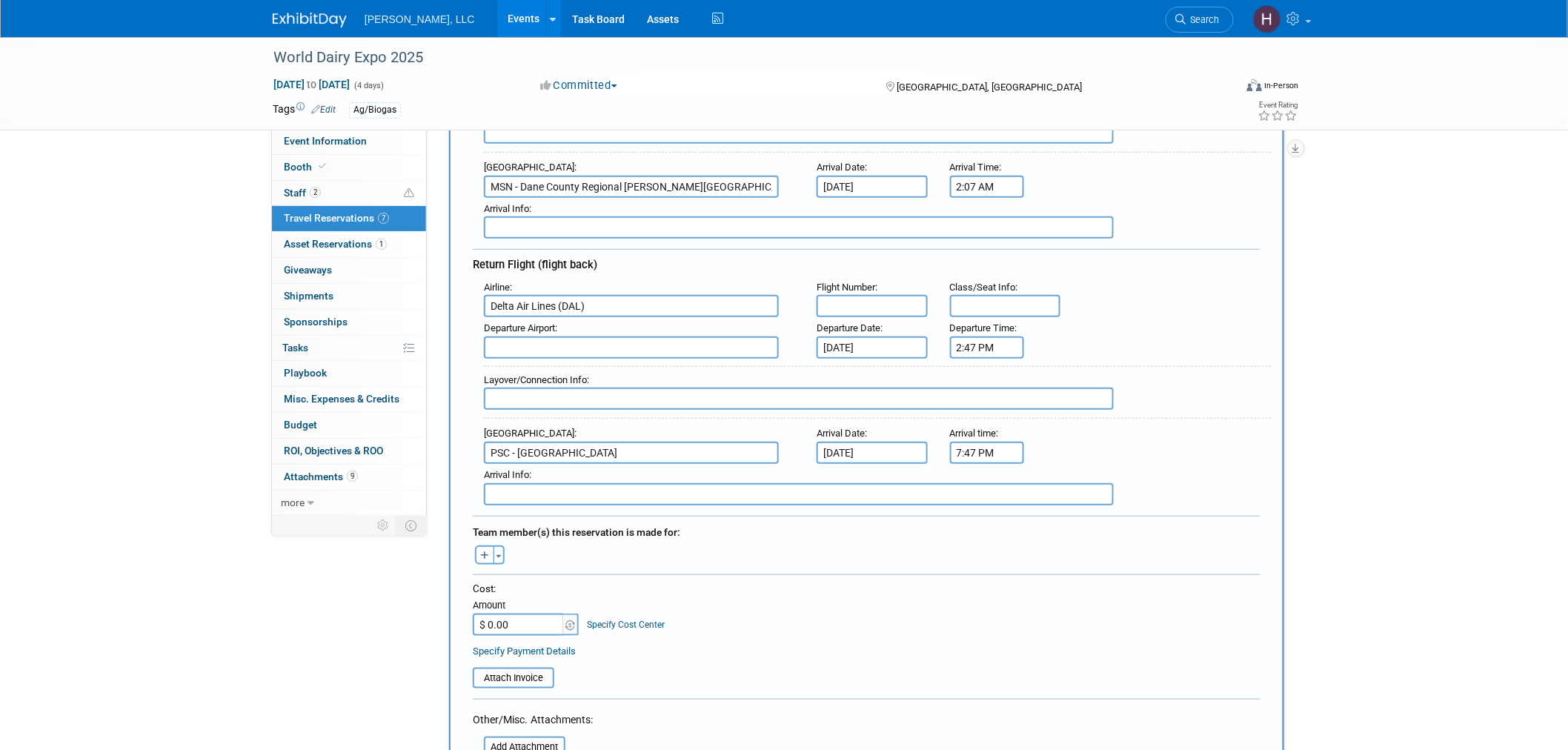
click at [518, 341] on input "text" at bounding box center [631, 348] width 295 height 22
click at [536, 360] on span "MSN - Dane County Regional Truax Field" at bounding box center [639, 371] width 308 height 24
type input "MSN - Dane County Regional Truax Field"
click at [485, 551] on icon "button" at bounding box center [485, 556] width 9 height 10
select select
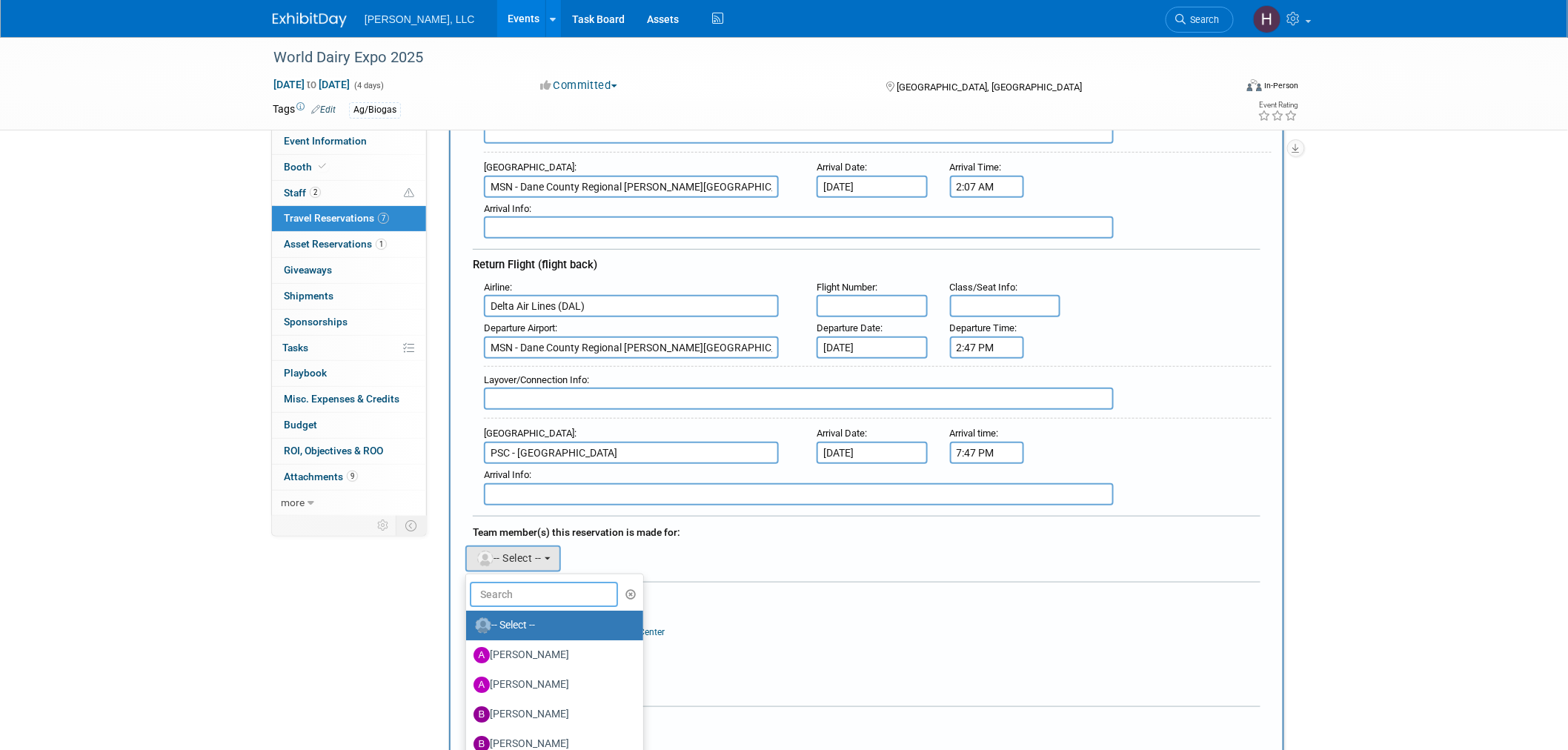
click at [523, 582] on input "text" at bounding box center [543, 594] width 148 height 25
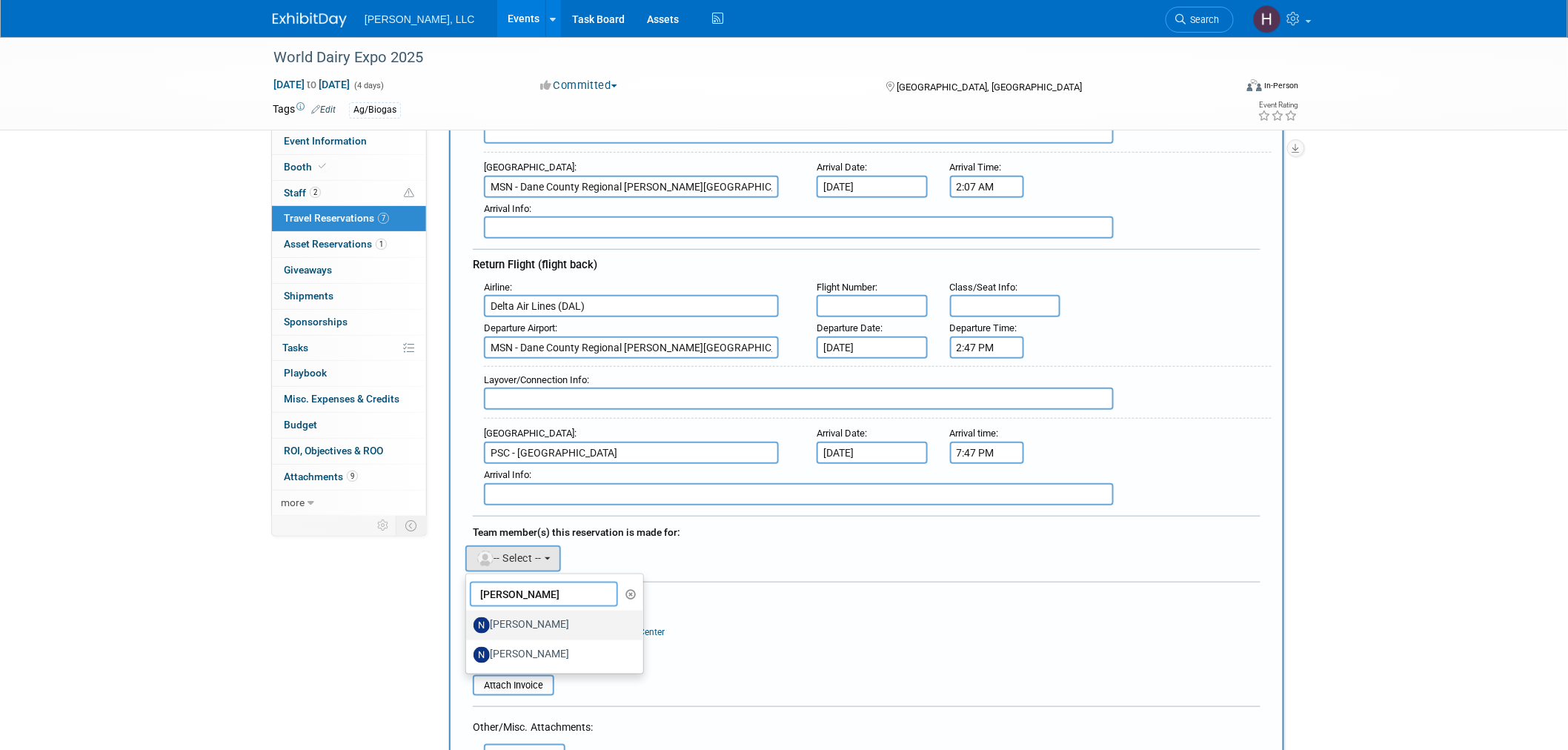
type input "[PERSON_NAME]"
click at [536, 613] on label "[PERSON_NAME]" at bounding box center [550, 625] width 155 height 24
click at [469, 619] on input "[PERSON_NAME]" at bounding box center [464, 623] width 10 height 10
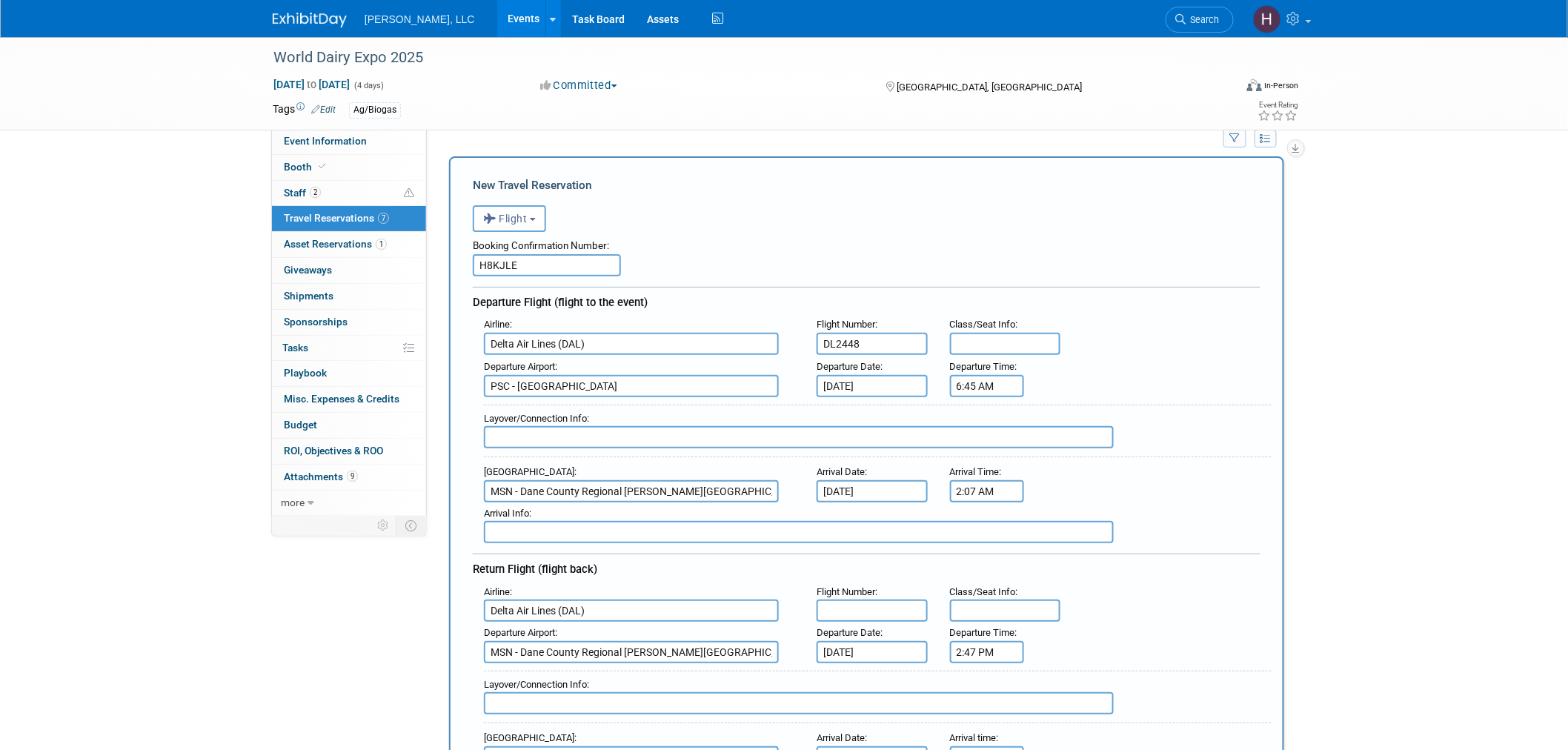
scroll to position [0, 0]
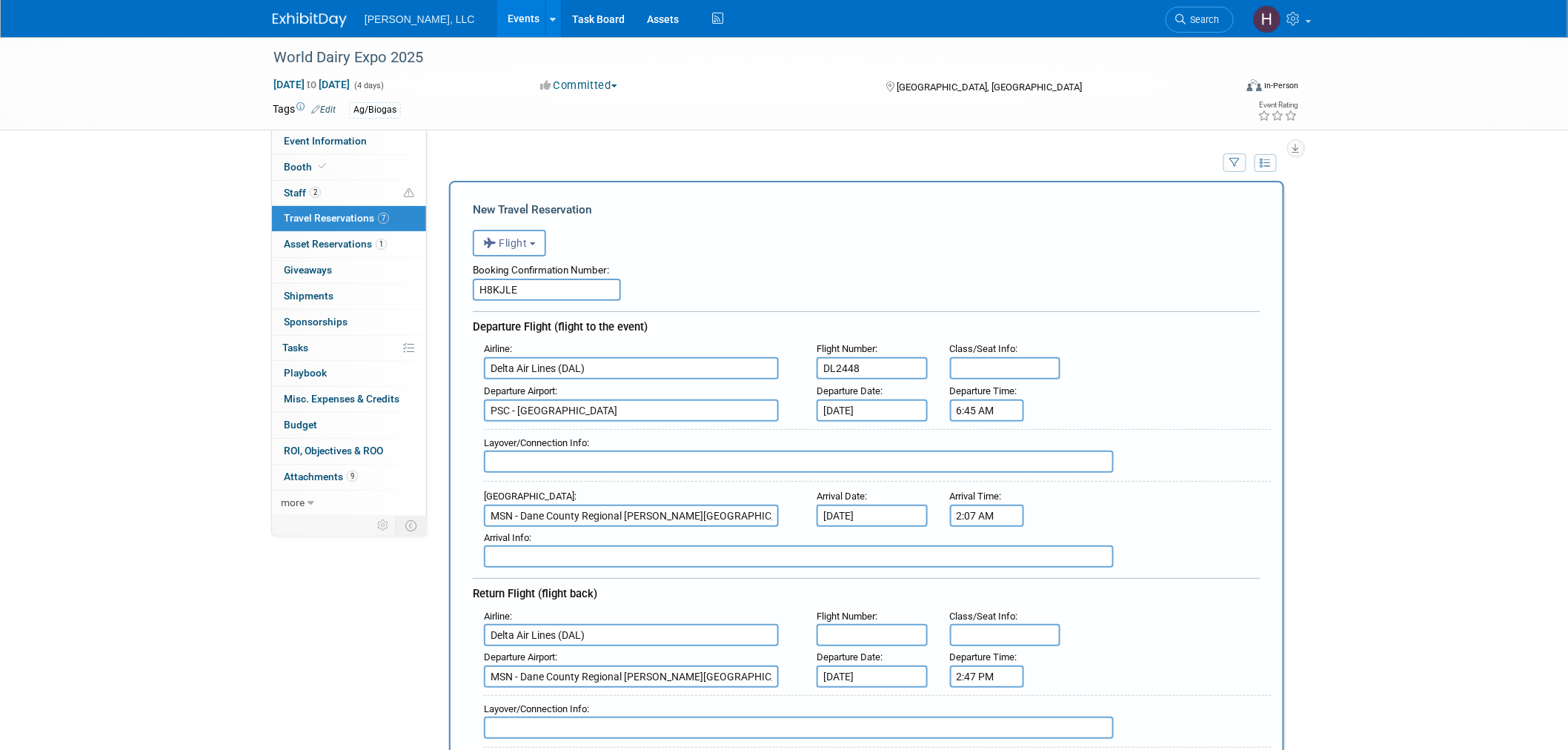
click at [560, 450] on input "text" at bounding box center [799, 461] width 630 height 22
paste input "View Flight Operation Details for DL3720 1"
drag, startPoint x: 704, startPoint y: 455, endPoint x: 559, endPoint y: 462, distance: 145.2
click at [559, 462] on input "MSP layover - View Flight Operation Details for DL3720 1" at bounding box center [799, 461] width 630 height 22
click at [643, 455] on input "MSP layover - DL3720 1" at bounding box center [799, 461] width 630 height 22
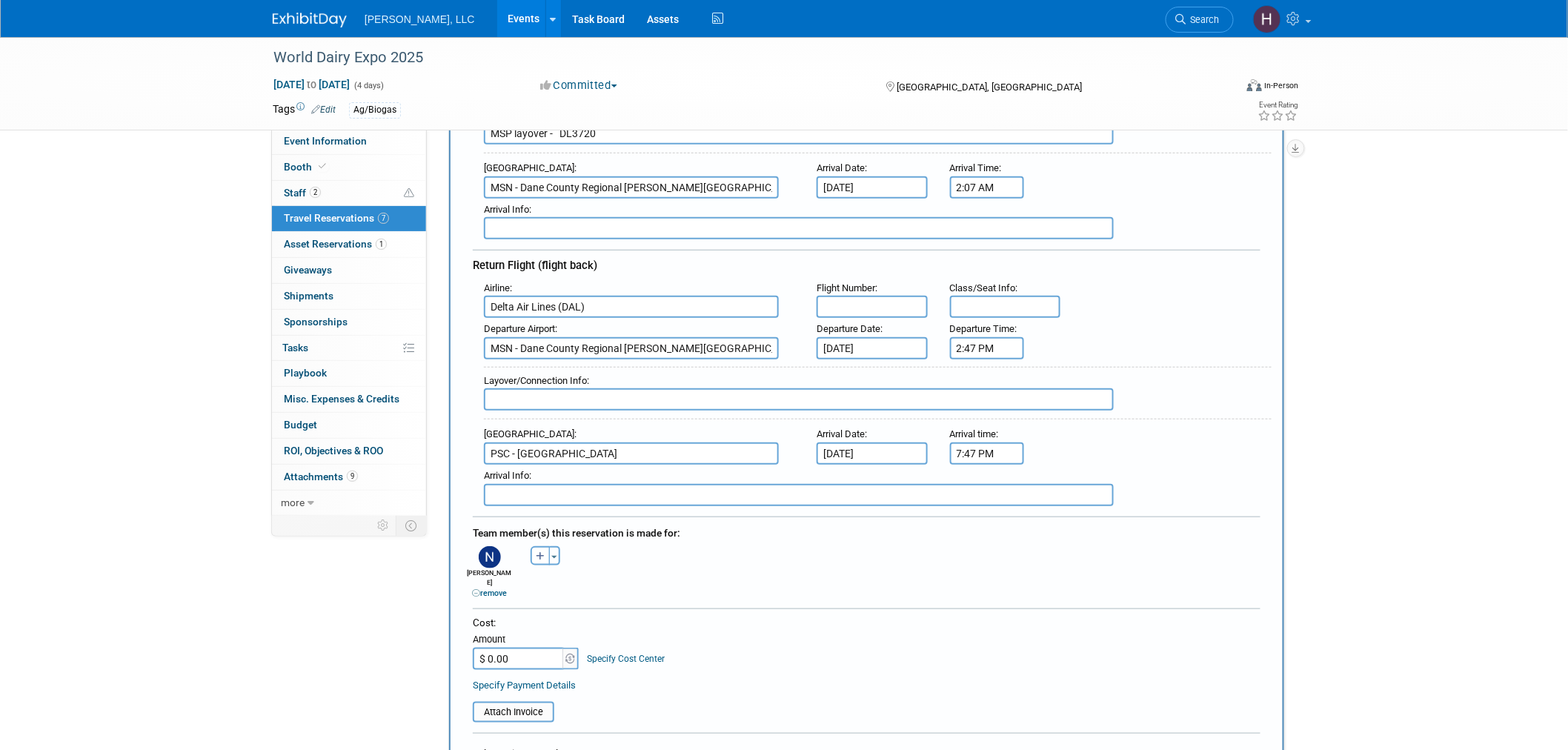
scroll to position [329, 0]
type input "MSP layover - DL3720"
click at [506, 389] on input "text" at bounding box center [799, 398] width 630 height 22
paste input "DL2350"
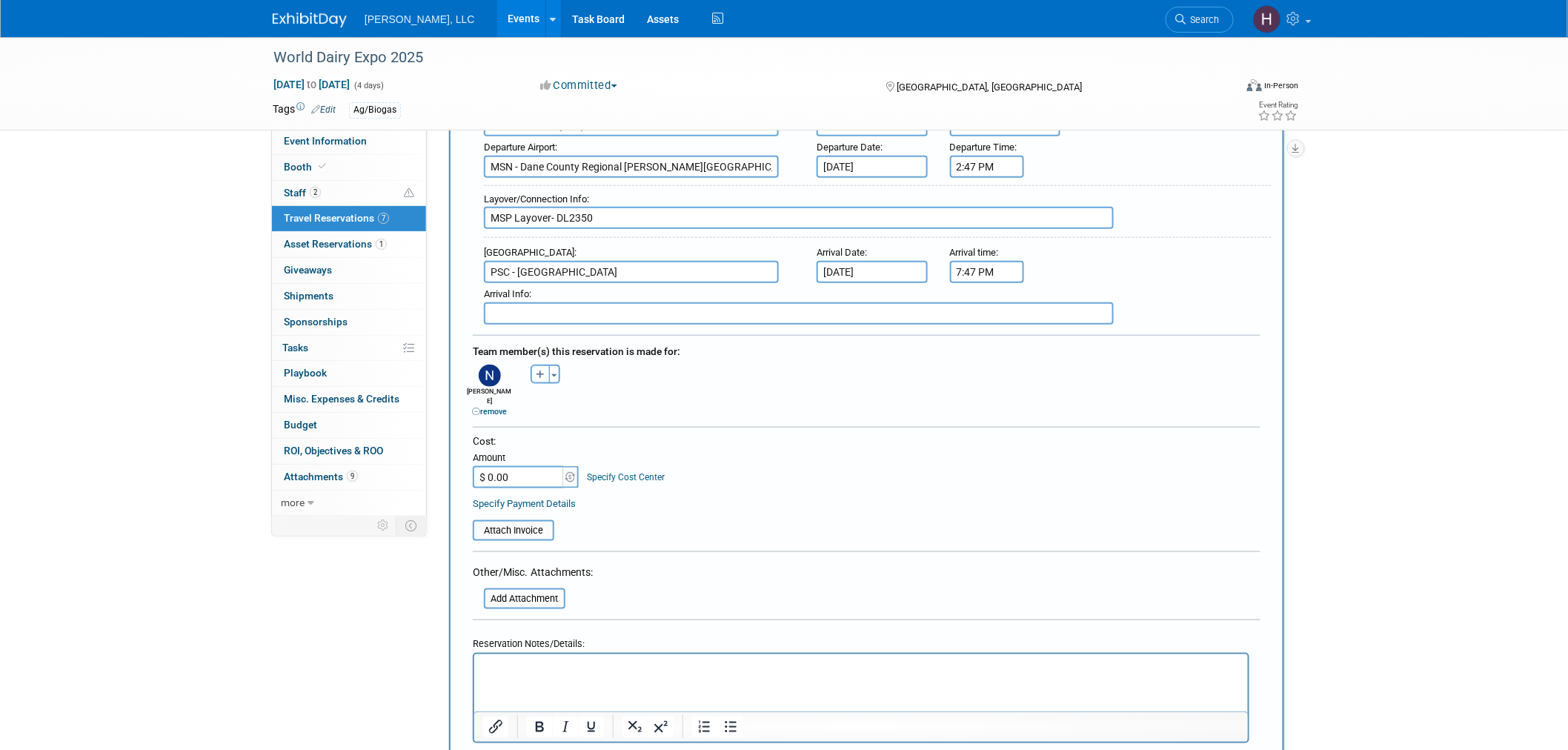
scroll to position [741, 0]
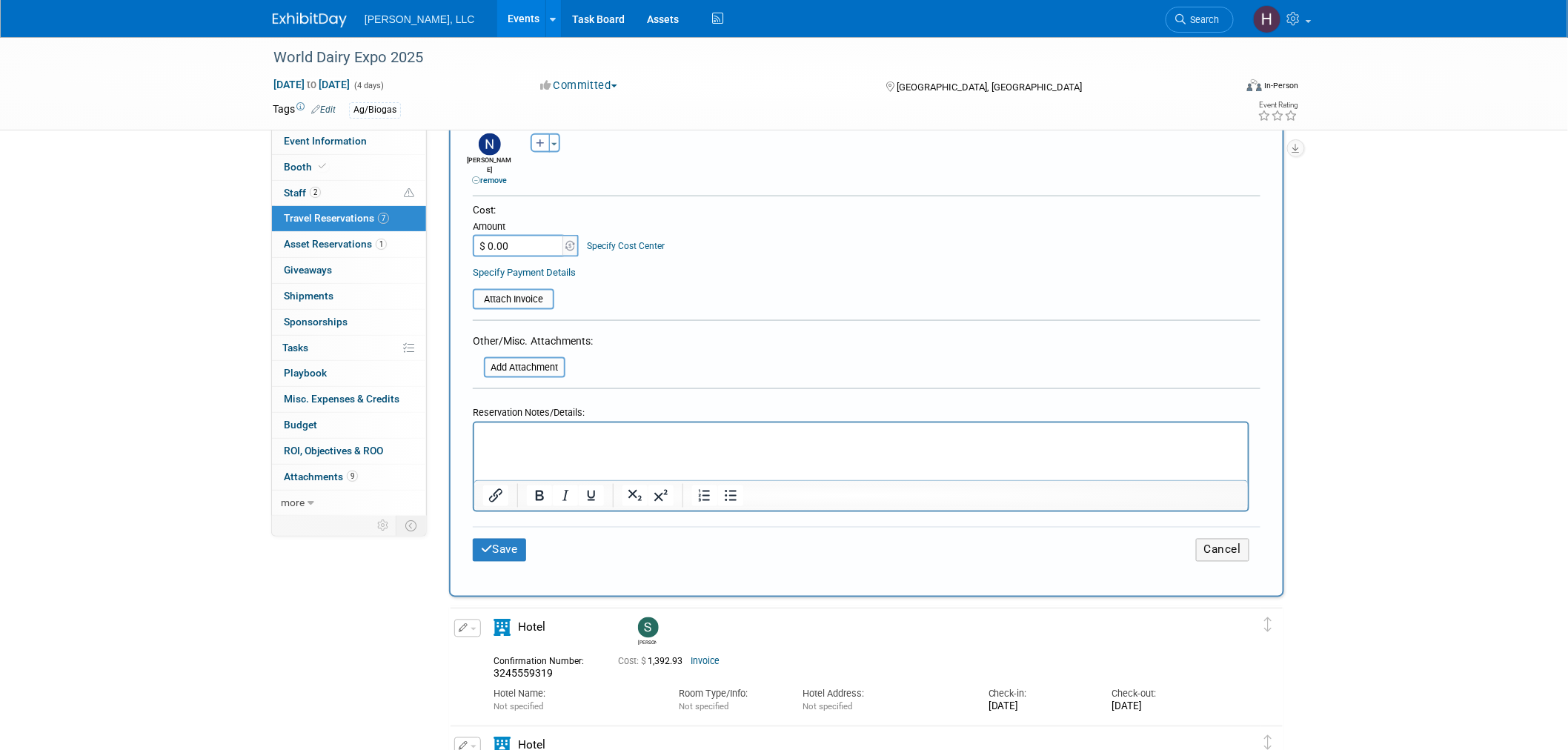
type input "MSP Layover- DL2350"
click at [517, 235] on input "$ 0.00" at bounding box center [519, 246] width 93 height 22
paste input "817.37"
type input "$ 817.37"
click at [510, 291] on input "file" at bounding box center [464, 300] width 176 height 18
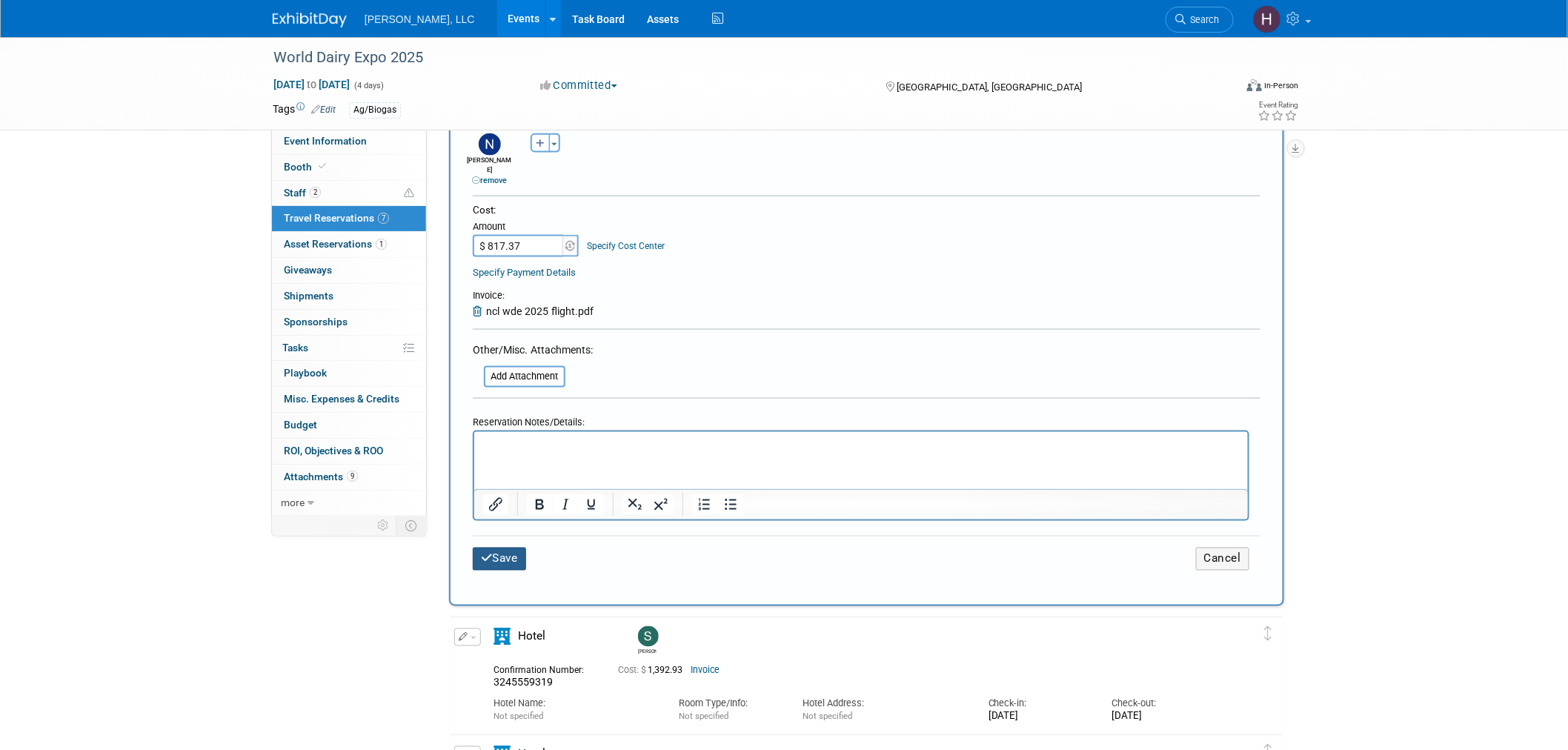
click at [509, 548] on button "Save" at bounding box center [500, 559] width 53 height 23
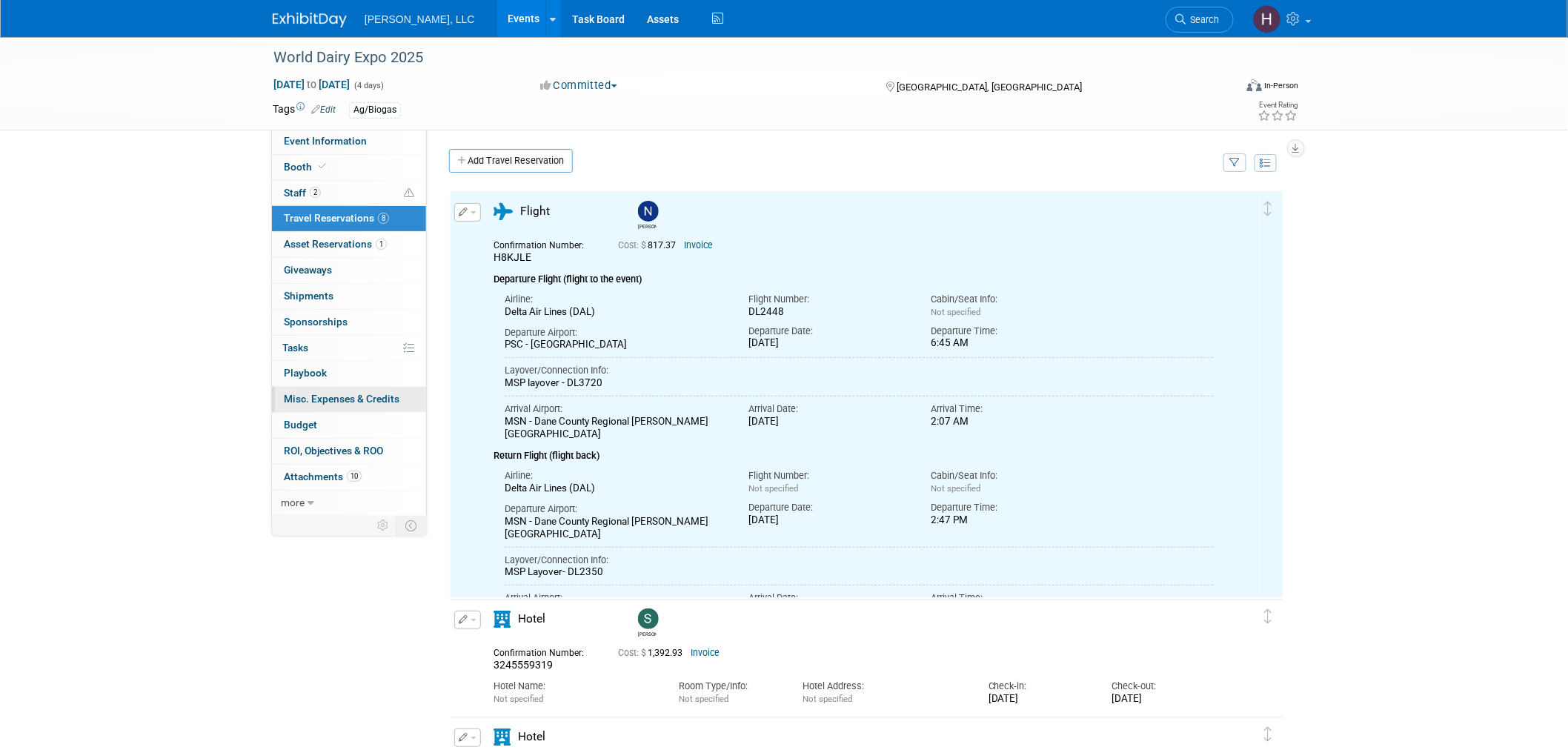
scroll to position [0, 0]
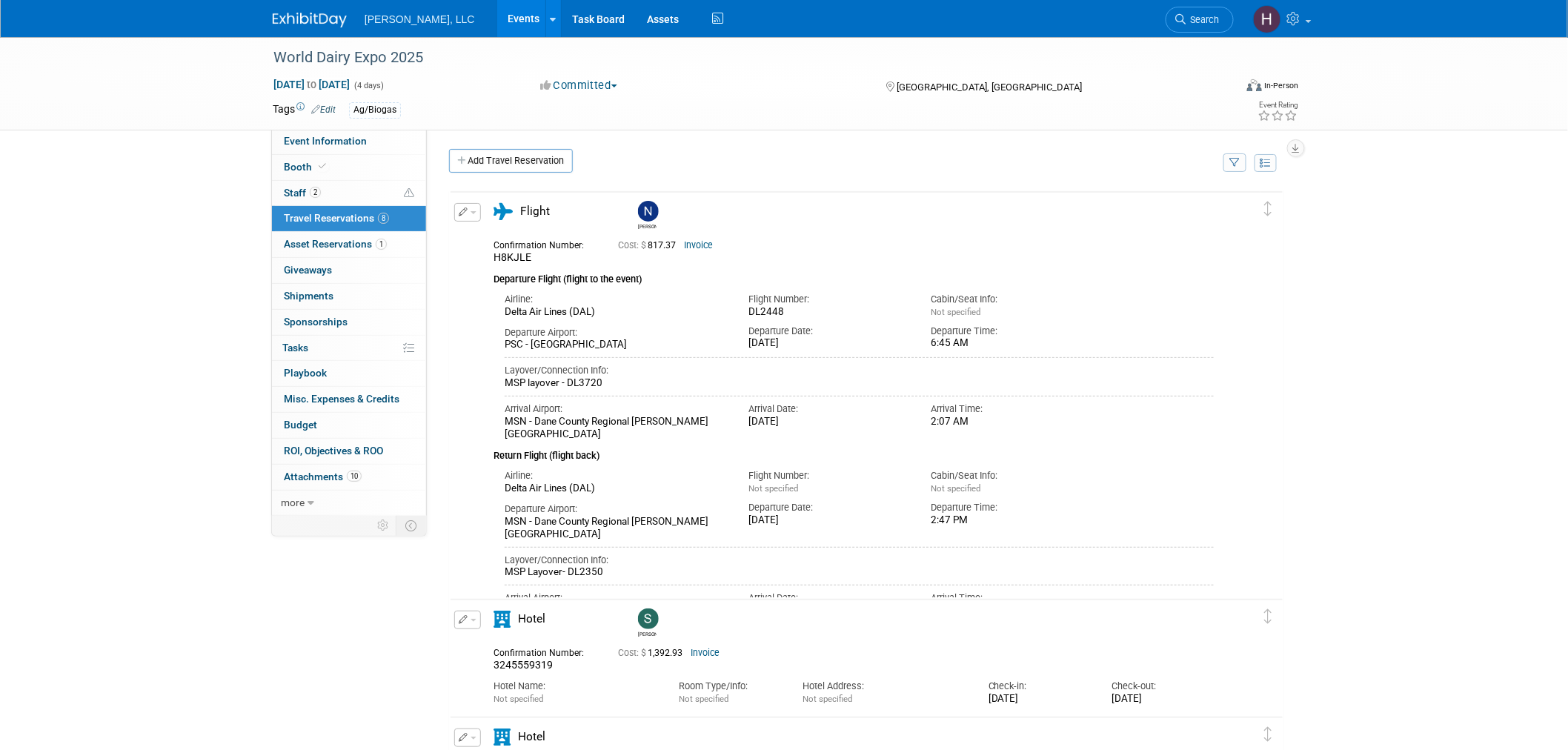
click at [497, 15] on link "Events" at bounding box center [524, 19] width 54 height 37
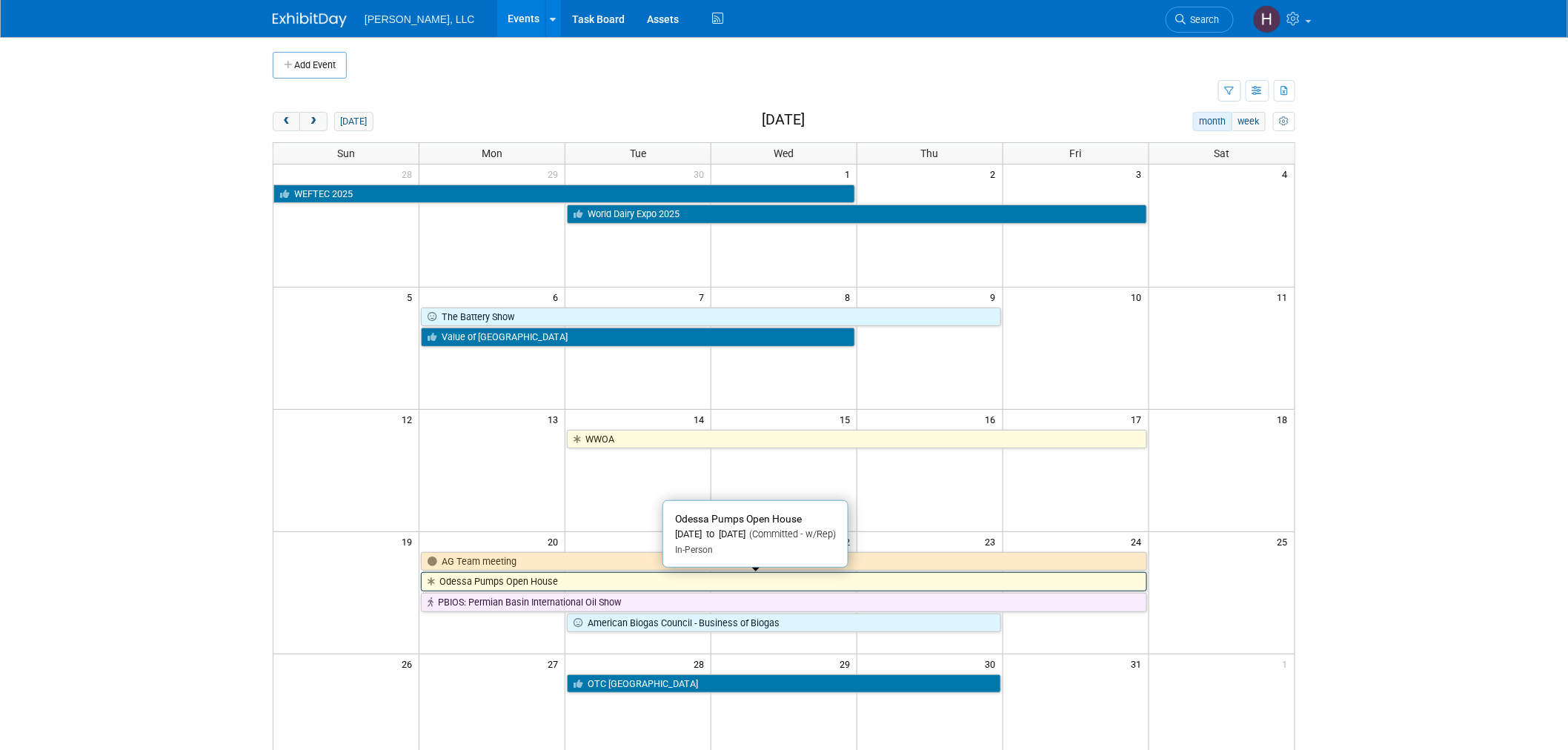
click at [581, 583] on link "Odessa Pumps Open House" at bounding box center [784, 582] width 726 height 20
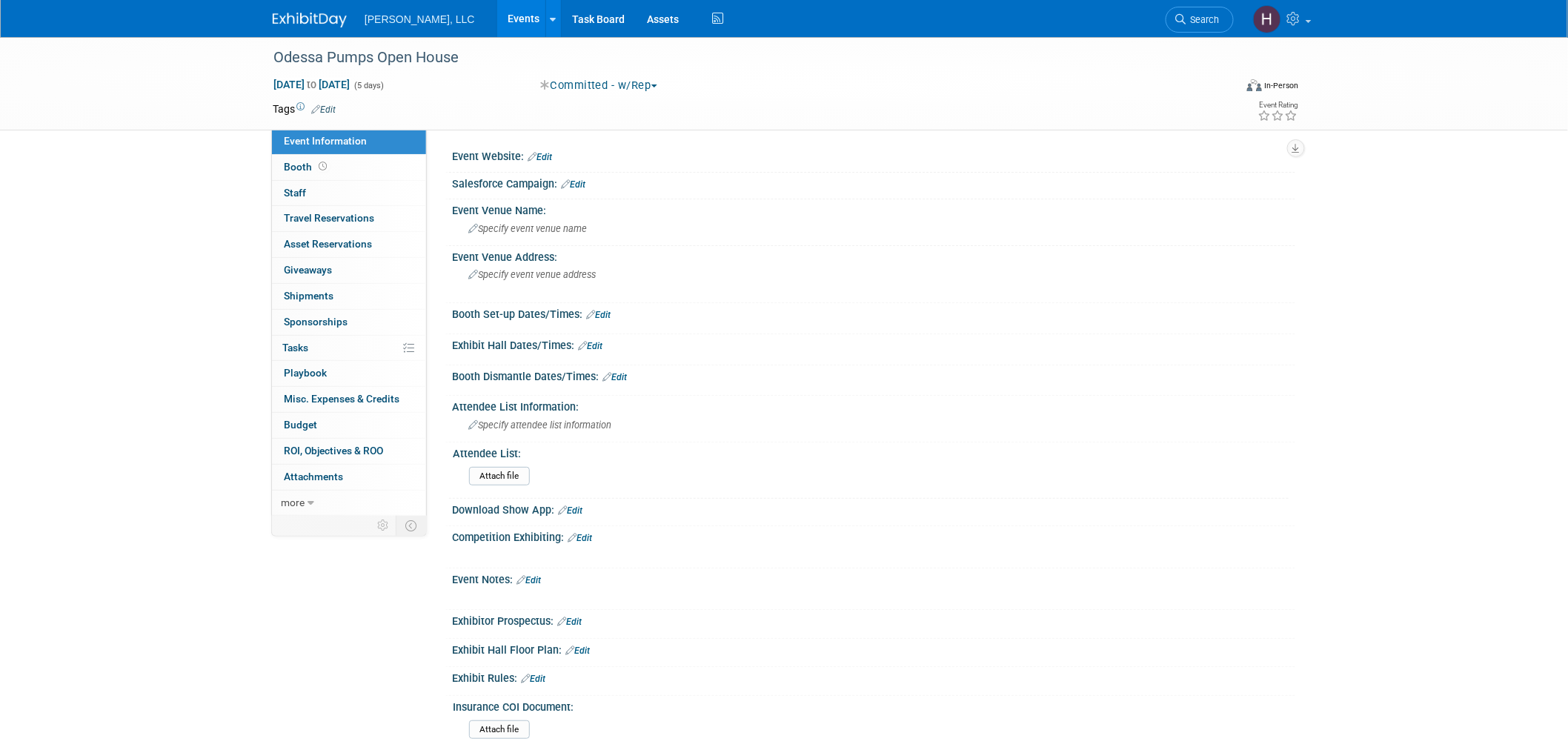
click at [497, 10] on link "Events" at bounding box center [524, 19] width 54 height 37
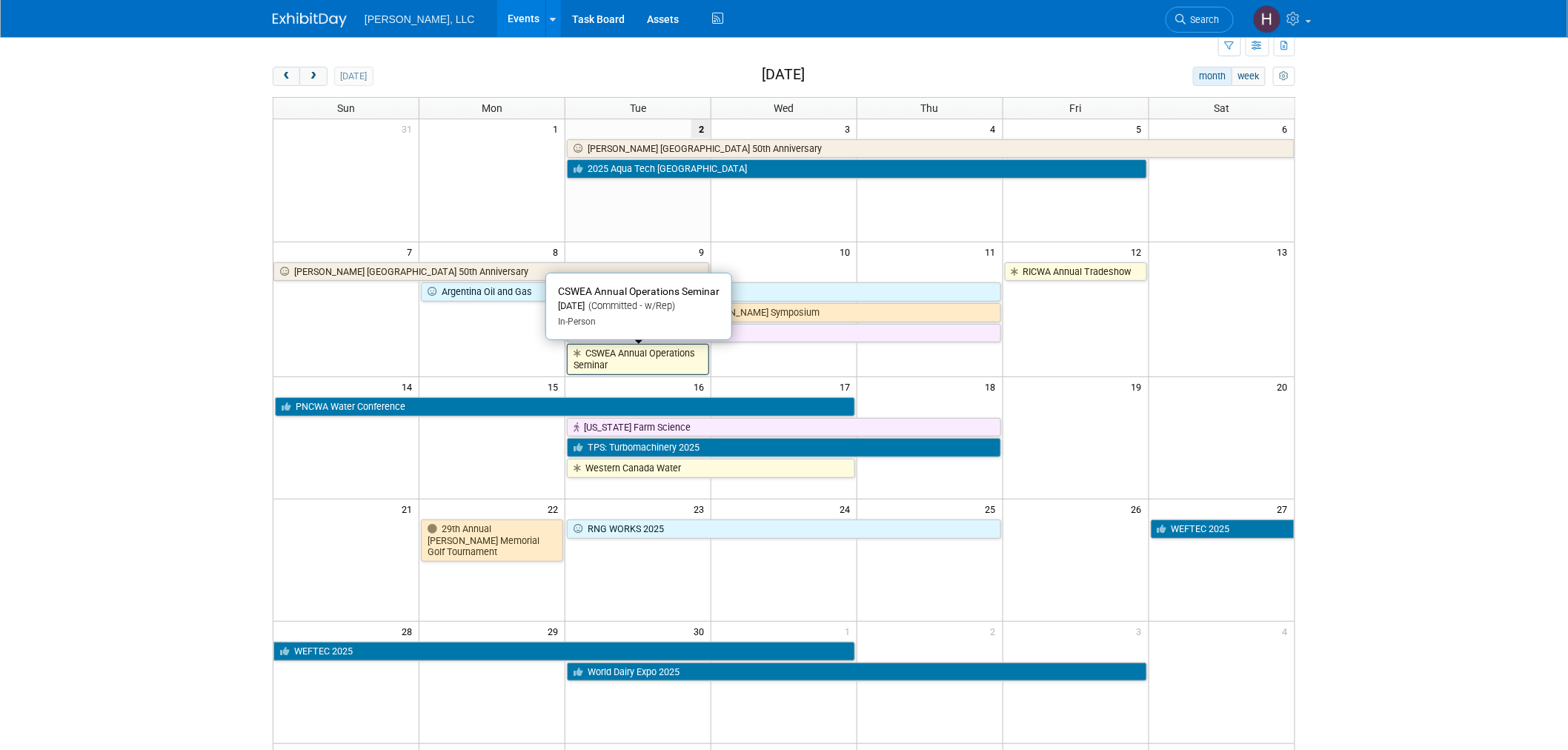
scroll to position [82, 0]
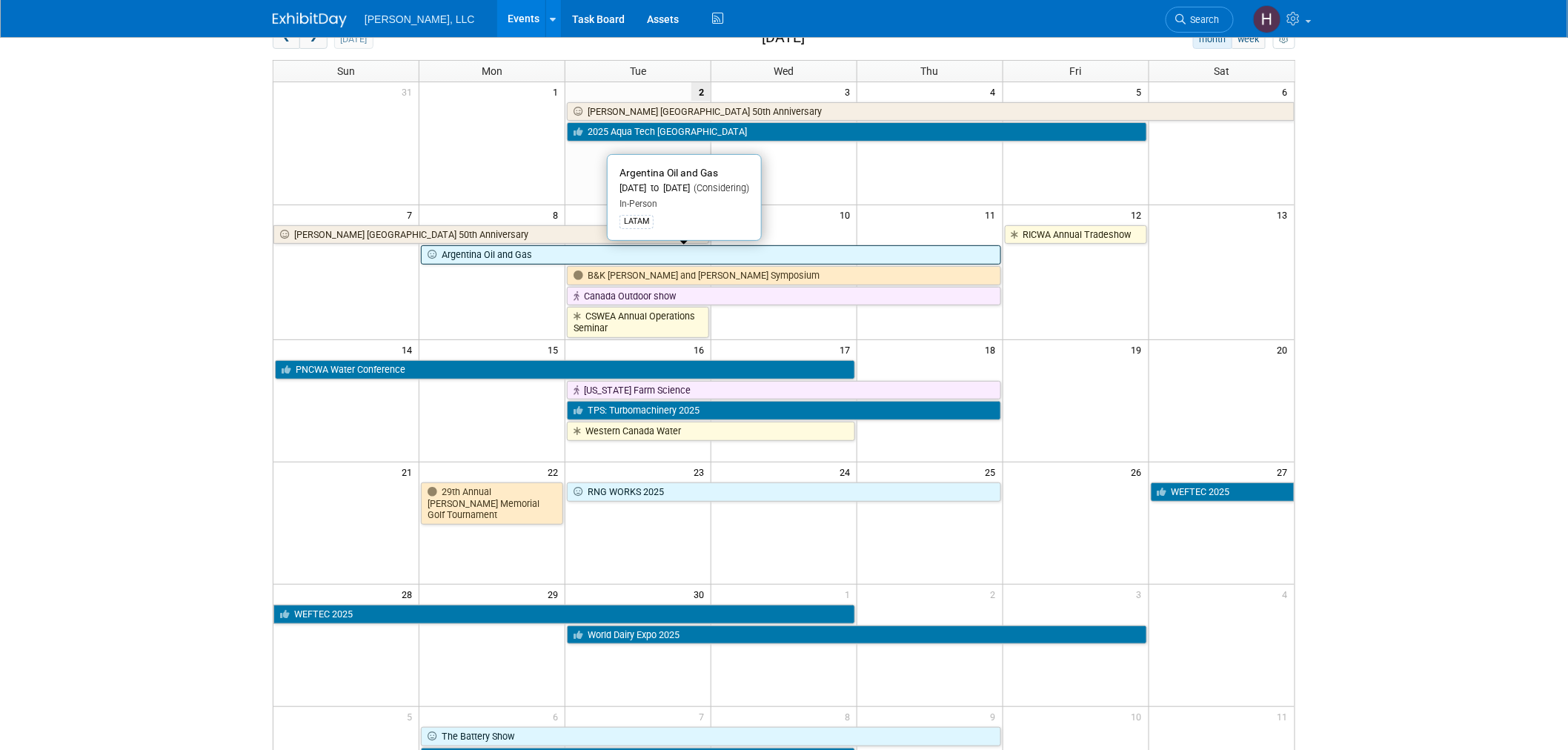
click at [745, 254] on link "Argentina Oil and Gas" at bounding box center [711, 255] width 580 height 20
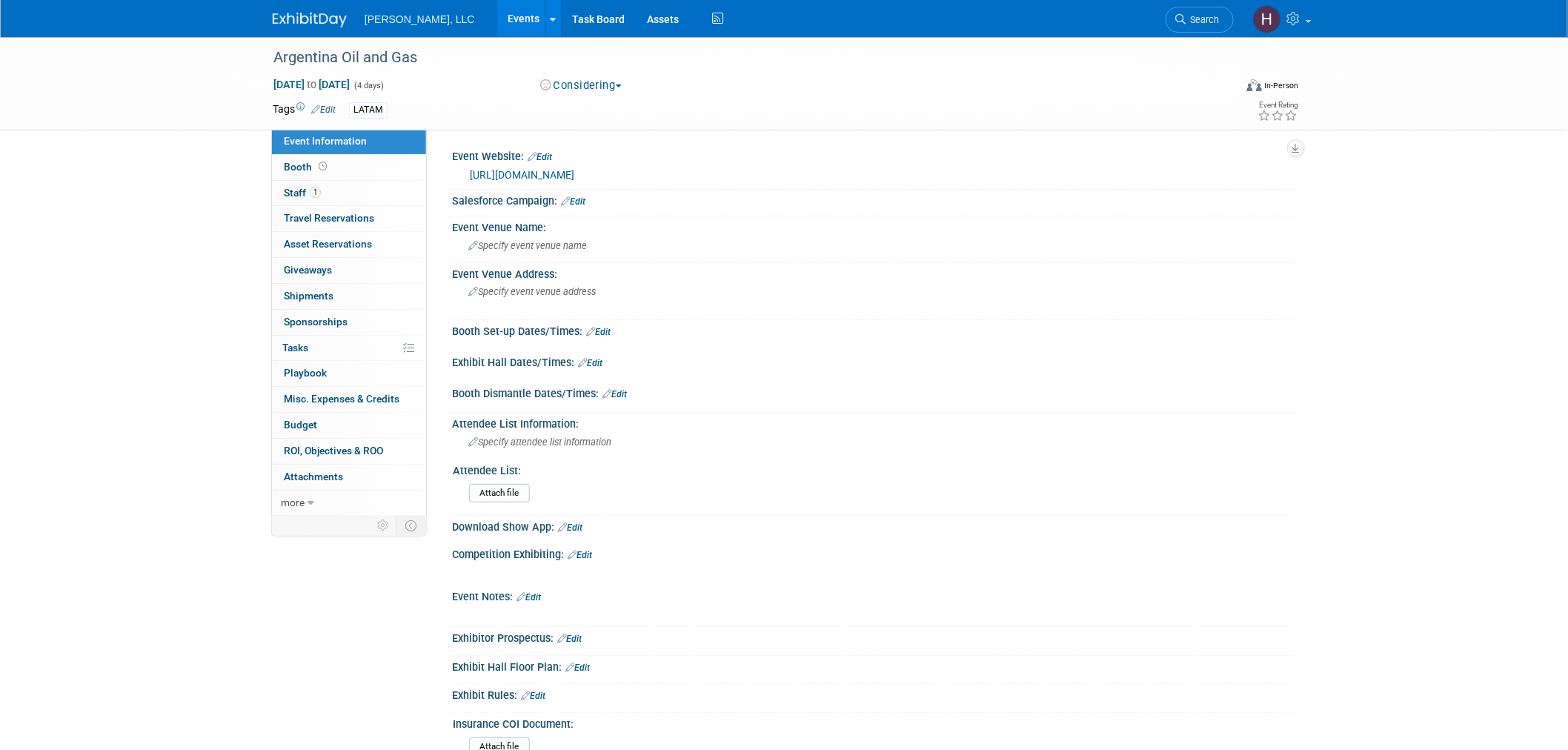
click at [568, 83] on button "Considering" at bounding box center [581, 86] width 93 height 16
click at [497, 12] on link "Events" at bounding box center [524, 19] width 54 height 37
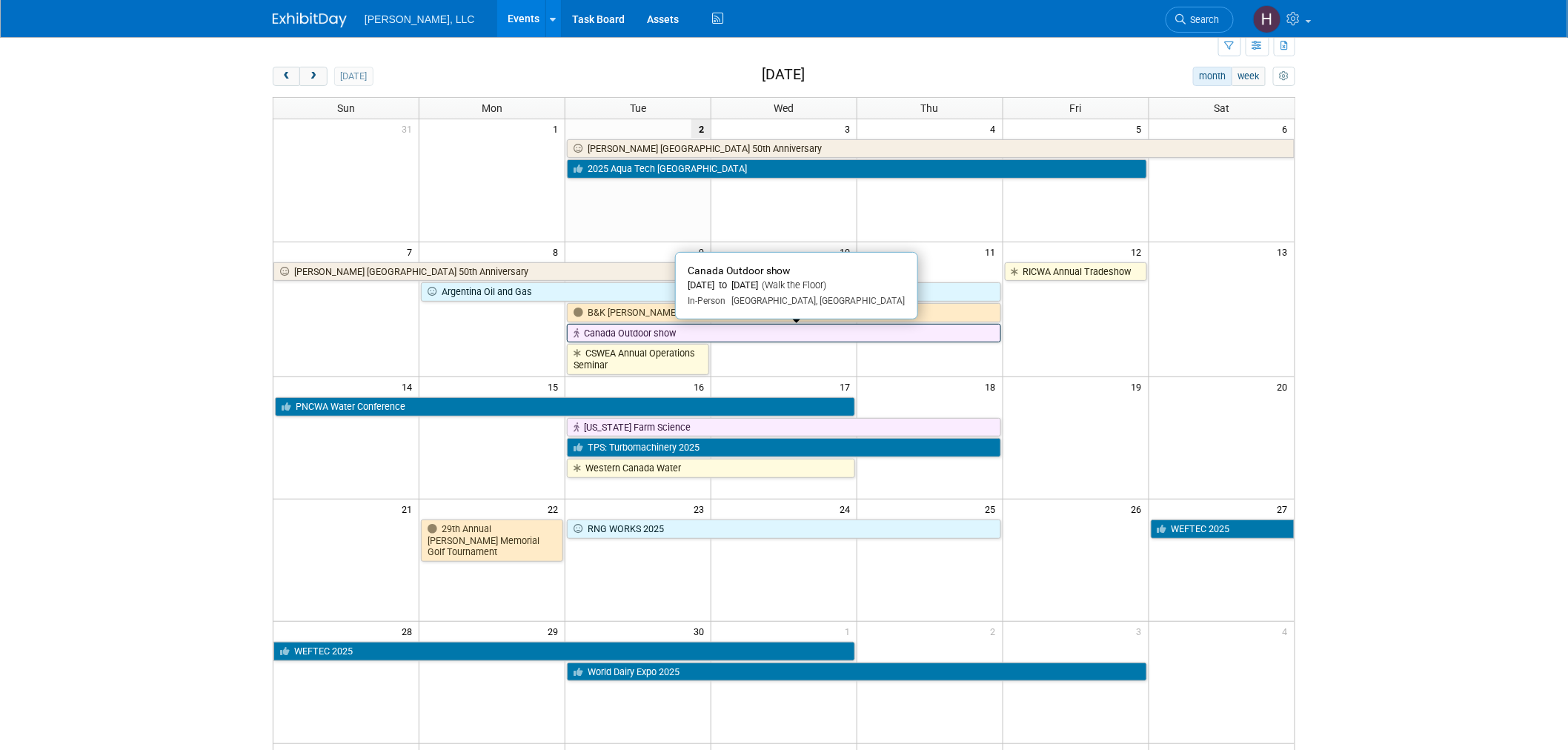
scroll to position [82, 0]
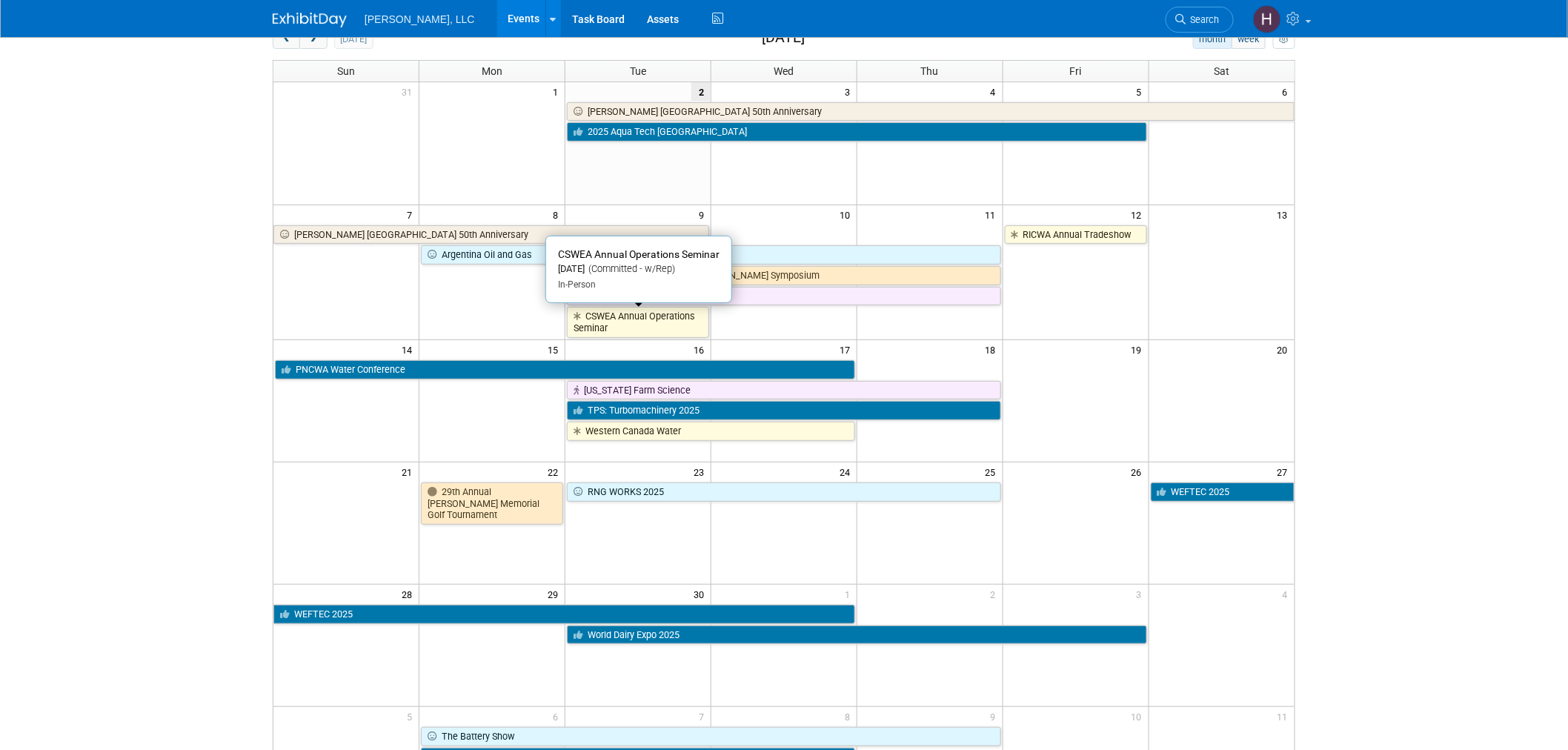
click at [595, 336] on link "CSWEA Annual Operations Seminar" at bounding box center [638, 322] width 143 height 30
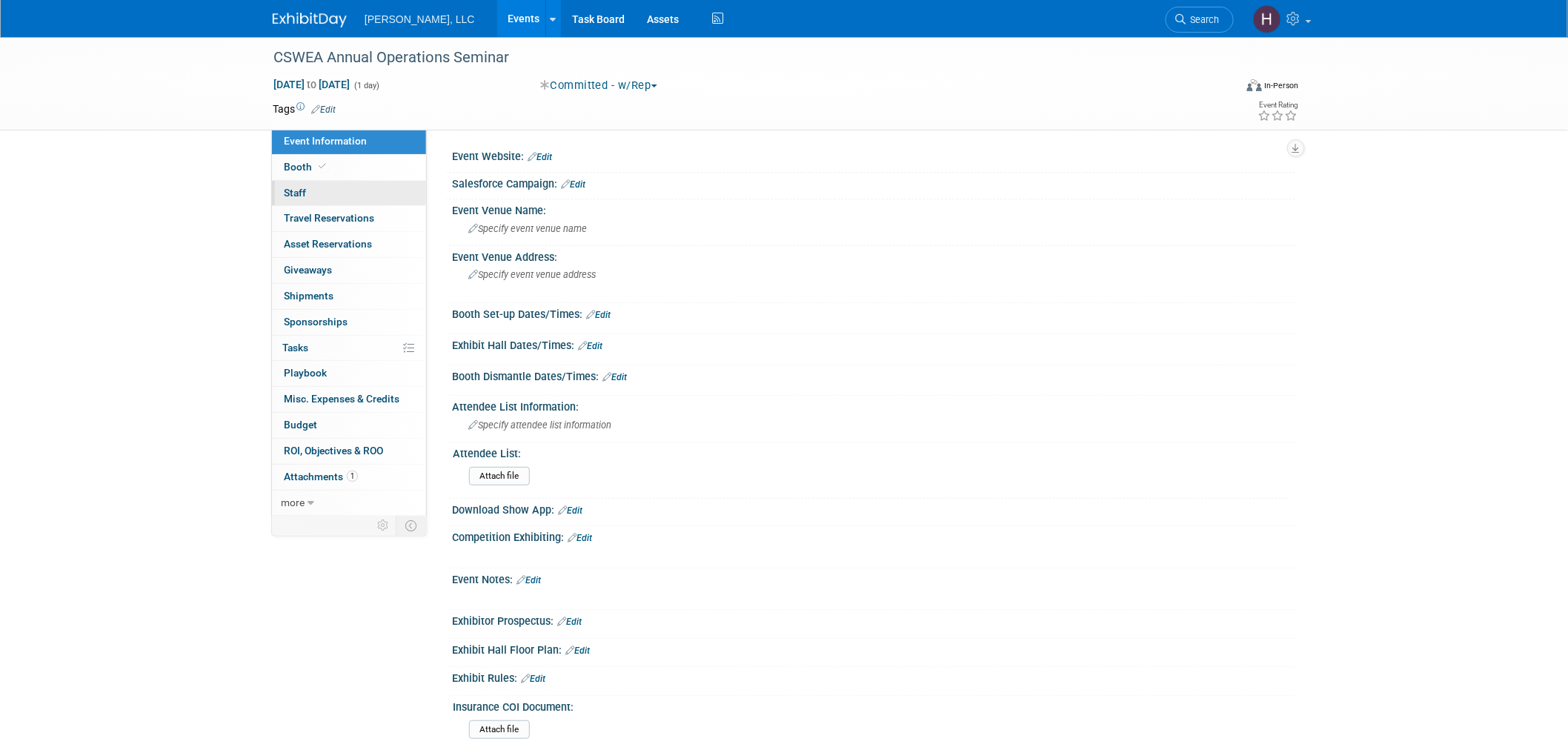
click at [301, 189] on span "Staff 0" at bounding box center [294, 192] width 22 height 12
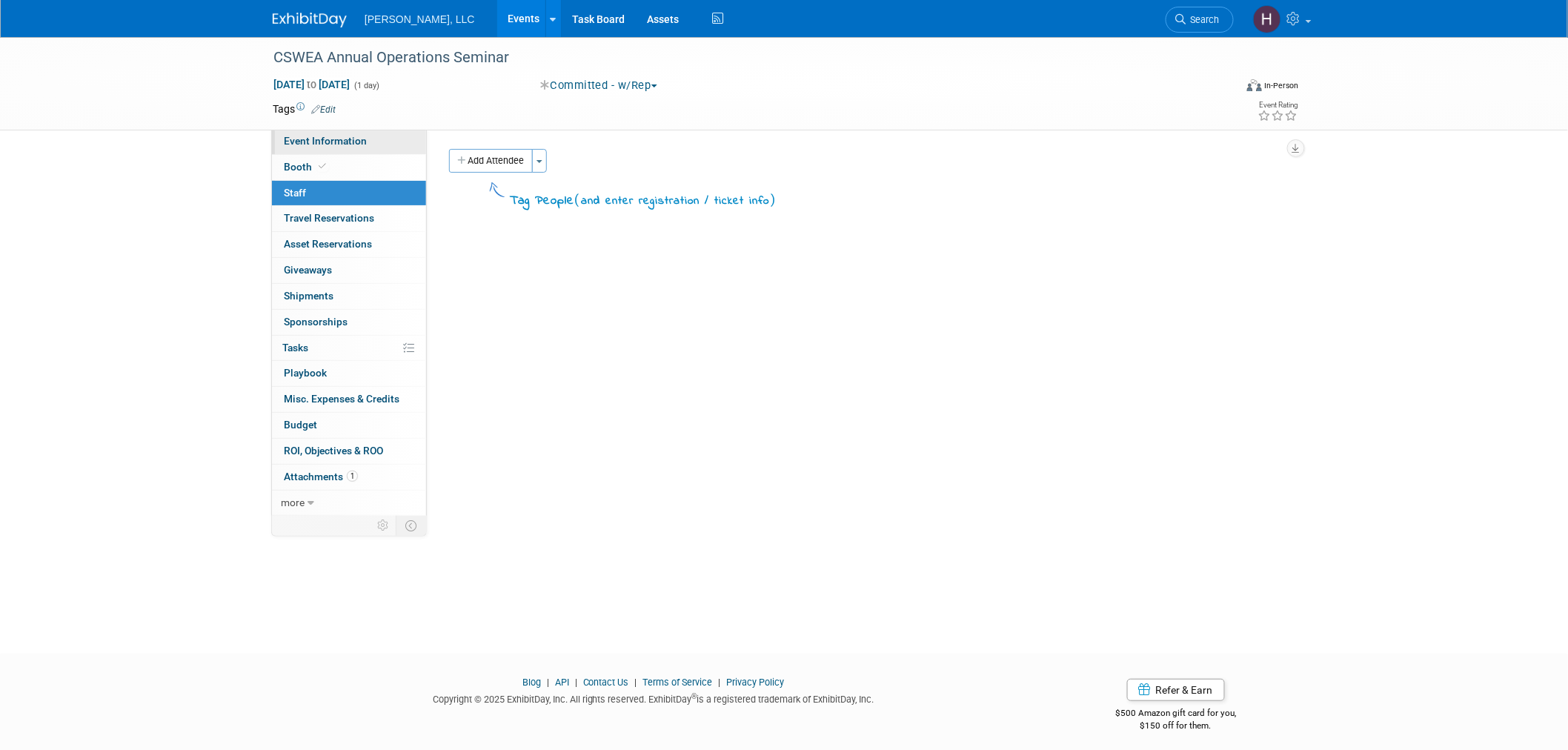
click at [376, 137] on link "Event Information" at bounding box center [349, 142] width 154 height 25
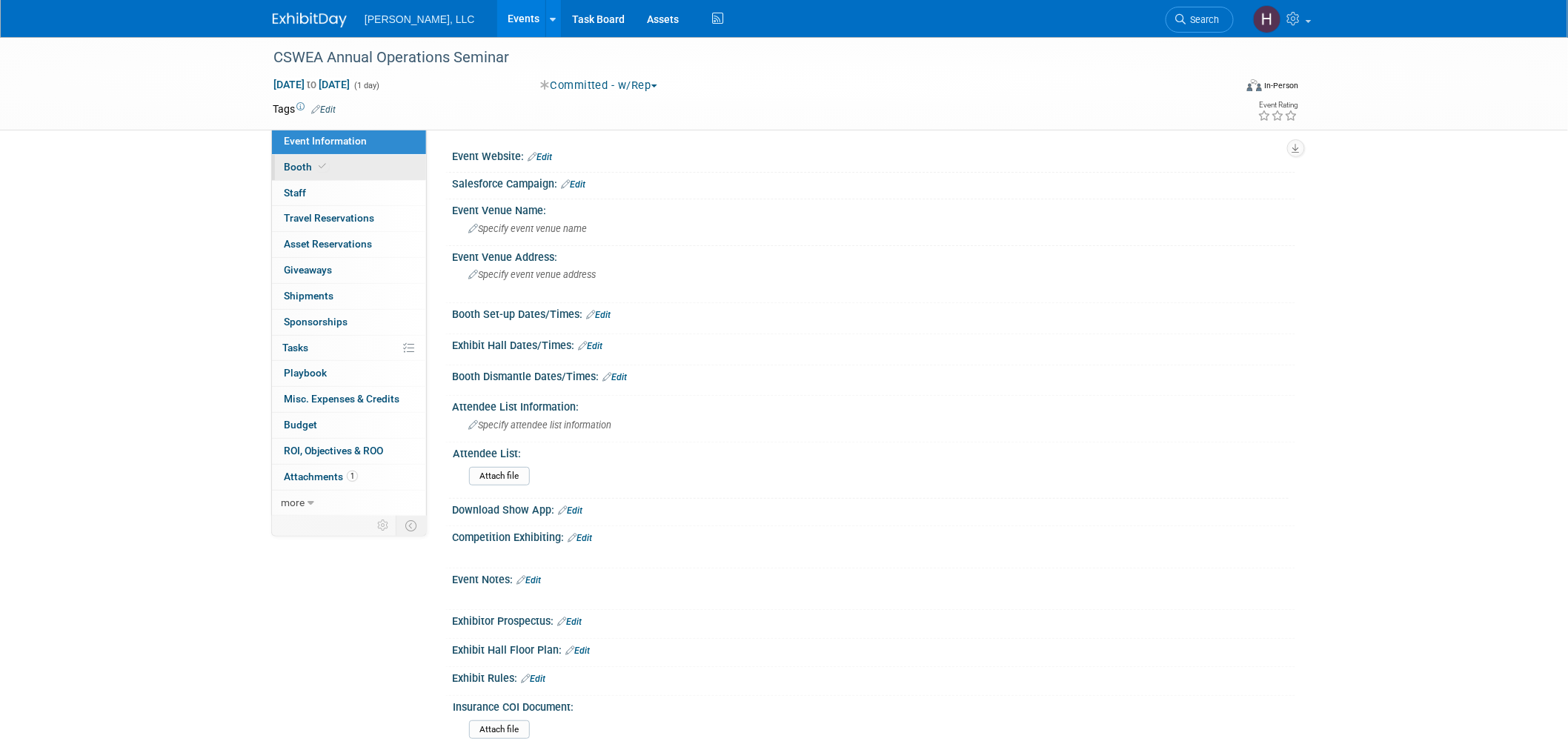
click at [375, 173] on link "Booth" at bounding box center [349, 168] width 154 height 25
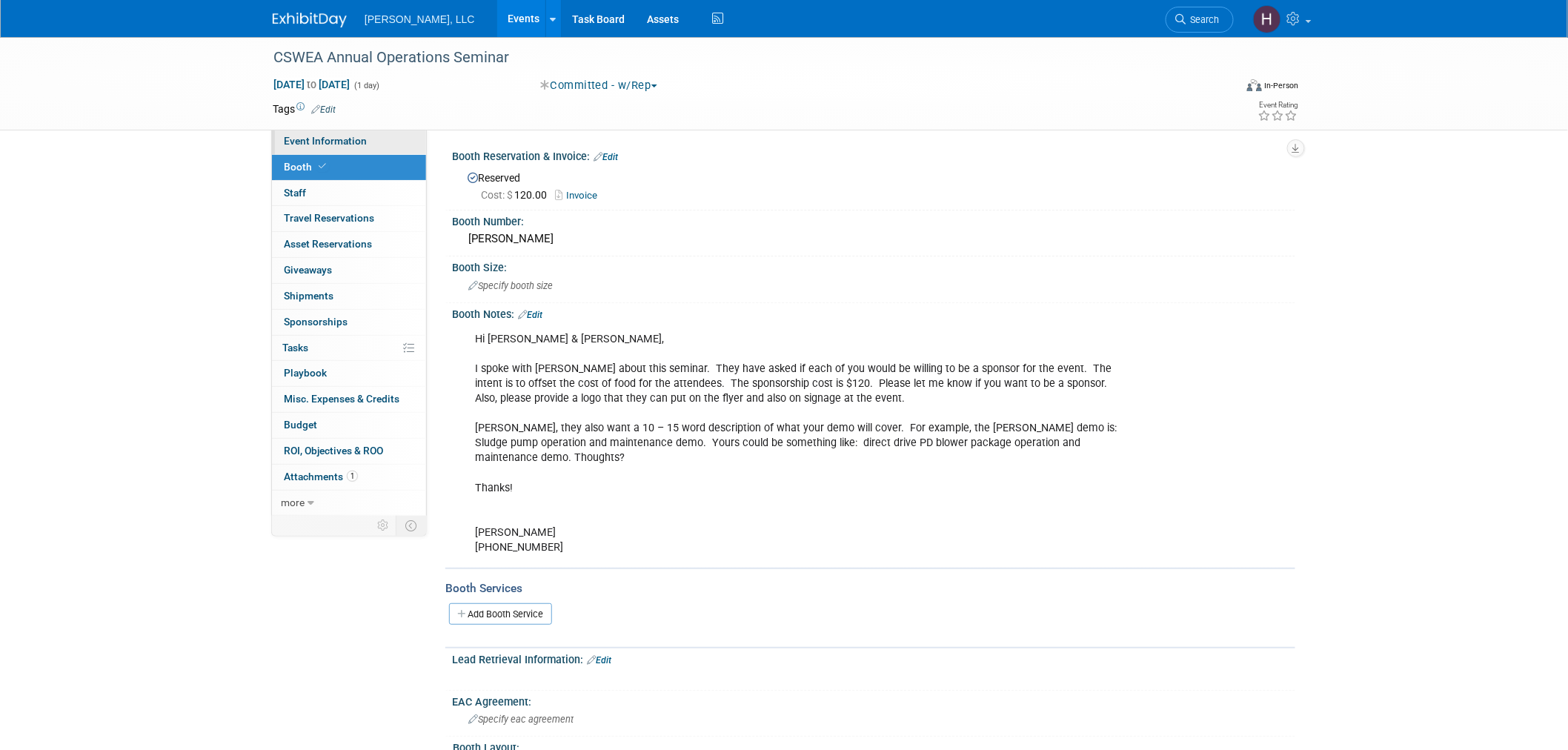
click at [338, 144] on span "Event Information" at bounding box center [325, 140] width 83 height 12
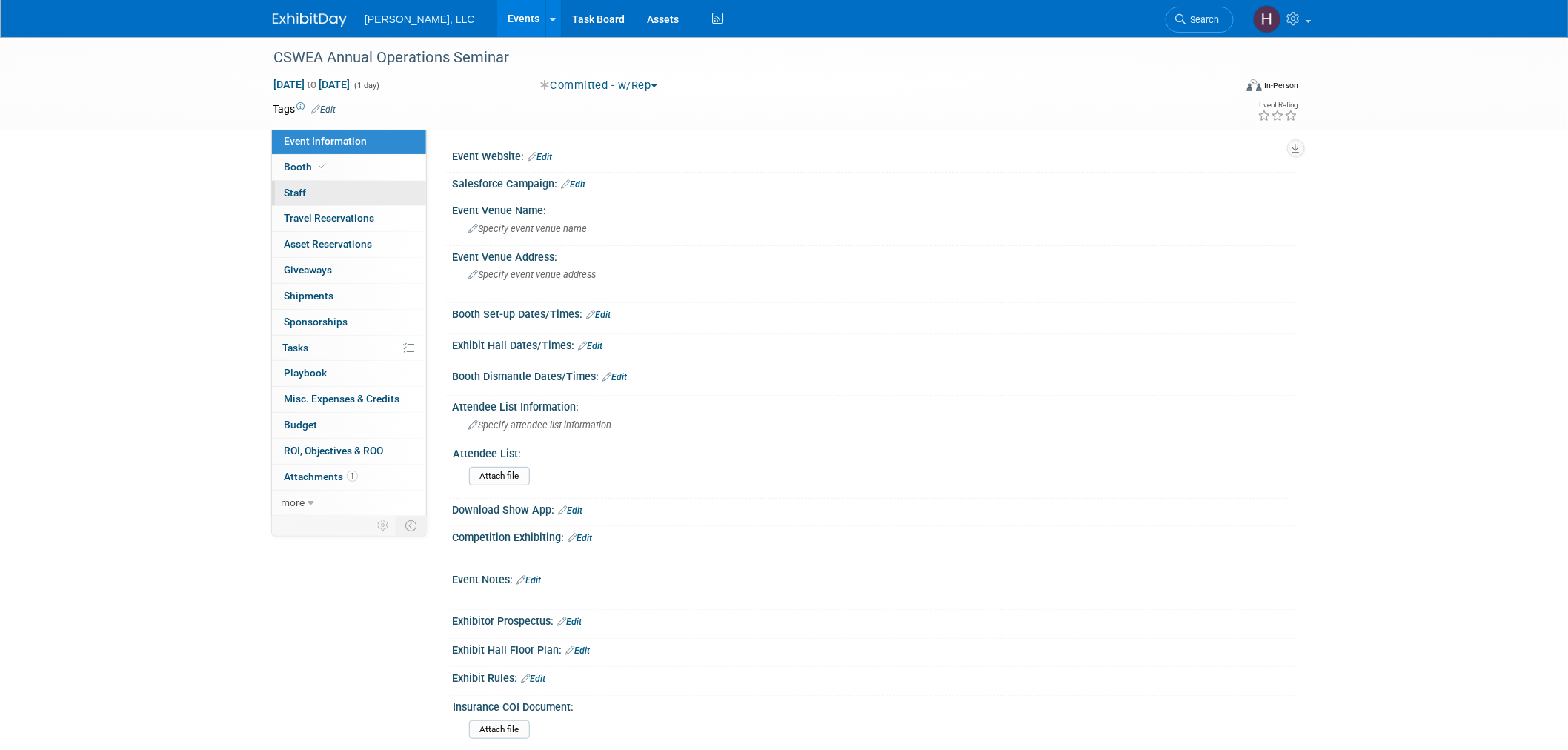
click at [335, 186] on link "0 Staff 0" at bounding box center [349, 193] width 154 height 25
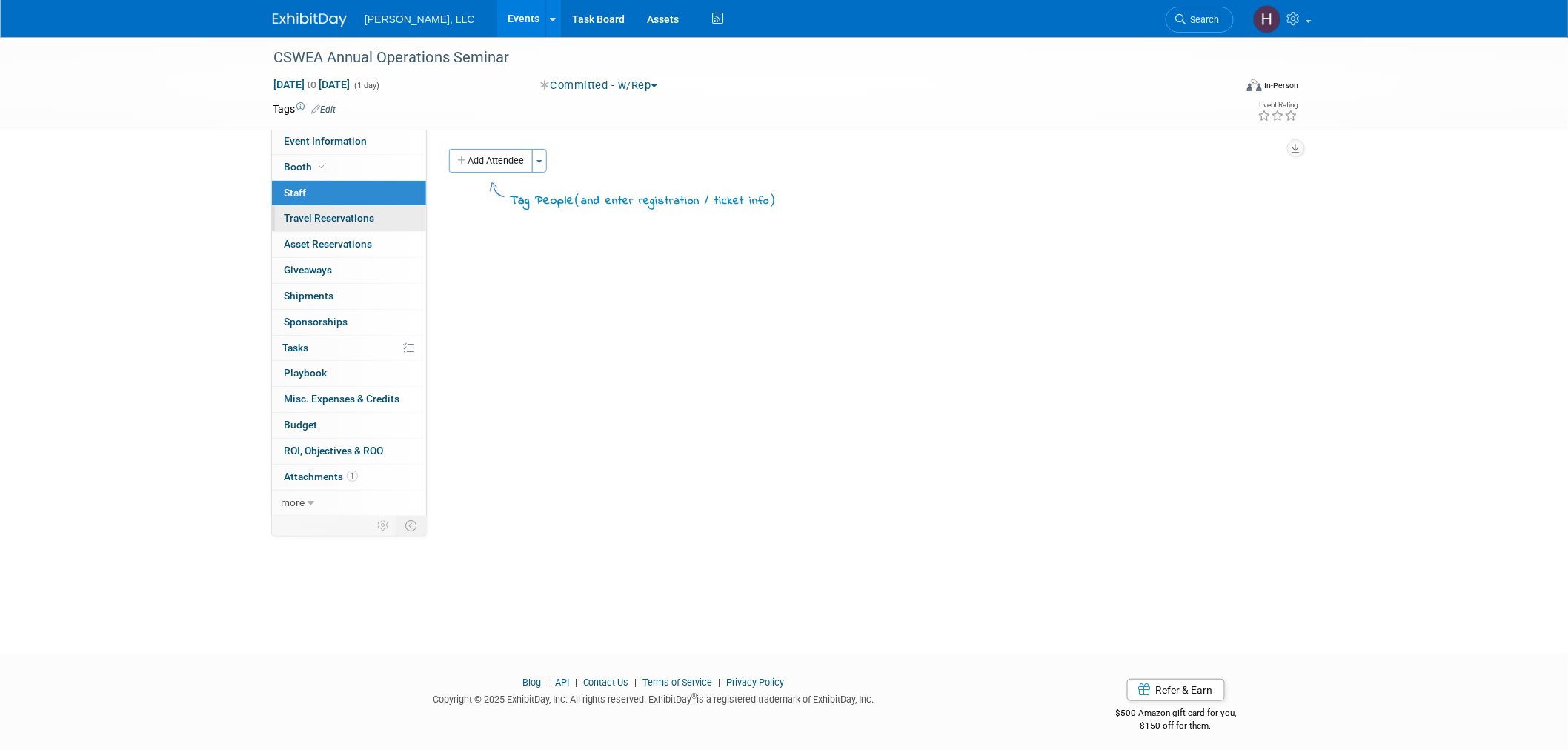
click at [362, 219] on span "Travel Reservations 0" at bounding box center [329, 217] width 90 height 12
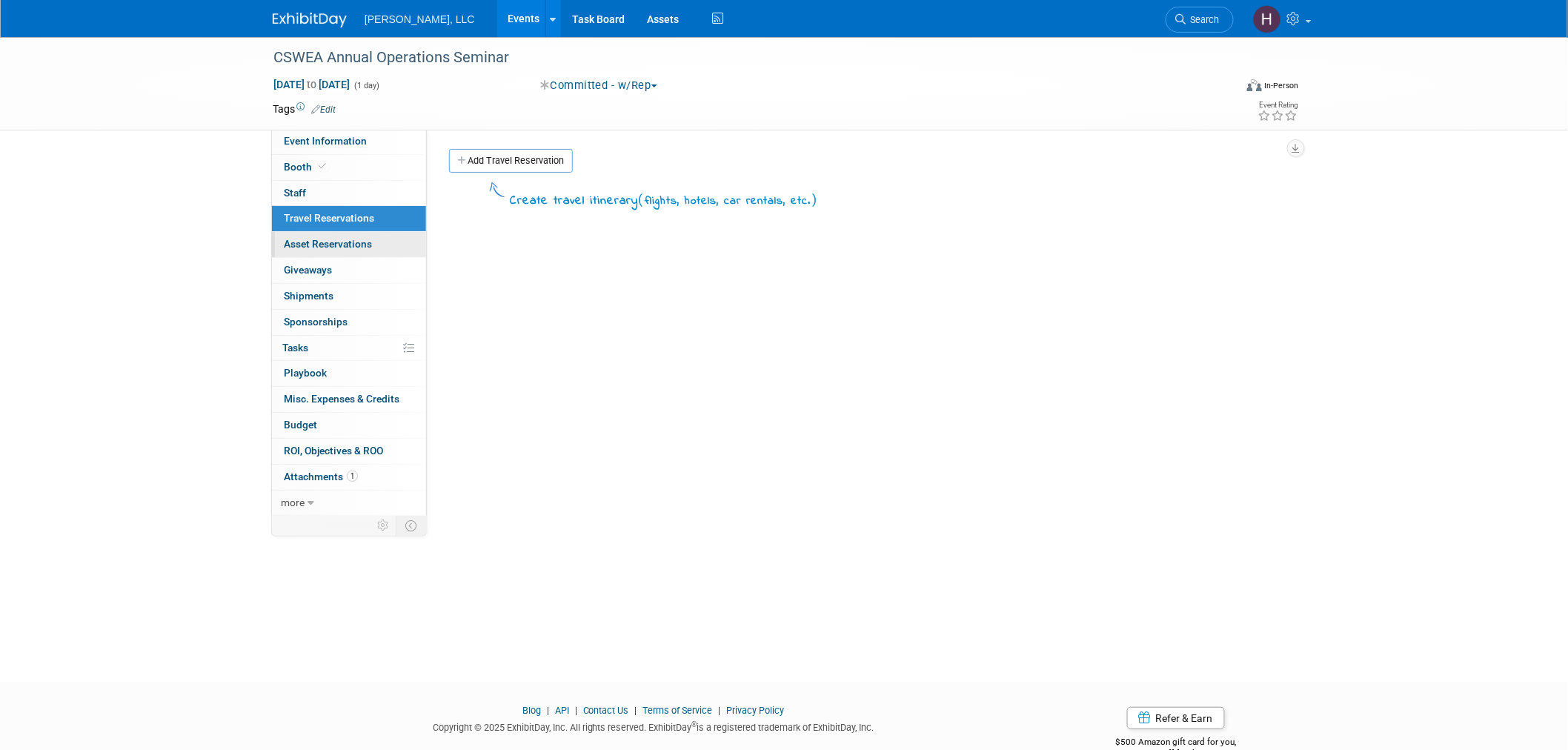
click at [339, 250] on span "Asset Reservations 0" at bounding box center [328, 243] width 89 height 12
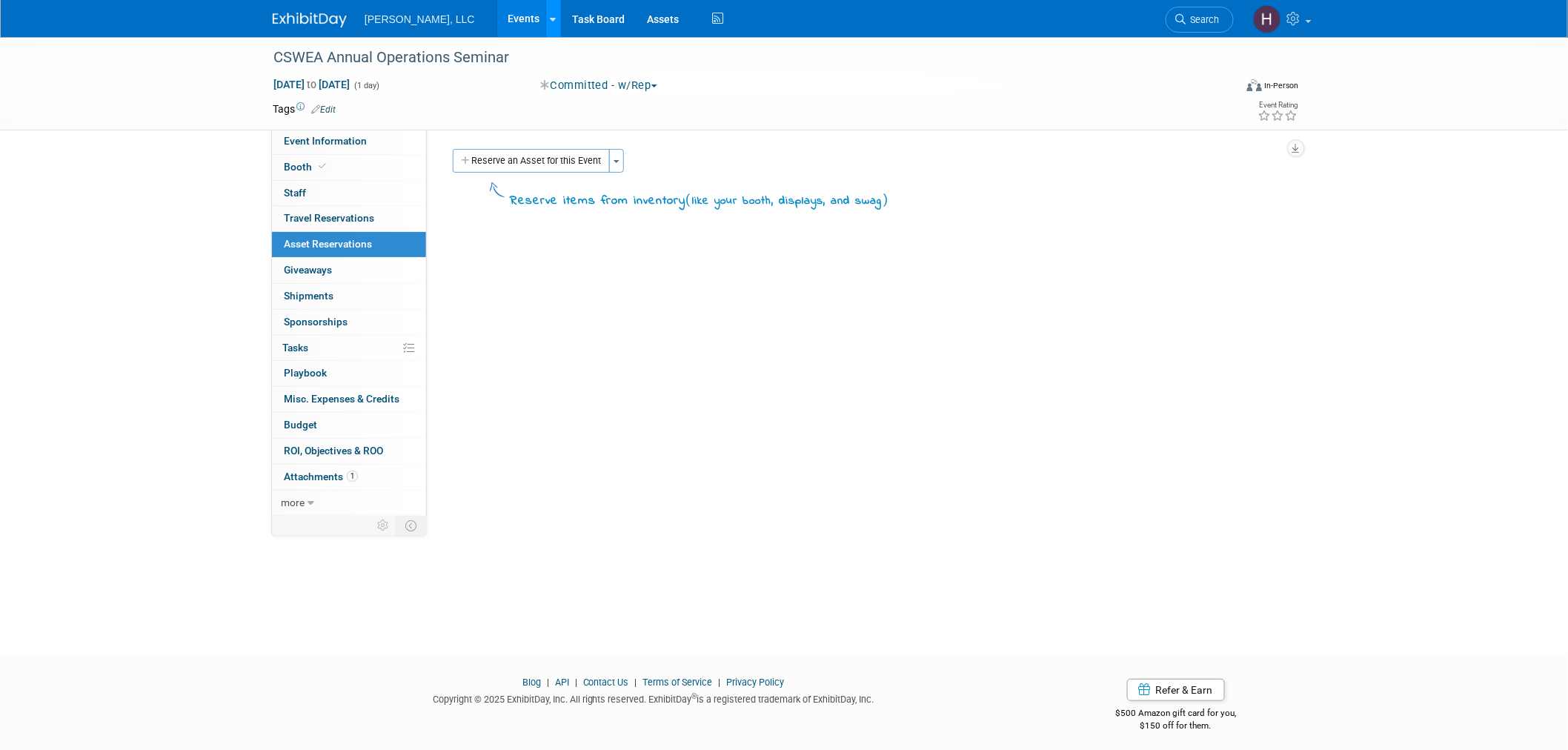
click at [545, 20] on link at bounding box center [553, 19] width 16 height 37
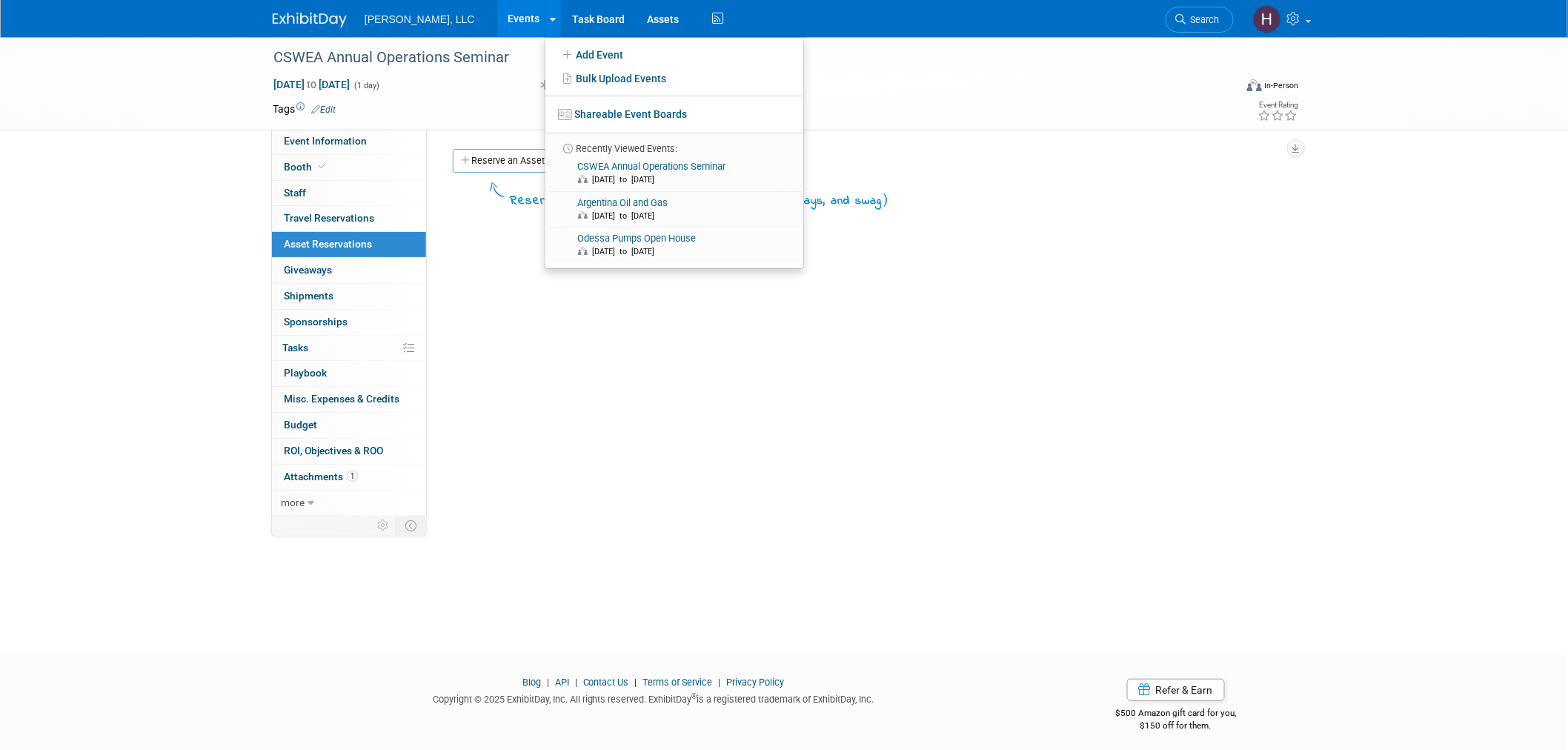
click at [497, 27] on link "Events" at bounding box center [524, 19] width 54 height 37
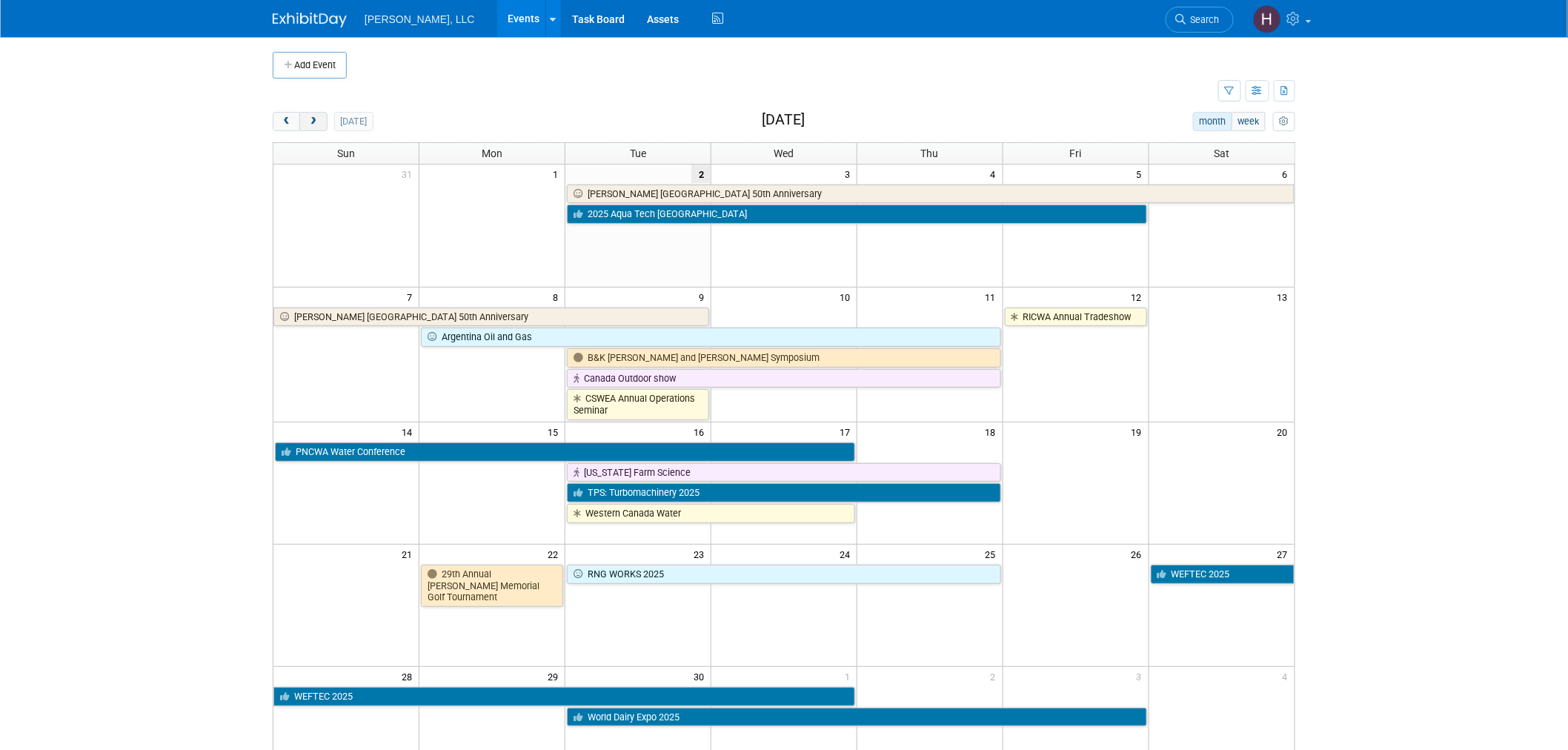
click at [315, 120] on span "next" at bounding box center [313, 121] width 12 height 10
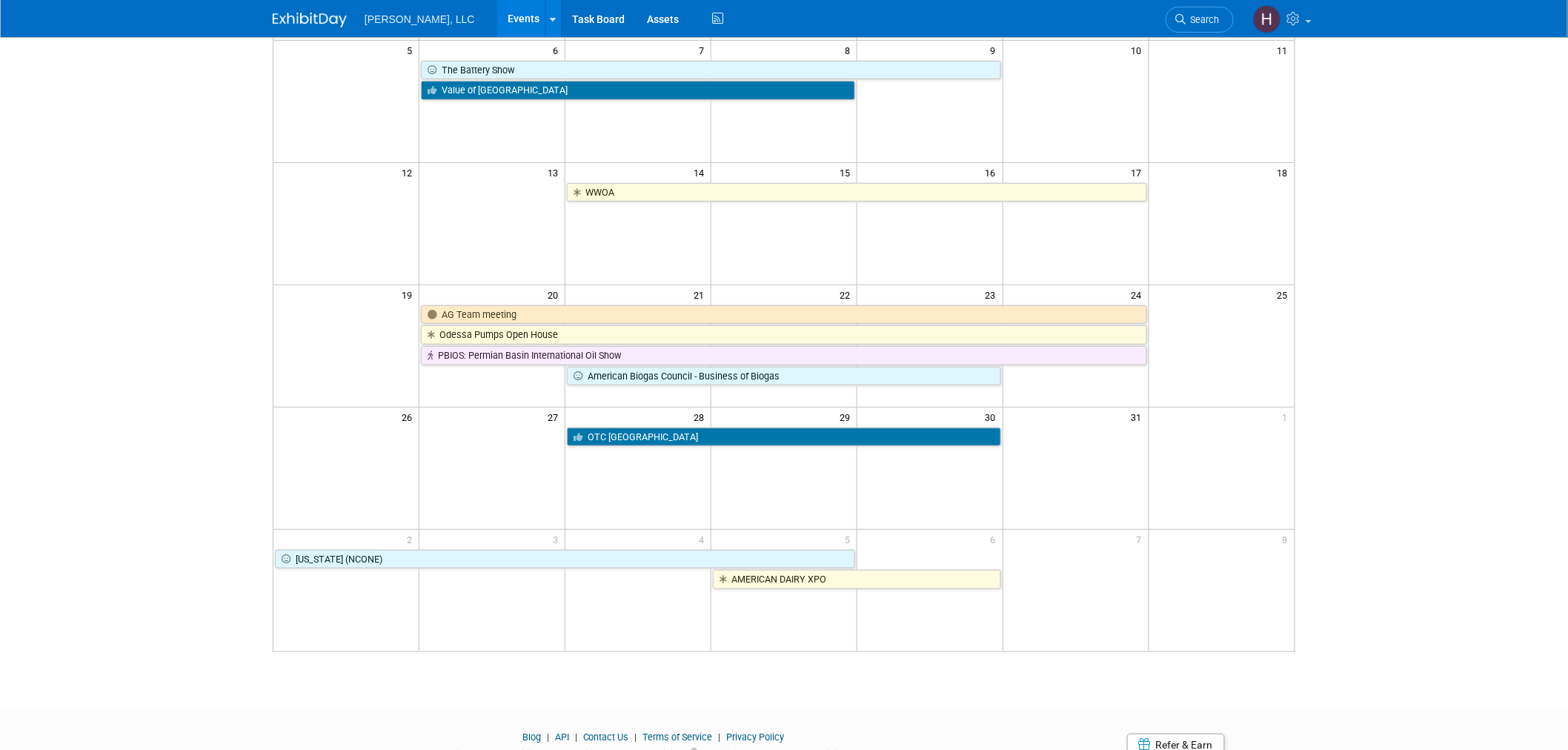
scroll to position [165, 0]
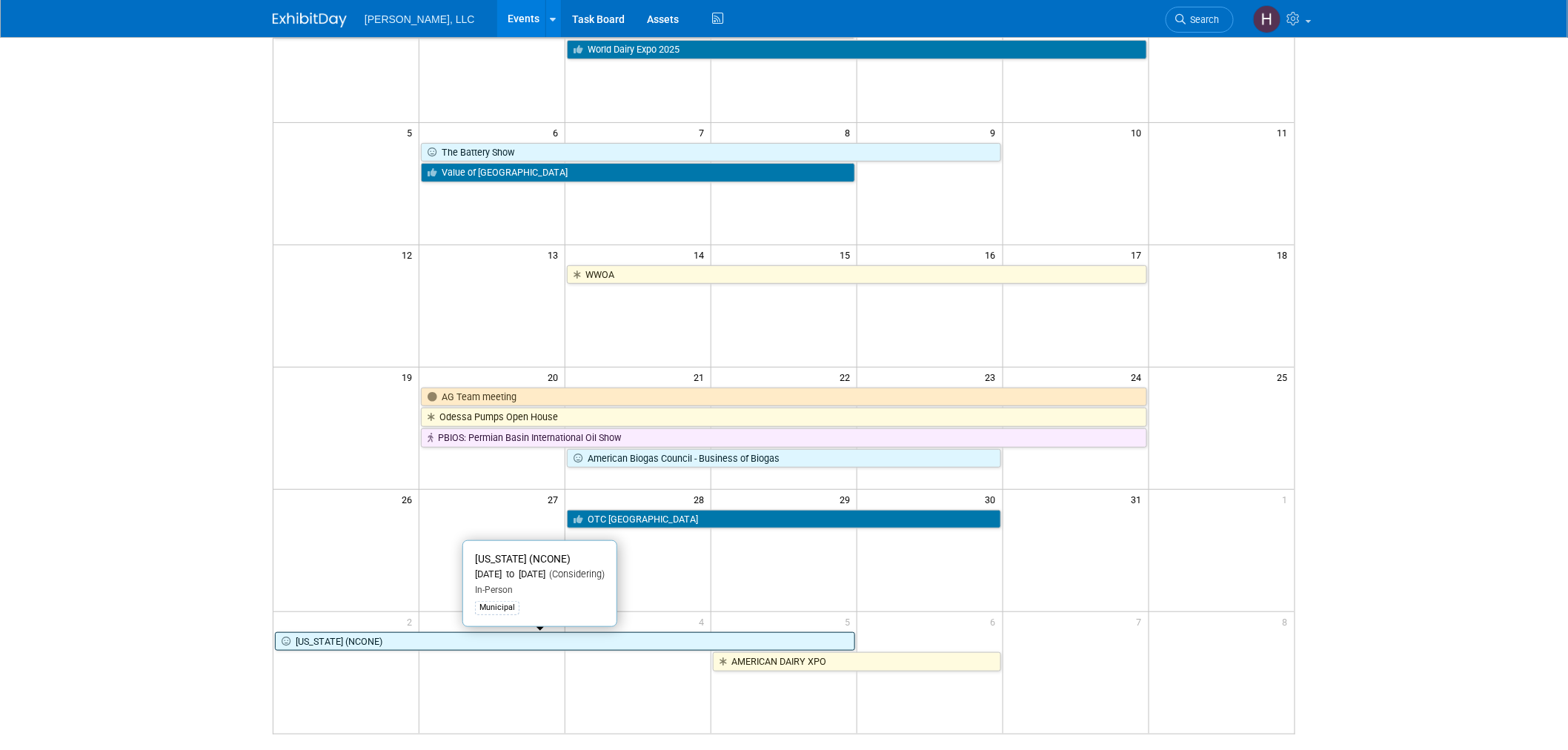
click at [482, 635] on link "[US_STATE] (NCONE)" at bounding box center [565, 642] width 581 height 20
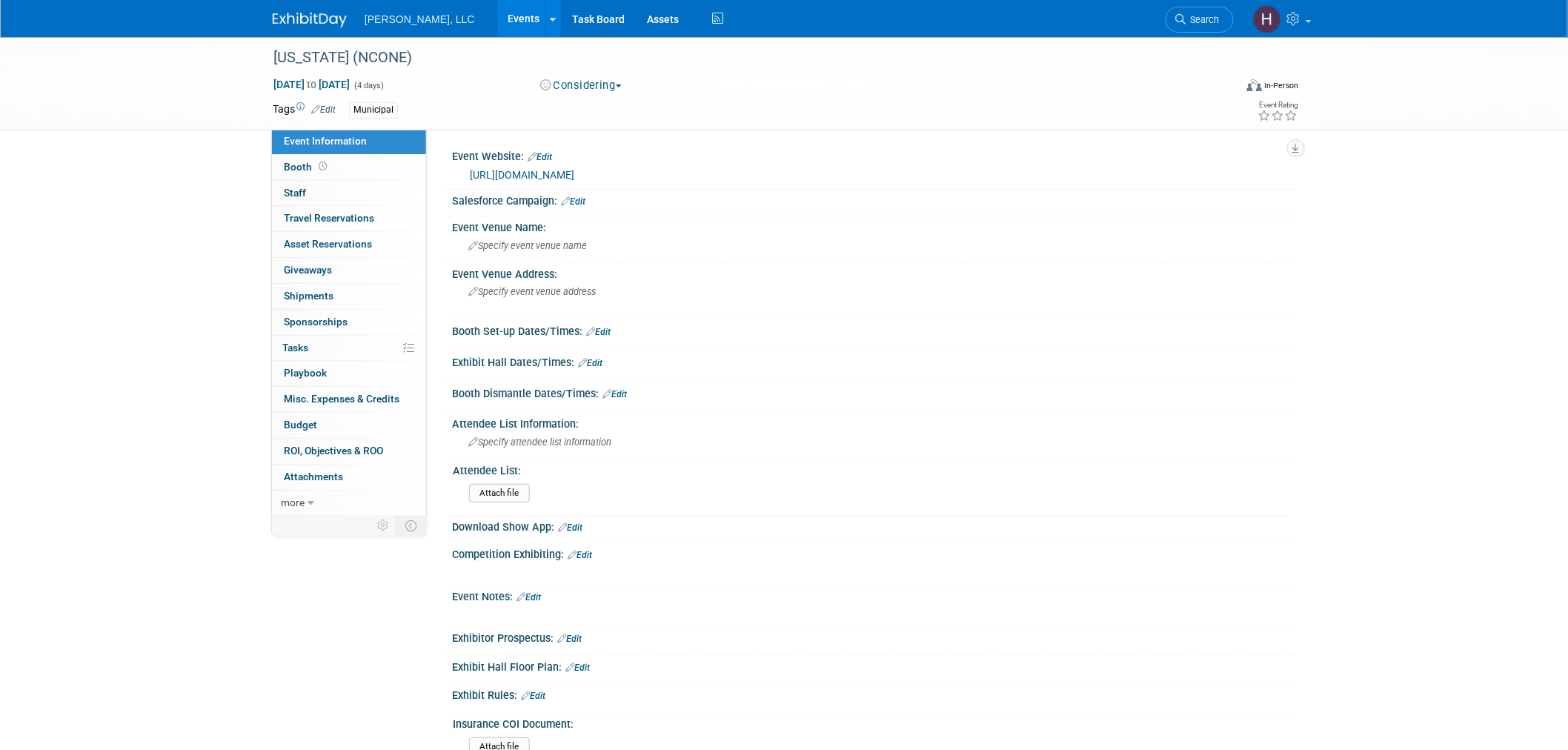
click at [497, 29] on link "Events" at bounding box center [524, 19] width 54 height 37
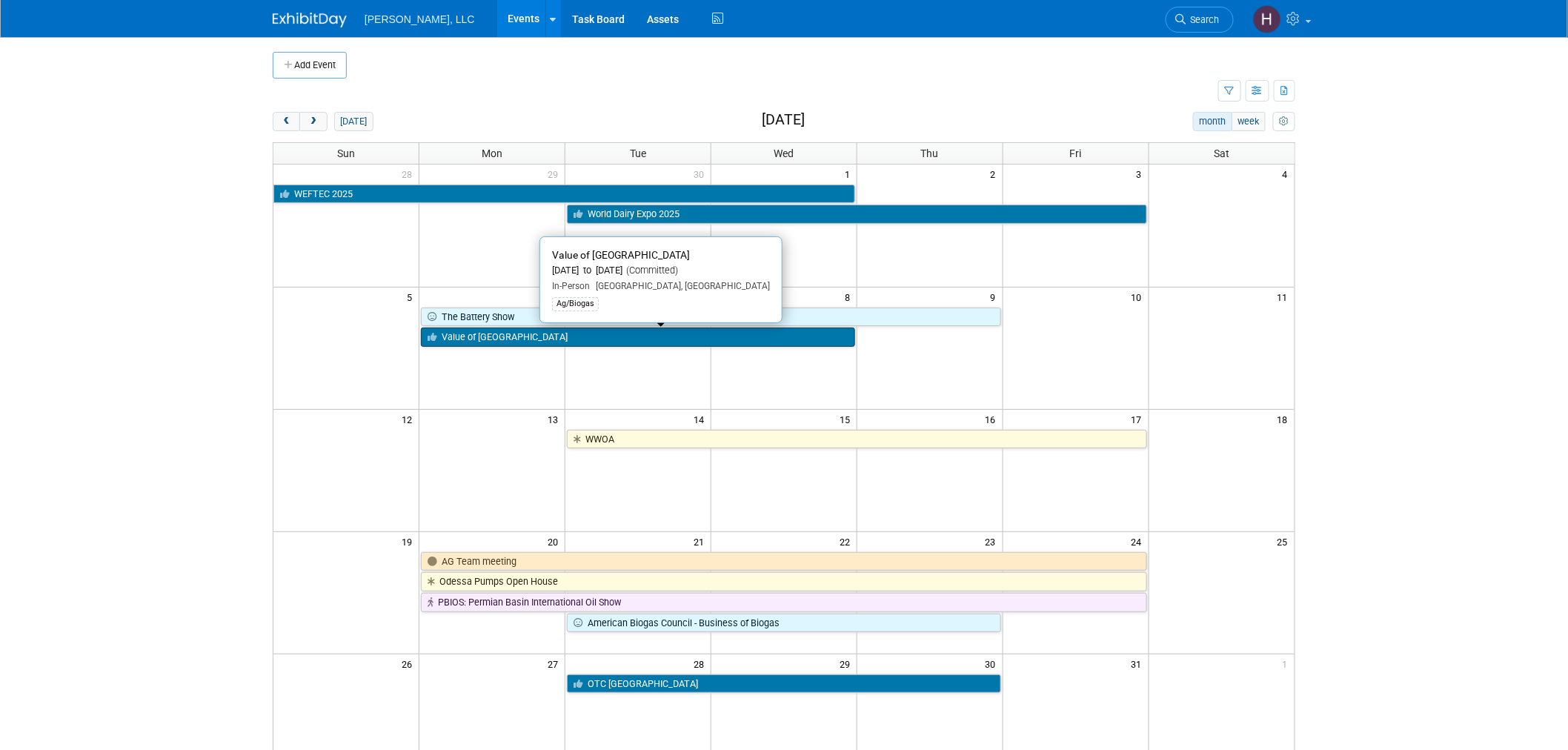
click at [632, 336] on link "Value of [GEOGRAPHIC_DATA]" at bounding box center [638, 338] width 434 height 20
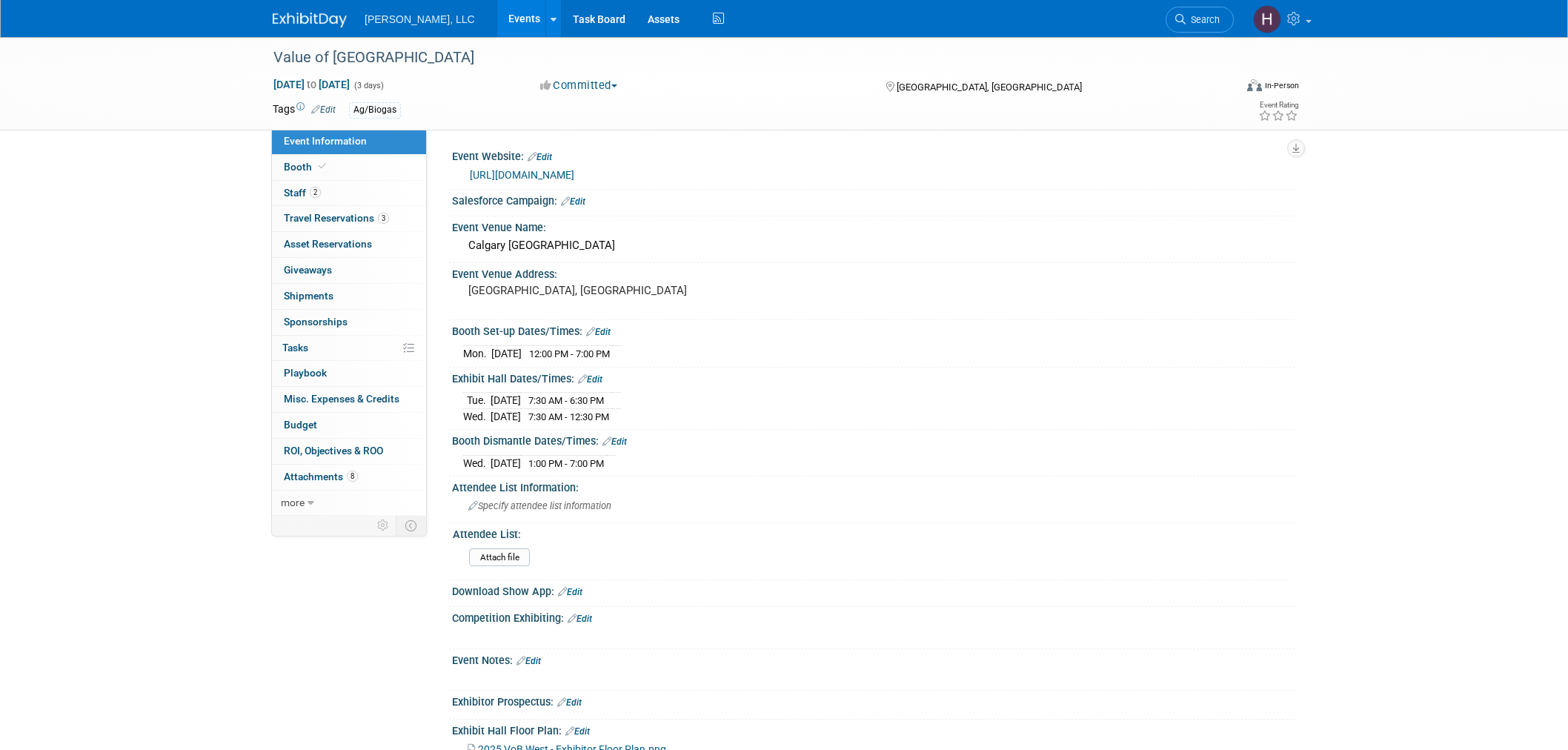
select select "Ag/Biogas"
click at [339, 217] on span "Travel Reservations 3" at bounding box center [336, 217] width 105 height 12
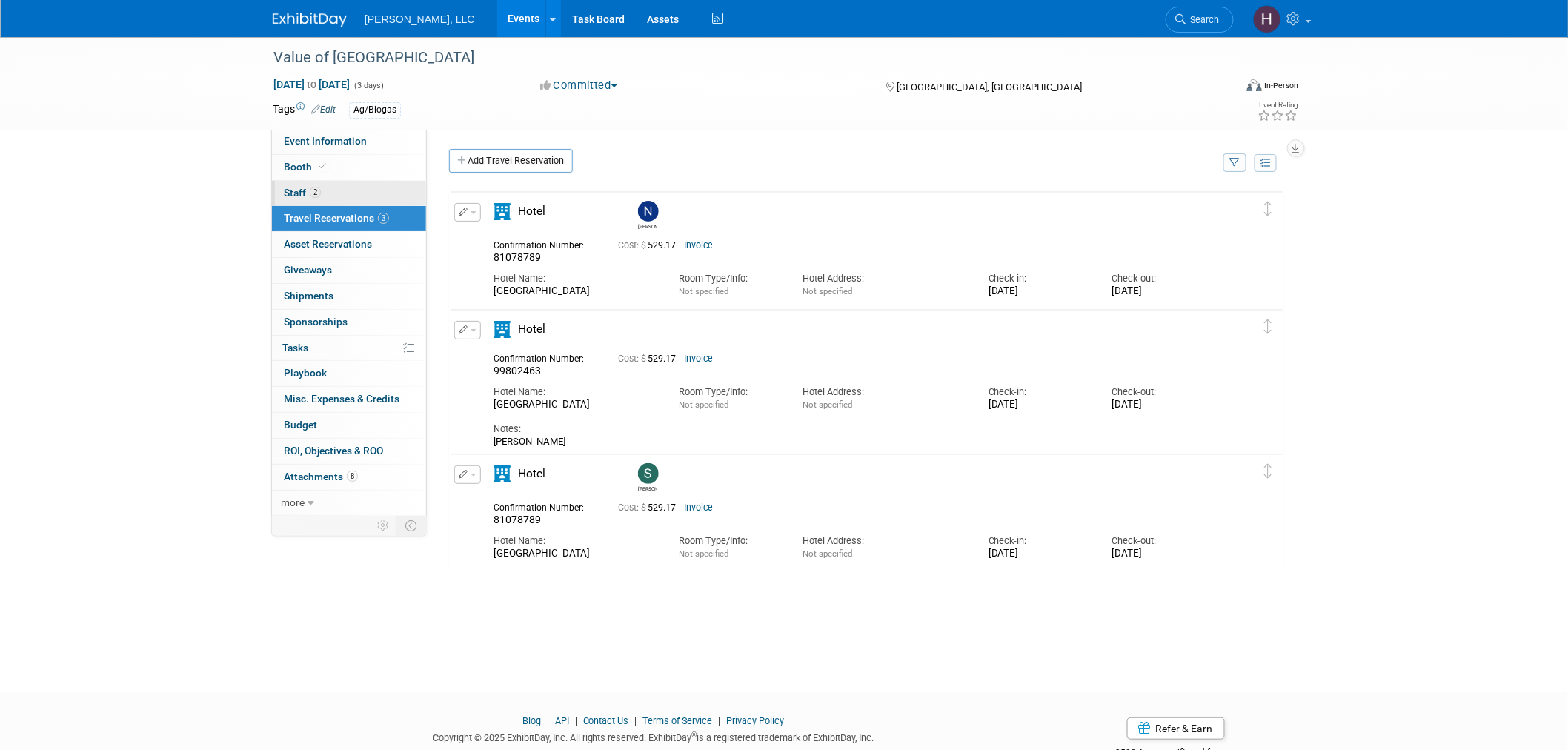
click at [374, 184] on link "2 Staff 2" at bounding box center [349, 193] width 154 height 25
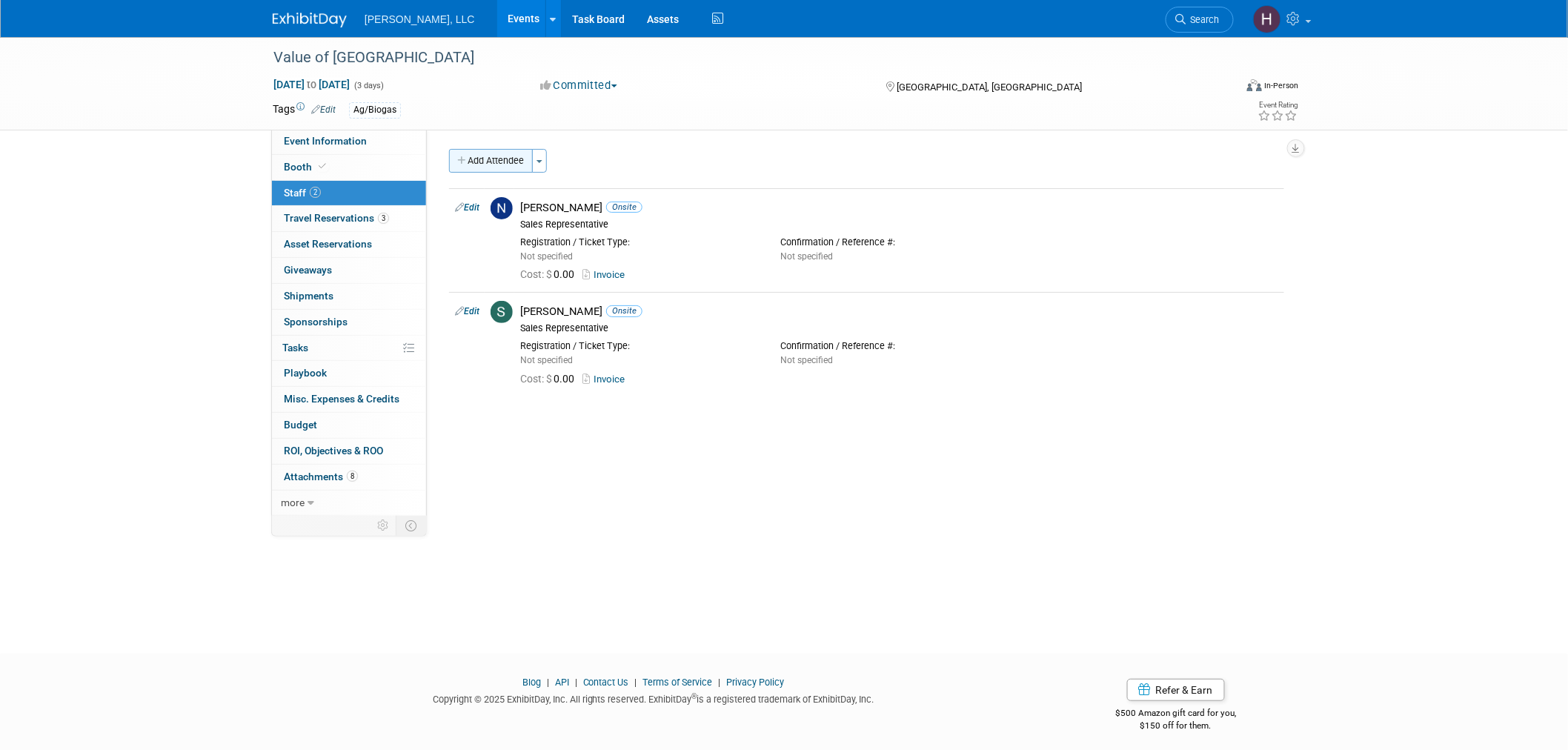
click at [523, 160] on button "Add Attendee" at bounding box center [491, 160] width 83 height 24
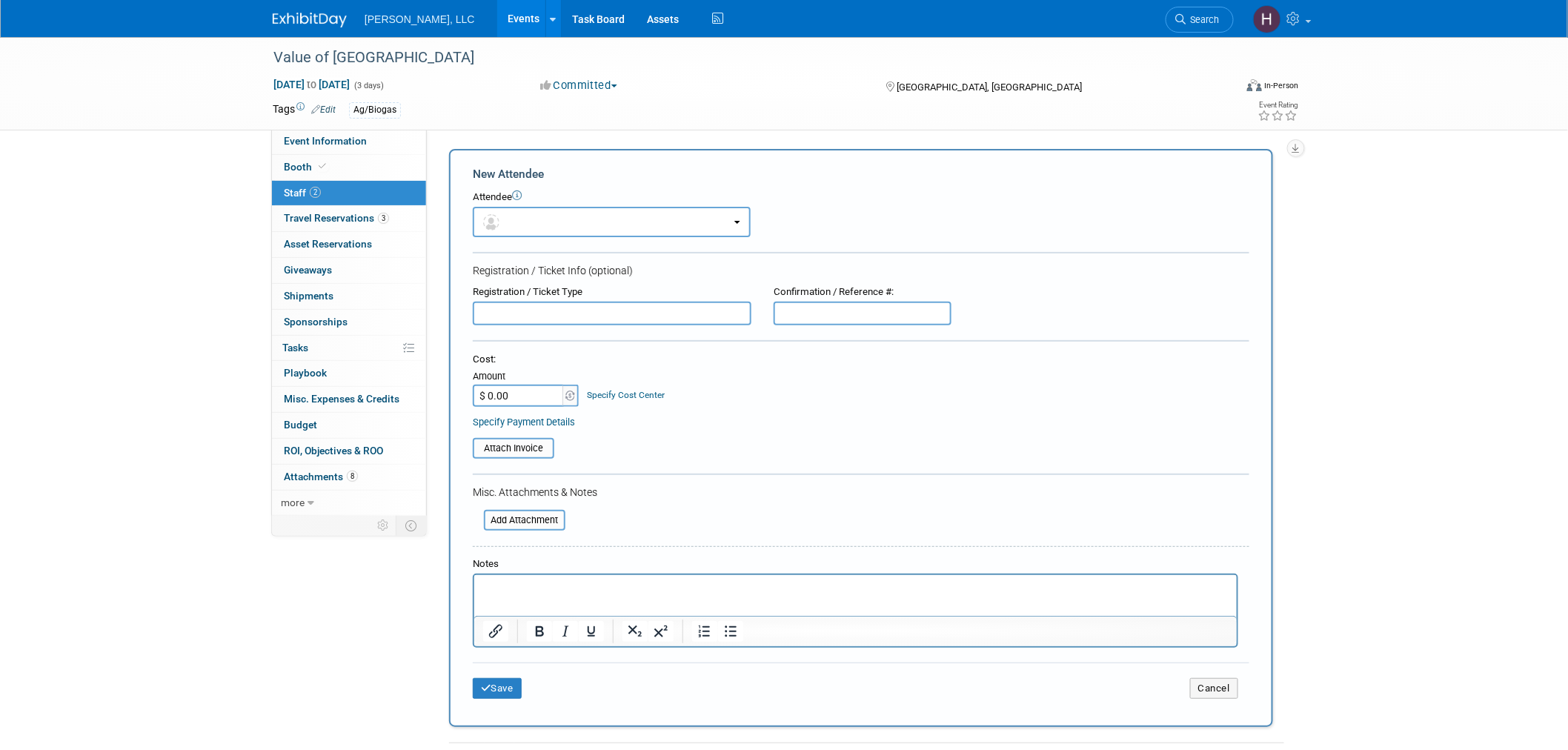
click at [564, 111] on div "Ag/Biogas" at bounding box center [737, 110] width 776 height 16
click at [1215, 678] on button "Cancel" at bounding box center [1214, 688] width 48 height 20
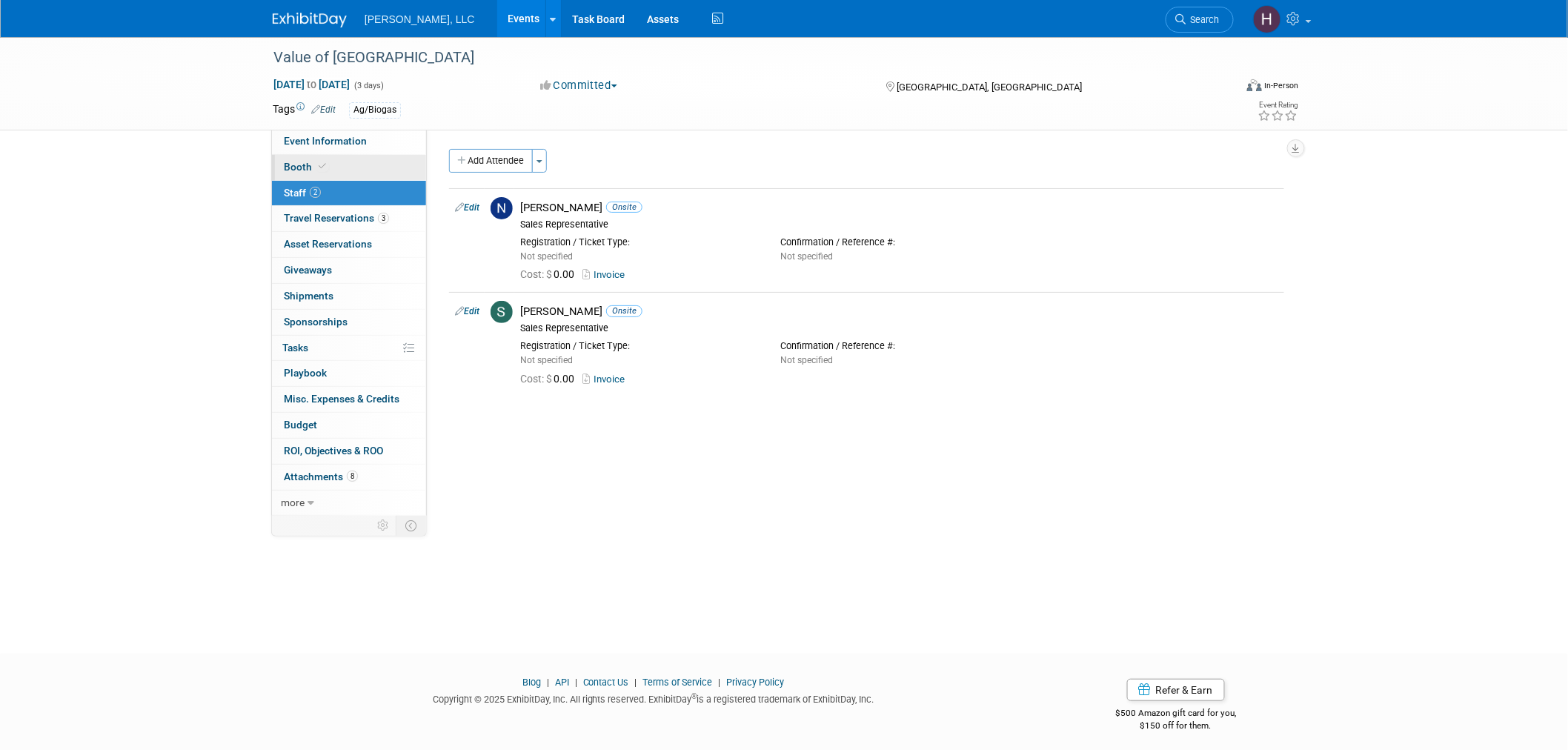
click at [321, 165] on icon at bounding box center [323, 166] width 7 height 8
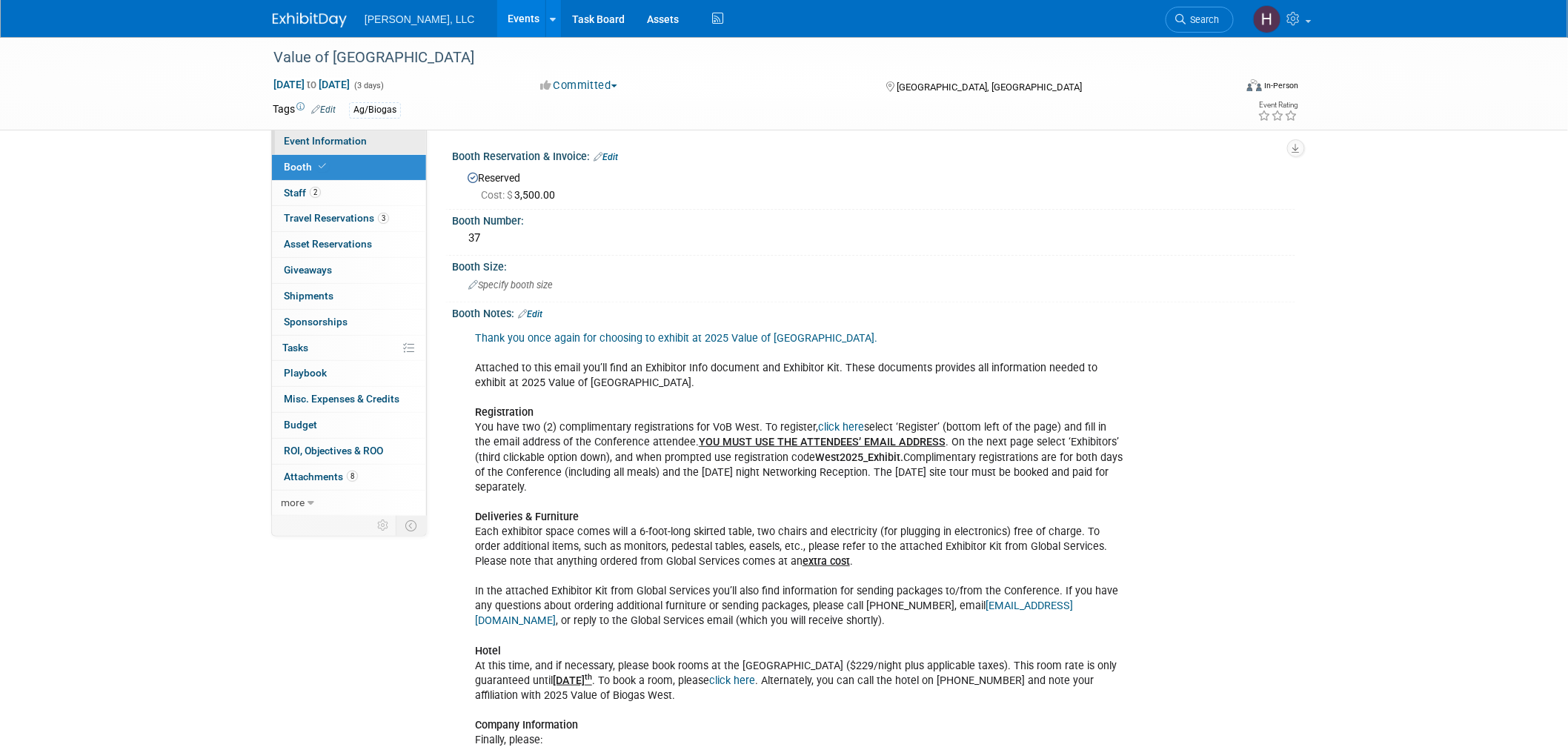
click at [367, 134] on link "Event Information" at bounding box center [349, 142] width 154 height 25
select select "Ag/Biogas"
